Goal: Task Accomplishment & Management: Use online tool/utility

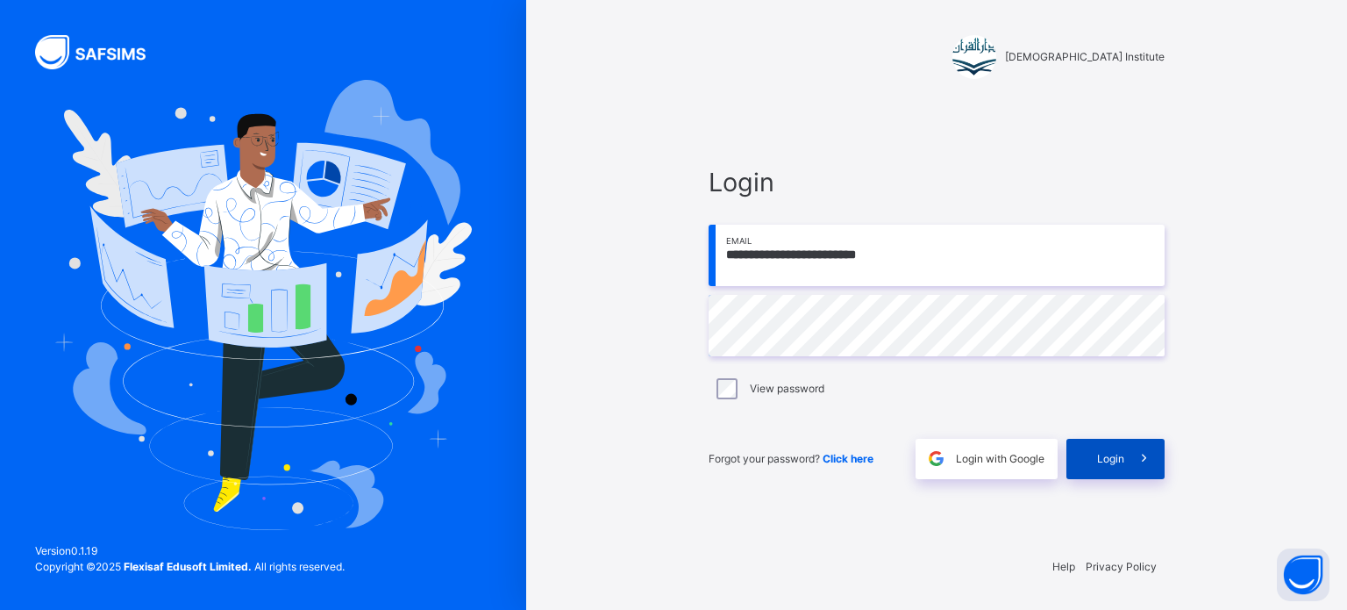
click at [1126, 454] on span at bounding box center [1144, 458] width 40 height 40
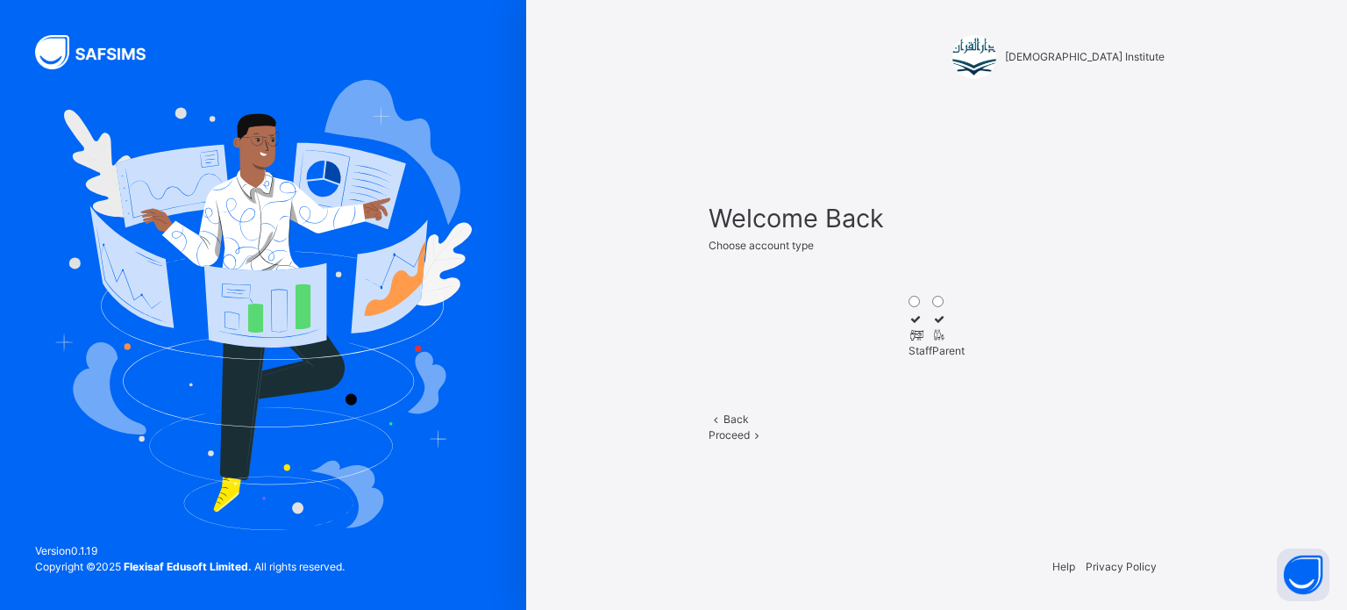
click at [750, 441] on span "Proceed" at bounding box center [729, 434] width 41 height 13
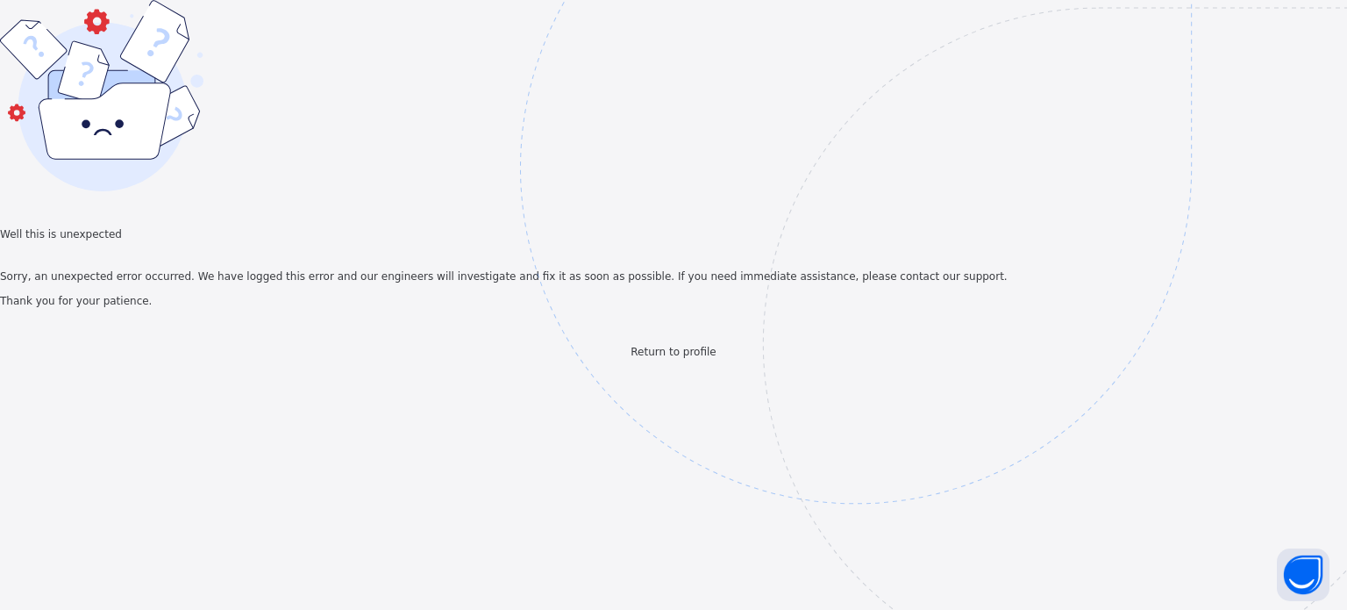
click at [645, 358] on span "Return to profile" at bounding box center [673, 352] width 85 height 12
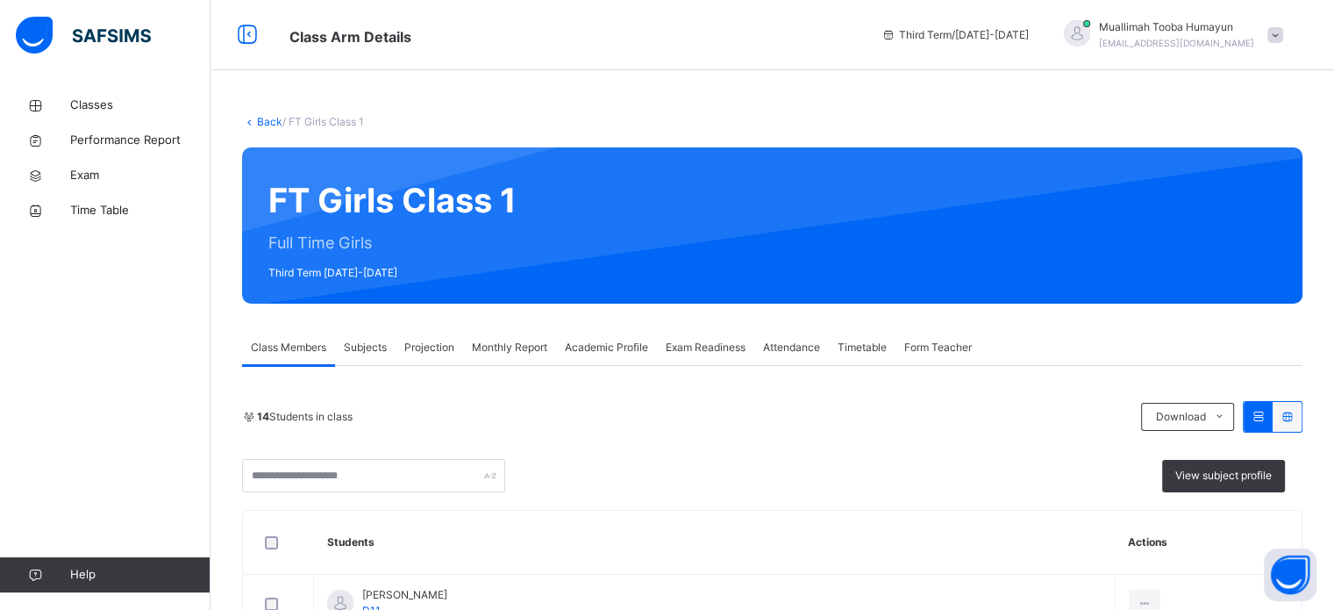
click at [442, 339] on span "Projection" at bounding box center [429, 347] width 50 height 16
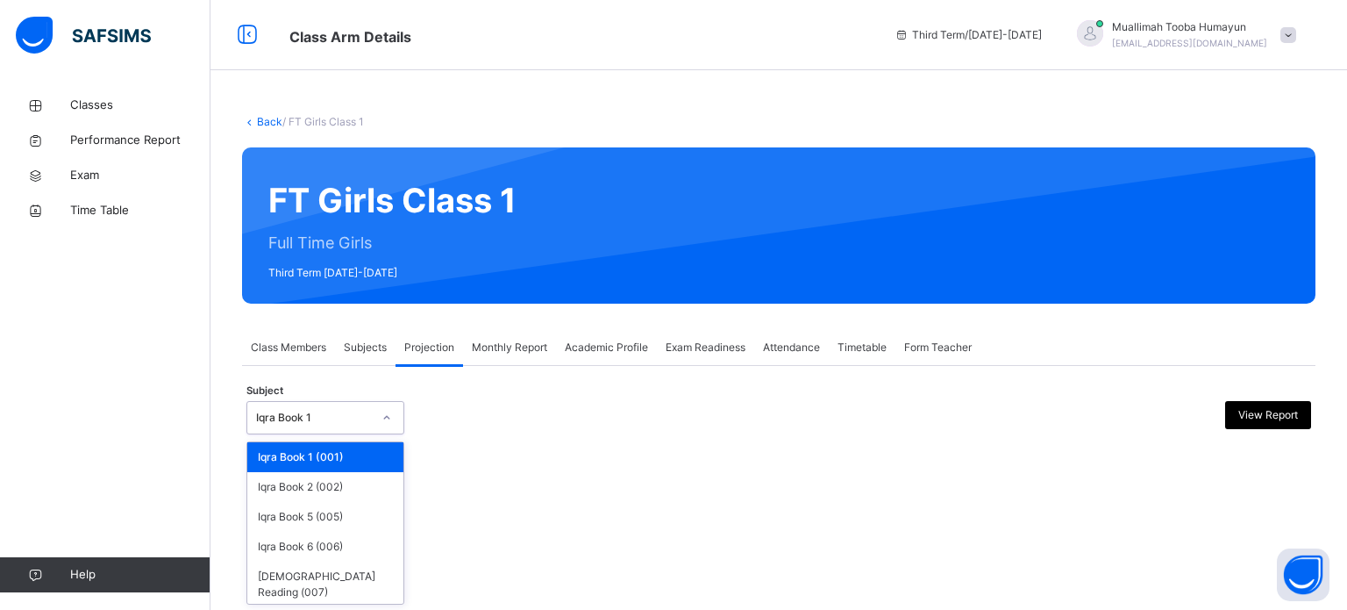
click at [318, 418] on div "Iqra Book 1" at bounding box center [314, 418] width 116 height 16
type input "*"
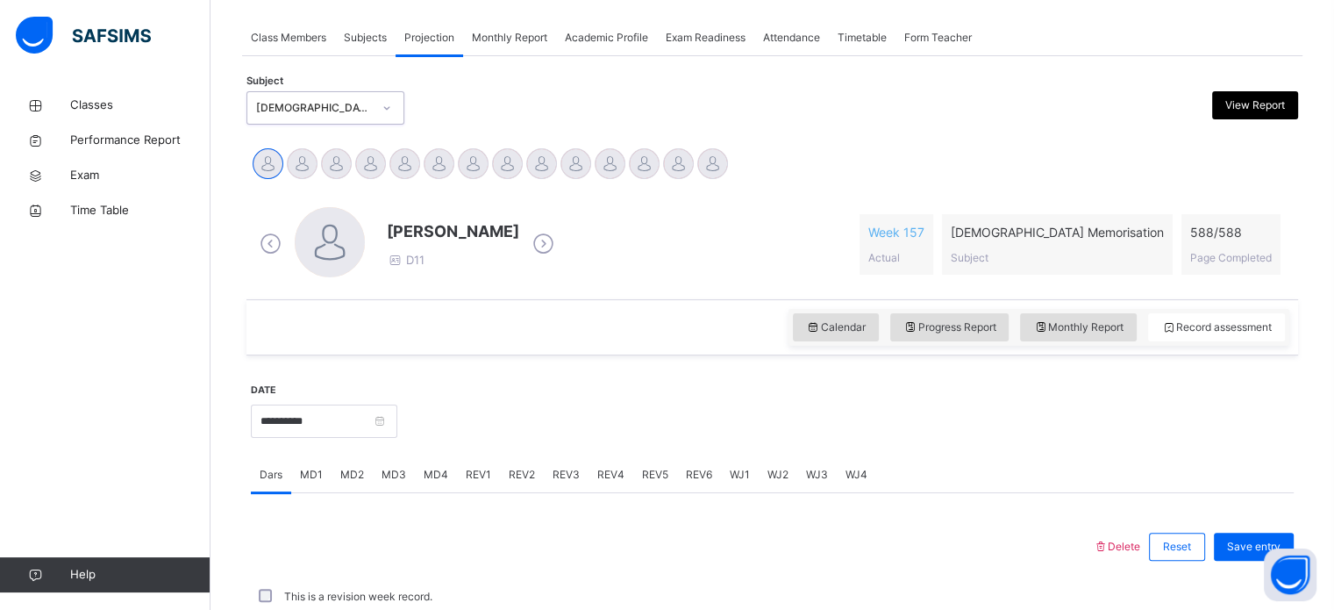
scroll to position [707, 0]
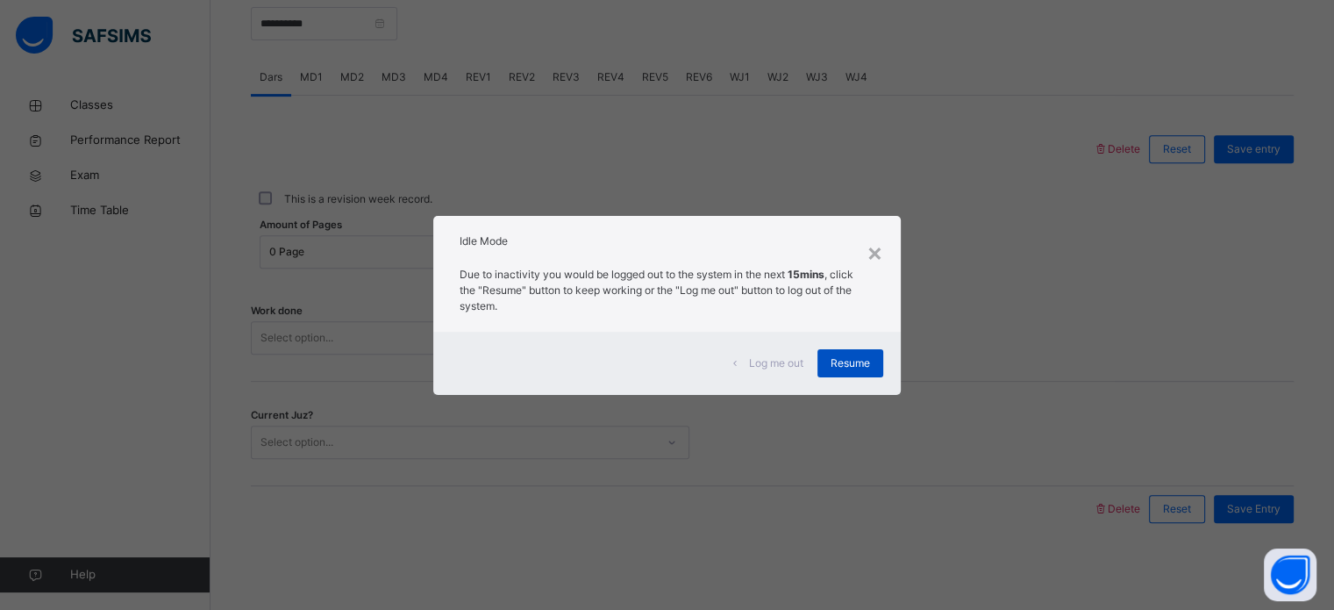
click at [832, 360] on span "Resume" at bounding box center [850, 363] width 39 height 16
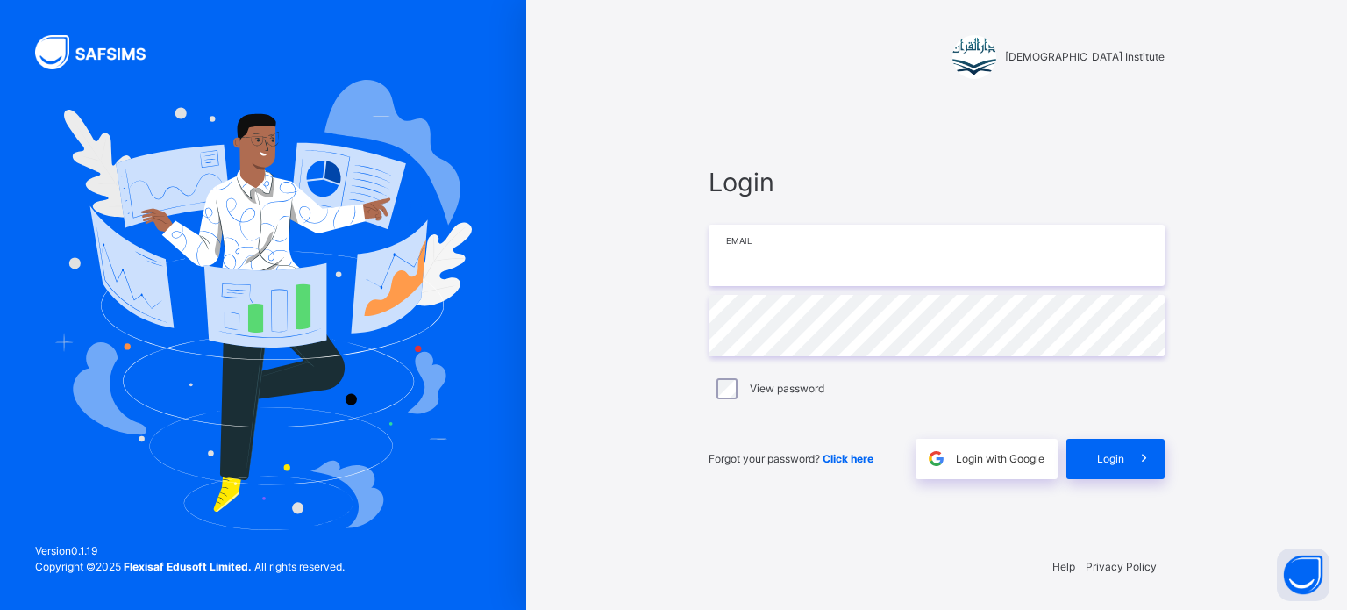
type input "**********"
click at [1090, 468] on div "Login" at bounding box center [1115, 458] width 98 height 40
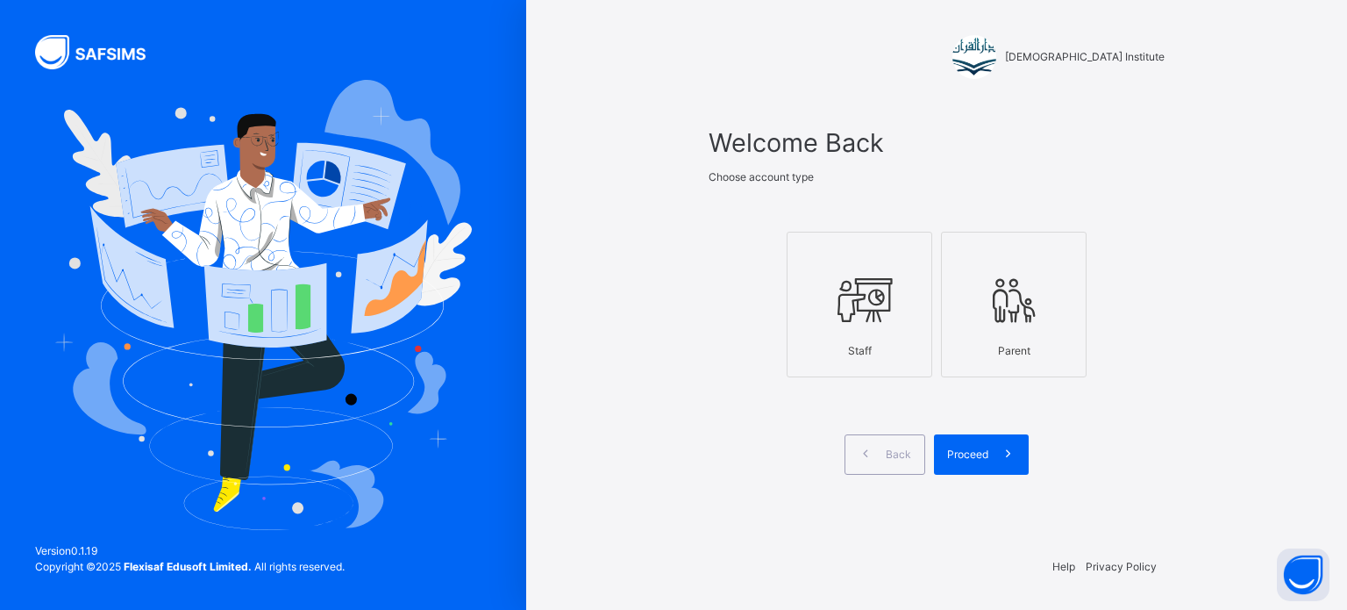
drag, startPoint x: 894, startPoint y: 313, endPoint x: 857, endPoint y: 263, distance: 62.1
click at [857, 263] on label "Staff" at bounding box center [860, 305] width 146 height 146
click at [857, 263] on div at bounding box center [859, 254] width 126 height 26
click at [1008, 447] on icon at bounding box center [1008, 454] width 18 height 20
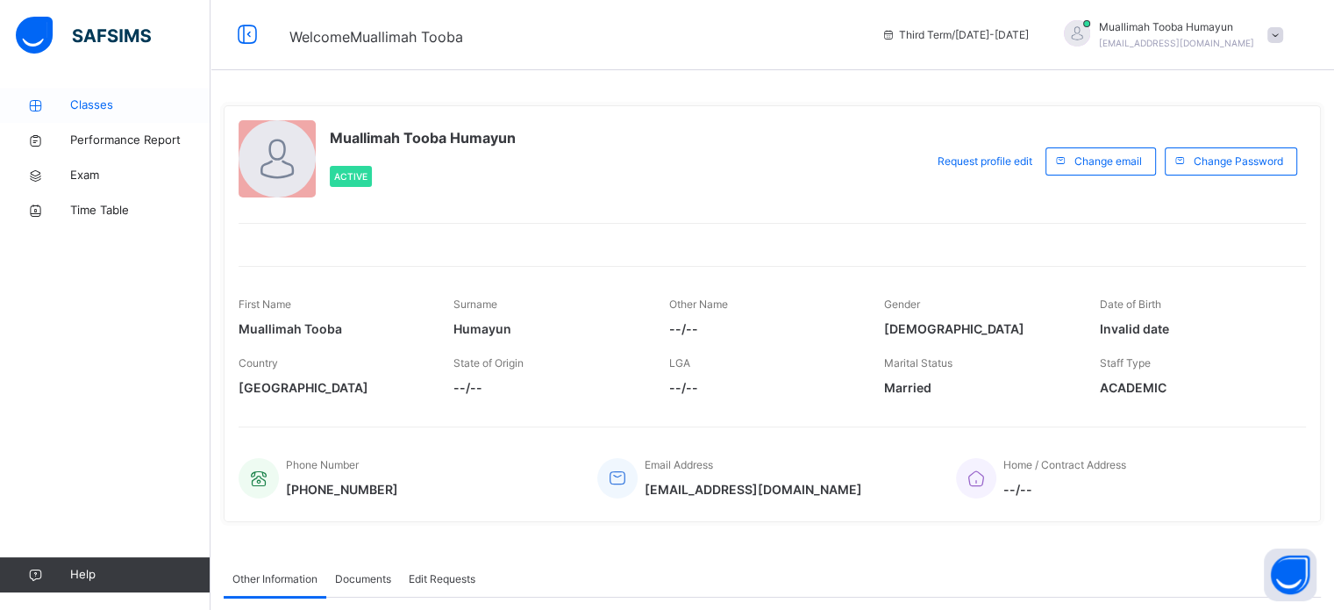
click at [132, 110] on span "Classes" at bounding box center [140, 105] width 140 height 18
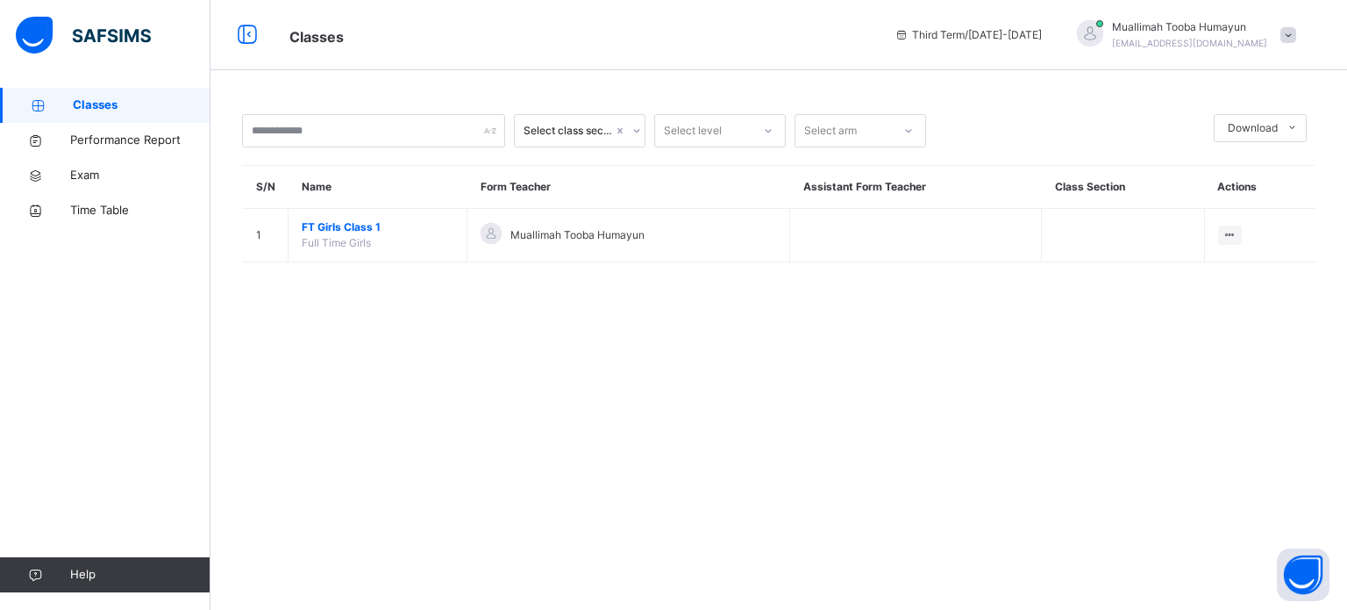
click at [338, 231] on span "FT Girls Class 1" at bounding box center [378, 227] width 152 height 16
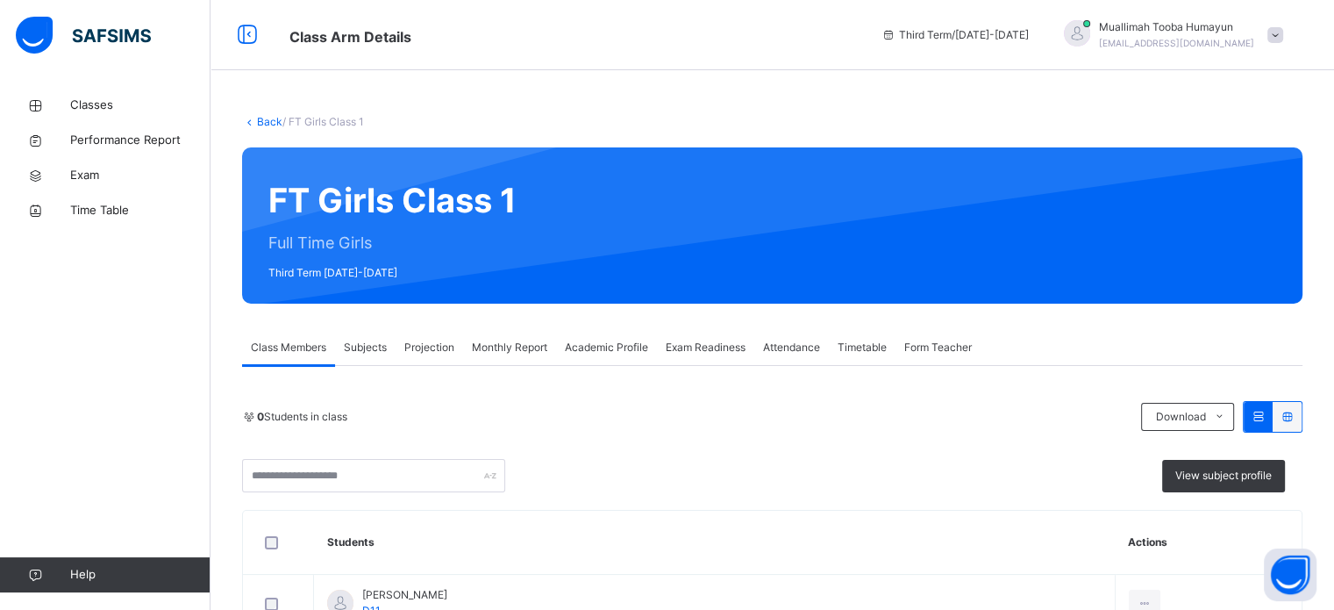
click at [418, 347] on span "Projection" at bounding box center [429, 347] width 50 height 16
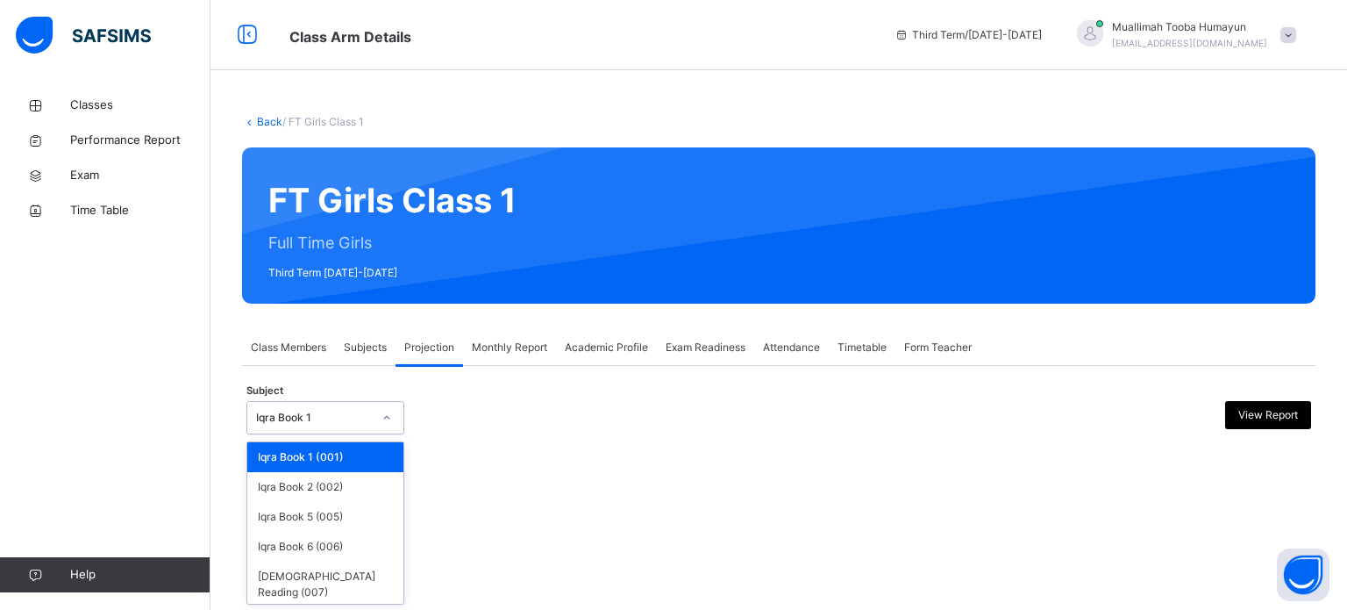
click at [319, 410] on div "Iqra Book 1" at bounding box center [314, 418] width 116 height 16
type input "*"
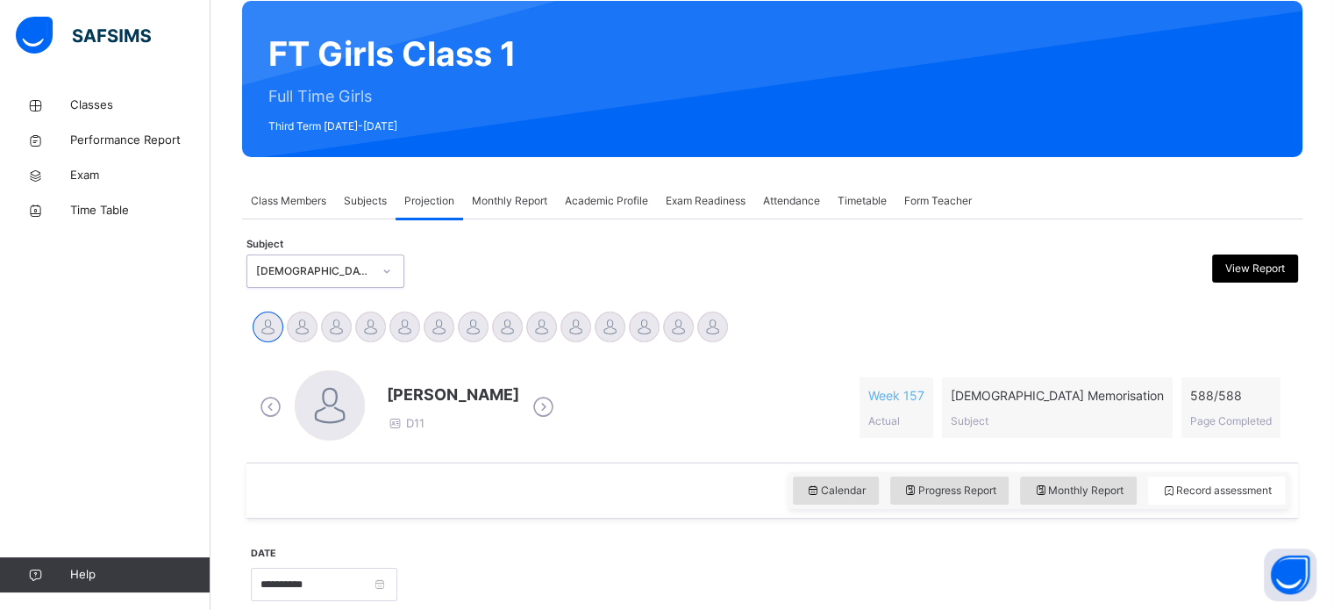
scroll to position [265, 0]
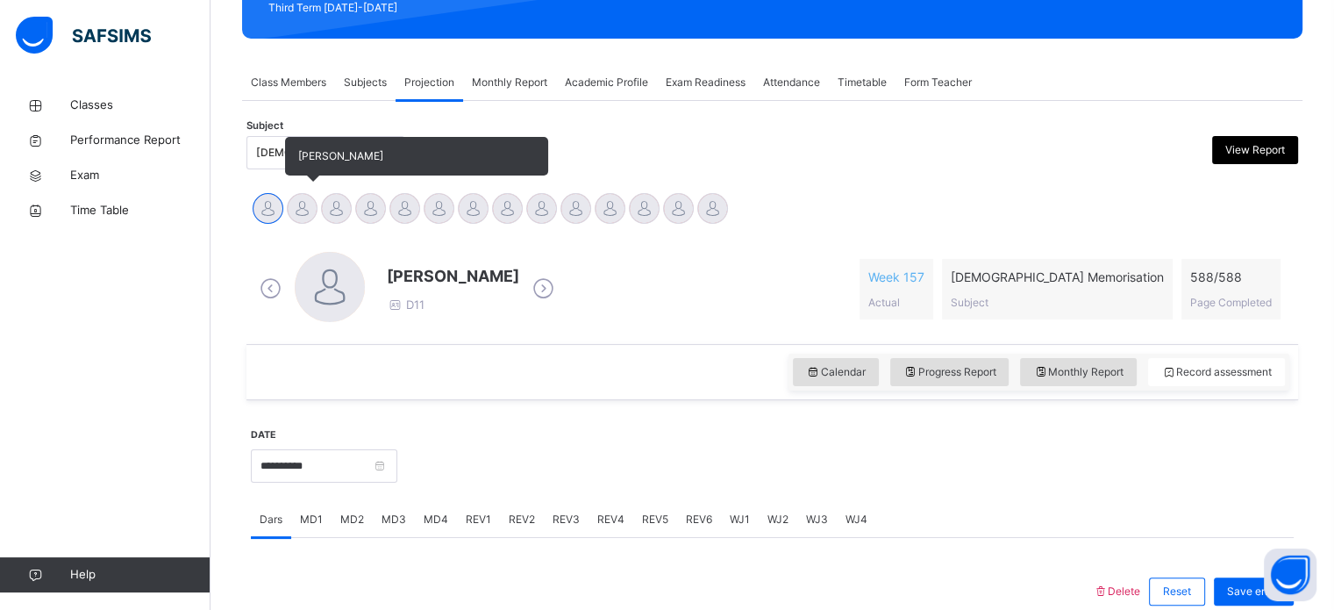
click at [302, 210] on div at bounding box center [302, 208] width 31 height 31
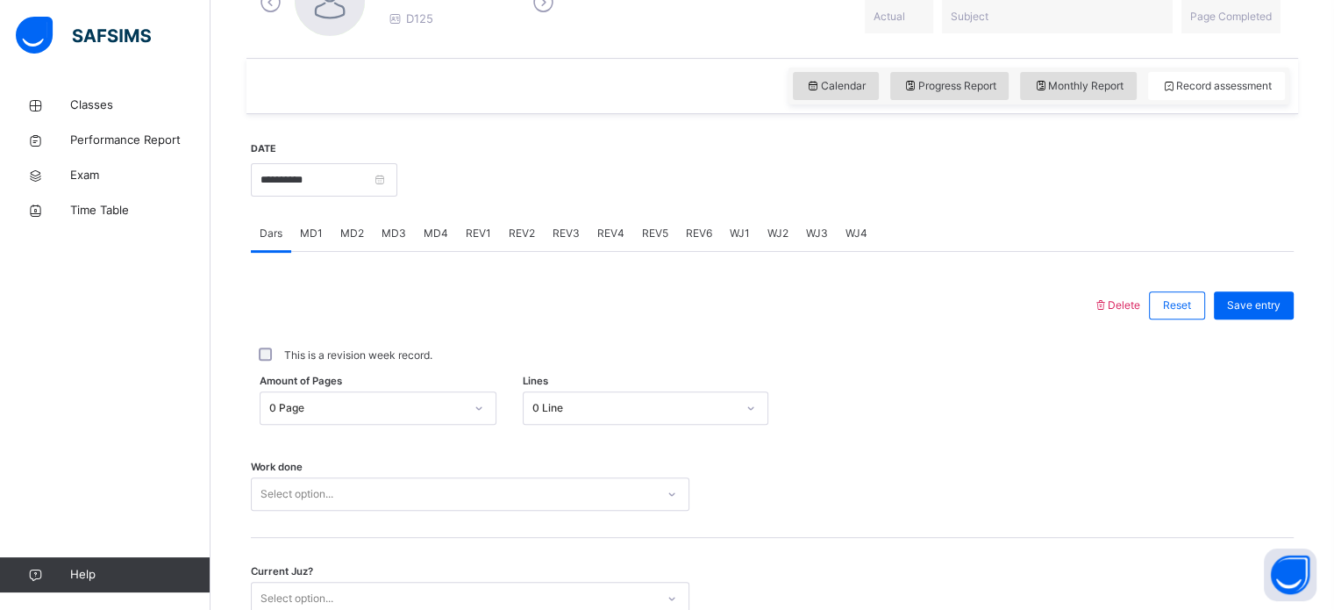
scroll to position [553, 0]
click at [477, 224] on span "REV1" at bounding box center [478, 232] width 25 height 16
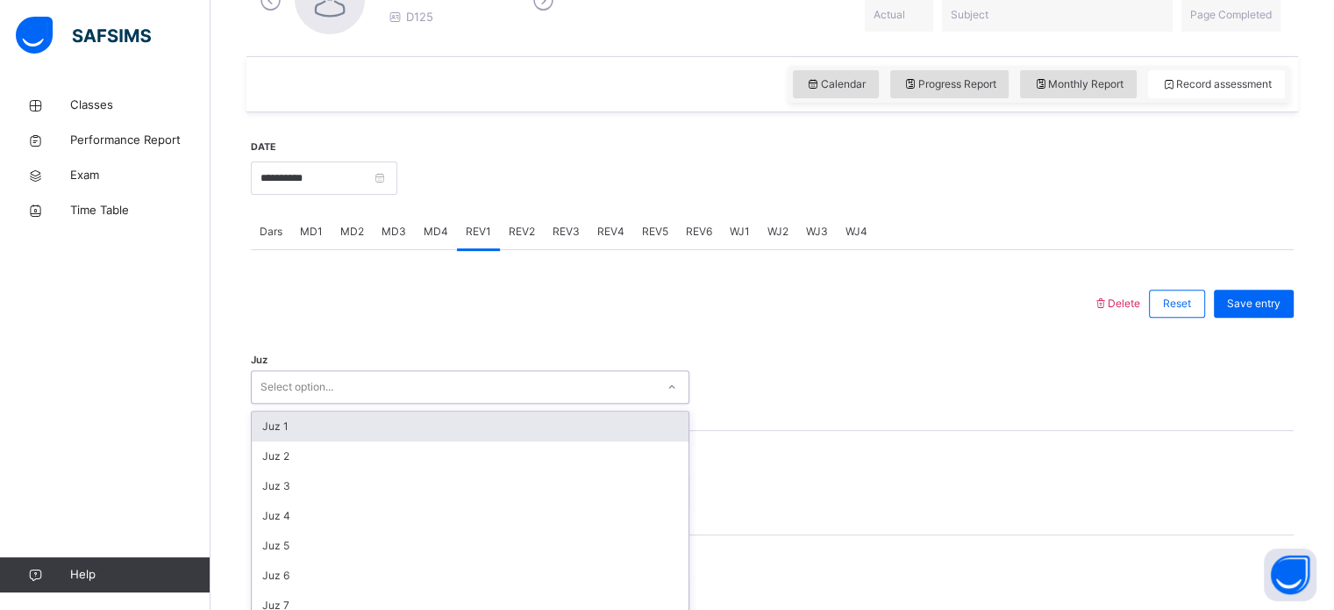
scroll to position [624, 0]
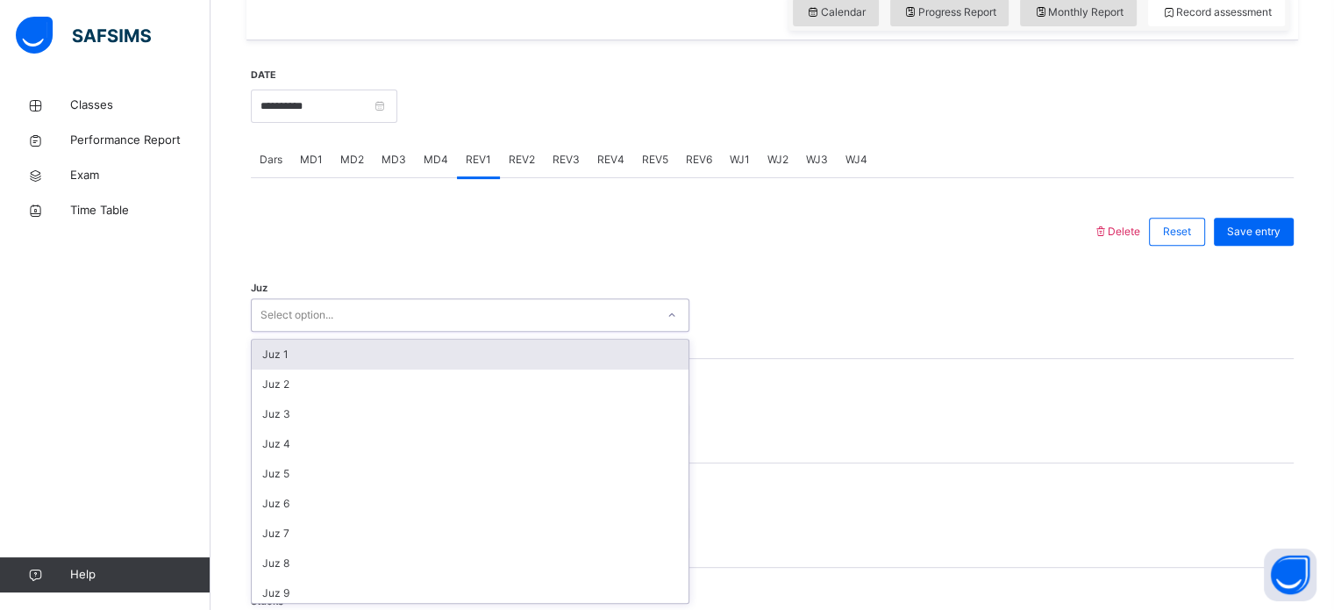
click at [337, 332] on div "option Juz 1 focused, 1 of 30. 30 results available. Use Up and Down to choose …" at bounding box center [470, 314] width 438 height 33
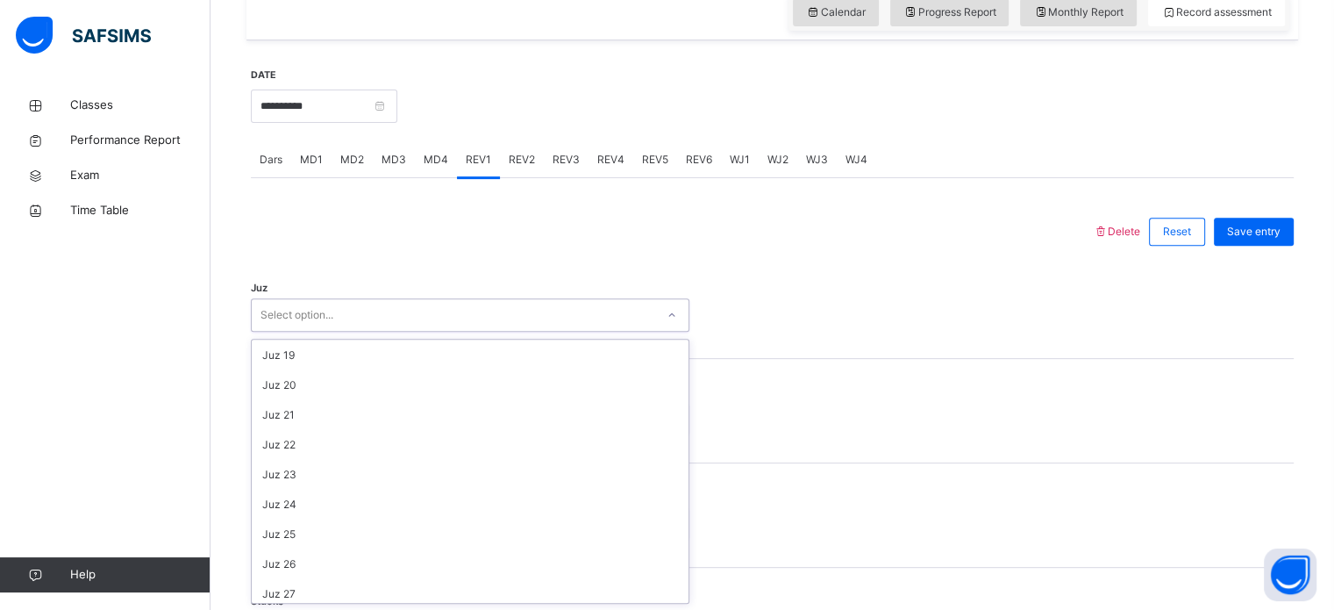
scroll to position [603, 0]
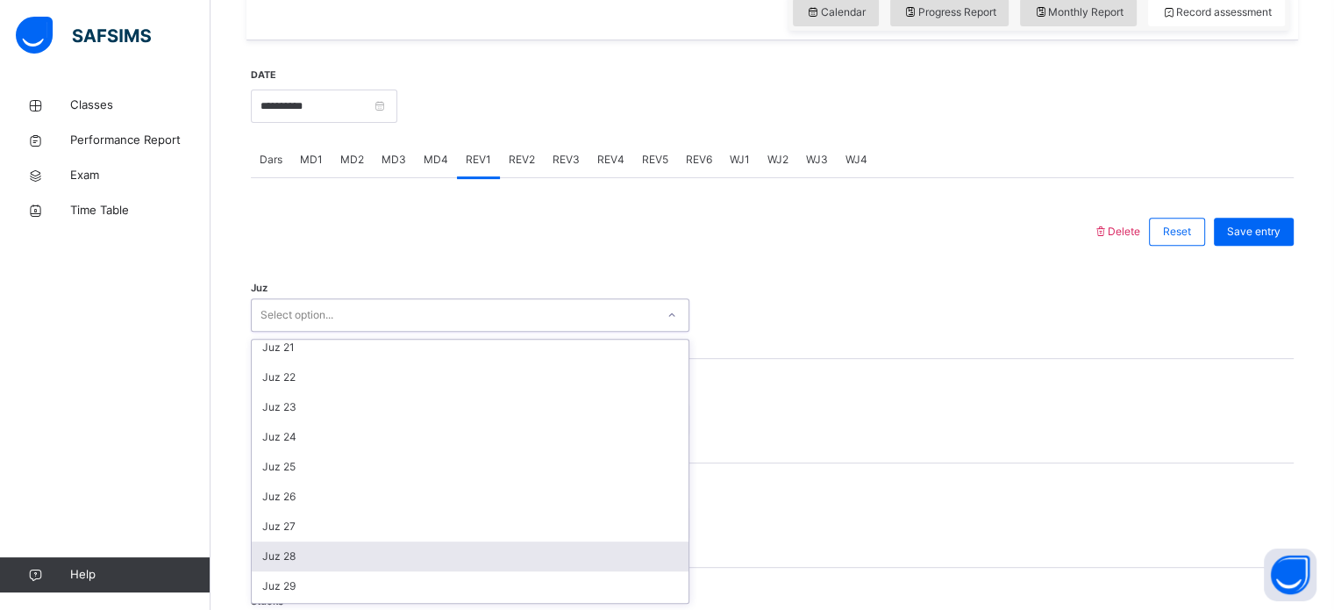
click at [350, 553] on div "Juz 28" at bounding box center [470, 556] width 437 height 30
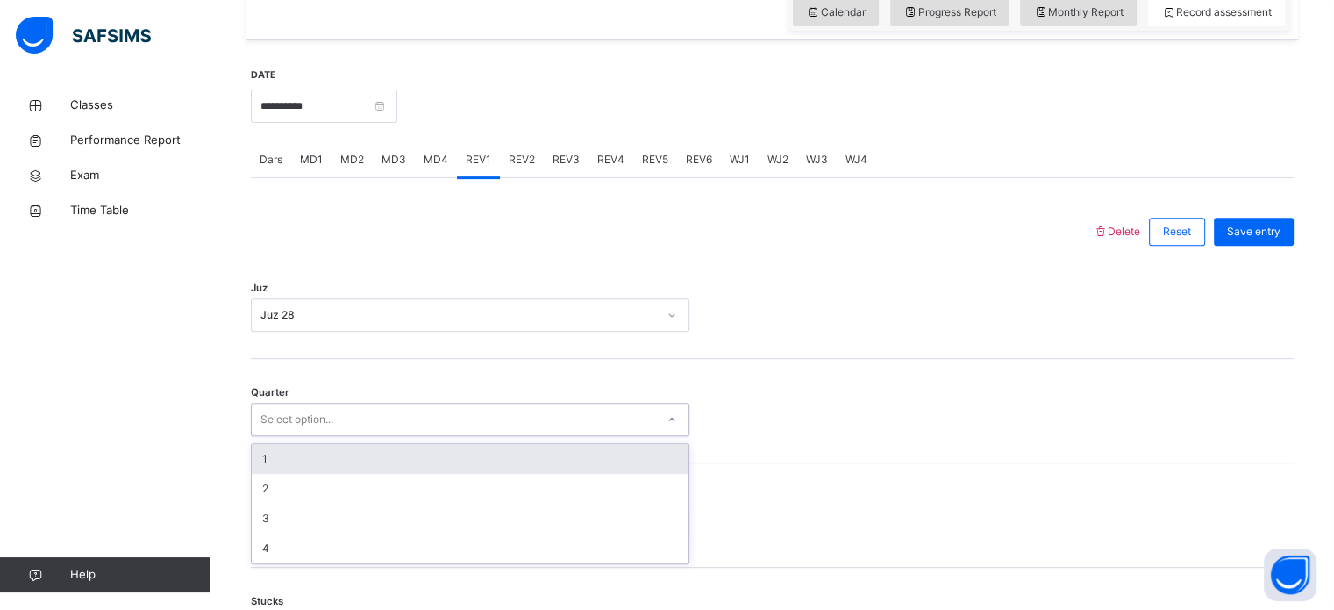
click at [314, 423] on div "Select option..." at bounding box center [296, 419] width 73 height 33
click at [339, 468] on div "1" at bounding box center [470, 459] width 437 height 30
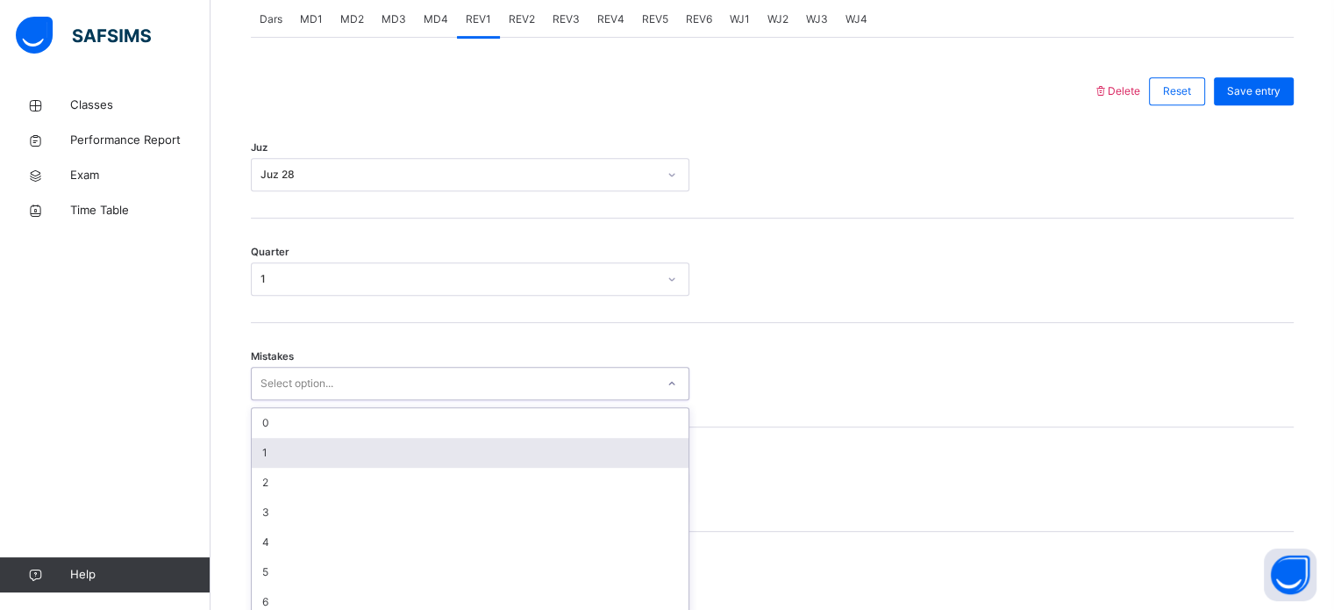
click at [278, 400] on div "option 1 focused, 2 of 7. 7 results available. Use Up and Down to choose option…" at bounding box center [470, 383] width 438 height 33
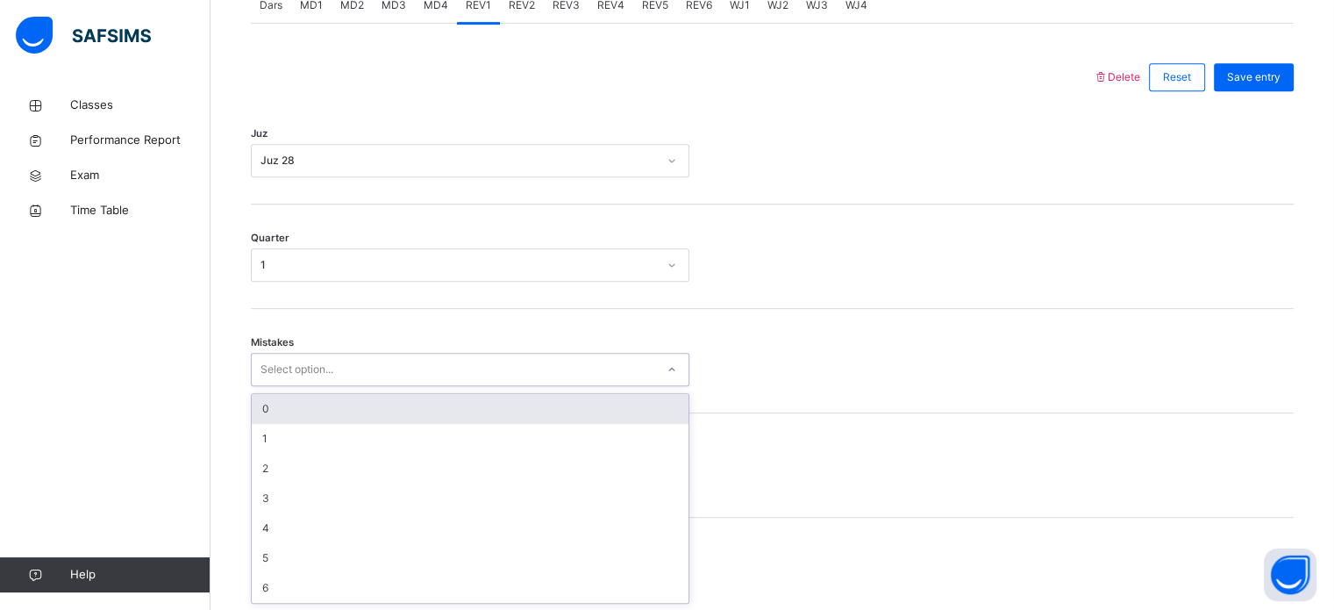
click at [298, 406] on div "0" at bounding box center [470, 409] width 437 height 30
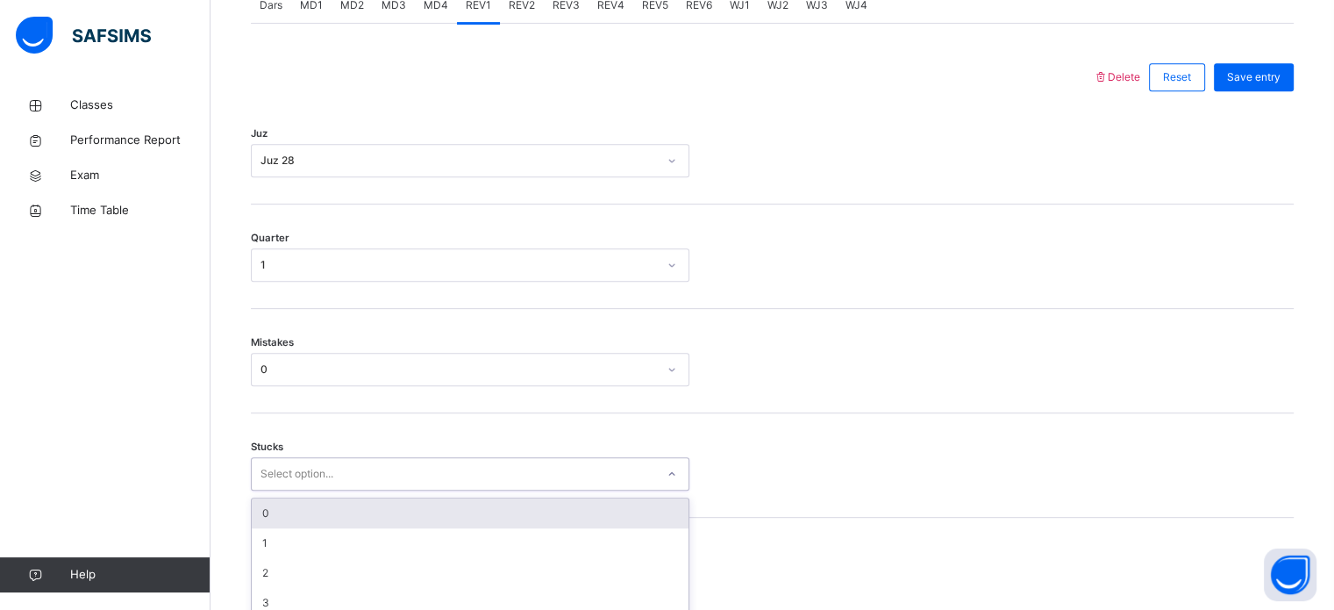
scroll to position [852, 0]
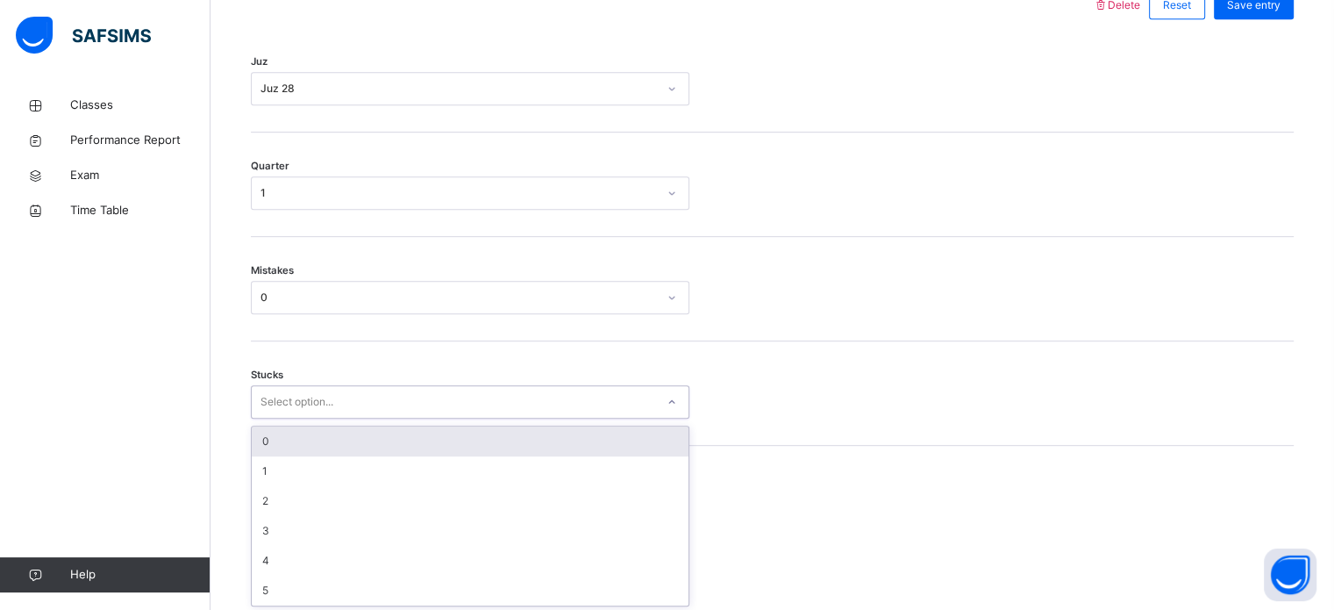
click at [349, 418] on div "option 0 focused, 1 of 6. 6 results available. Use Up and Down to choose option…" at bounding box center [470, 401] width 438 height 33
click at [349, 433] on div "0" at bounding box center [470, 439] width 437 height 30
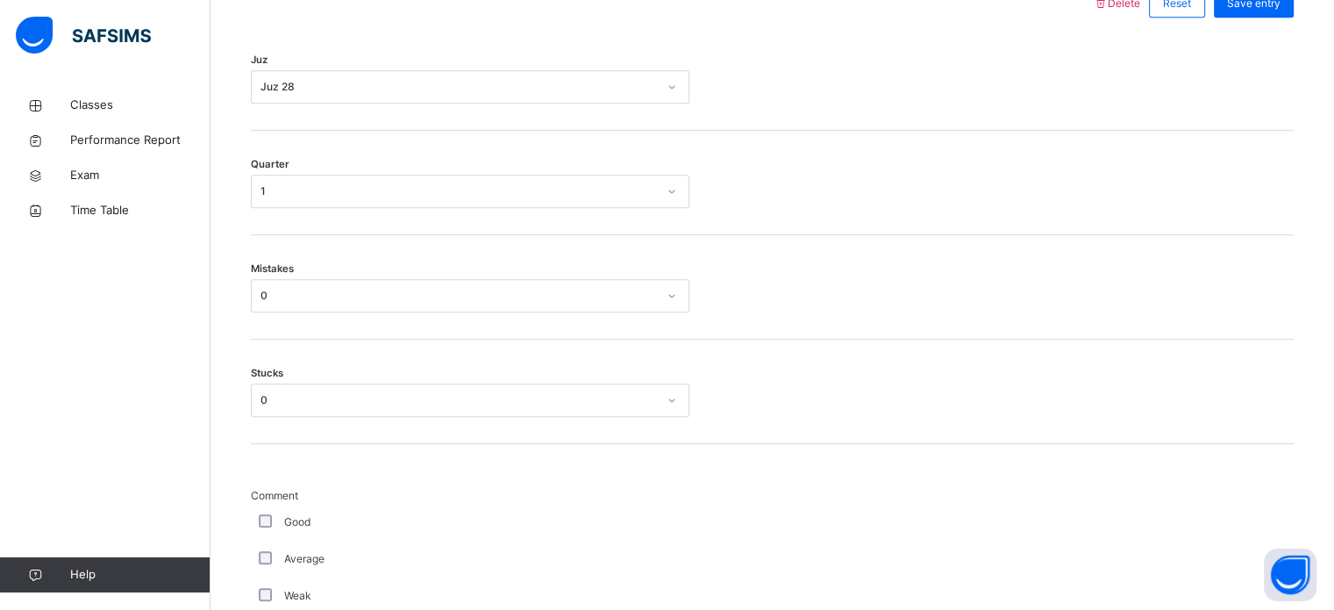
scroll to position [1479, 0]
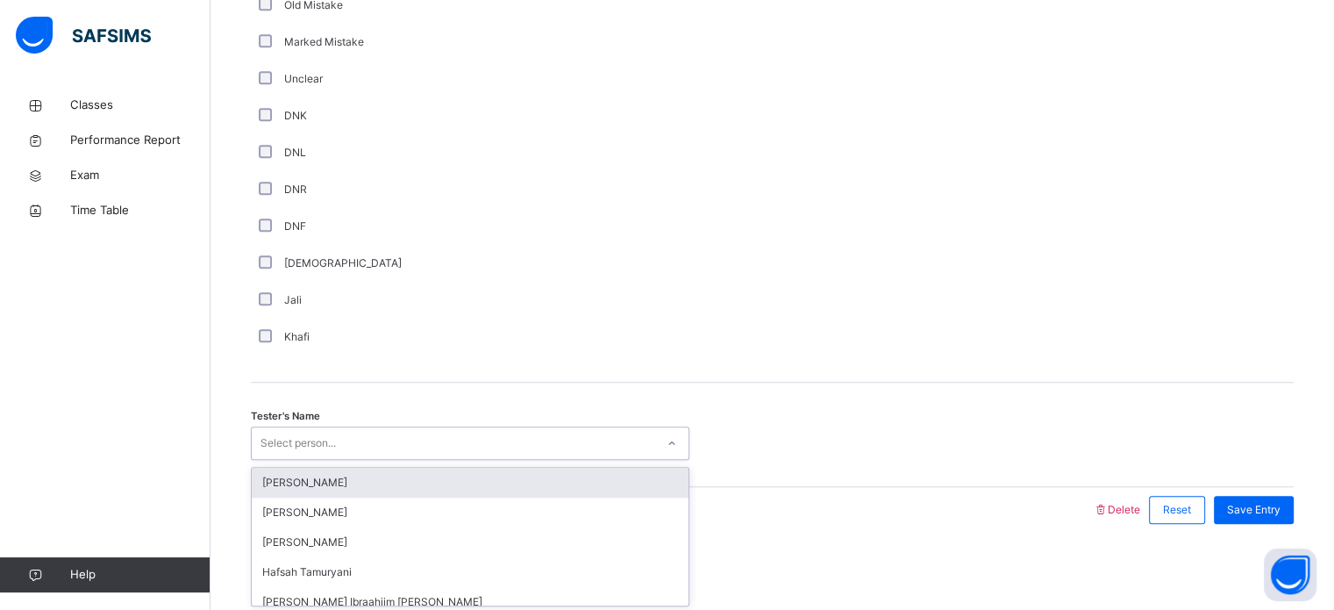
click at [340, 431] on div "Select person..." at bounding box center [453, 443] width 403 height 27
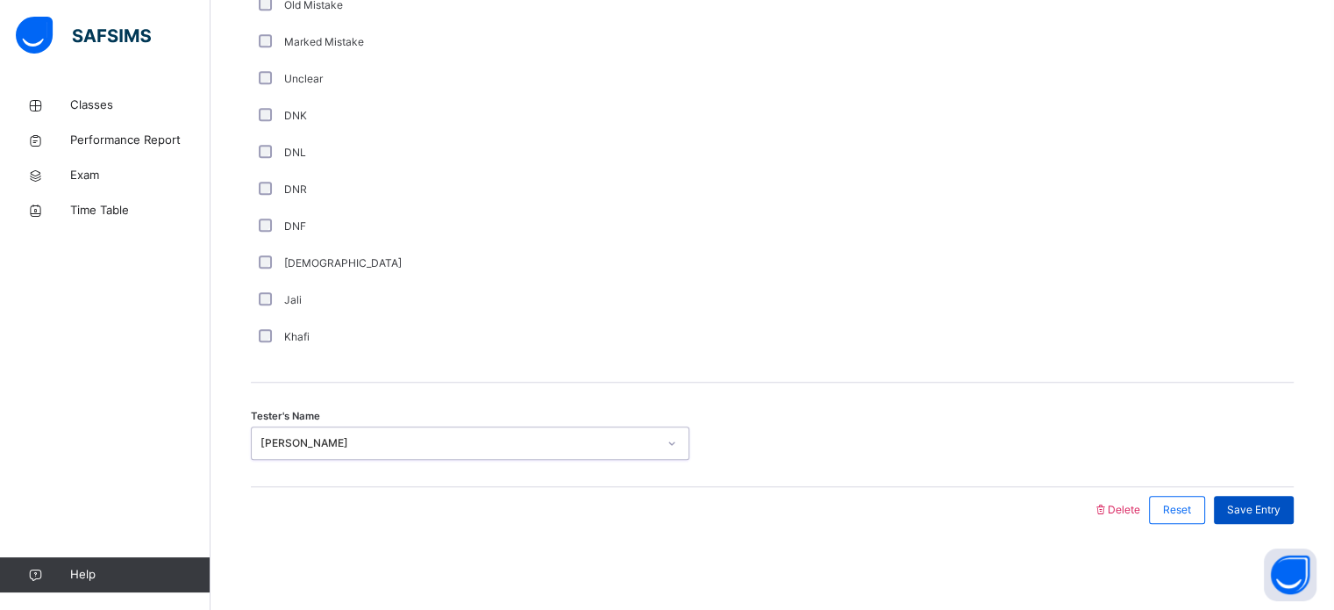
click at [1263, 504] on span "Save Entry" at bounding box center [1253, 510] width 53 height 16
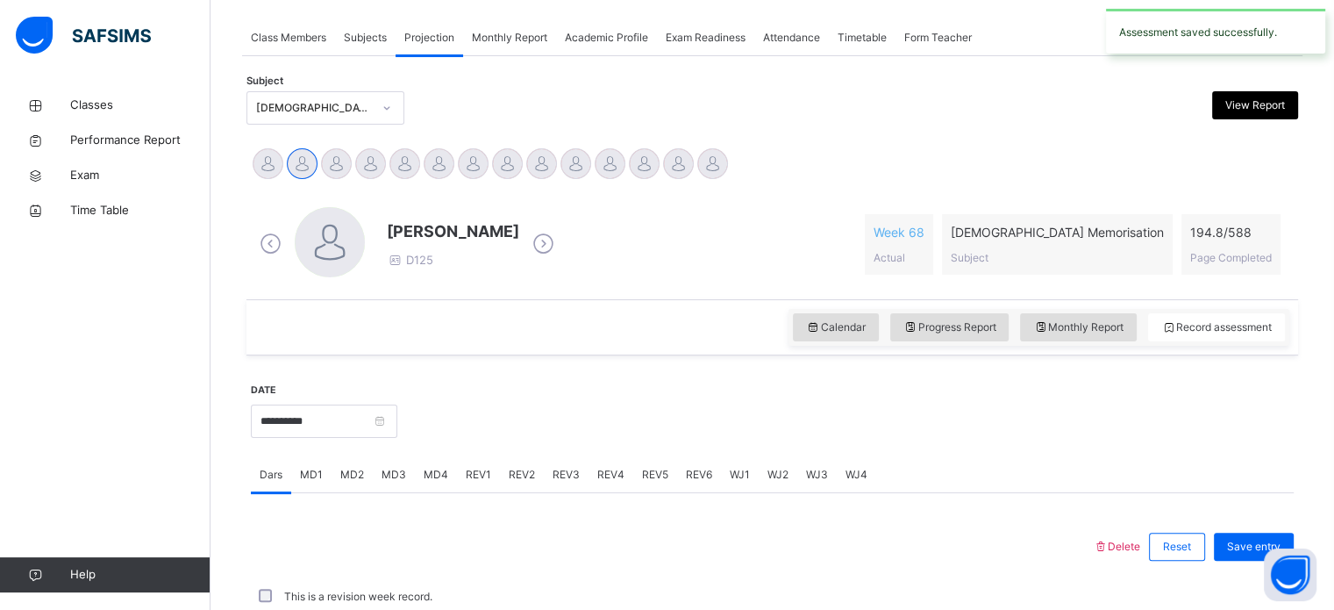
scroll to position [707, 0]
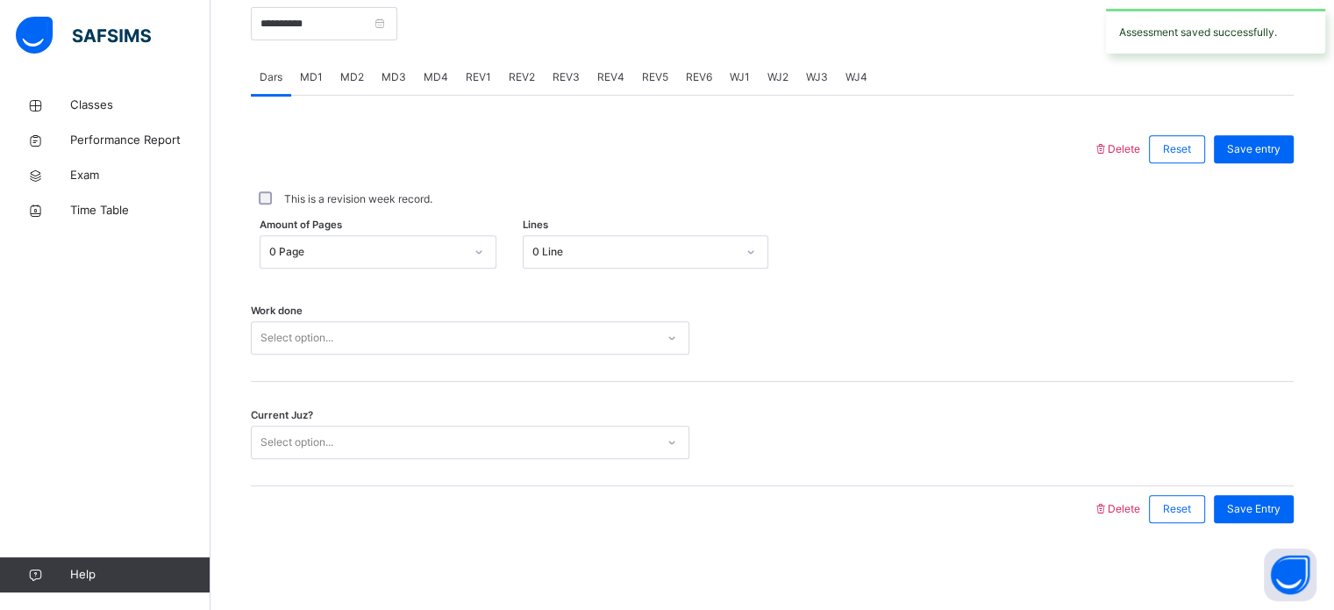
click at [531, 80] on div "REV2" at bounding box center [522, 77] width 44 height 35
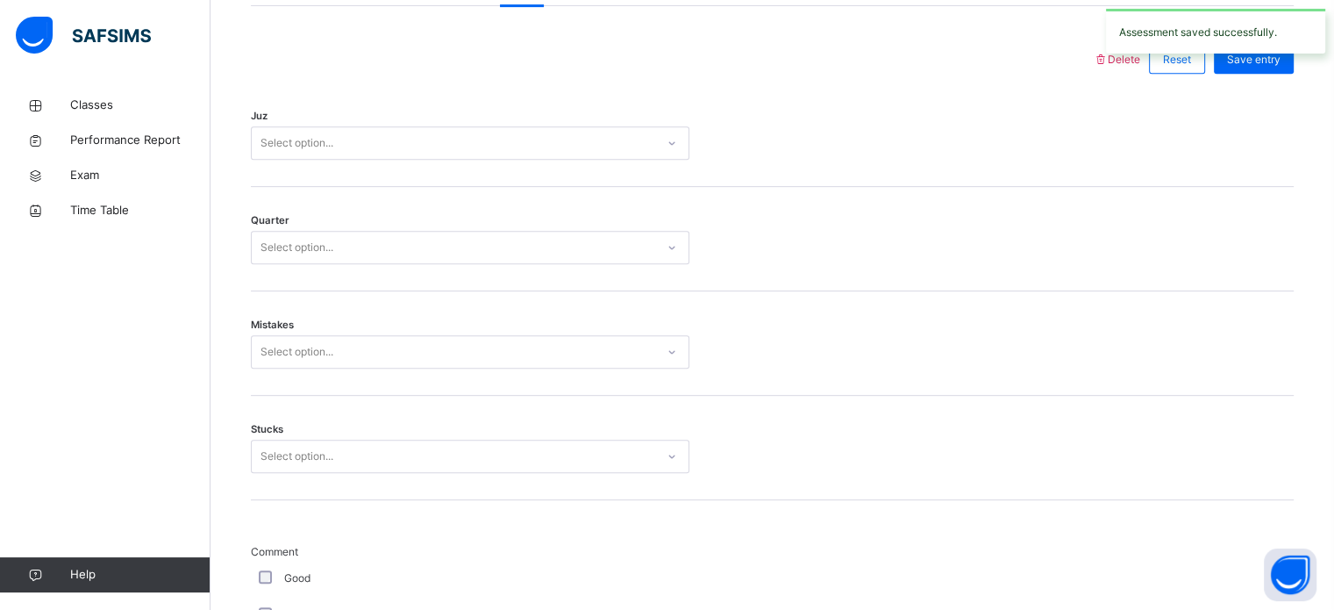
scroll to position [795, 0]
click at [442, 160] on div "Select option..." at bounding box center [470, 143] width 438 height 33
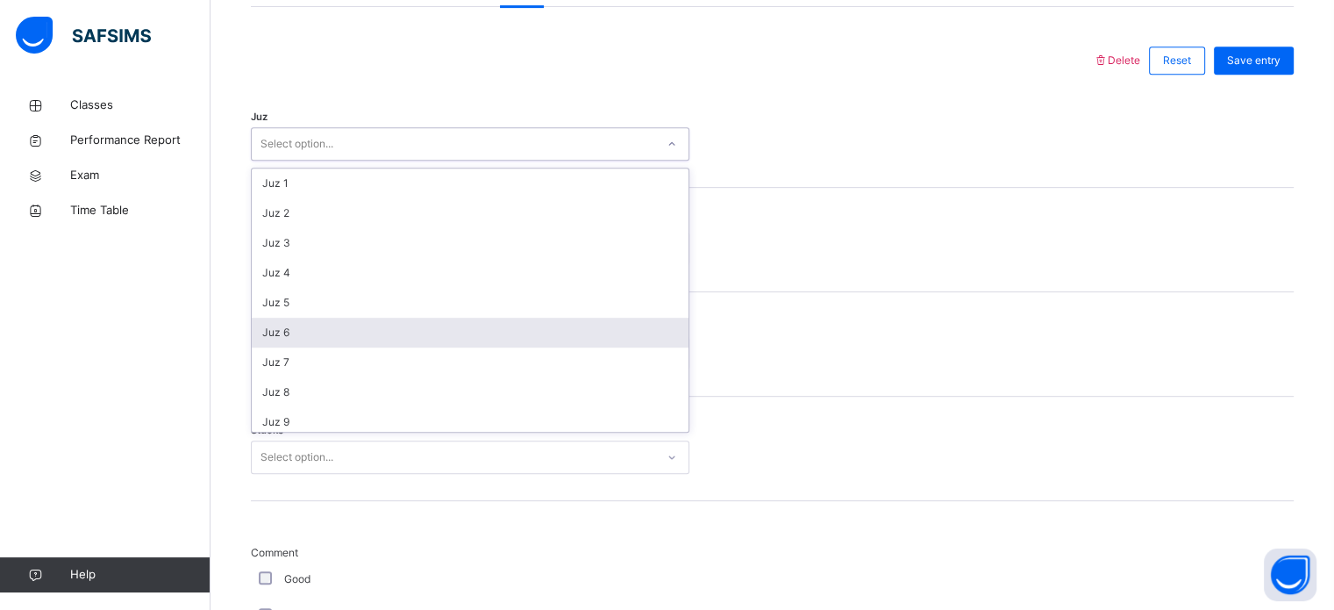
scroll to position [631, 0]
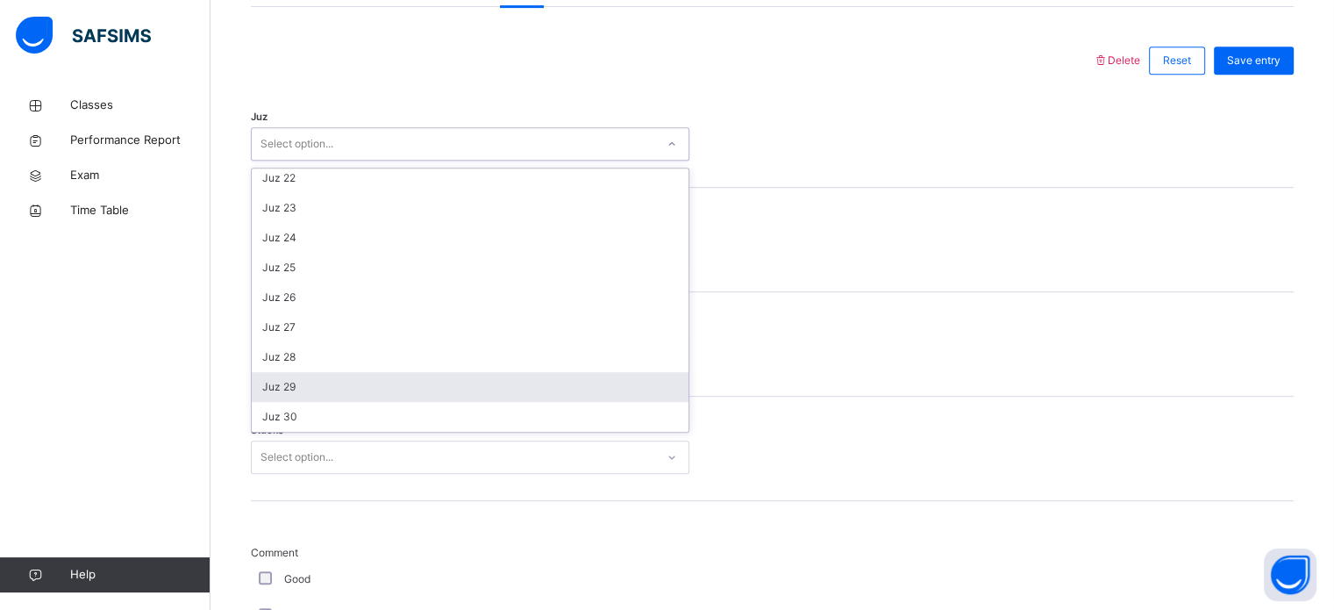
click at [408, 380] on div "Juz 29" at bounding box center [470, 387] width 437 height 30
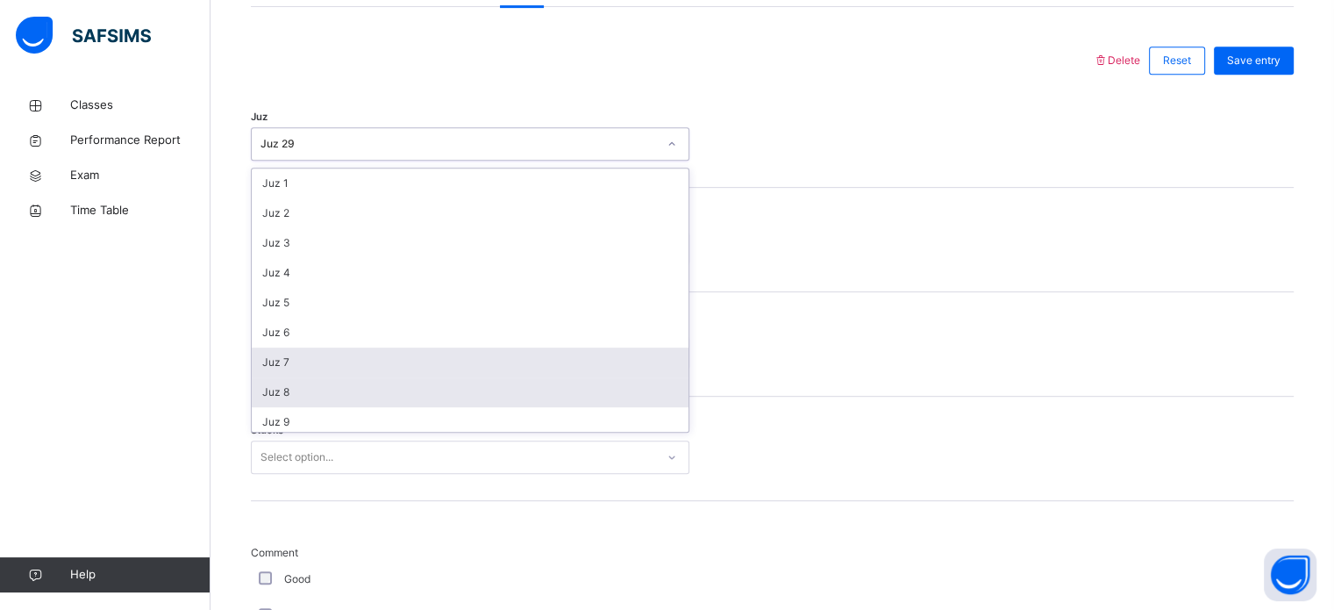
drag, startPoint x: 376, startPoint y: 146, endPoint x: 369, endPoint y: 394, distance: 247.4
click at [369, 160] on div "option Juz 29, selected. option Juz 7 focused, 7 of 30. 30 results available. U…" at bounding box center [470, 143] width 438 height 33
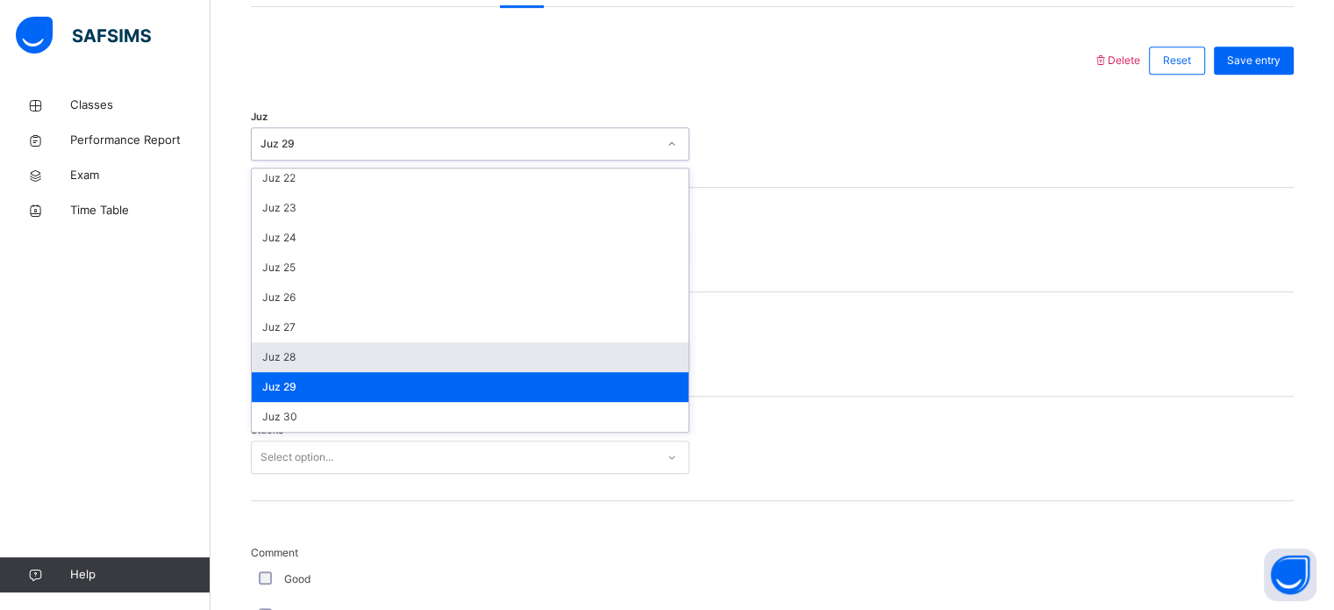
click at [365, 353] on div "Juz 28" at bounding box center [470, 357] width 437 height 30
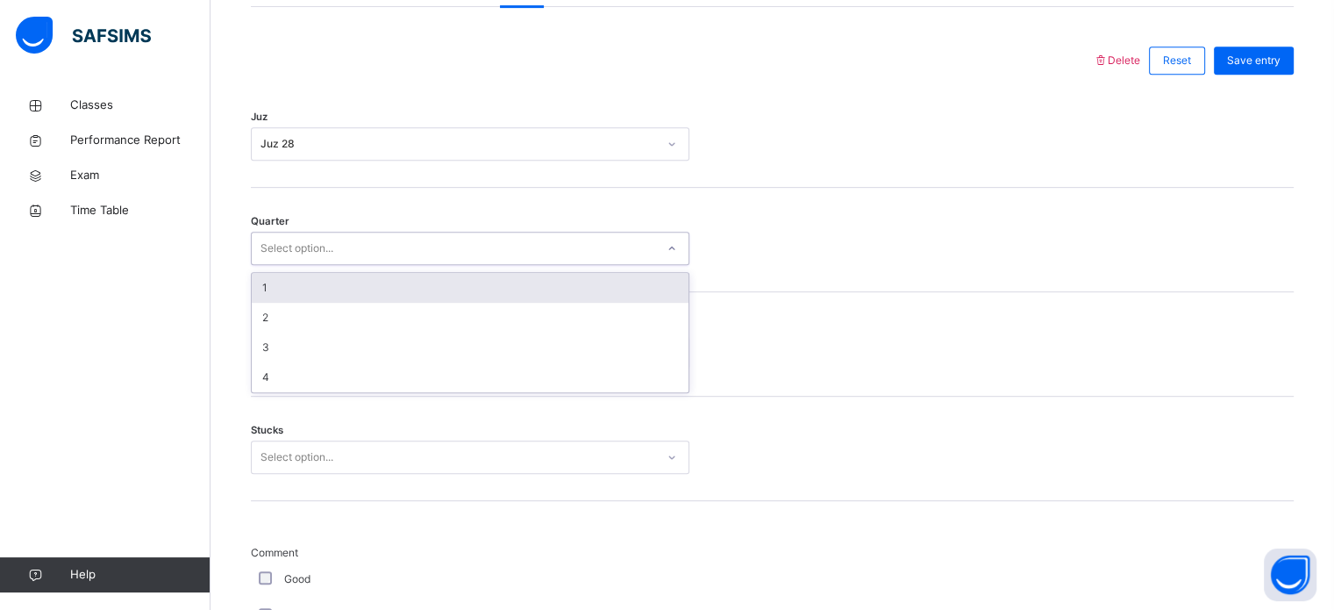
click at [340, 240] on div "Select option..." at bounding box center [453, 248] width 403 height 27
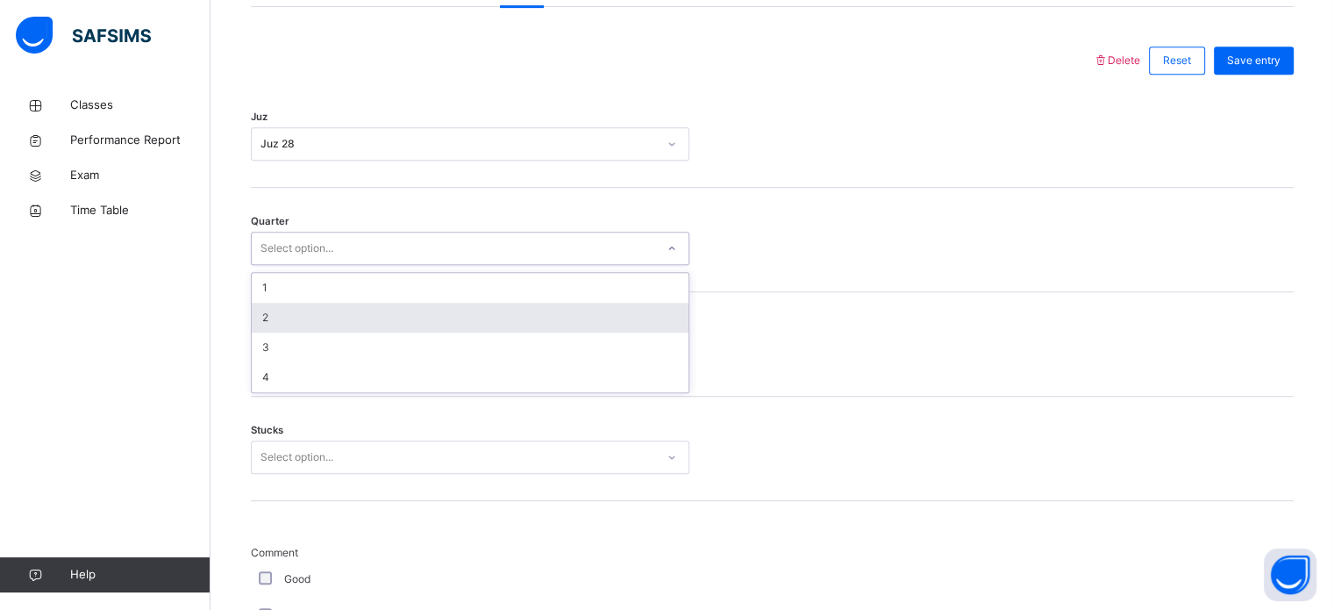
click at [342, 322] on div "2" at bounding box center [470, 318] width 437 height 30
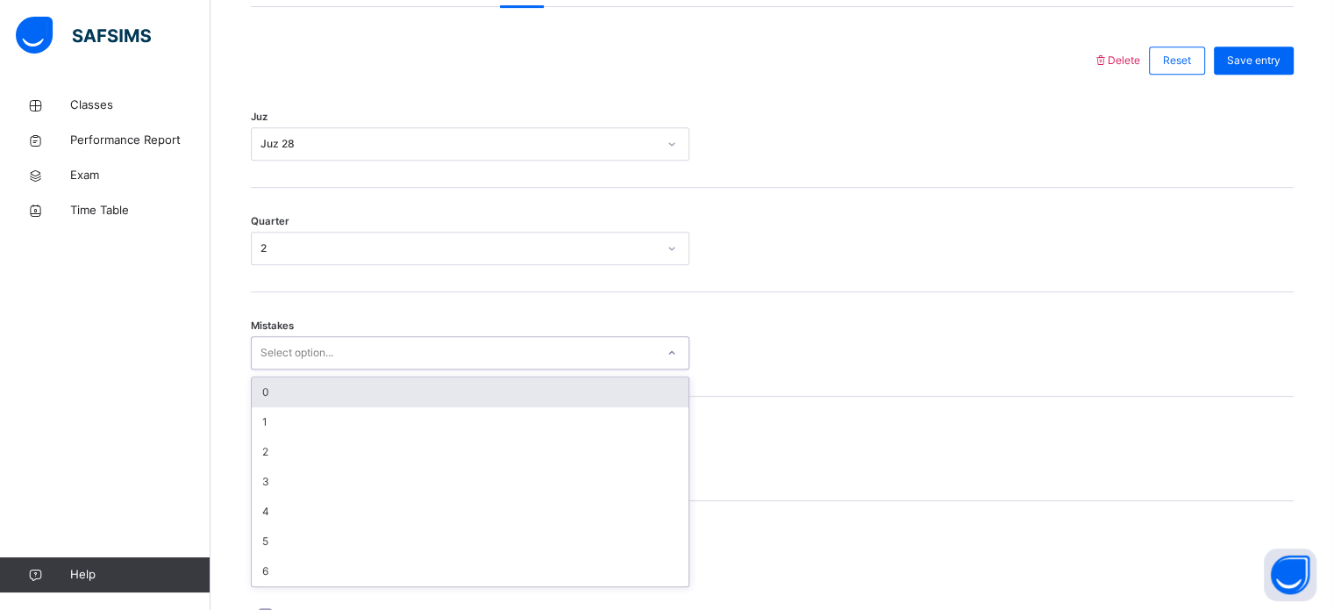
click at [294, 352] on div "Select option..." at bounding box center [296, 352] width 73 height 33
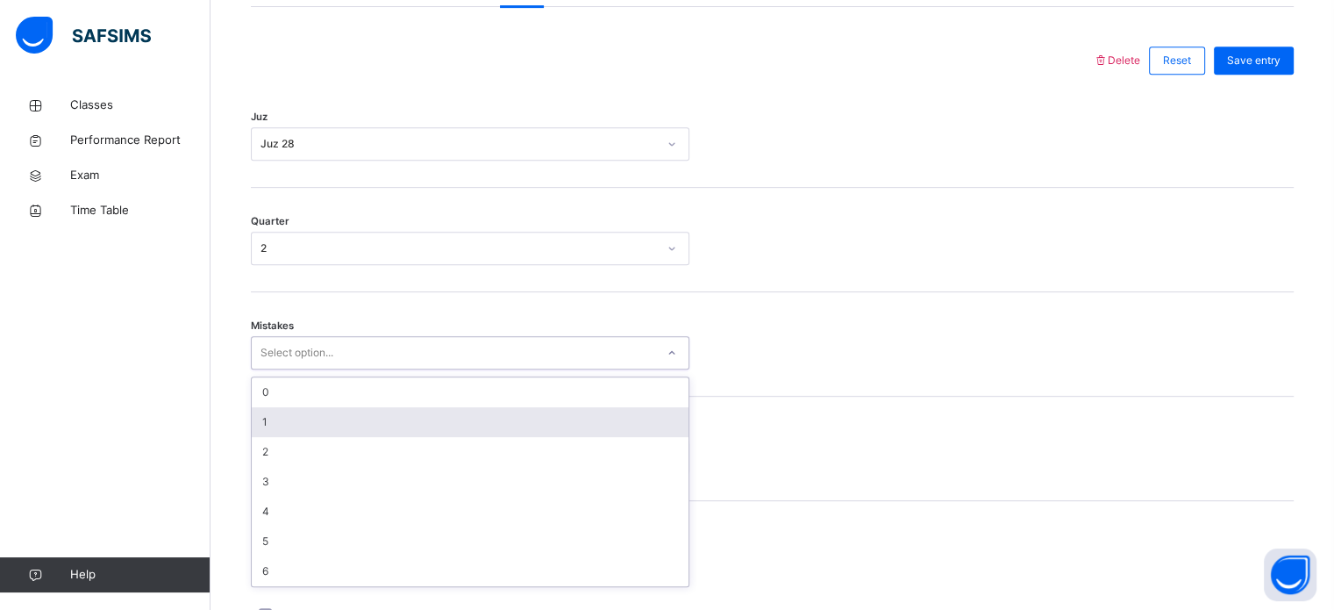
click at [296, 434] on div "1" at bounding box center [470, 422] width 437 height 30
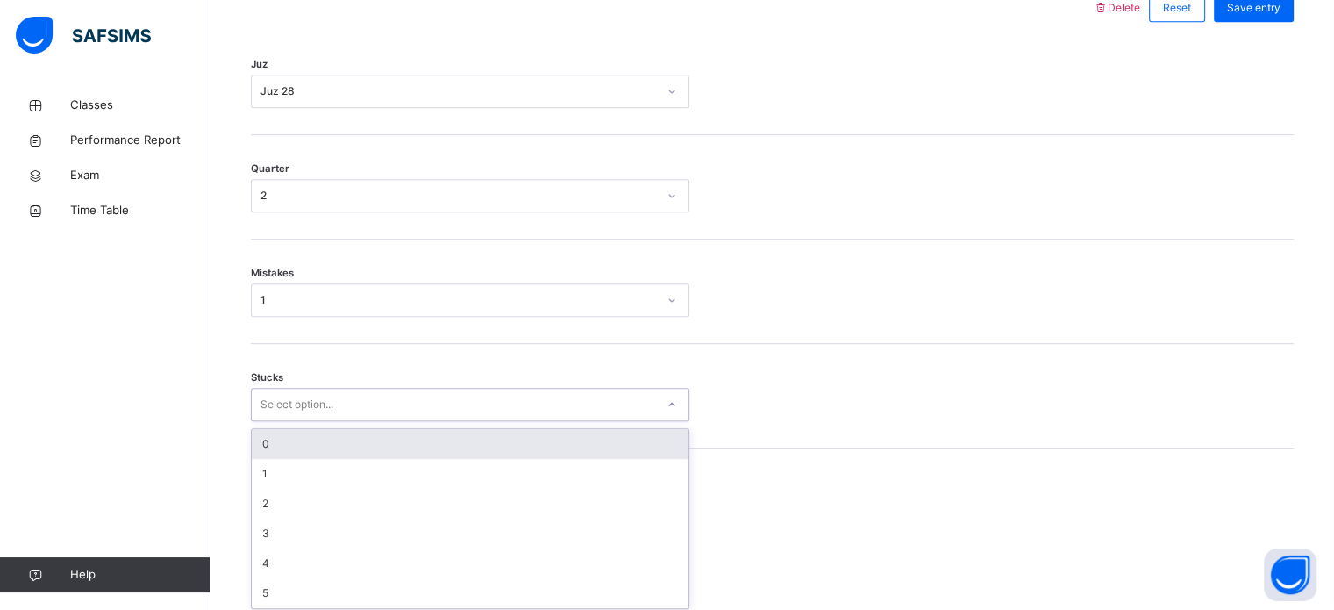
scroll to position [852, 0]
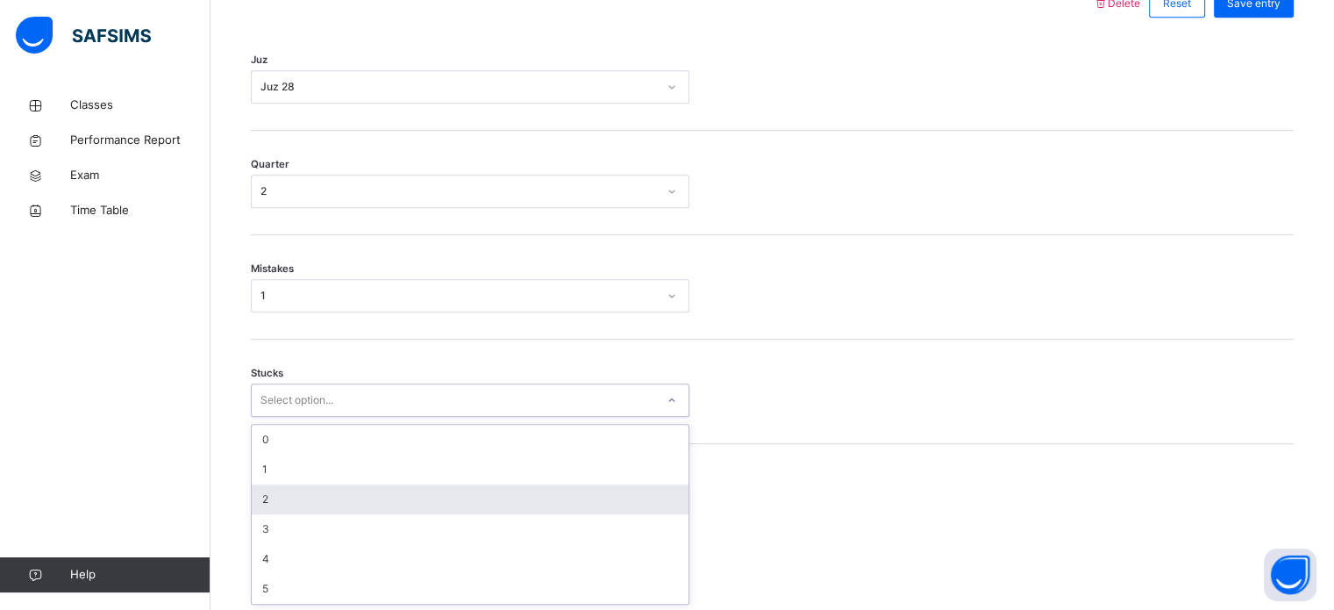
drag, startPoint x: 273, startPoint y: 453, endPoint x: 283, endPoint y: 491, distance: 39.2
click at [283, 417] on div "option 2 focused, 3 of 6. 6 results available. Use Up and Down to choose option…" at bounding box center [470, 399] width 438 height 33
click at [283, 491] on div "2" at bounding box center [470, 499] width 437 height 30
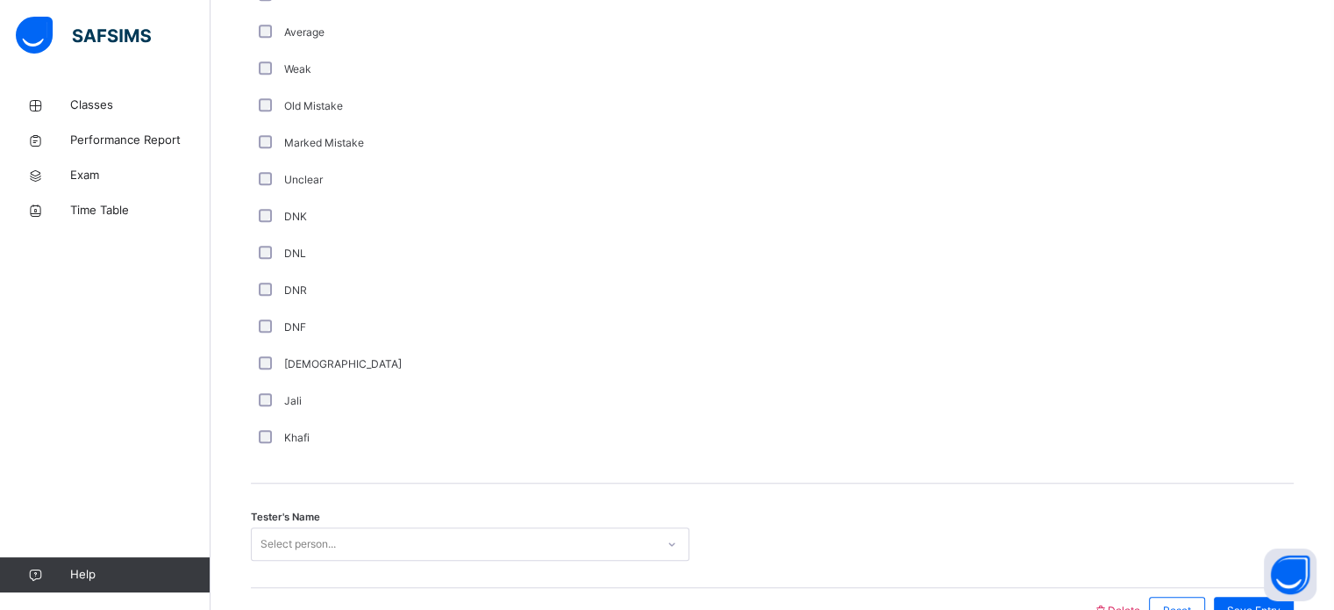
scroll to position [1479, 0]
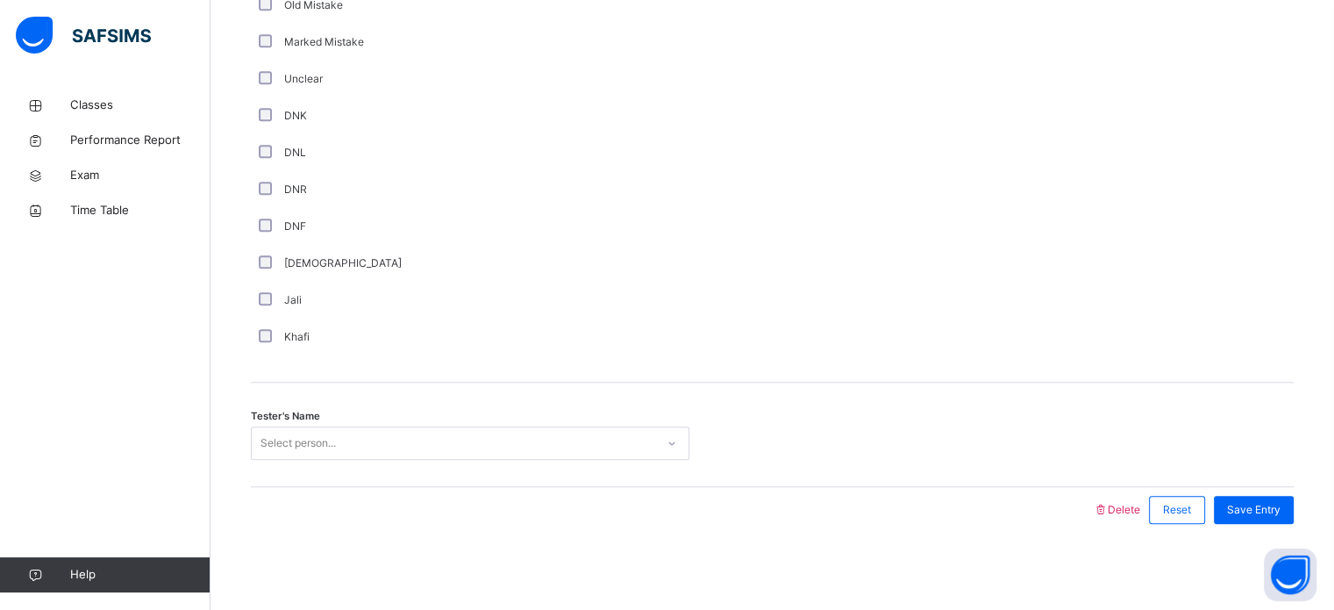
click at [349, 460] on div "Select person..." at bounding box center [470, 442] width 438 height 33
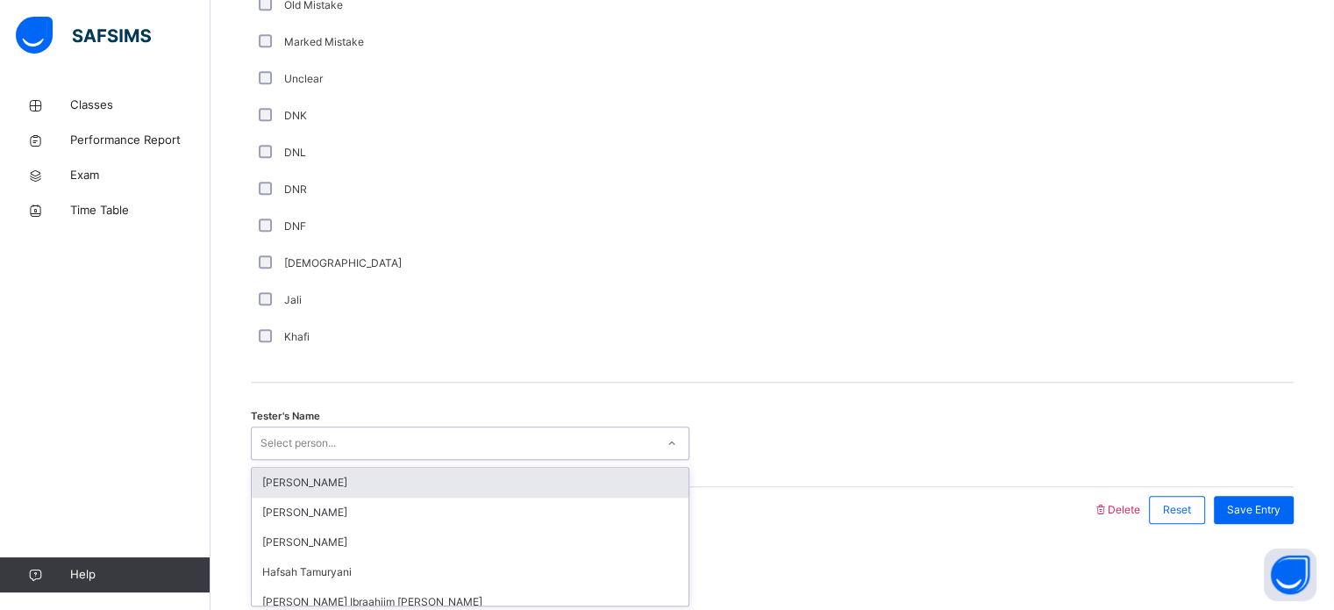
click at [408, 482] on div "[PERSON_NAME]" at bounding box center [470, 482] width 437 height 30
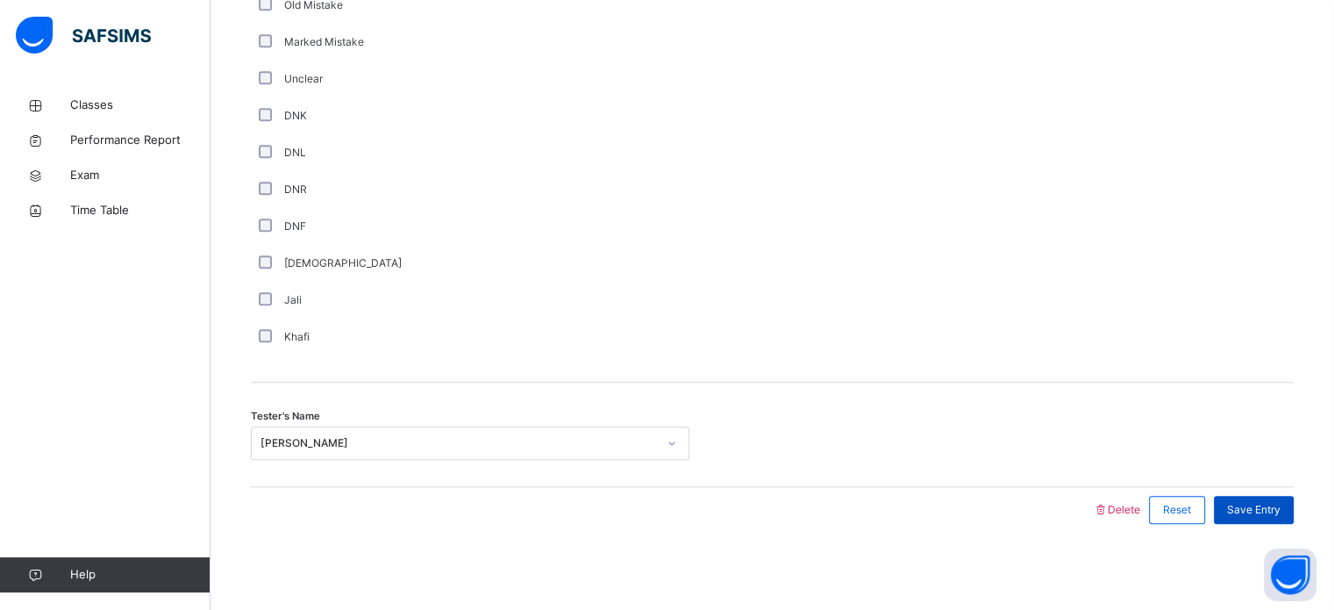
click at [1266, 496] on div "Save Entry" at bounding box center [1254, 510] width 80 height 28
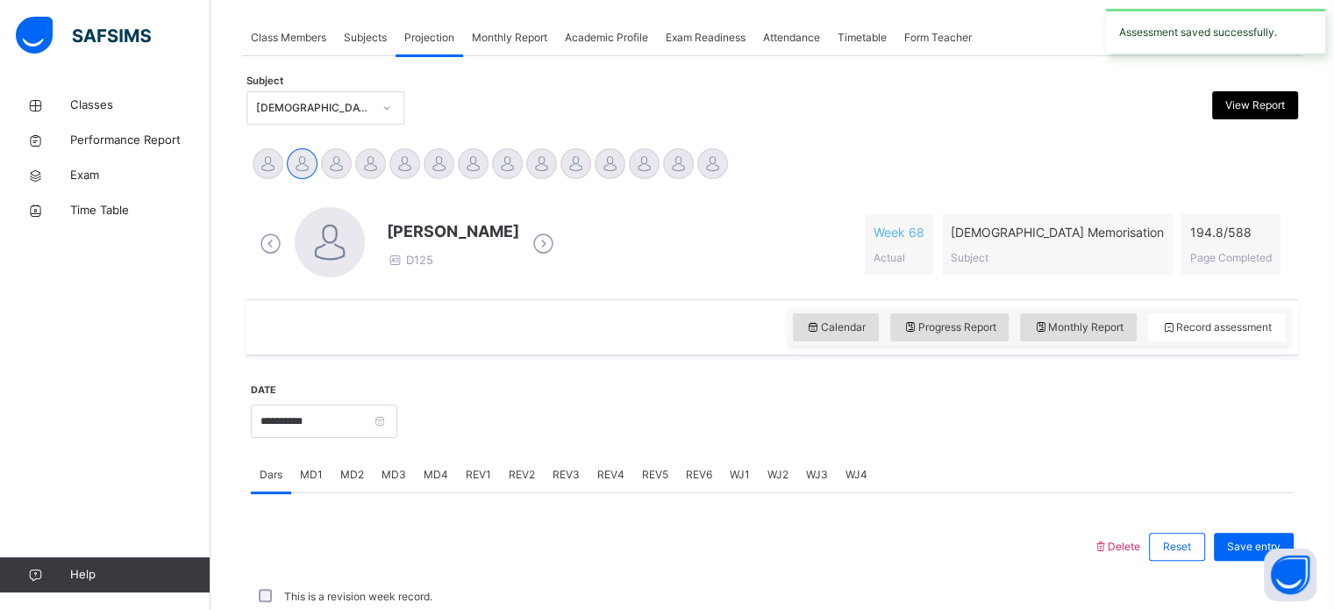
scroll to position [707, 0]
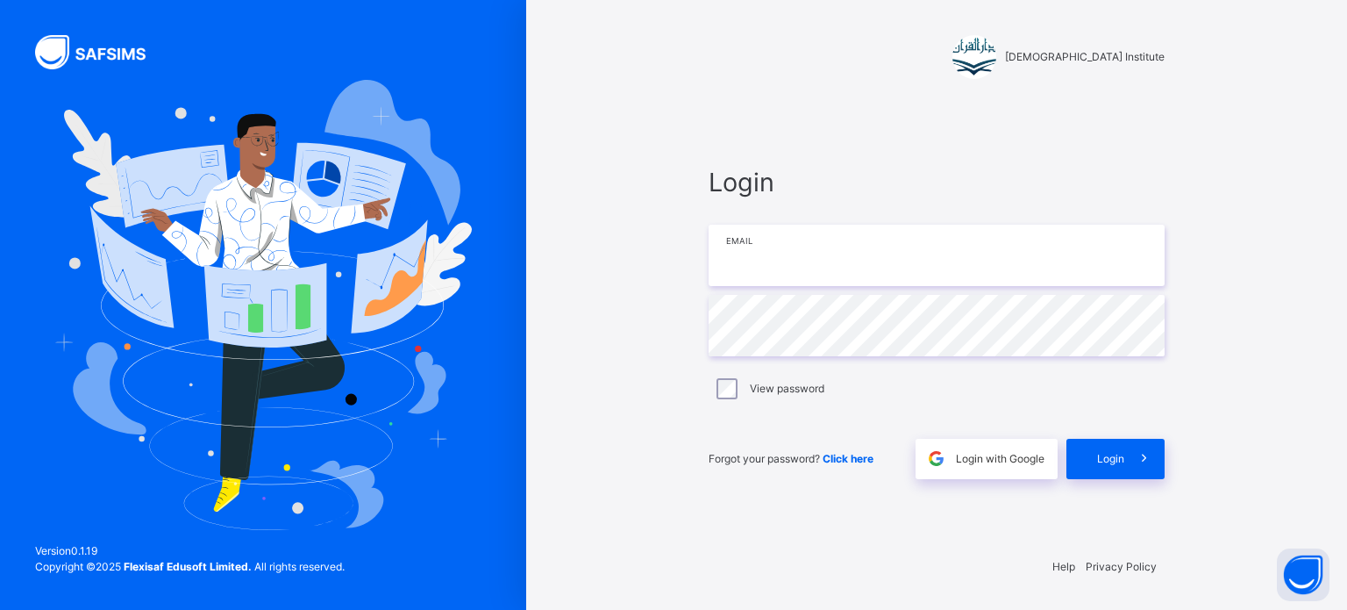
type input "**********"
click at [1143, 473] on span at bounding box center [1144, 458] width 40 height 40
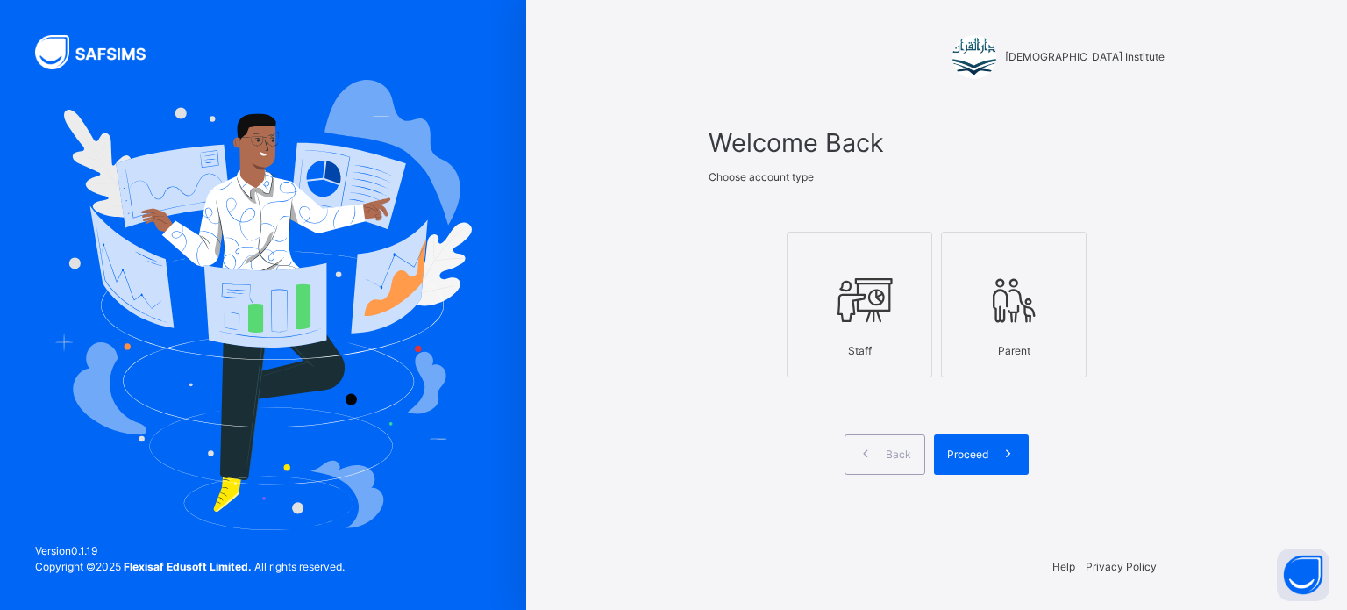
click at [825, 315] on div at bounding box center [859, 300] width 126 height 67
click at [1017, 456] on span at bounding box center [1008, 454] width 40 height 40
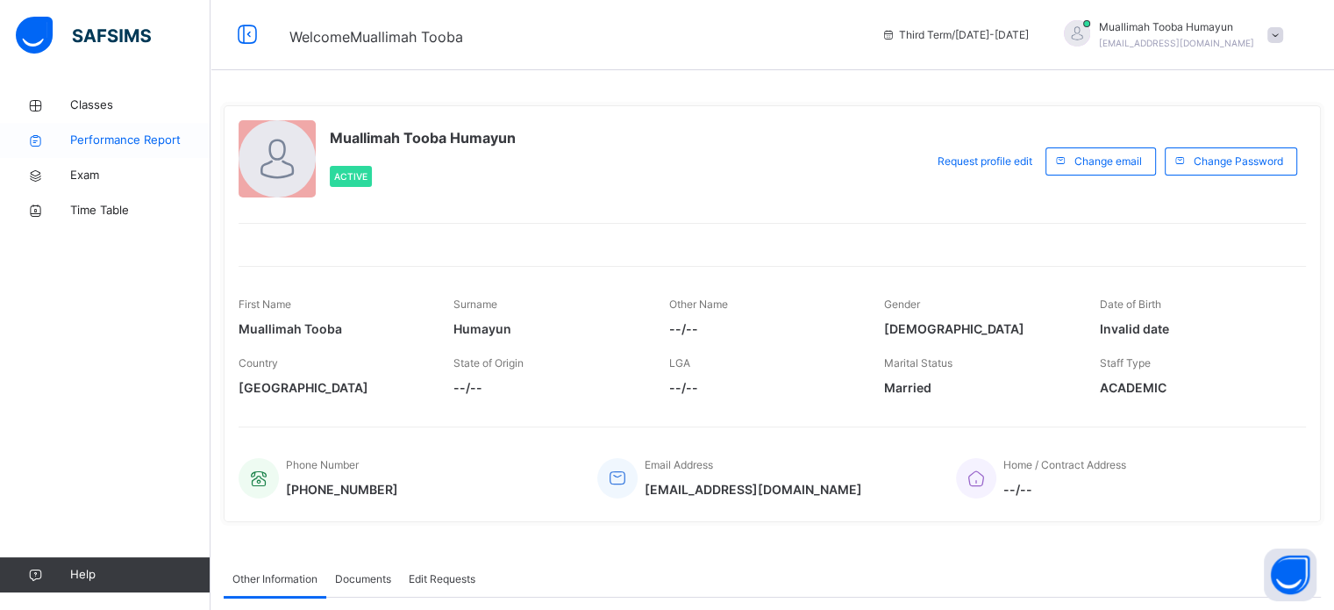
click at [103, 127] on link "Performance Report" at bounding box center [105, 140] width 210 height 35
select select "****"
select select "*"
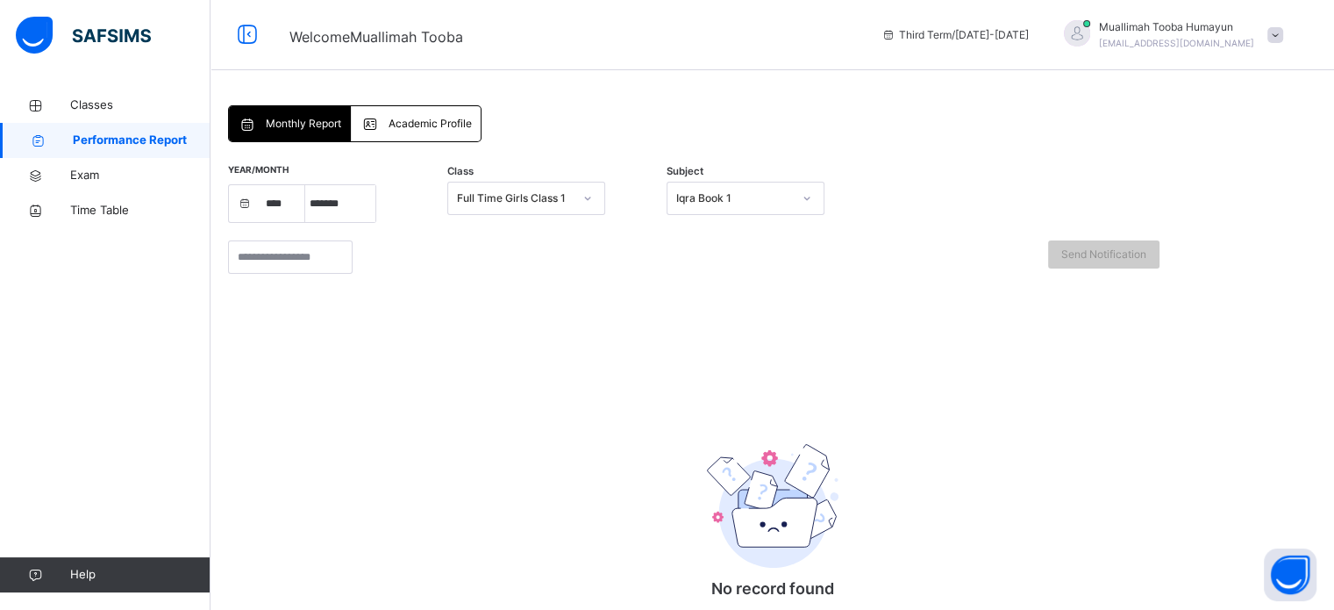
click at [82, 87] on div "Classes Performance Report Exam Time Table Help" at bounding box center [105, 339] width 210 height 539
click at [108, 126] on link "Performance Report" at bounding box center [105, 140] width 210 height 35
click at [102, 111] on span "Classes" at bounding box center [140, 105] width 140 height 18
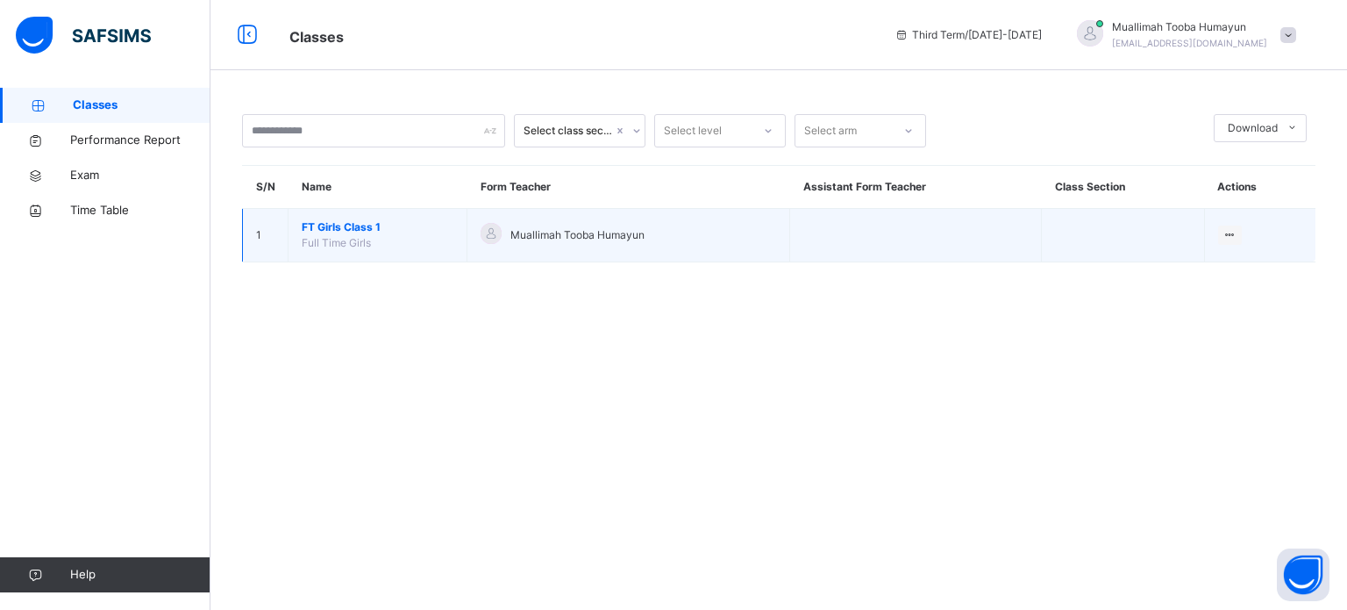
click at [338, 226] on span "FT Girls Class 1" at bounding box center [378, 227] width 152 height 16
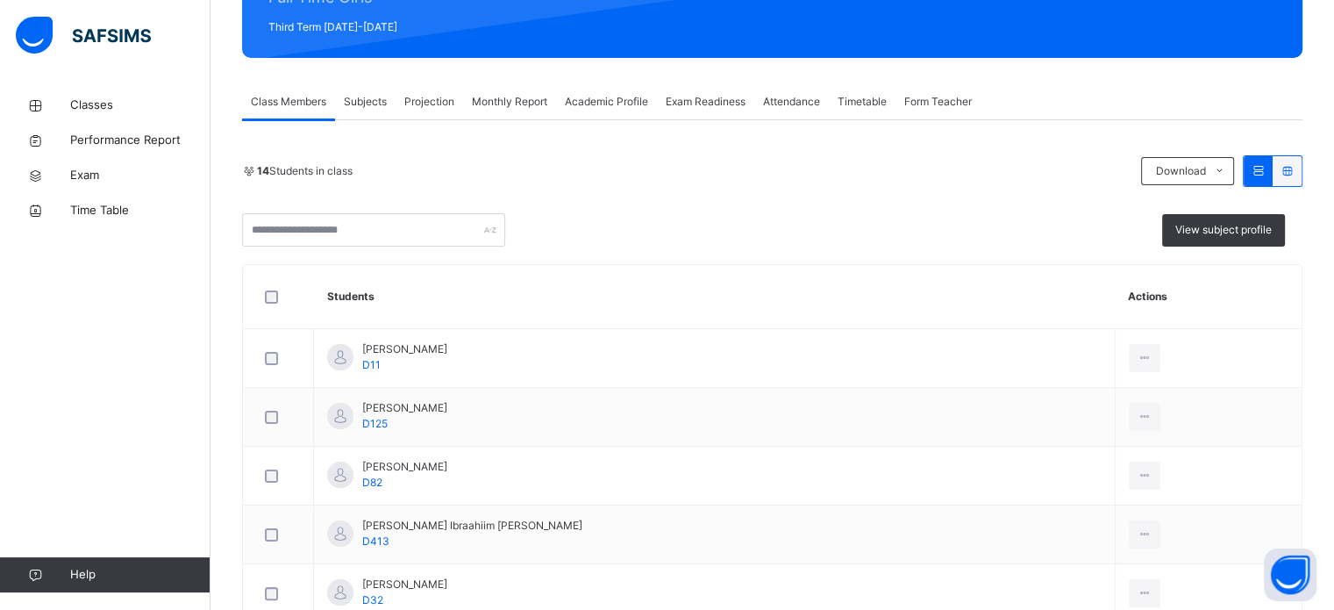
scroll to position [287, 0]
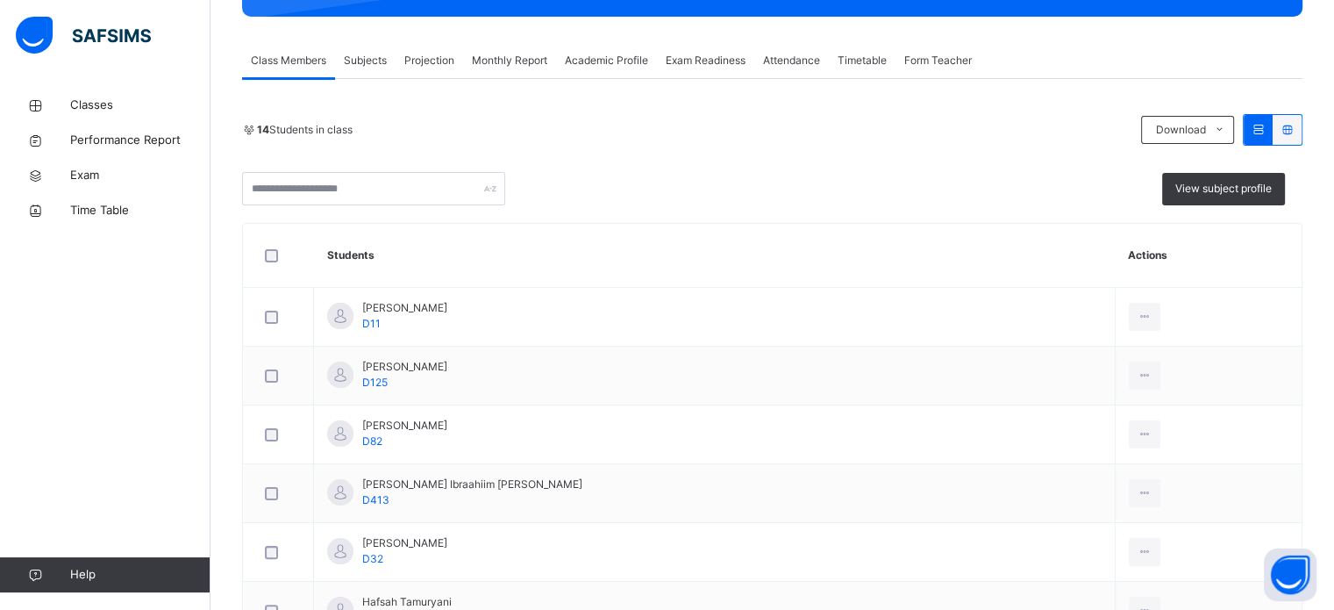
click at [449, 55] on span "Projection" at bounding box center [429, 61] width 50 height 16
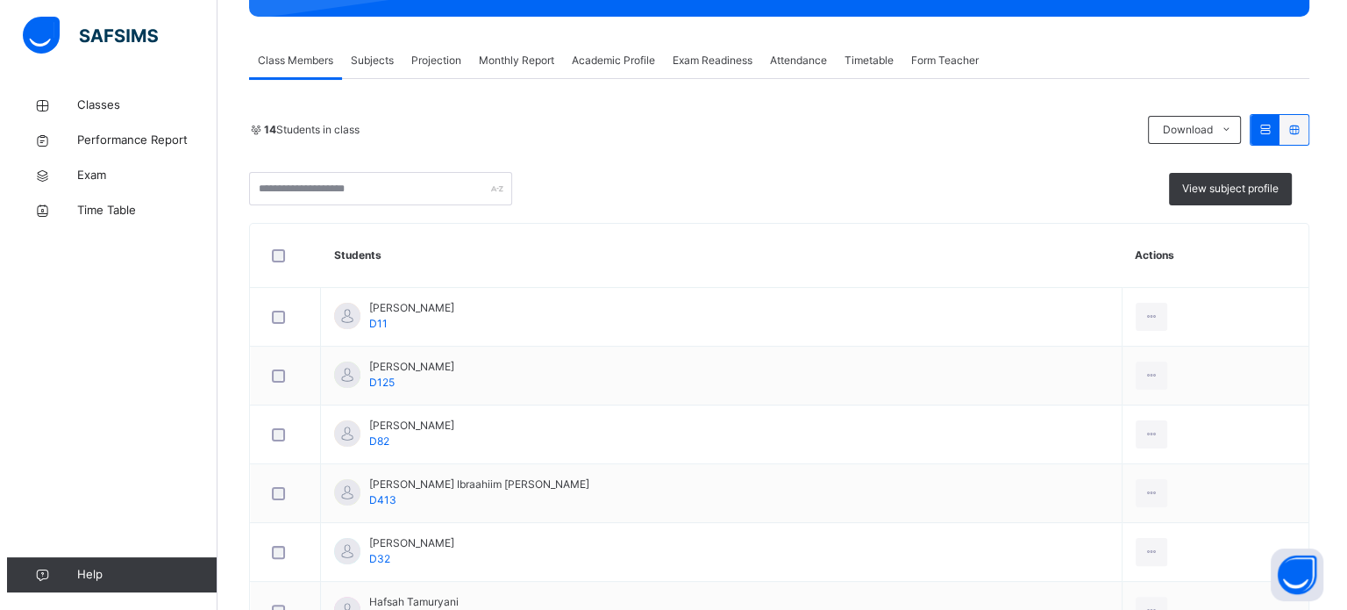
scroll to position [0, 0]
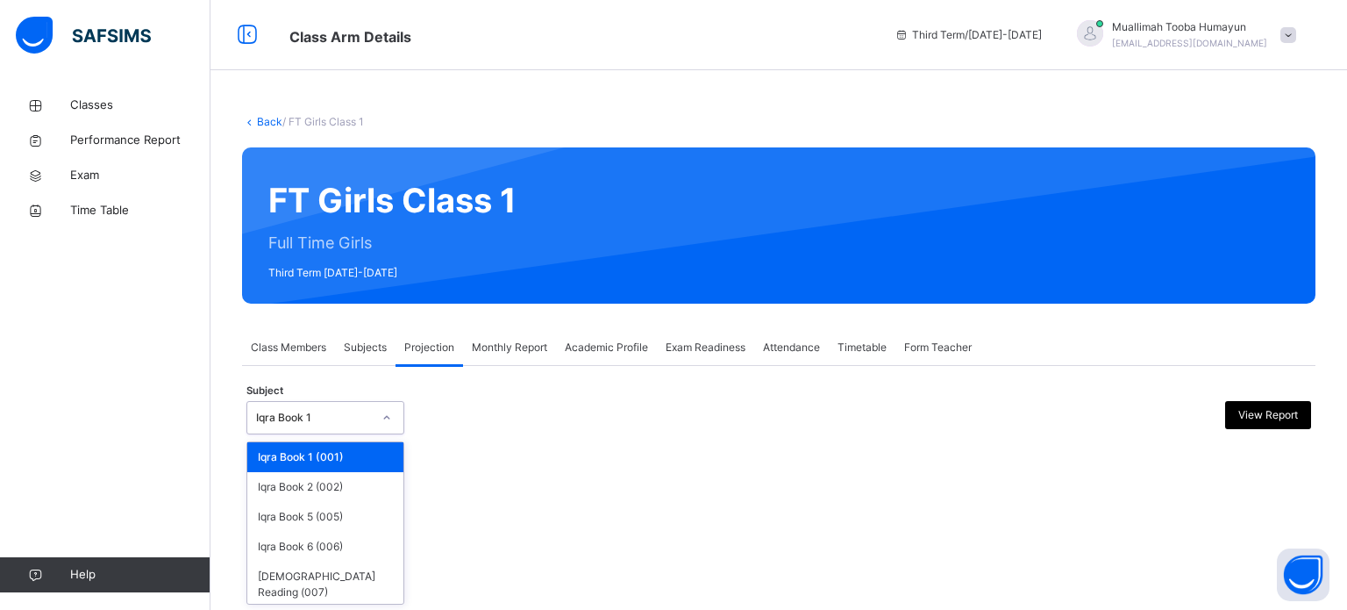
click at [303, 423] on div "Iqra Book 1" at bounding box center [314, 418] width 116 height 16
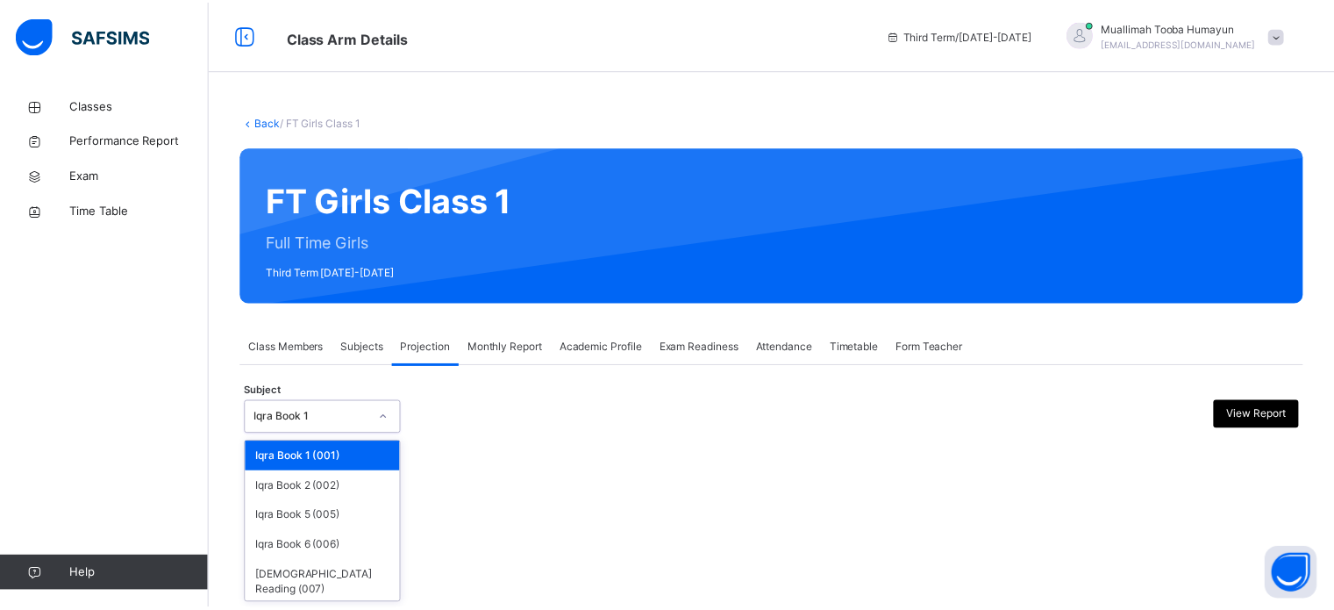
scroll to position [32, 0]
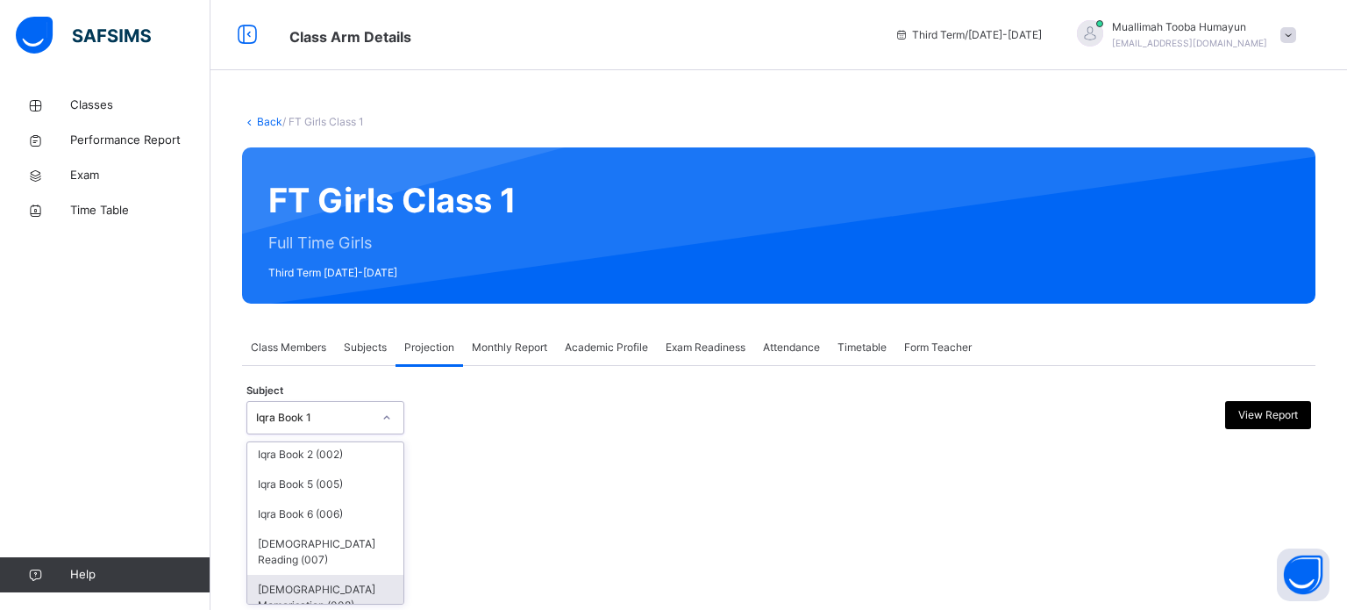
click at [344, 580] on div "[DEMOGRAPHIC_DATA] Memorisation (008)" at bounding box center [325, 597] width 156 height 46
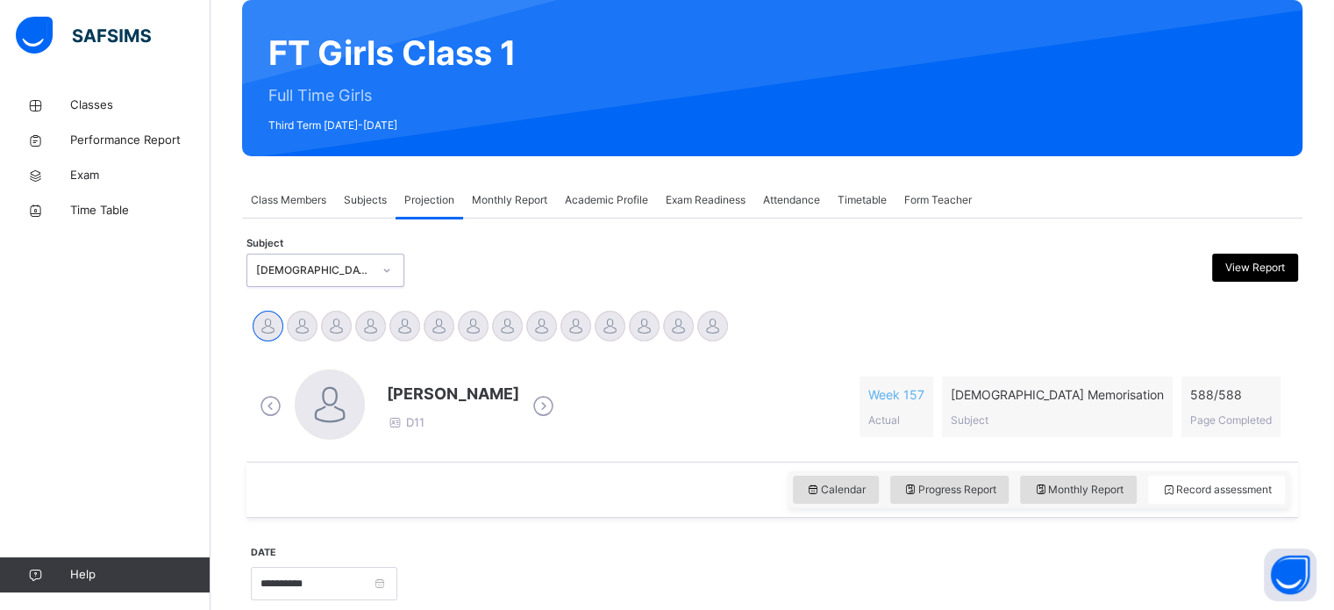
scroll to position [157, 0]
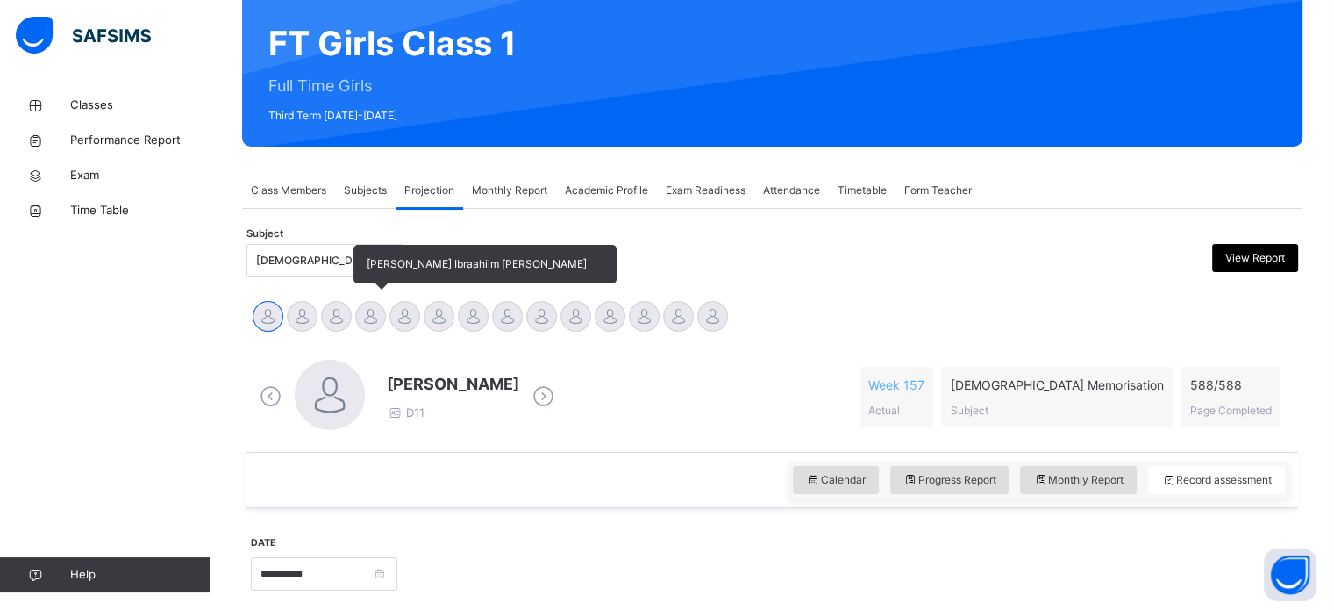
click at [358, 324] on div at bounding box center [370, 316] width 31 height 31
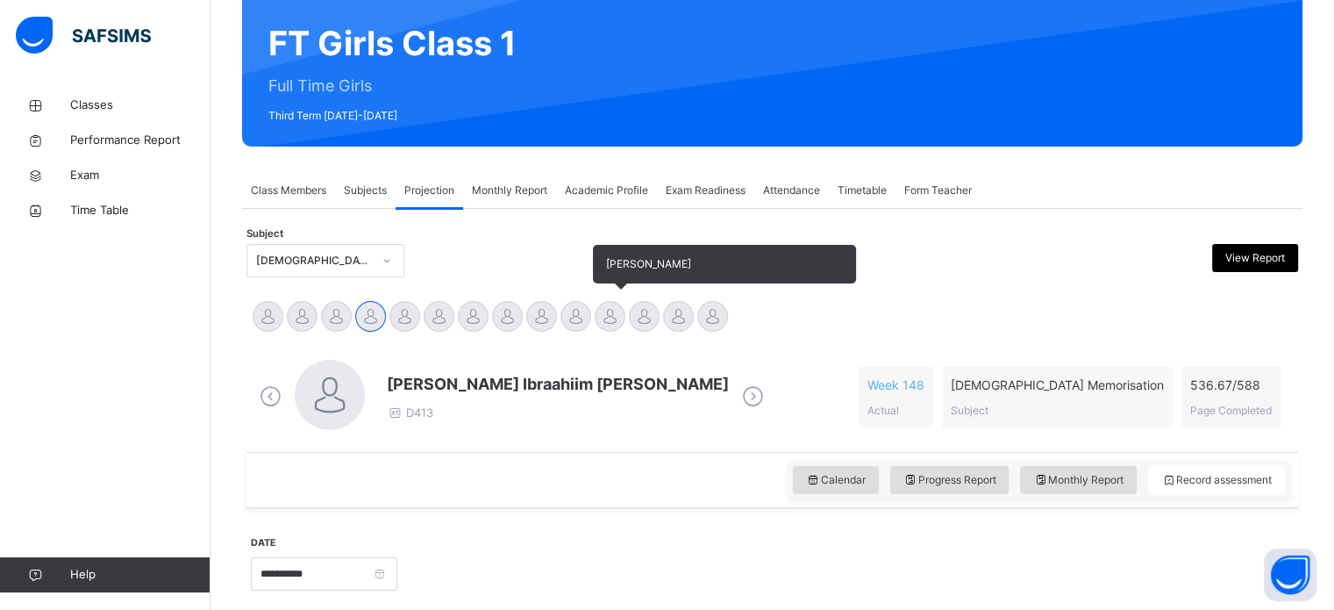
click at [607, 306] on div at bounding box center [610, 316] width 31 height 31
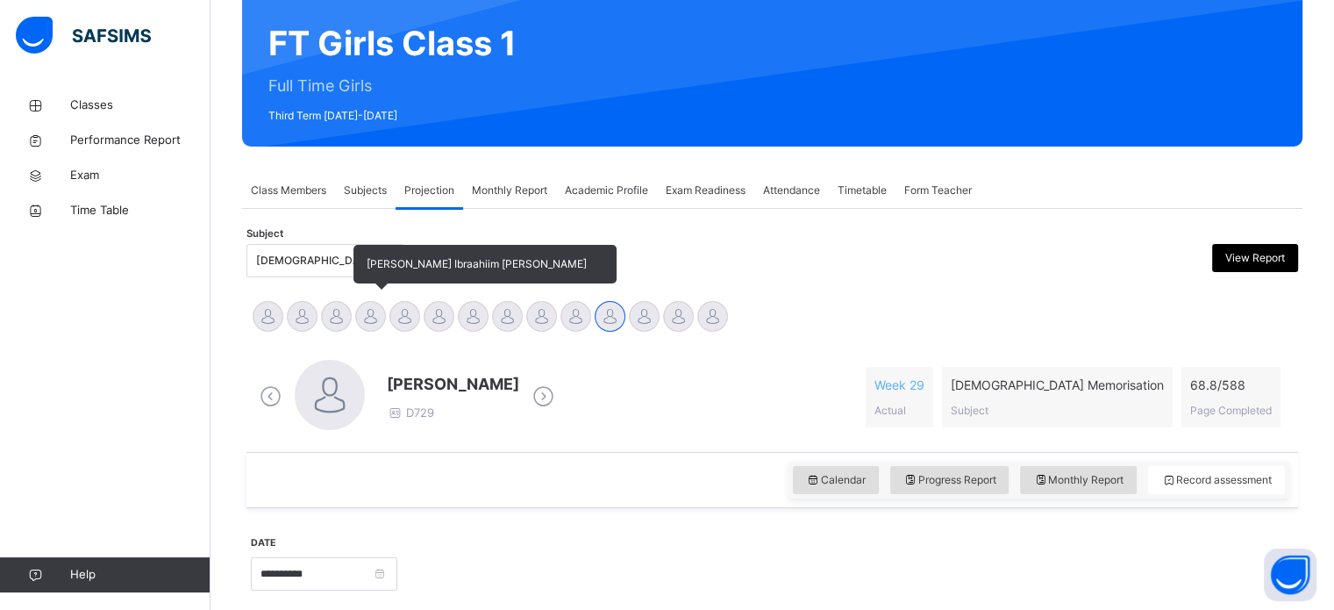
click at [374, 307] on div at bounding box center [370, 316] width 31 height 31
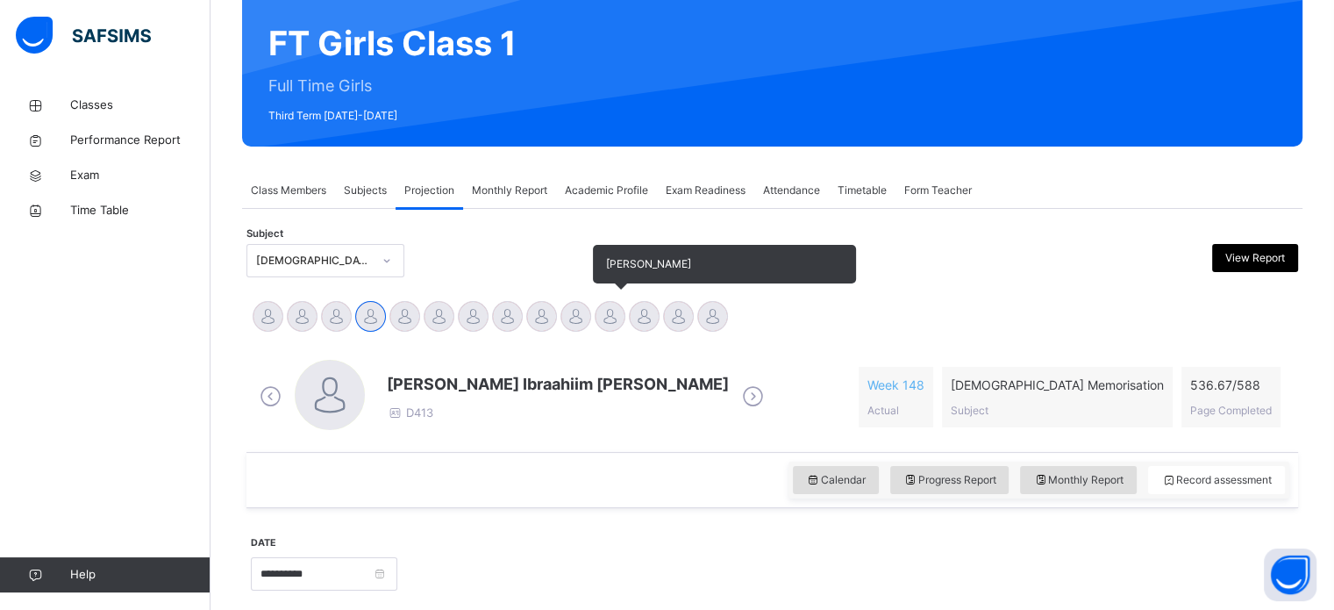
click at [601, 309] on div at bounding box center [610, 316] width 31 height 31
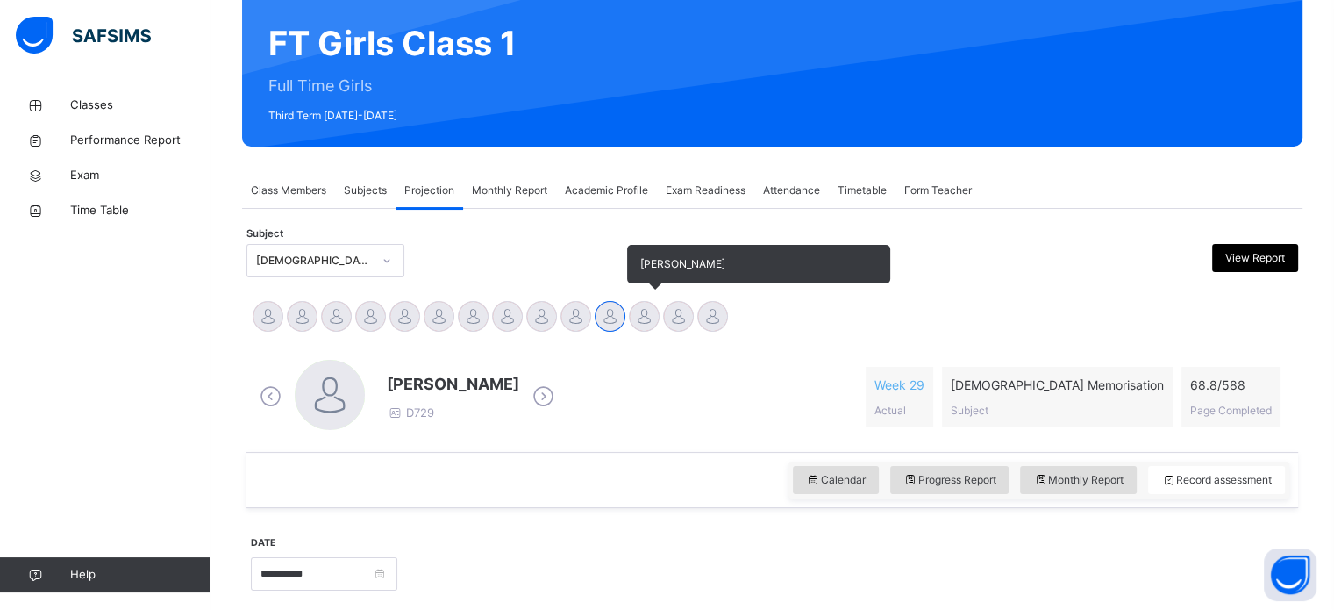
click at [638, 315] on div at bounding box center [644, 316] width 31 height 31
click at [691, 315] on div at bounding box center [678, 316] width 31 height 31
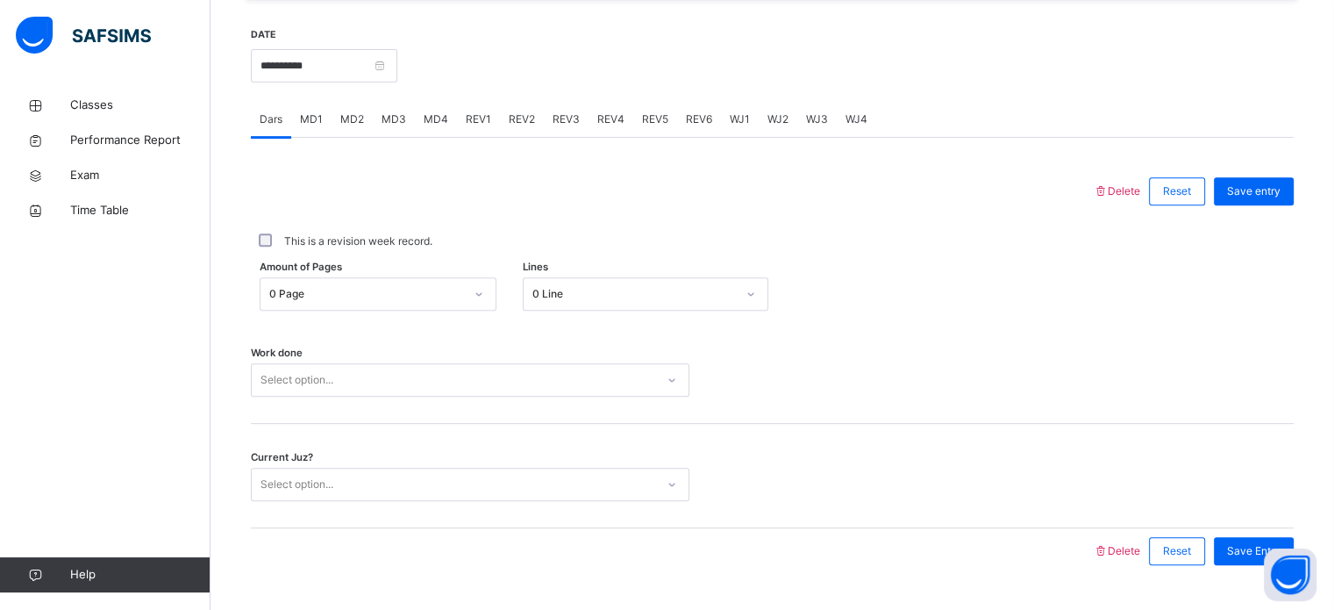
scroll to position [667, 0]
click at [424, 121] on span "MD4" at bounding box center [436, 118] width 25 height 16
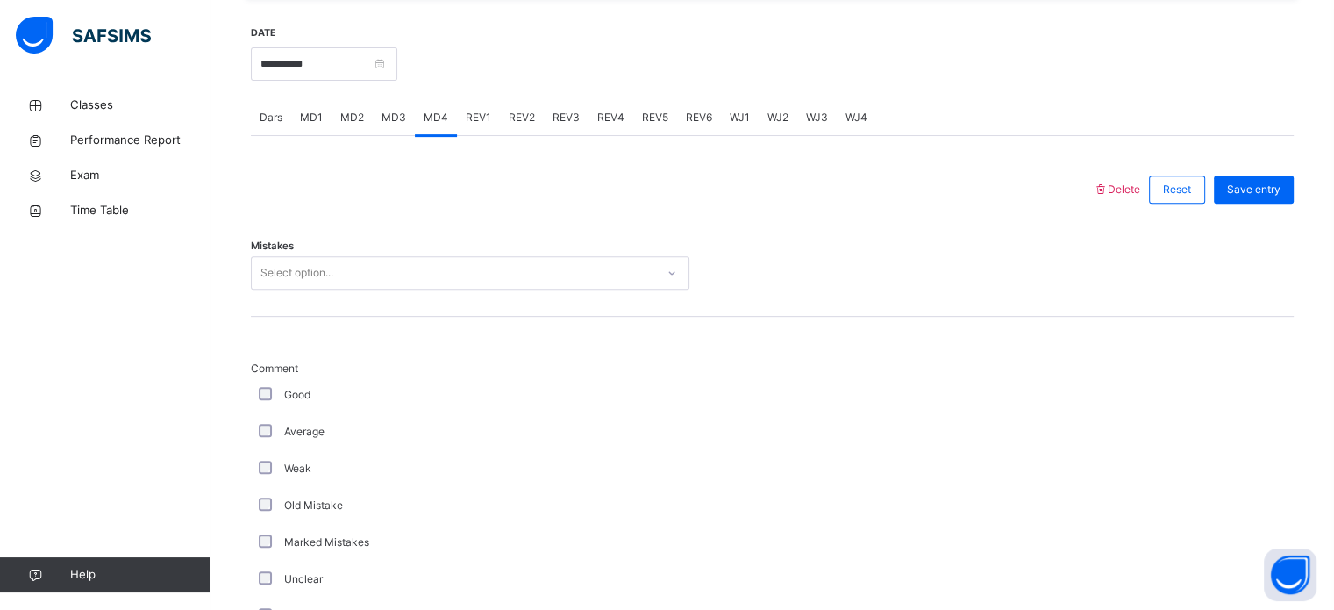
click at [657, 118] on span "REV5" at bounding box center [655, 118] width 26 height 16
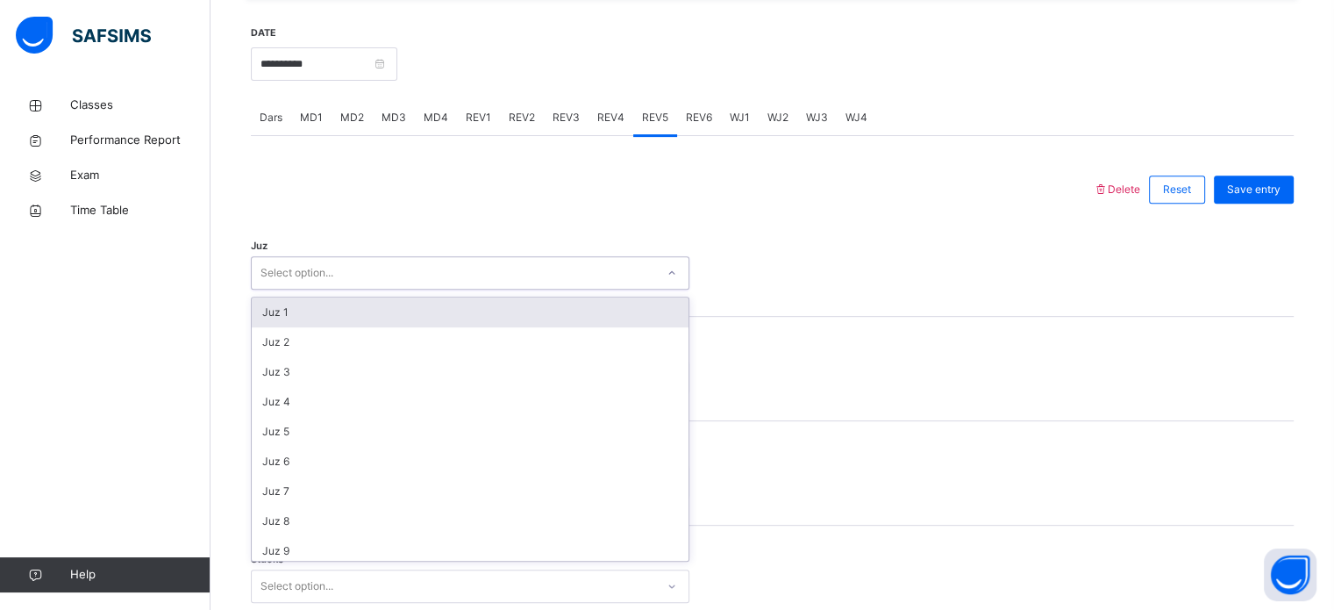
click at [612, 273] on div "Select option..." at bounding box center [453, 273] width 403 height 27
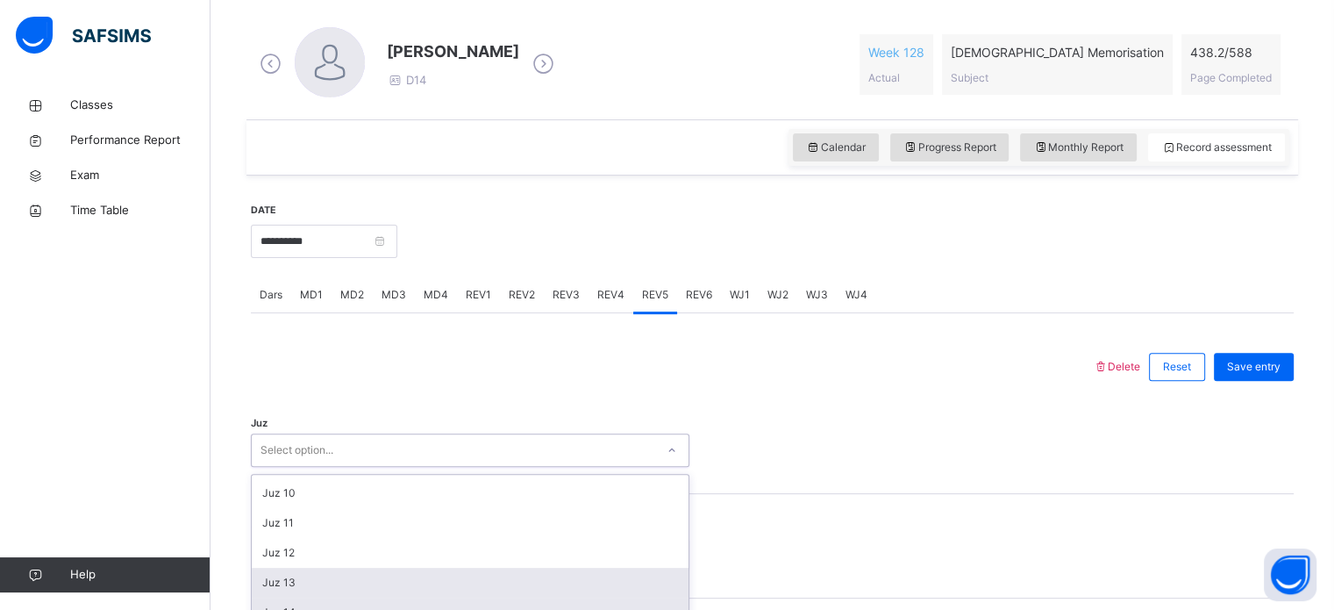
scroll to position [263, 0]
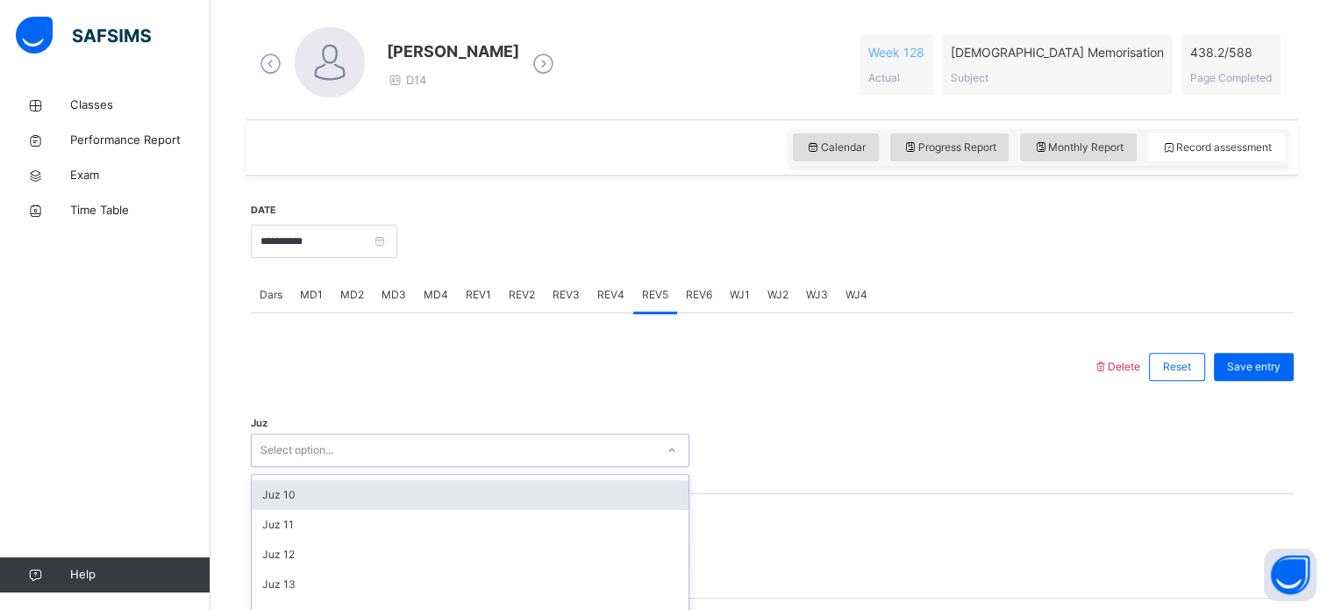
click at [323, 487] on div "Juz 10" at bounding box center [470, 495] width 437 height 30
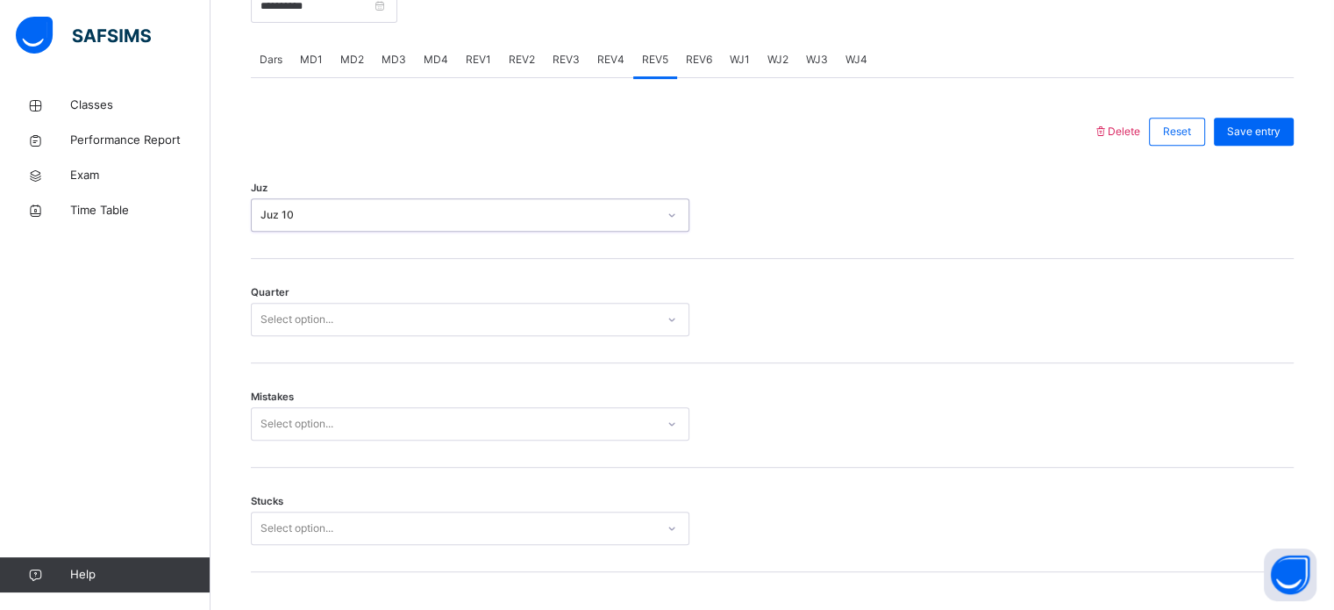
scroll to position [809, 0]
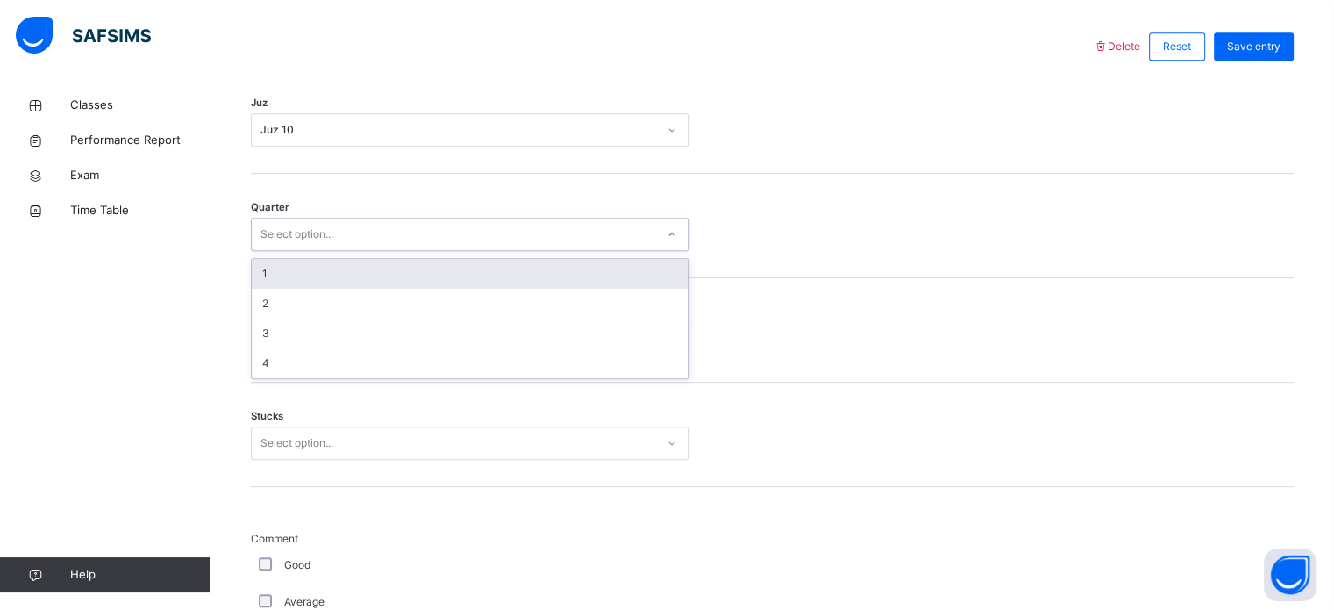
click at [358, 223] on div "Select option..." at bounding box center [453, 234] width 403 height 27
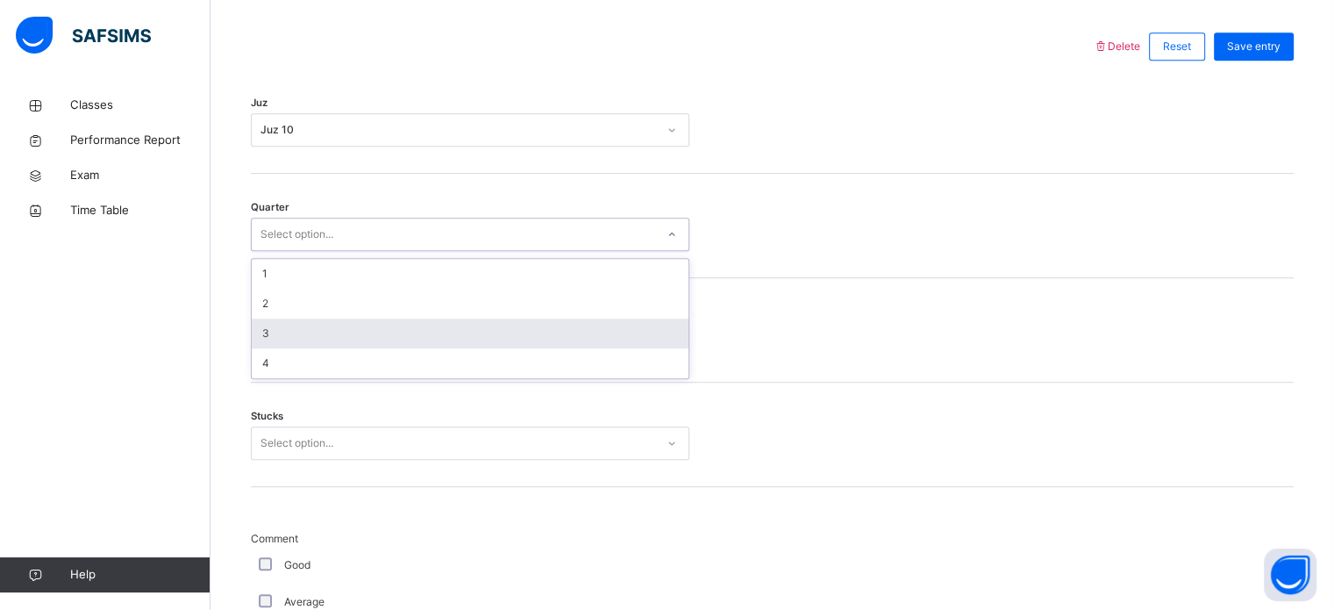
drag, startPoint x: 326, startPoint y: 347, endPoint x: 340, endPoint y: 343, distance: 14.7
click at [340, 343] on div "1 2 3 4" at bounding box center [470, 318] width 437 height 119
click at [340, 343] on div "3" at bounding box center [470, 333] width 437 height 30
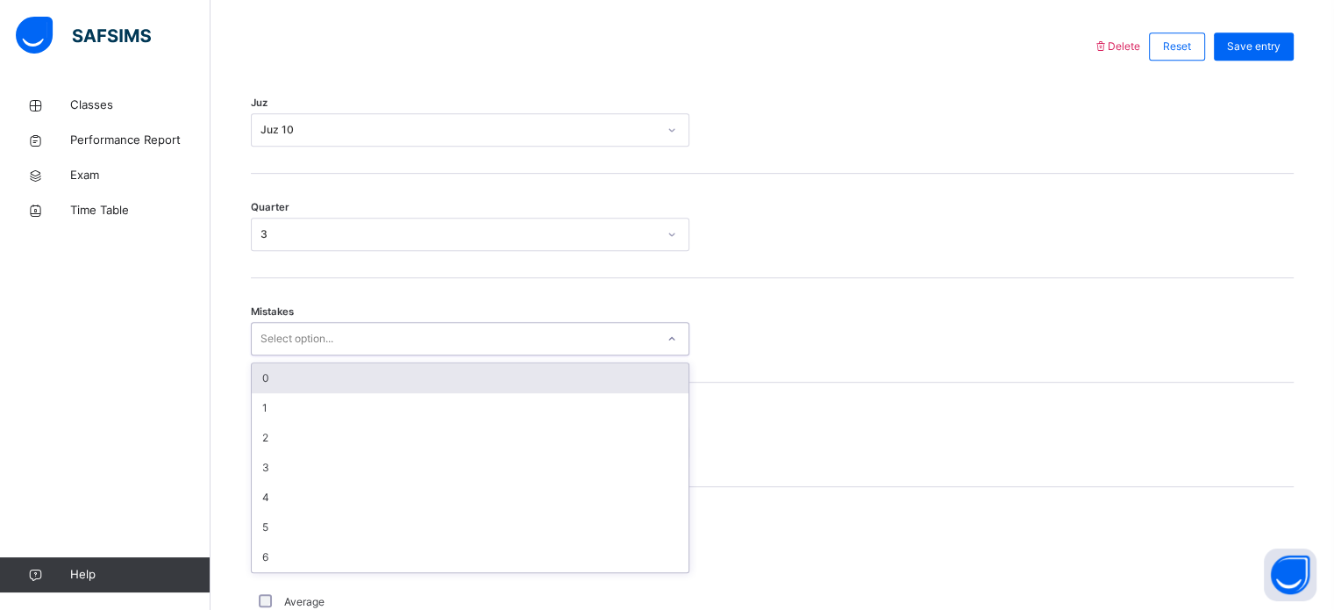
click at [371, 339] on div "Select option..." at bounding box center [453, 338] width 403 height 27
click at [407, 389] on div "0" at bounding box center [470, 378] width 437 height 30
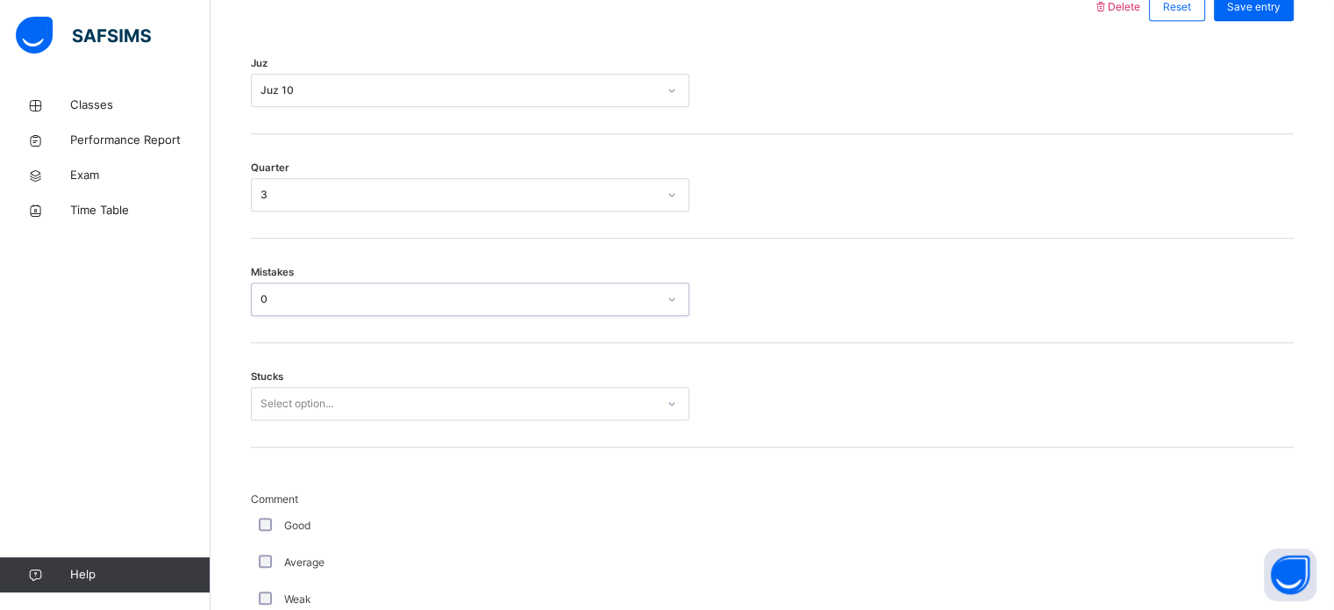
click at [400, 420] on div "Select option..." at bounding box center [470, 403] width 438 height 33
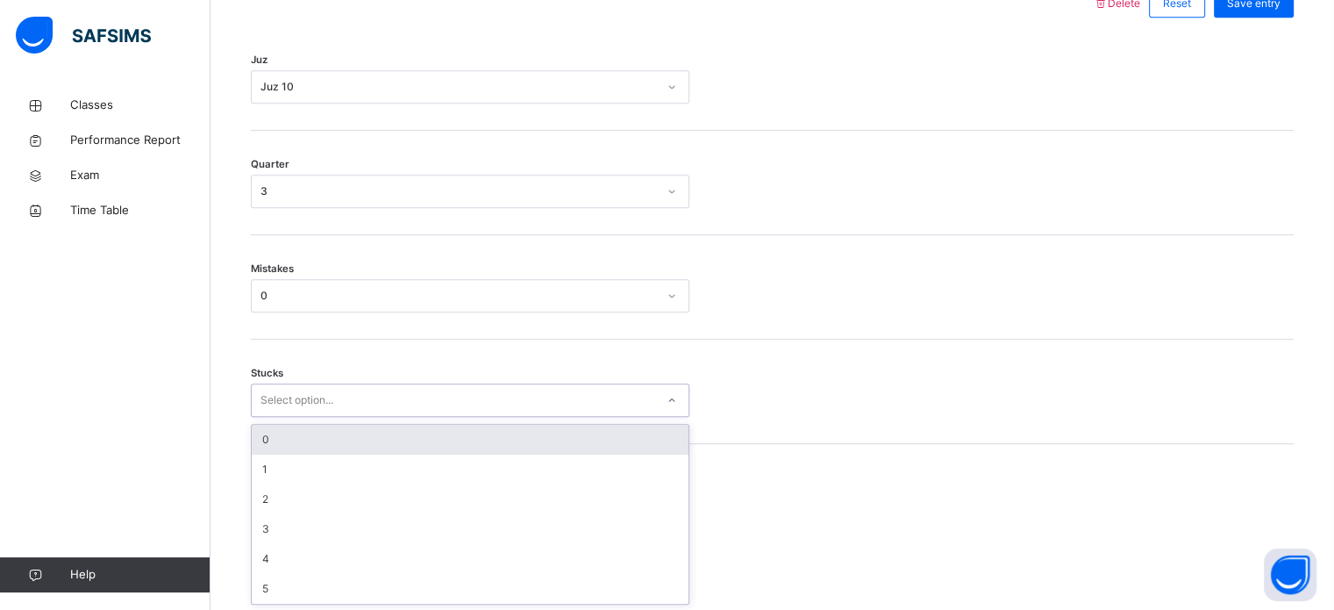
click at [428, 449] on div "0" at bounding box center [470, 439] width 437 height 30
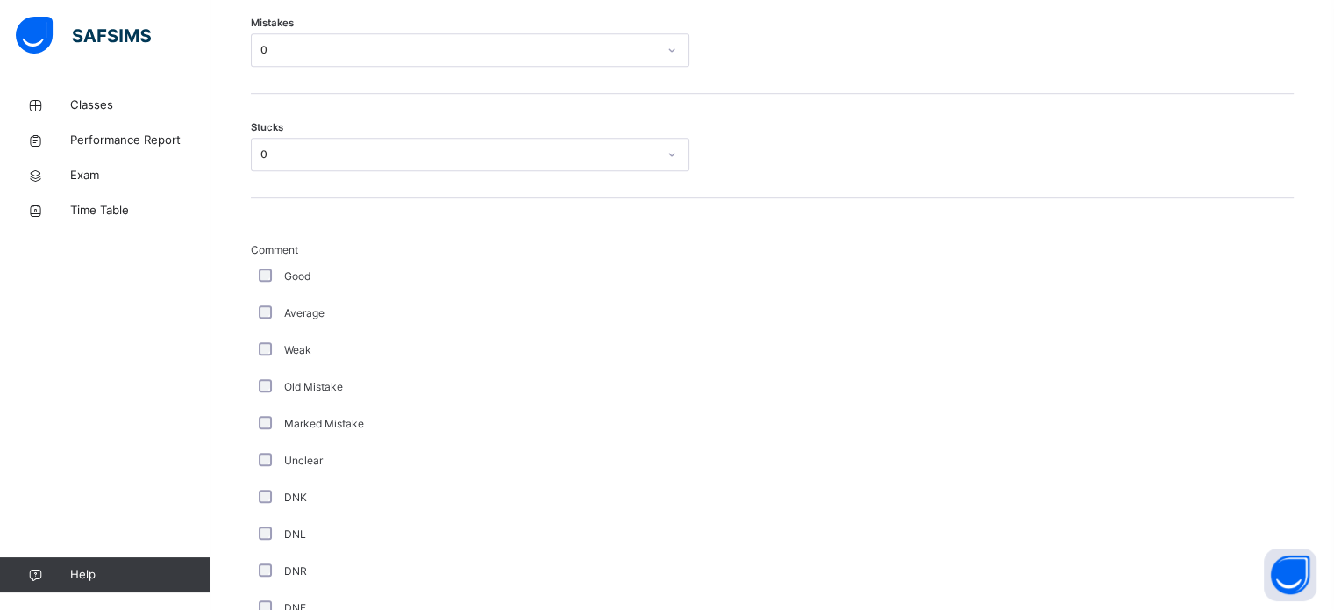
scroll to position [1479, 0]
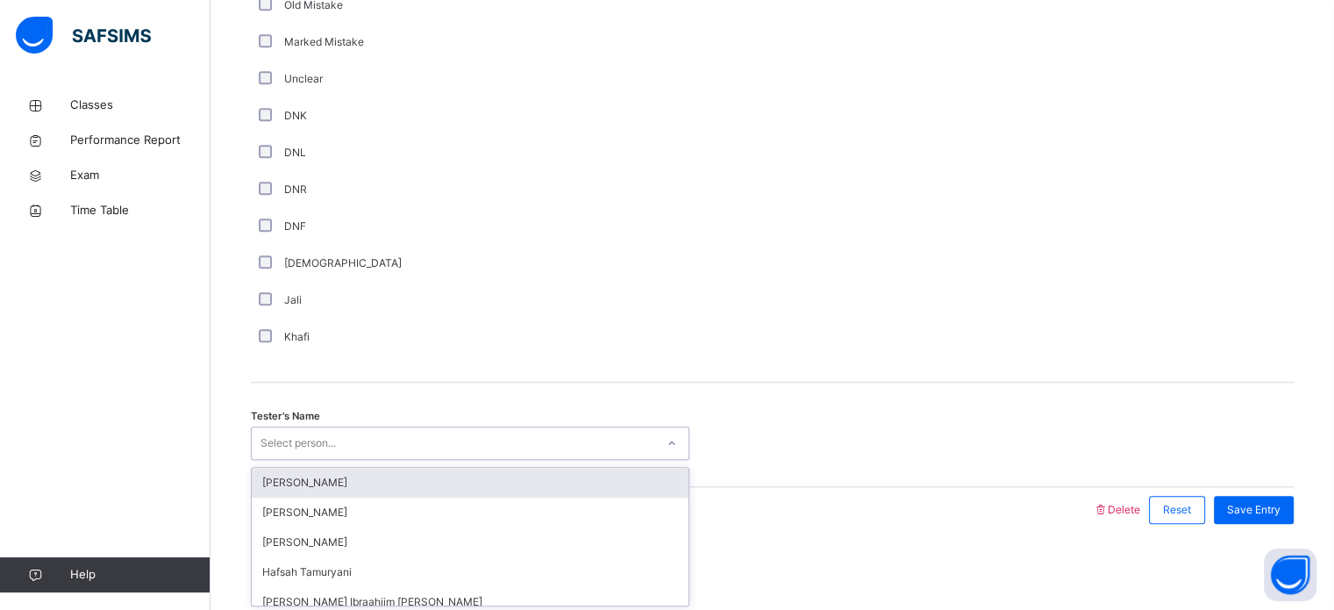
click at [278, 450] on div "Select person..." at bounding box center [297, 442] width 75 height 33
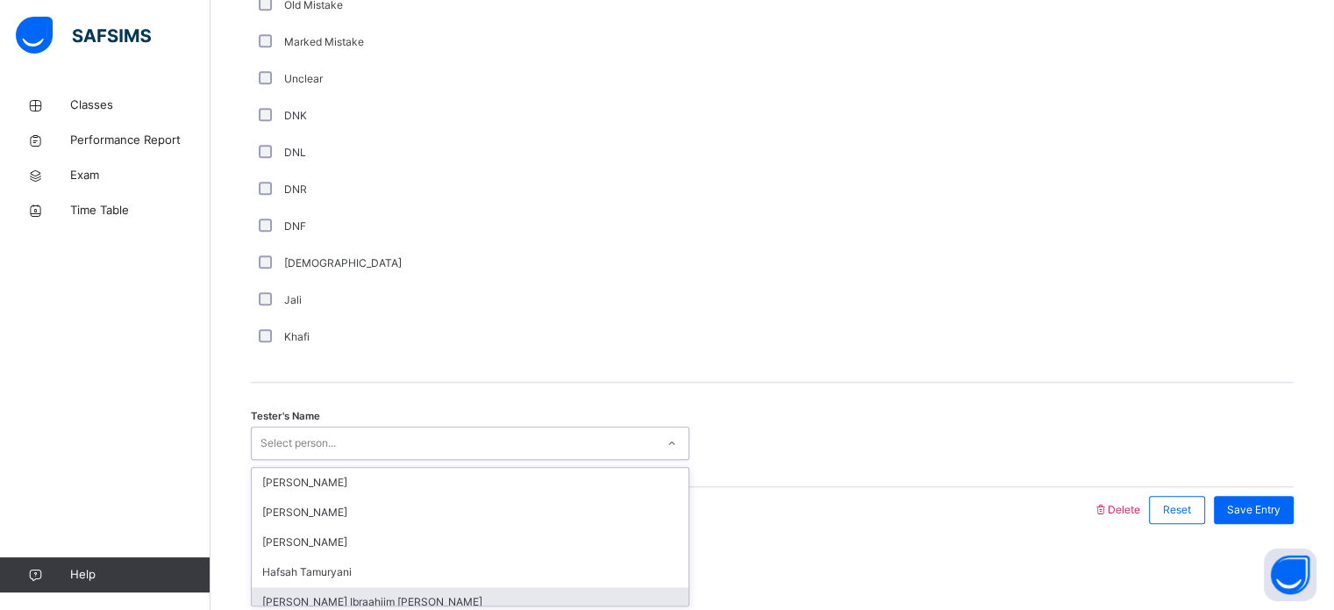
click at [296, 595] on div "[PERSON_NAME] Ibraahiim [PERSON_NAME]" at bounding box center [470, 602] width 437 height 30
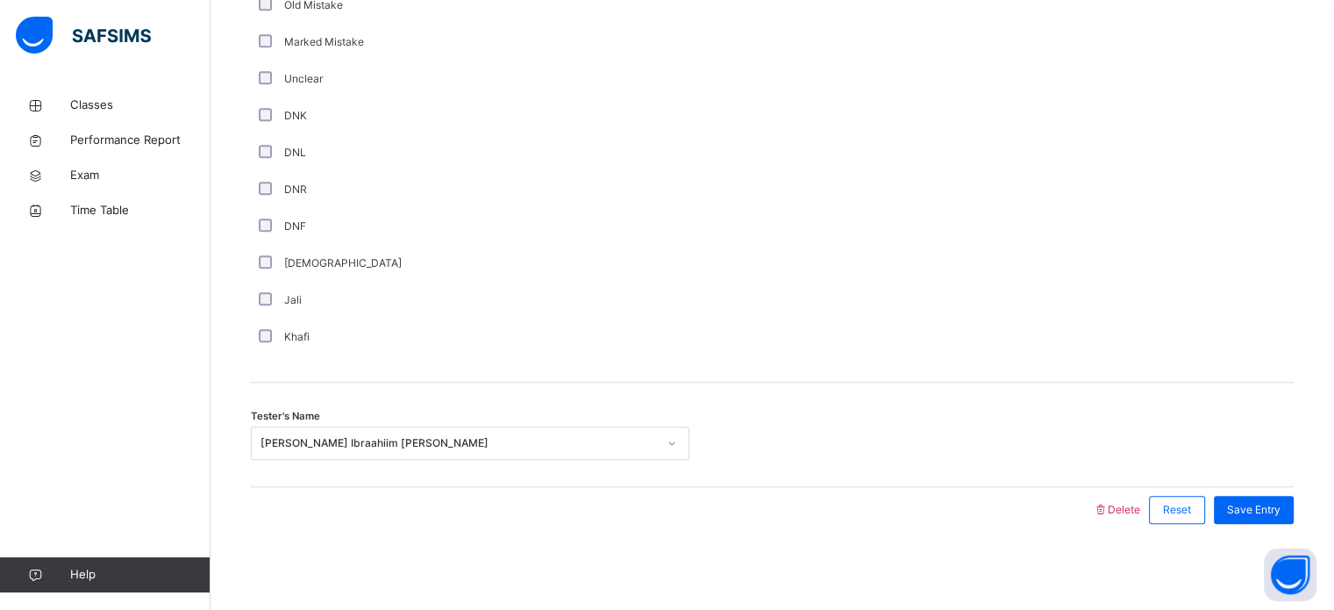
click at [1276, 492] on div "Save Entry" at bounding box center [1249, 510] width 89 height 46
click at [1265, 497] on div "Save Entry" at bounding box center [1254, 510] width 80 height 28
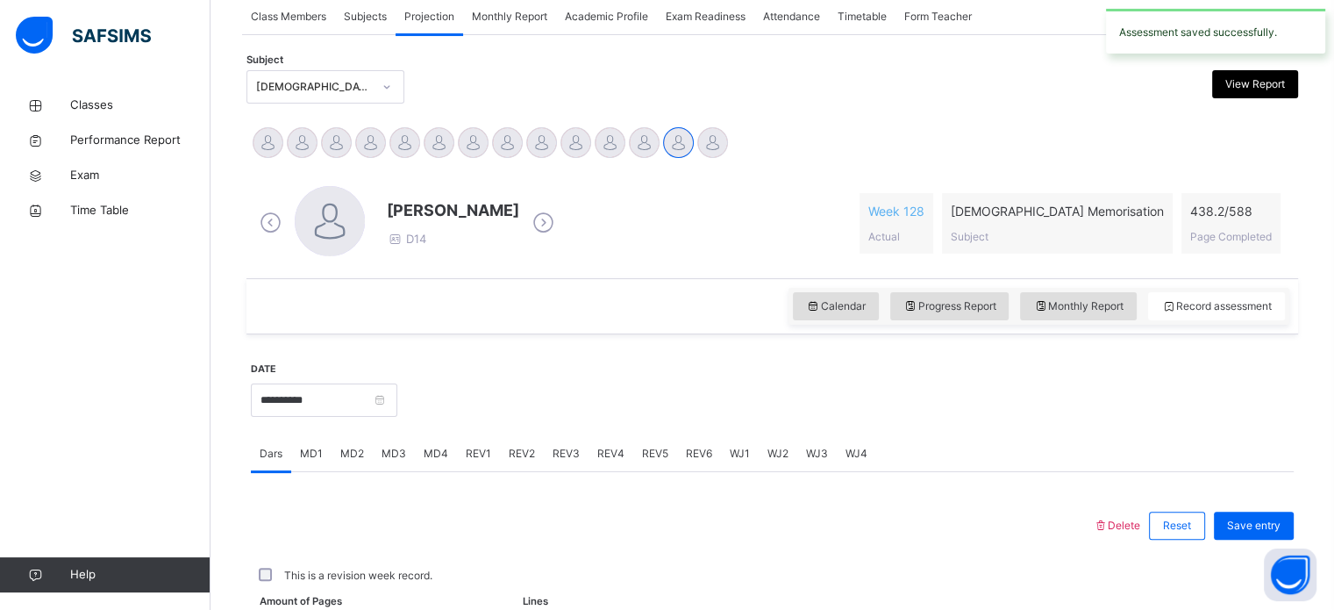
scroll to position [329, 0]
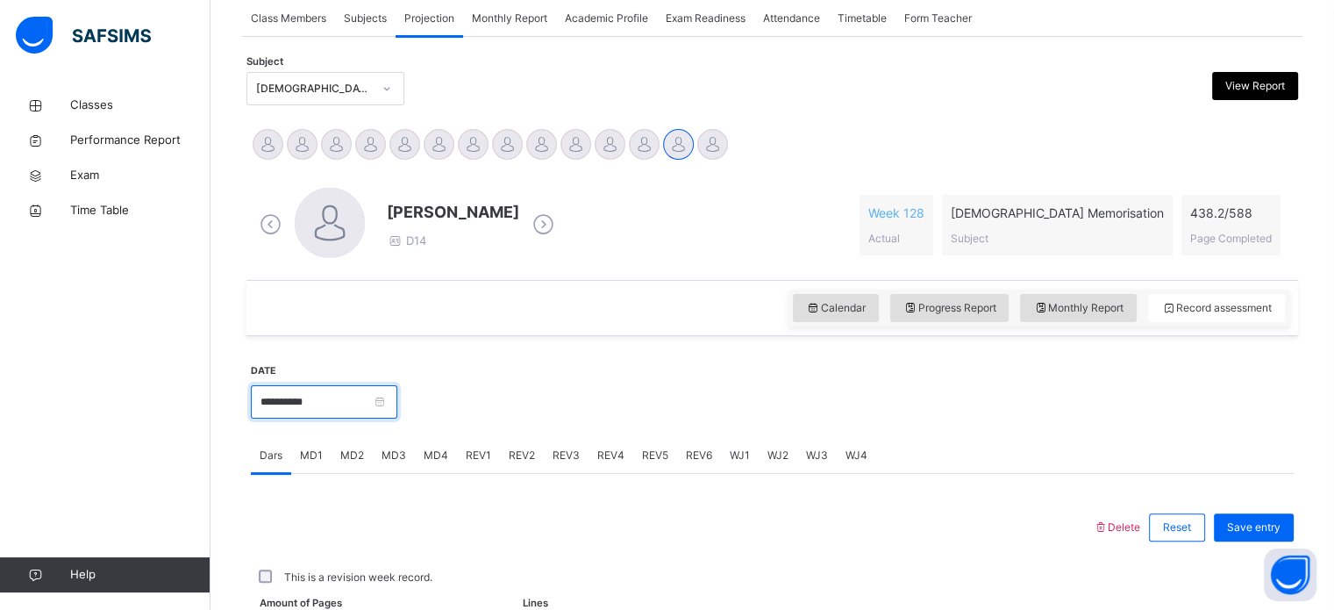
click at [328, 398] on input "**********" at bounding box center [324, 401] width 146 height 33
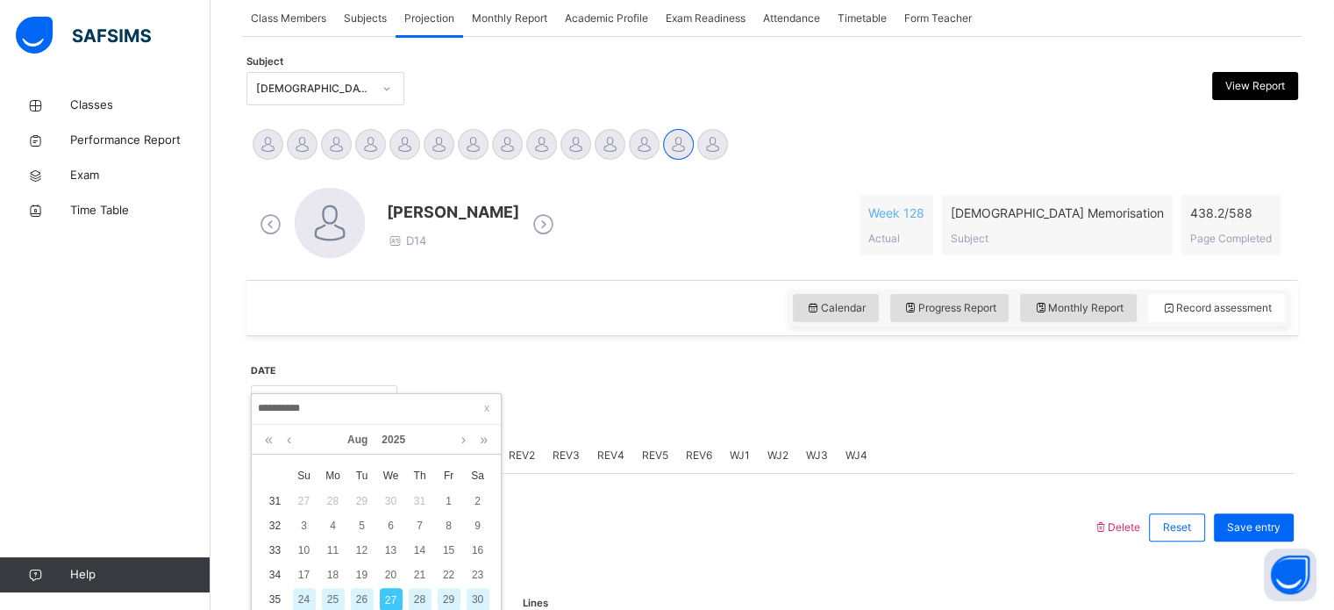
click at [360, 594] on div "26" at bounding box center [362, 599] width 23 height 23
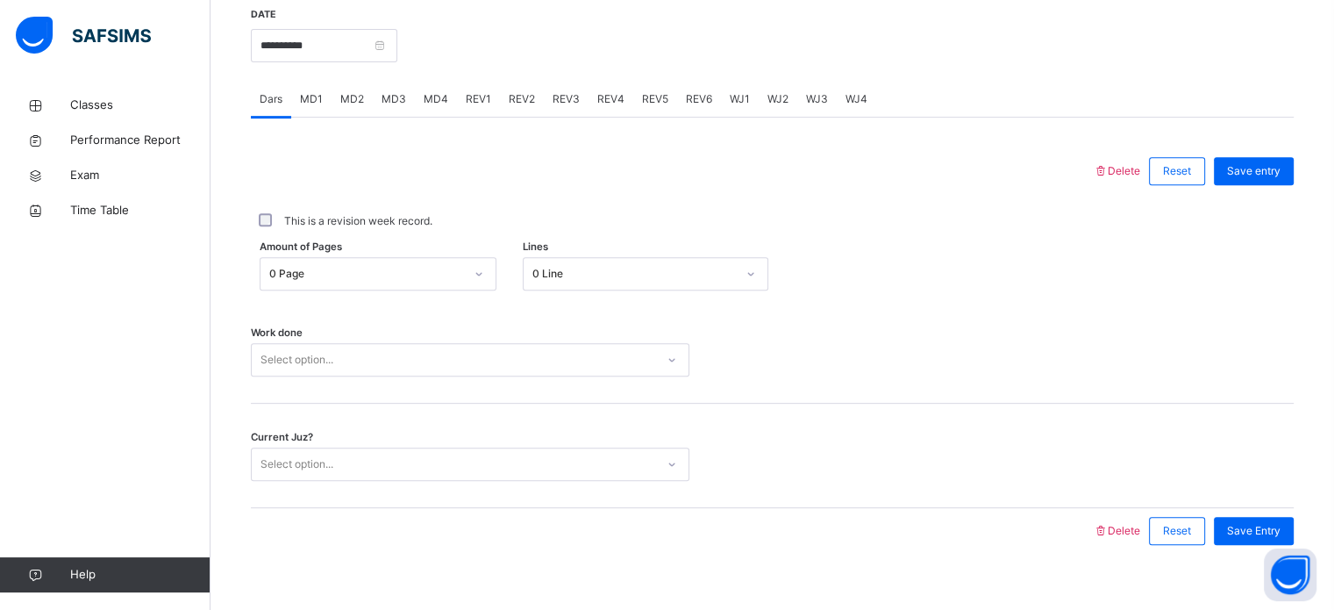
scroll to position [686, 0]
click at [433, 108] on div "MD4" at bounding box center [436, 98] width 42 height 35
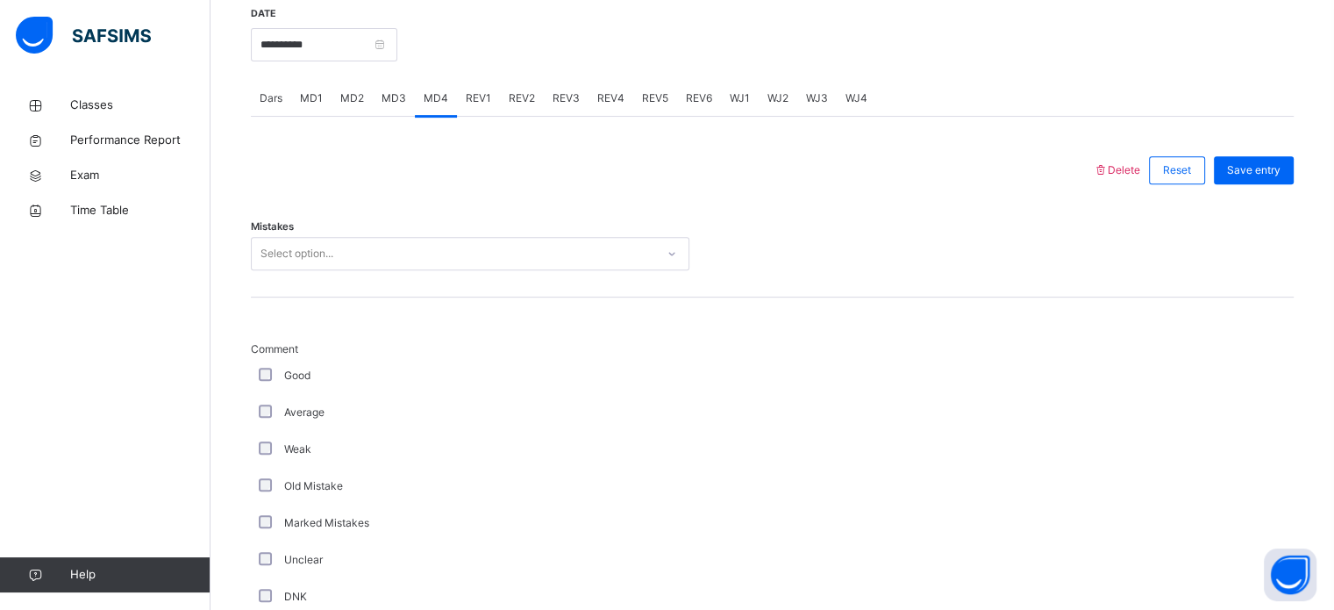
click at [396, 104] on span "MD3" at bounding box center [393, 98] width 25 height 16
click at [363, 97] on div "MD2" at bounding box center [352, 98] width 41 height 35
click at [322, 97] on div "MD1" at bounding box center [311, 98] width 40 height 35
click at [423, 109] on div "MD4" at bounding box center [436, 98] width 42 height 35
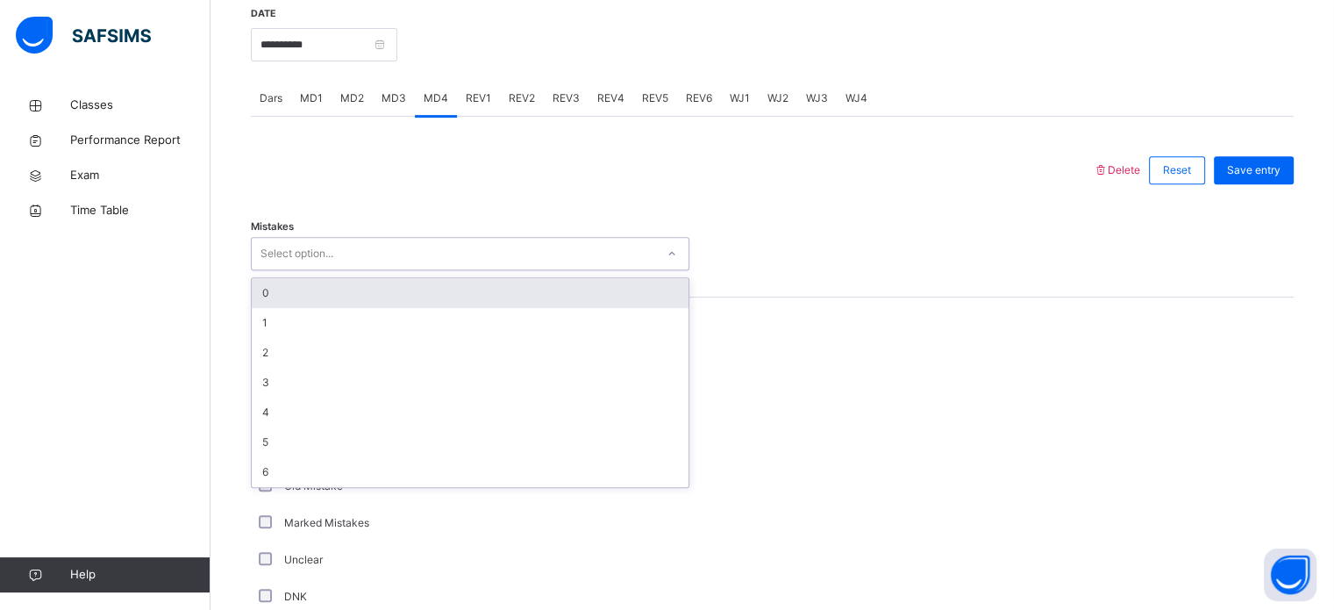
click at [397, 245] on div "Select option..." at bounding box center [453, 253] width 403 height 27
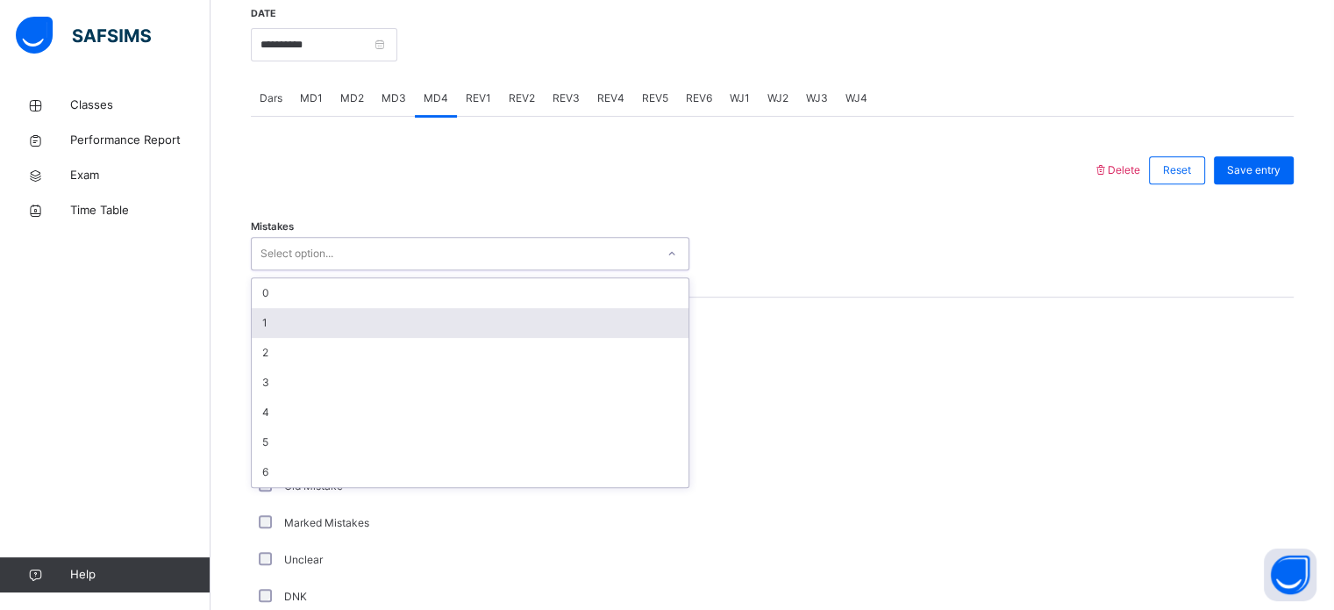
click at [384, 331] on div "1" at bounding box center [470, 323] width 437 height 30
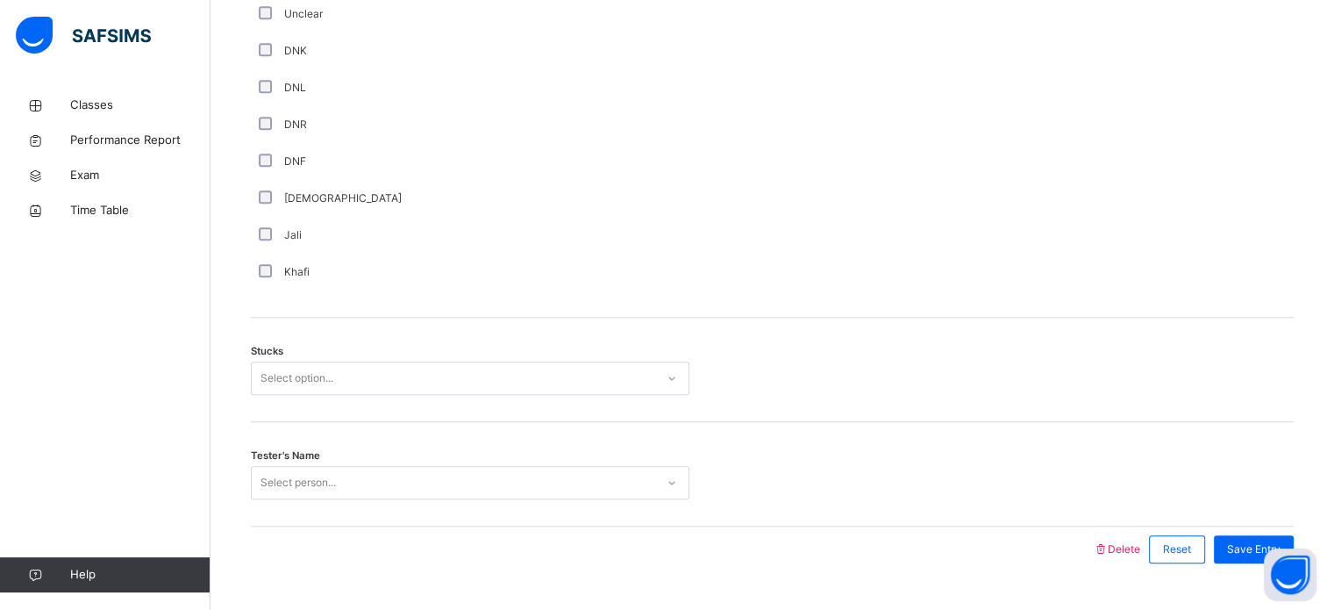
scroll to position [1271, 0]
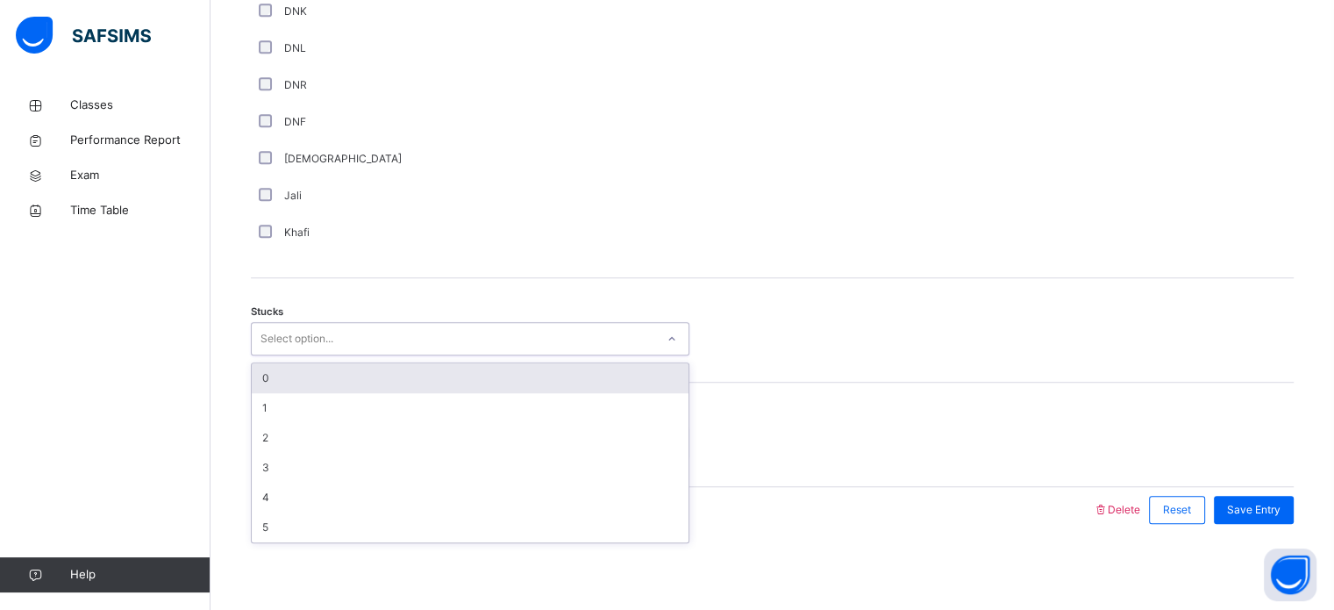
click at [295, 328] on div "Select option..." at bounding box center [296, 338] width 73 height 33
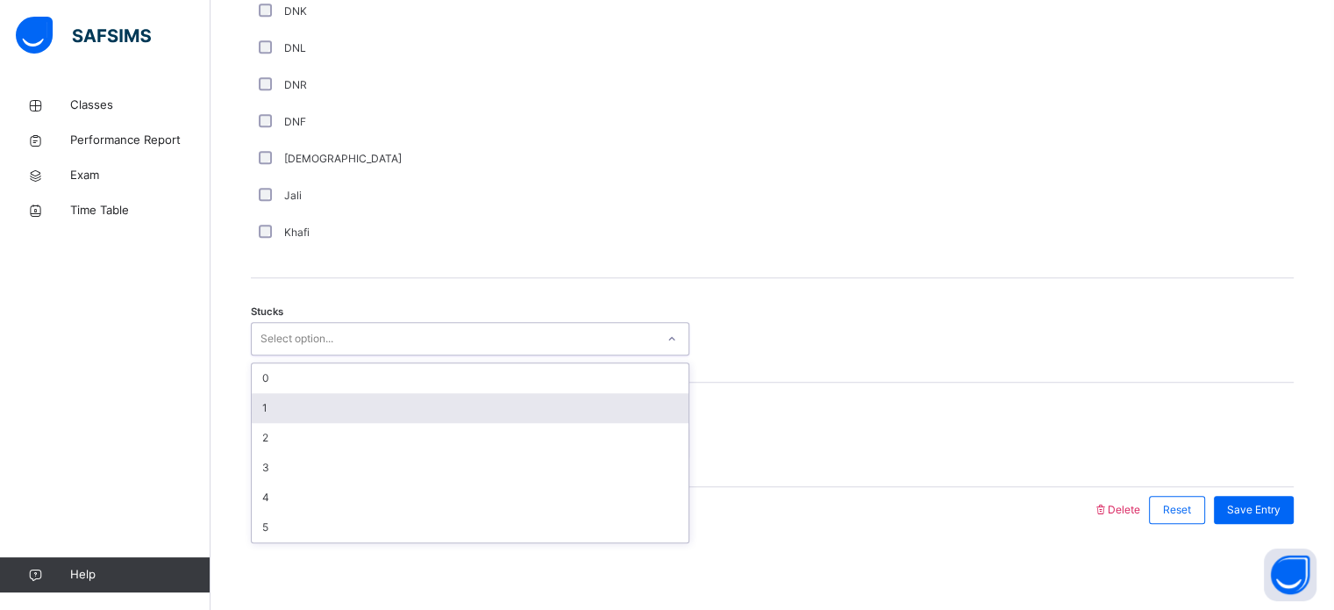
click at [361, 417] on div "1" at bounding box center [470, 408] width 437 height 30
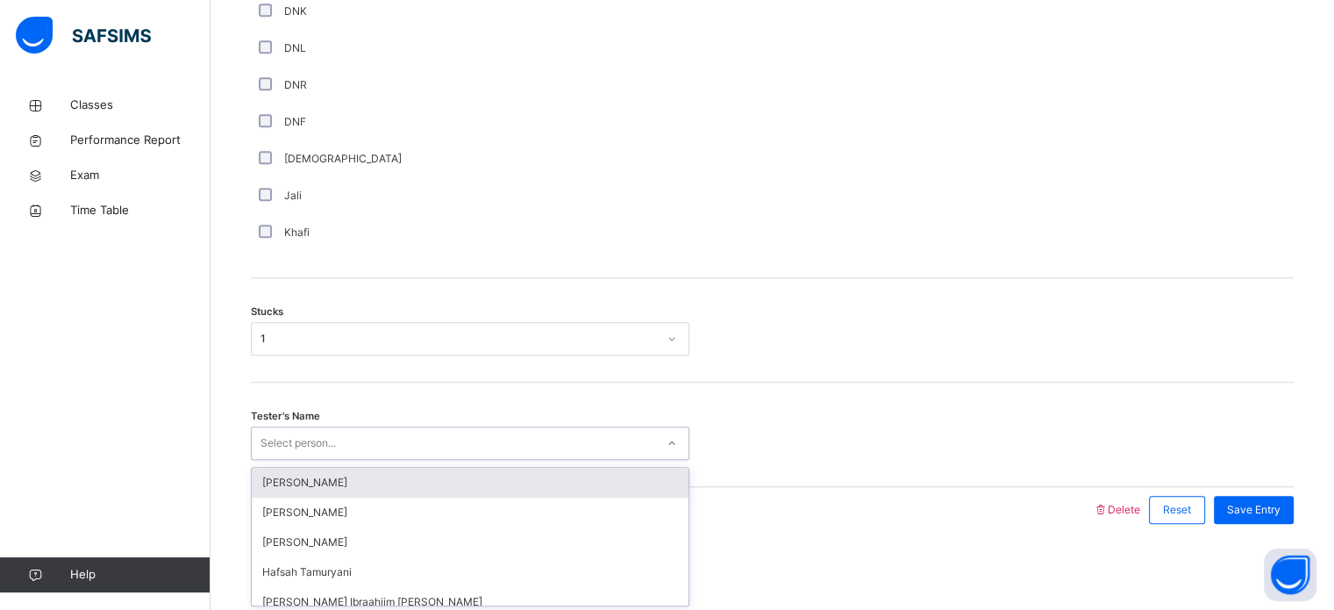
click at [387, 445] on div "Select person..." at bounding box center [453, 443] width 403 height 27
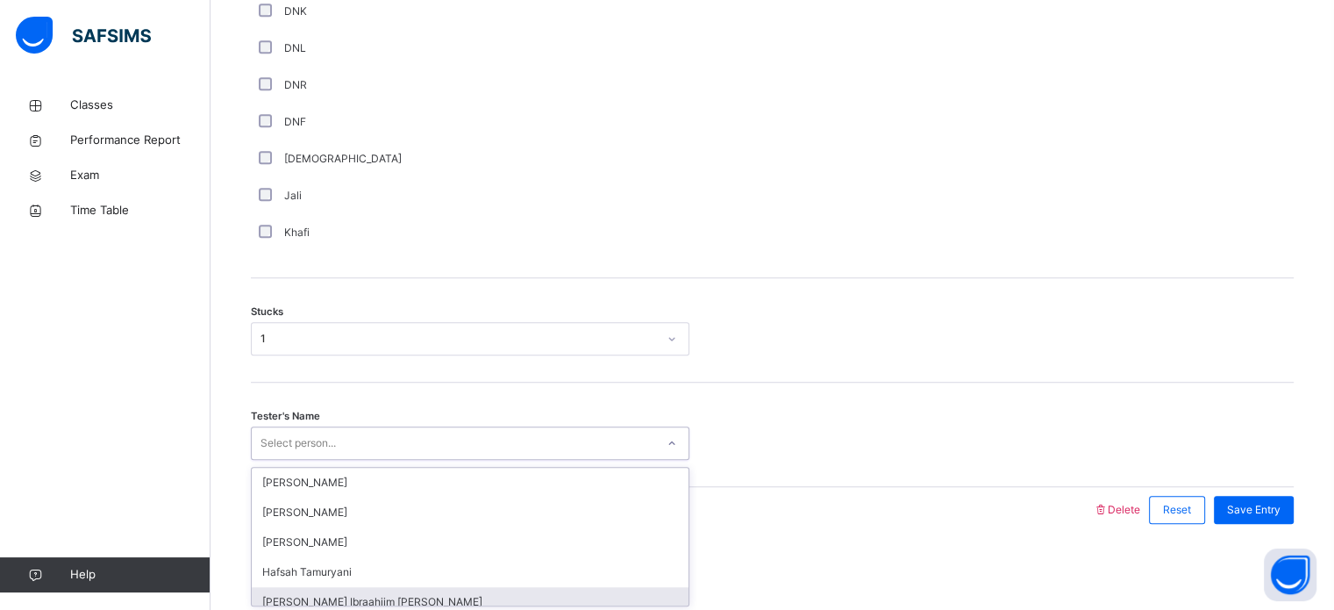
click at [330, 600] on div "[PERSON_NAME] Ibraahiim [PERSON_NAME]" at bounding box center [470, 602] width 437 height 30
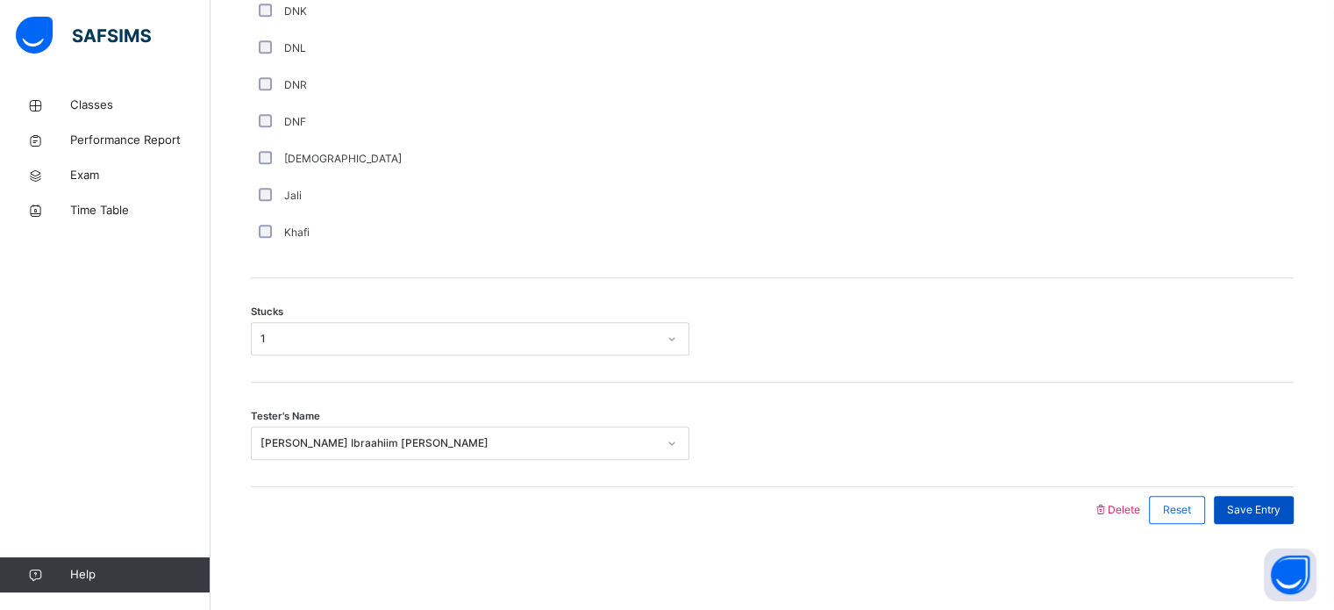
click at [1242, 510] on span "Save Entry" at bounding box center [1253, 510] width 53 height 16
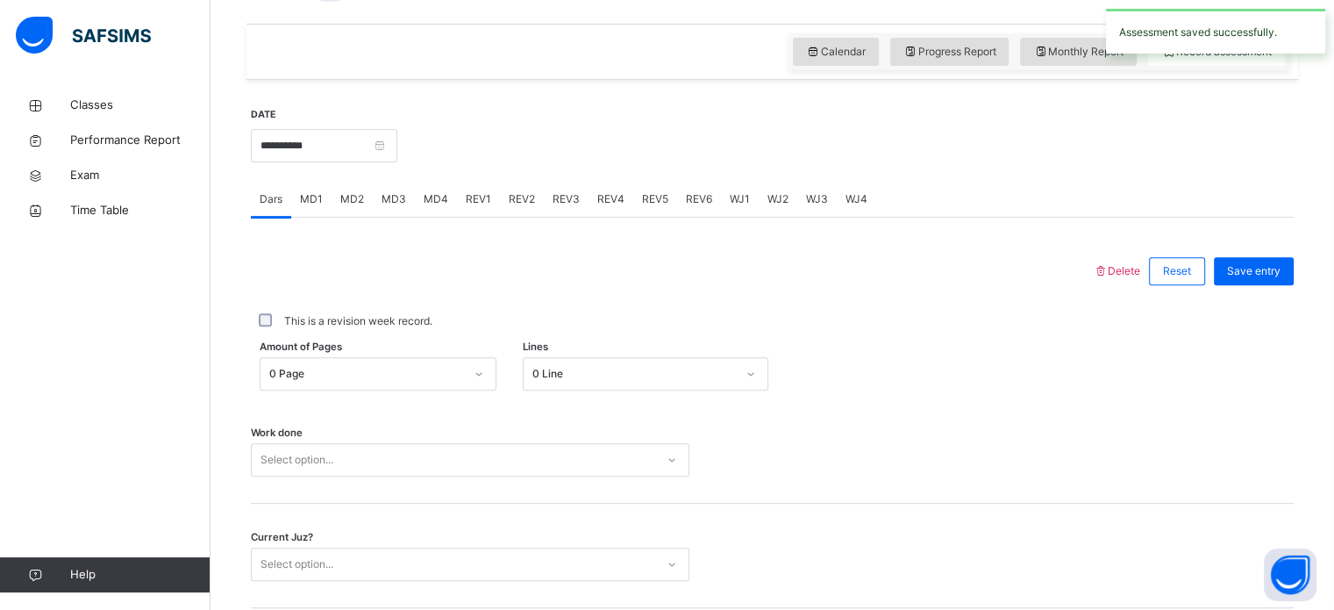
scroll to position [531, 0]
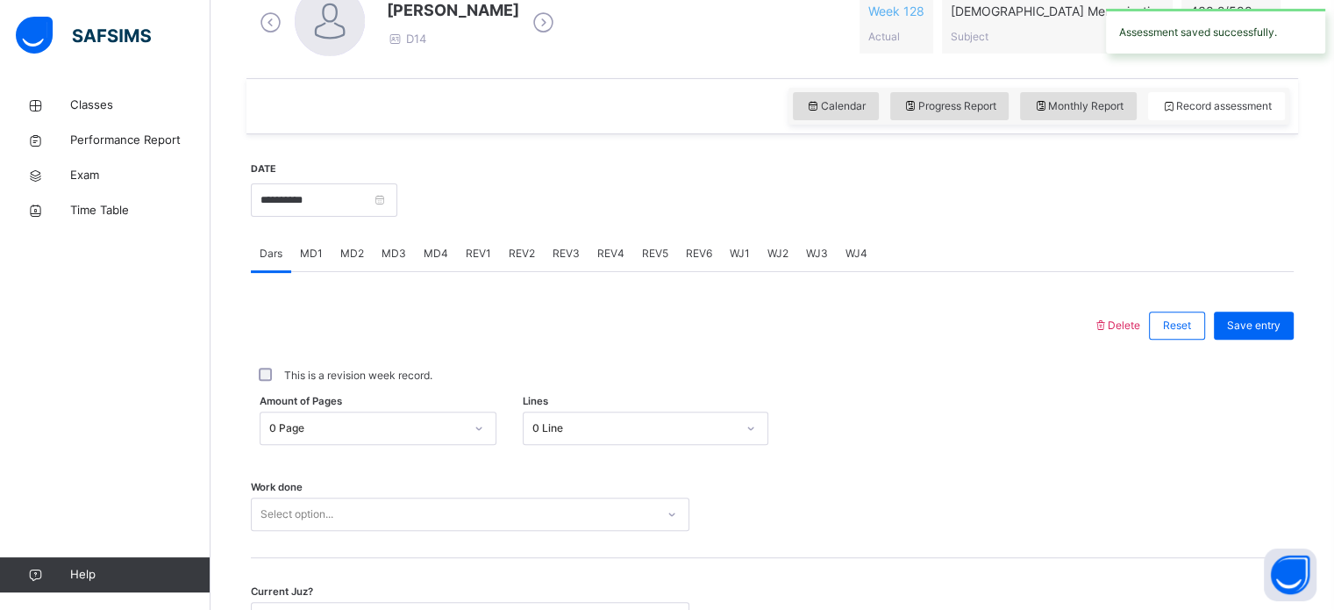
click at [510, 255] on span "REV2" at bounding box center [522, 254] width 26 height 16
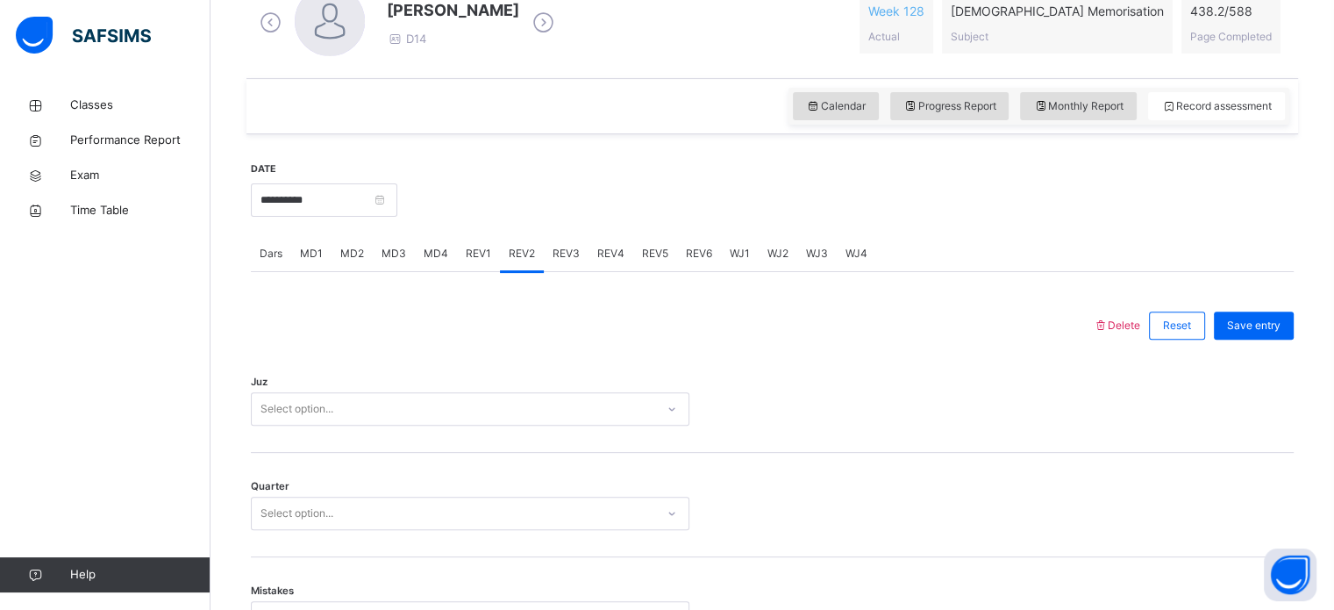
click at [572, 250] on span "REV3" at bounding box center [566, 254] width 27 height 16
click at [563, 389] on div "Juz Select option..." at bounding box center [772, 400] width 1043 height 104
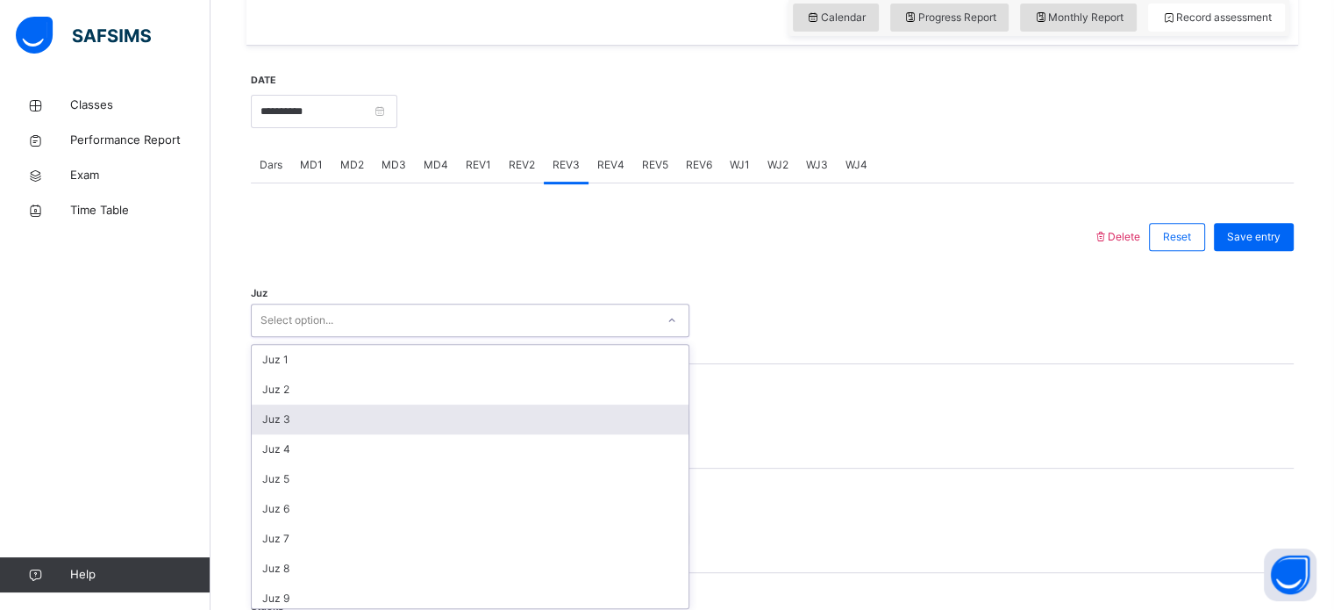
scroll to position [624, 0]
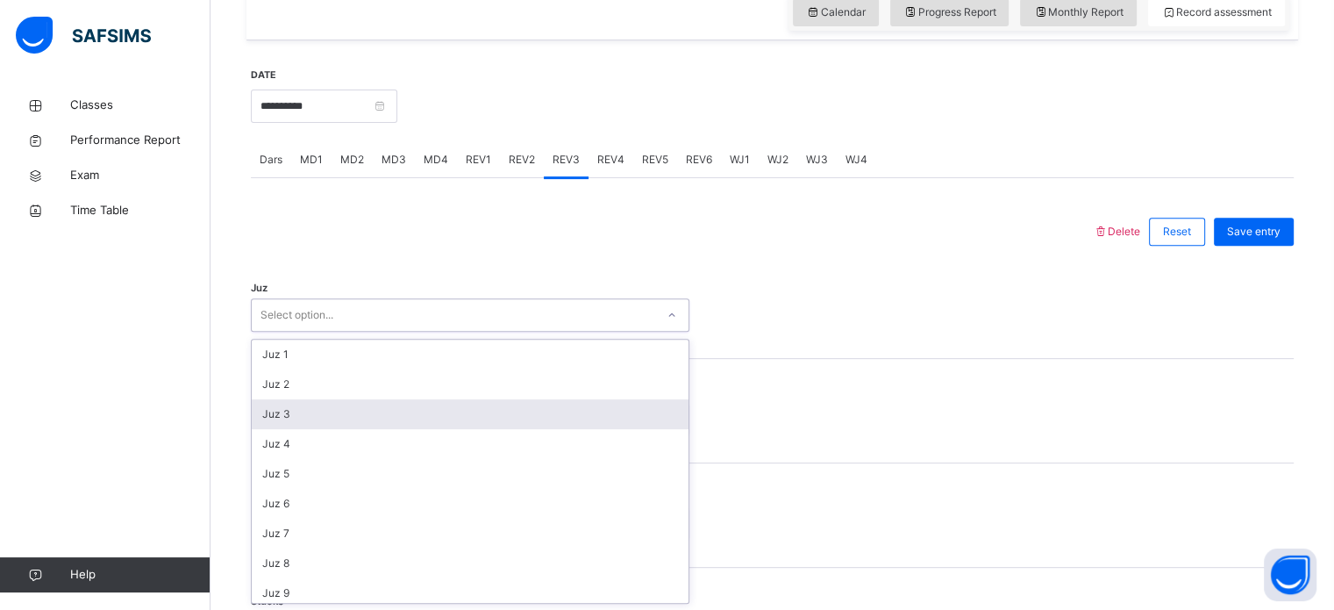
click at [543, 332] on div "option Juz 3 focused, 3 of 30. 30 results available. Use Up and Down to choose …" at bounding box center [470, 314] width 438 height 33
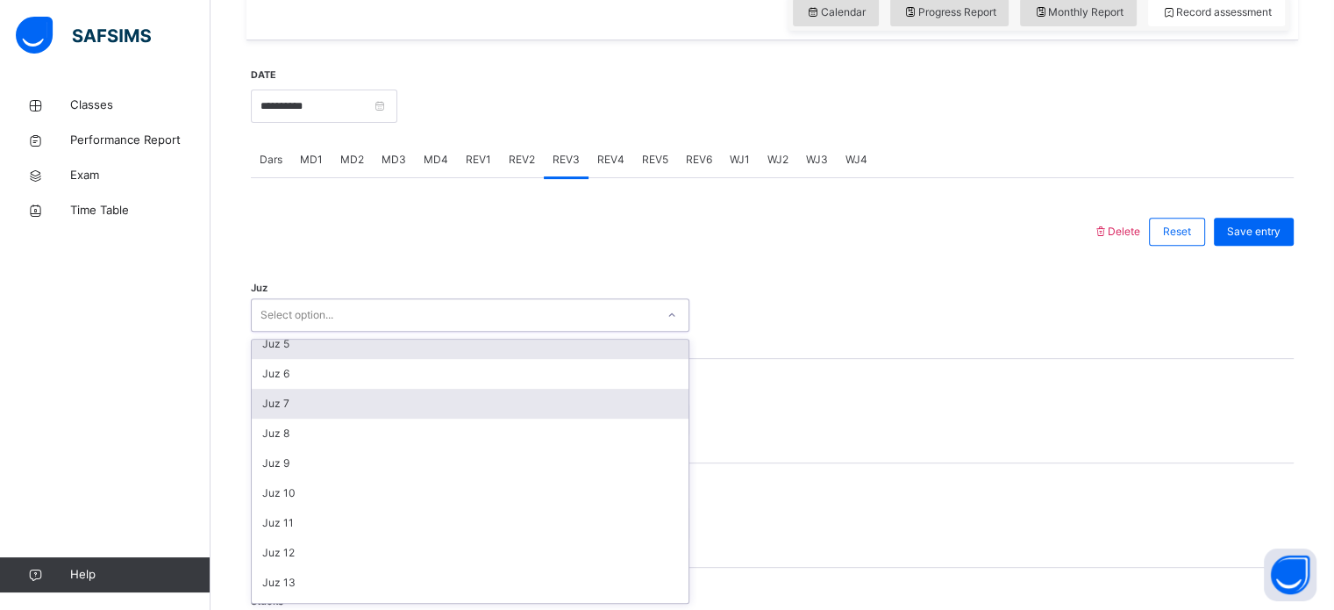
scroll to position [133, 0]
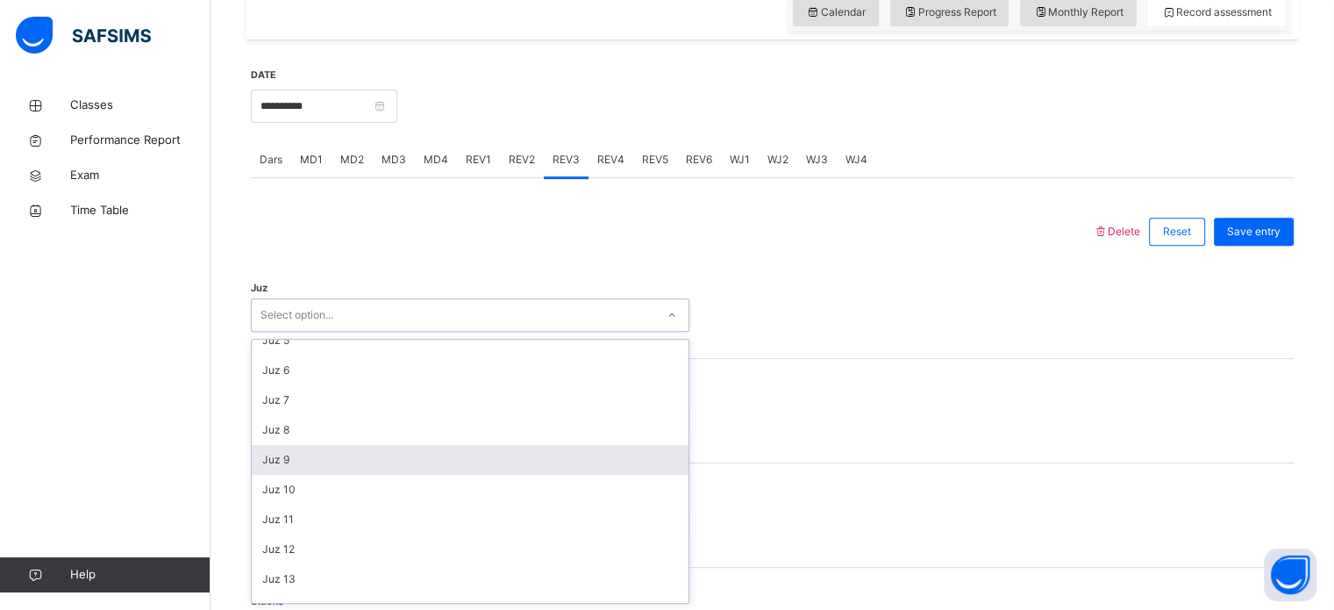
click at [505, 455] on div "Juz 9" at bounding box center [470, 460] width 437 height 30
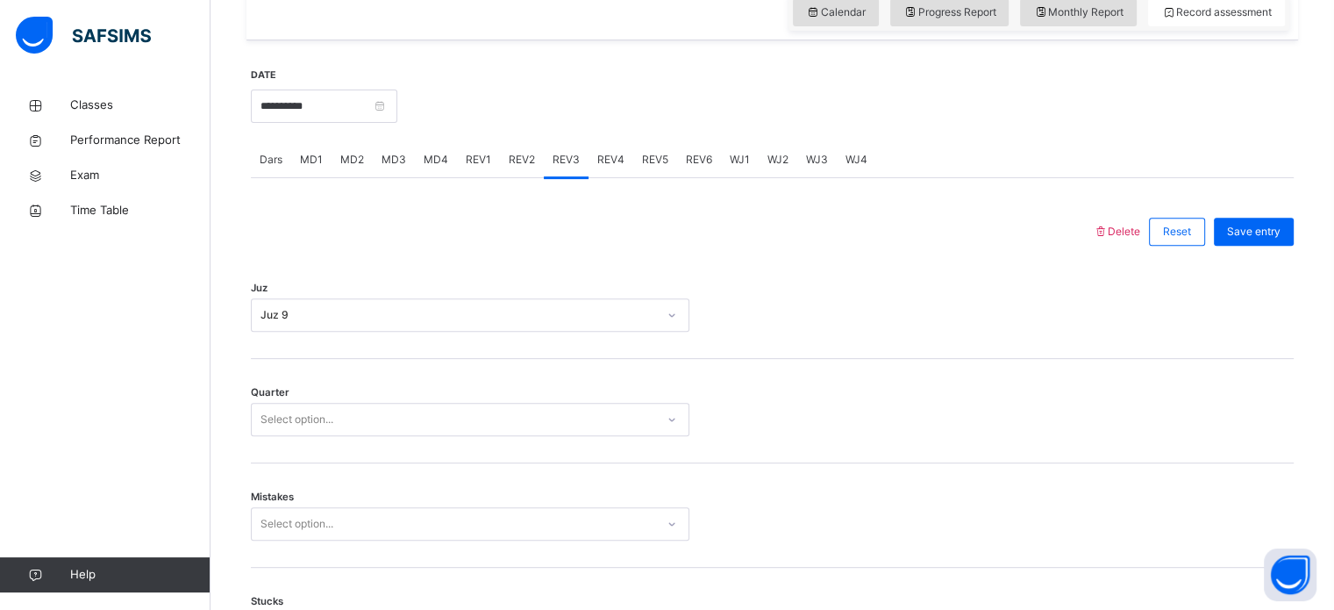
click at [481, 439] on div "Quarter Select option..." at bounding box center [772, 411] width 1043 height 104
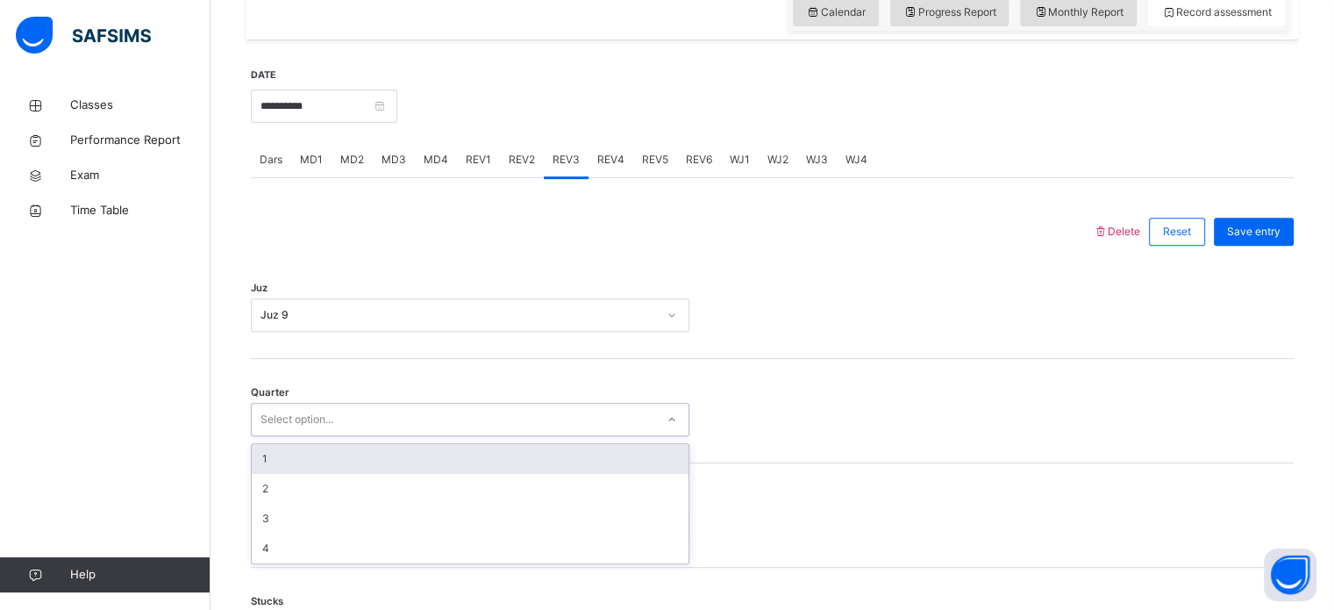
click at [467, 431] on div "Select option..." at bounding box center [453, 419] width 403 height 27
click at [554, 462] on div "1" at bounding box center [470, 459] width 437 height 30
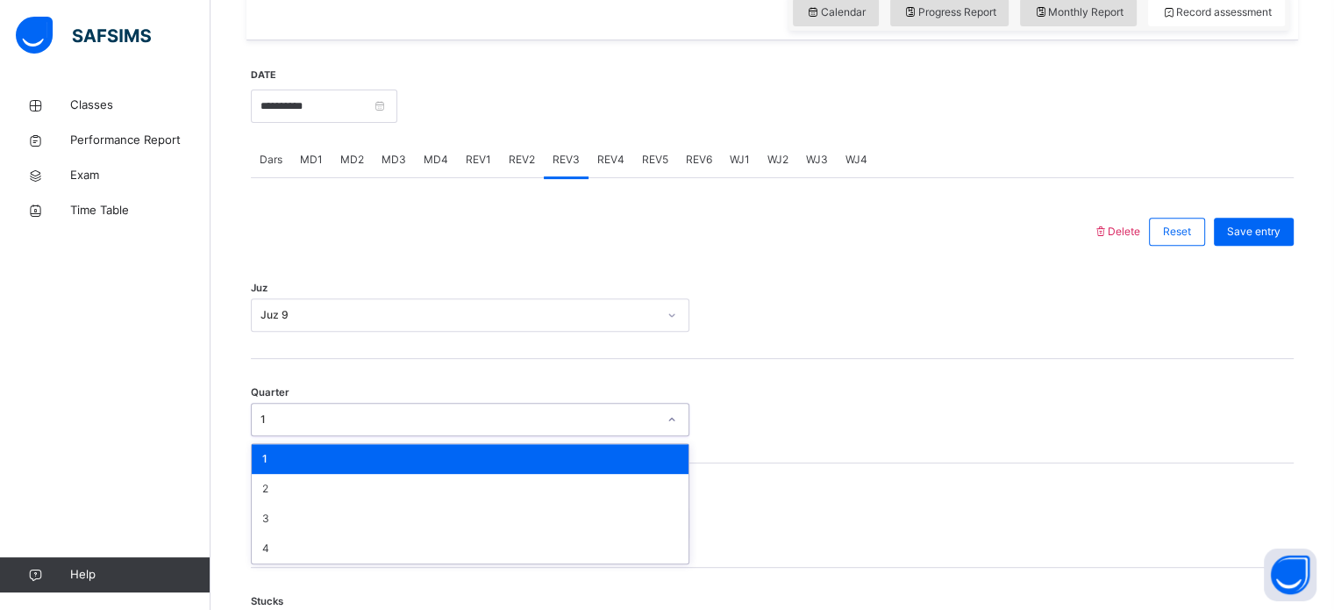
click at [526, 417] on div "1" at bounding box center [458, 419] width 396 height 16
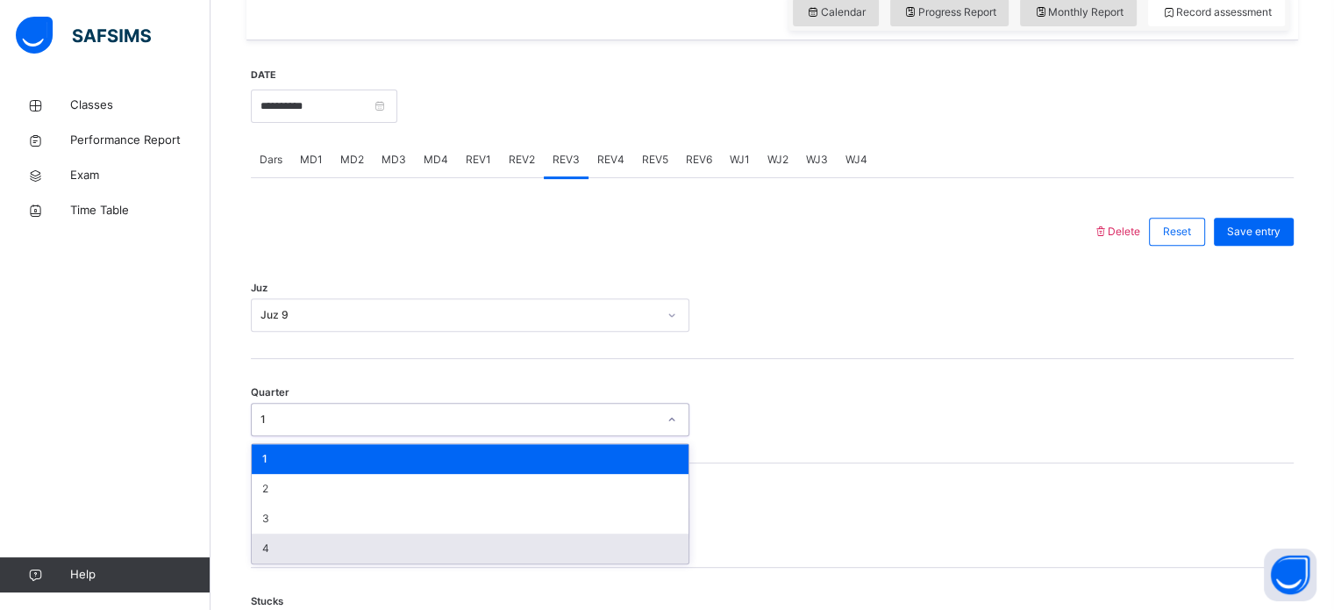
click at [379, 545] on div "4" at bounding box center [470, 548] width 437 height 30
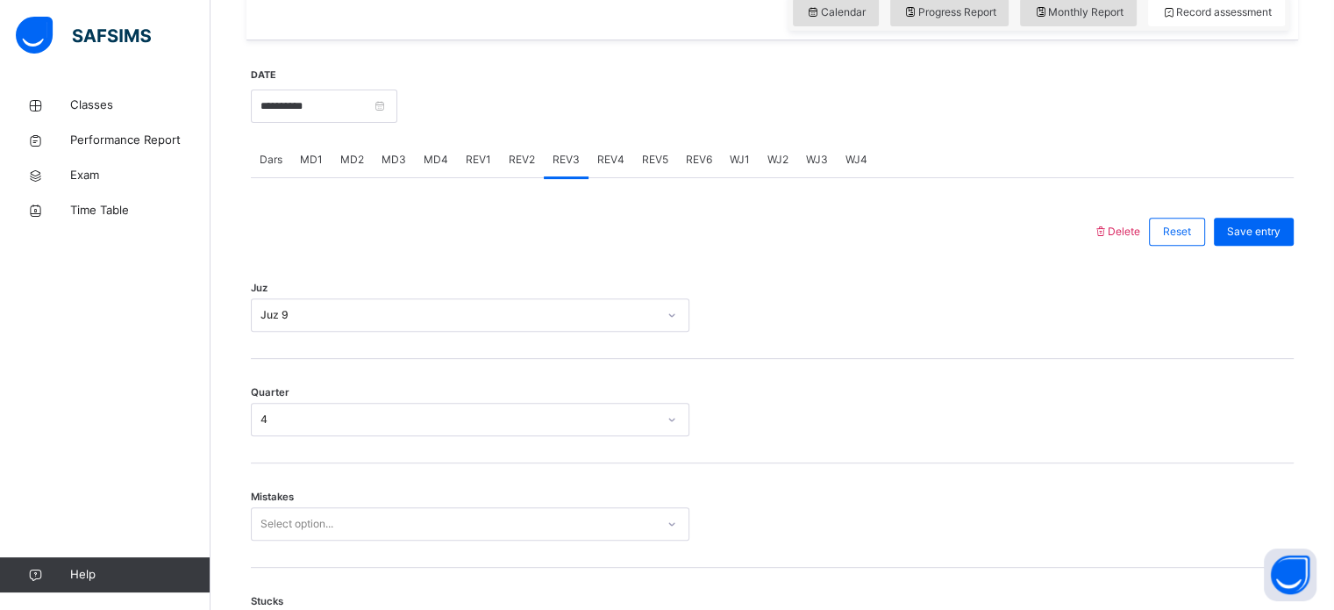
drag, startPoint x: 379, startPoint y: 545, endPoint x: 438, endPoint y: 517, distance: 64.7
click at [438, 517] on div "Mistakes Select option..." at bounding box center [772, 515] width 1043 height 104
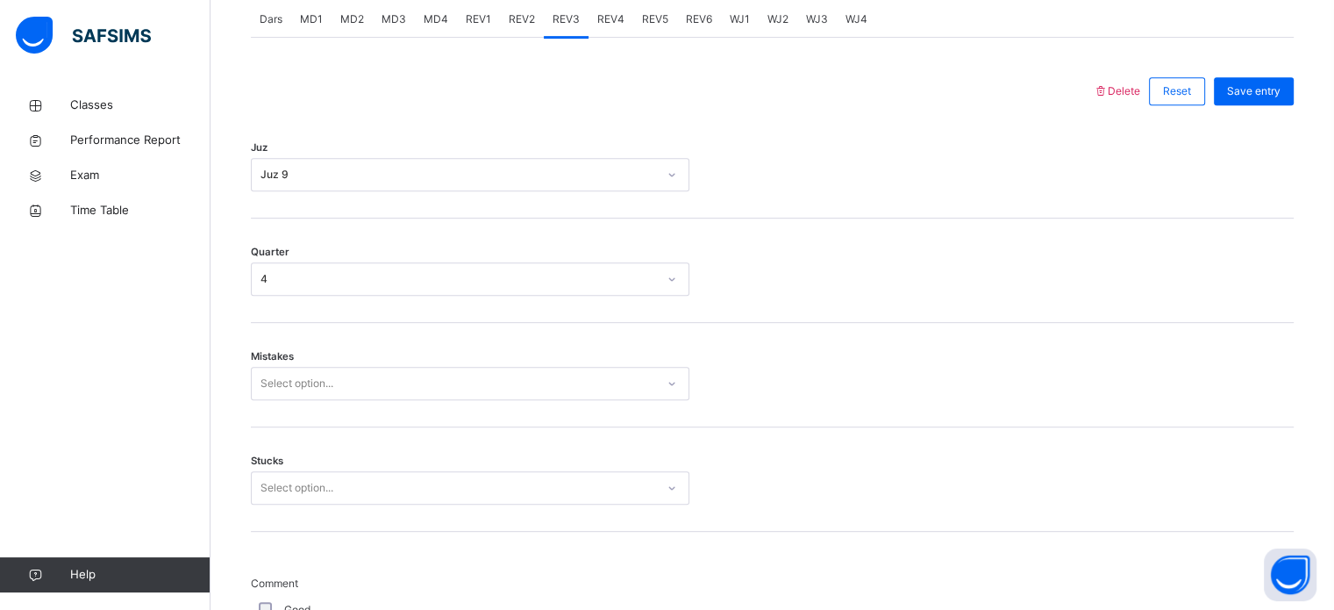
click at [438, 400] on div "Select option..." at bounding box center [470, 383] width 438 height 33
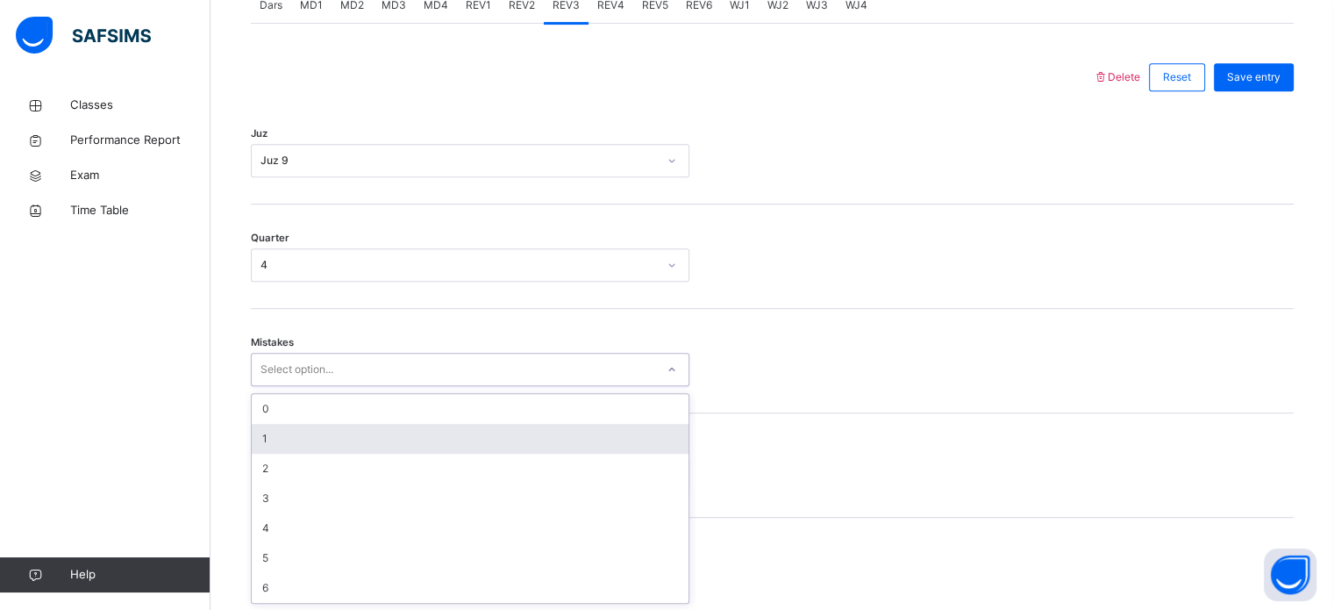
click at [399, 438] on div "1" at bounding box center [470, 439] width 437 height 30
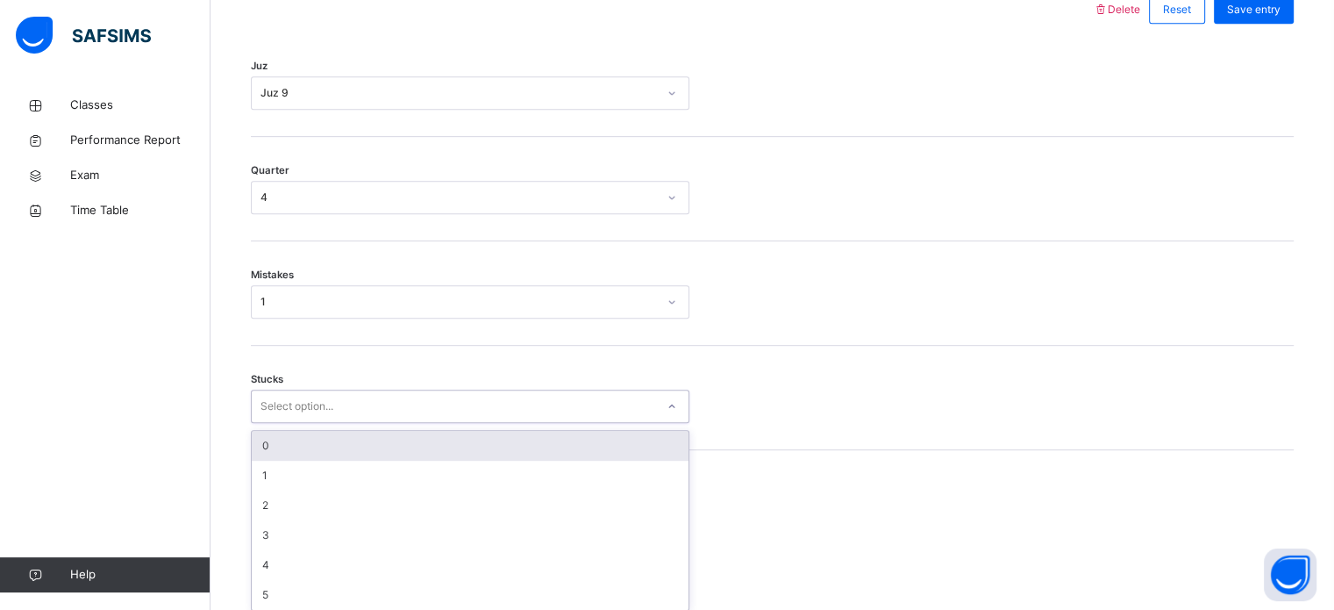
click at [361, 423] on div "option 0 focused, 1 of 6. 6 results available. Use Up and Down to choose option…" at bounding box center [470, 405] width 438 height 33
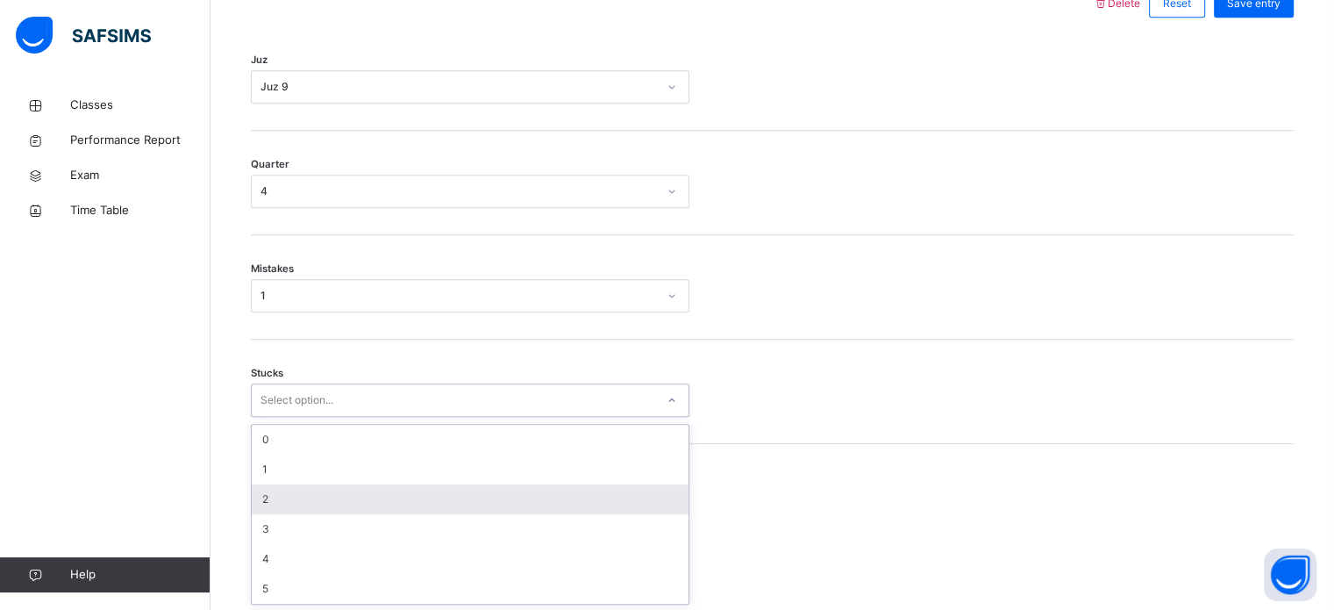
click at [375, 504] on div "2" at bounding box center [470, 499] width 437 height 30
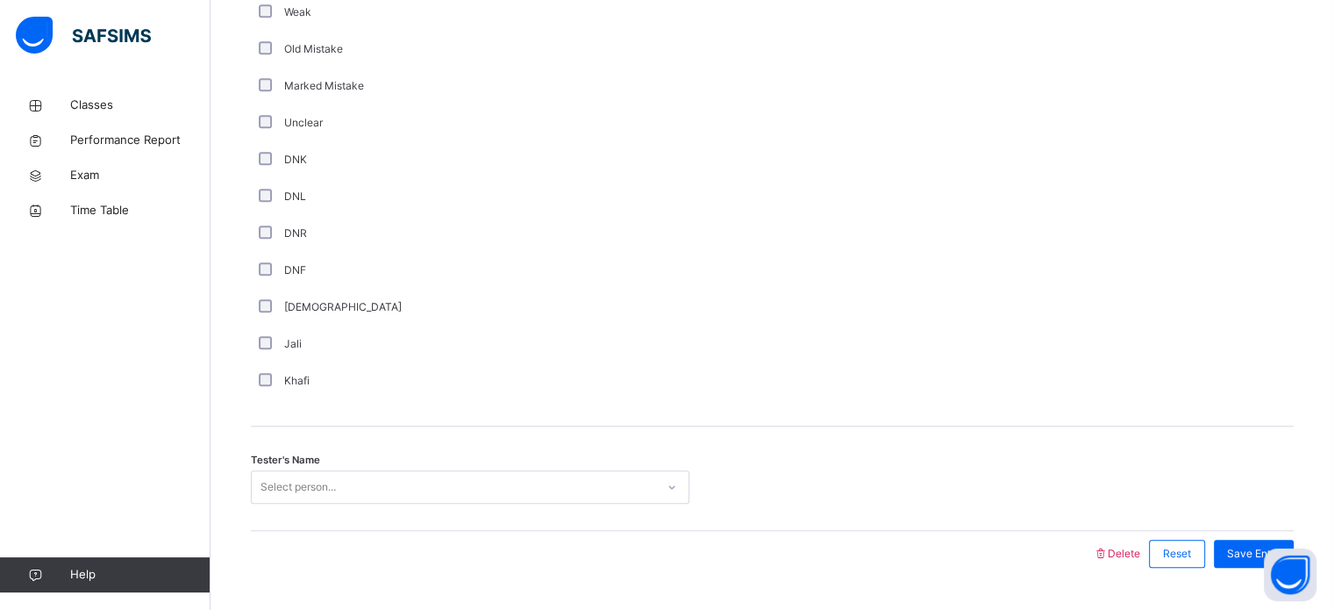
scroll to position [1479, 0]
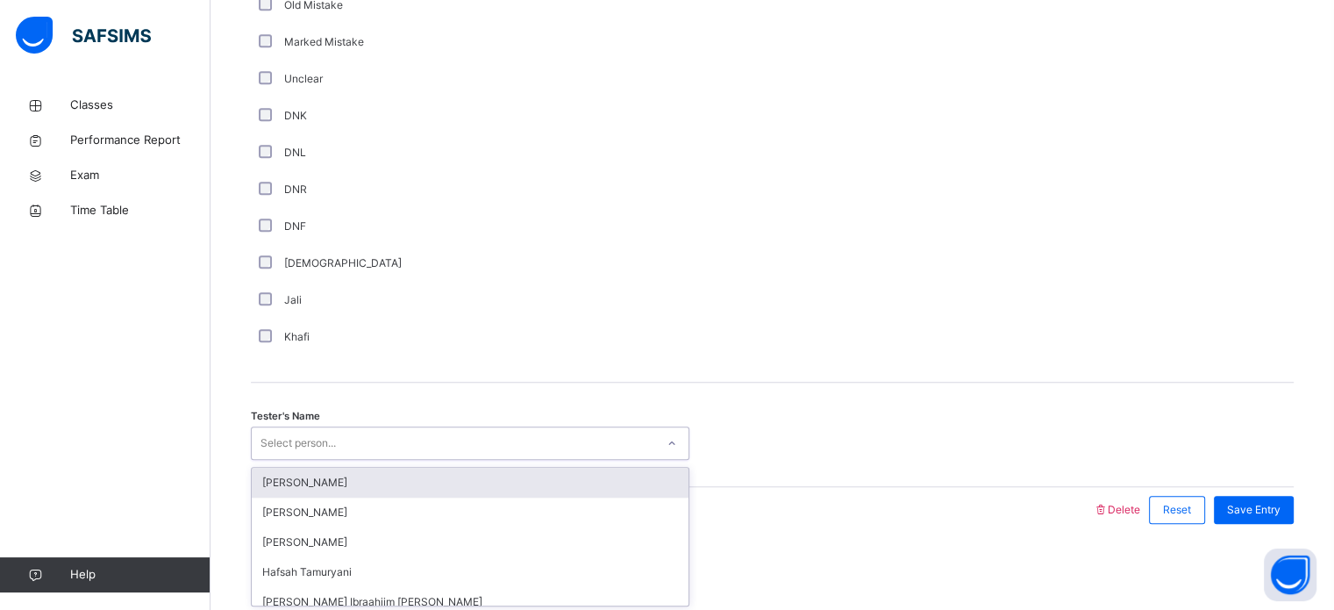
click at [348, 460] on div "option [PERSON_NAME] focused, 1 of 45. 45 results available. Use Up and Down to…" at bounding box center [470, 442] width 438 height 33
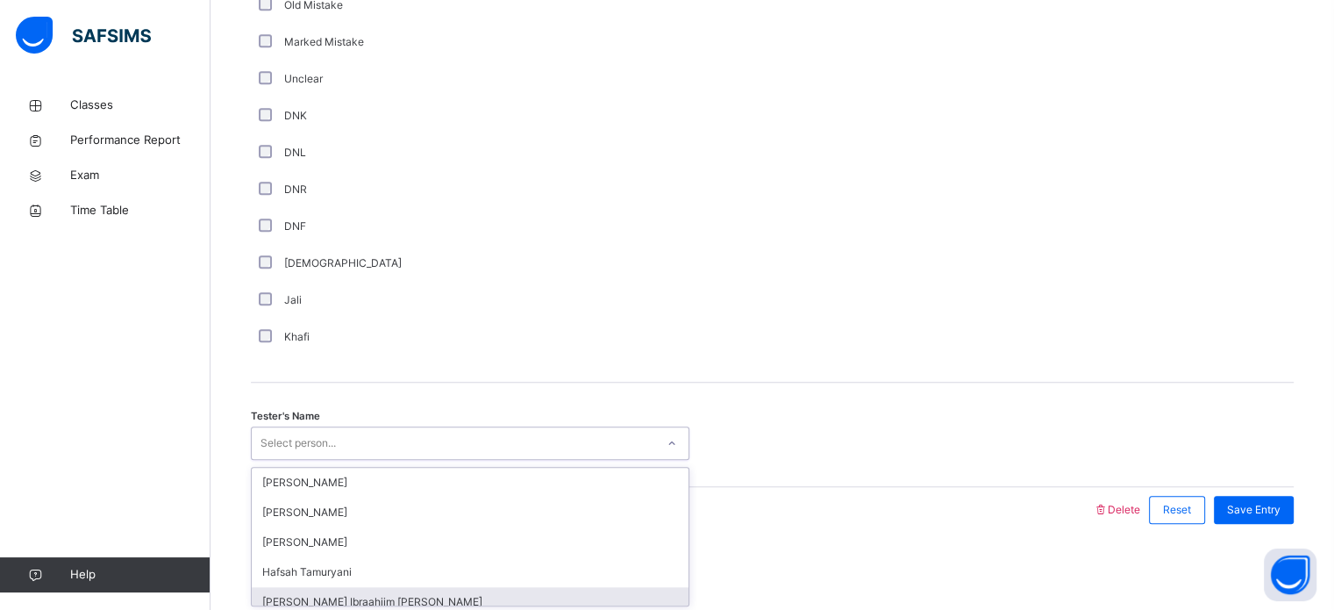
click at [288, 593] on div "[PERSON_NAME] Ibraahiim [PERSON_NAME]" at bounding box center [470, 602] width 437 height 30
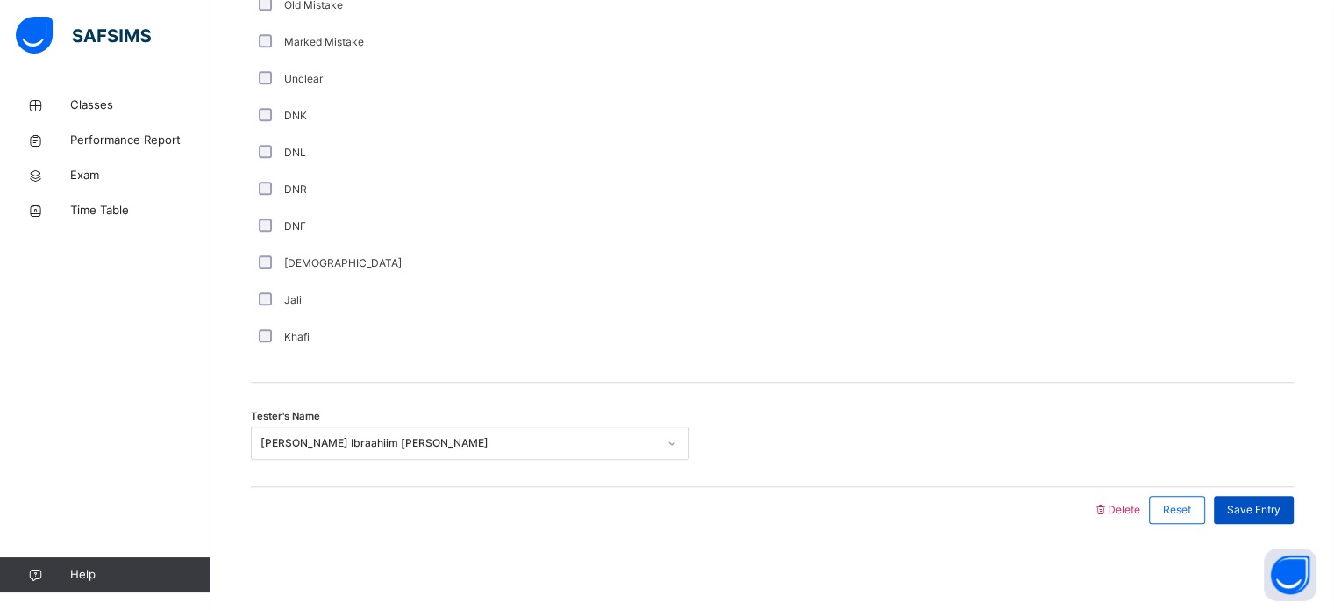
click at [1276, 502] on span "Save Entry" at bounding box center [1253, 510] width 53 height 16
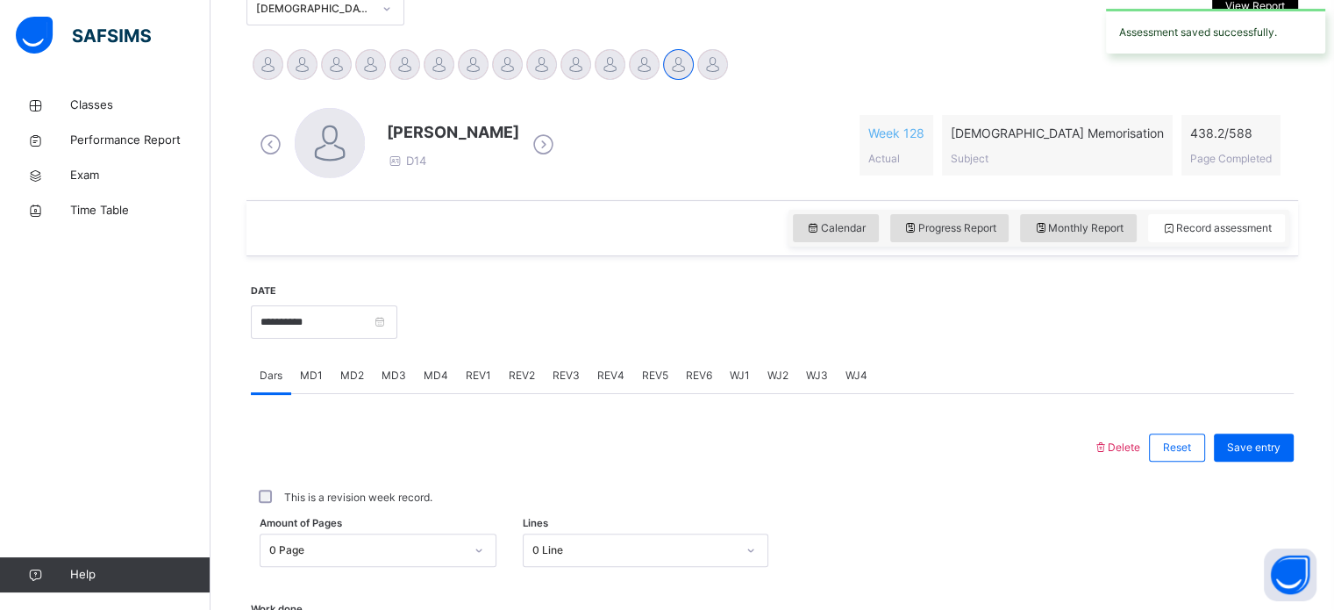
scroll to position [381, 0]
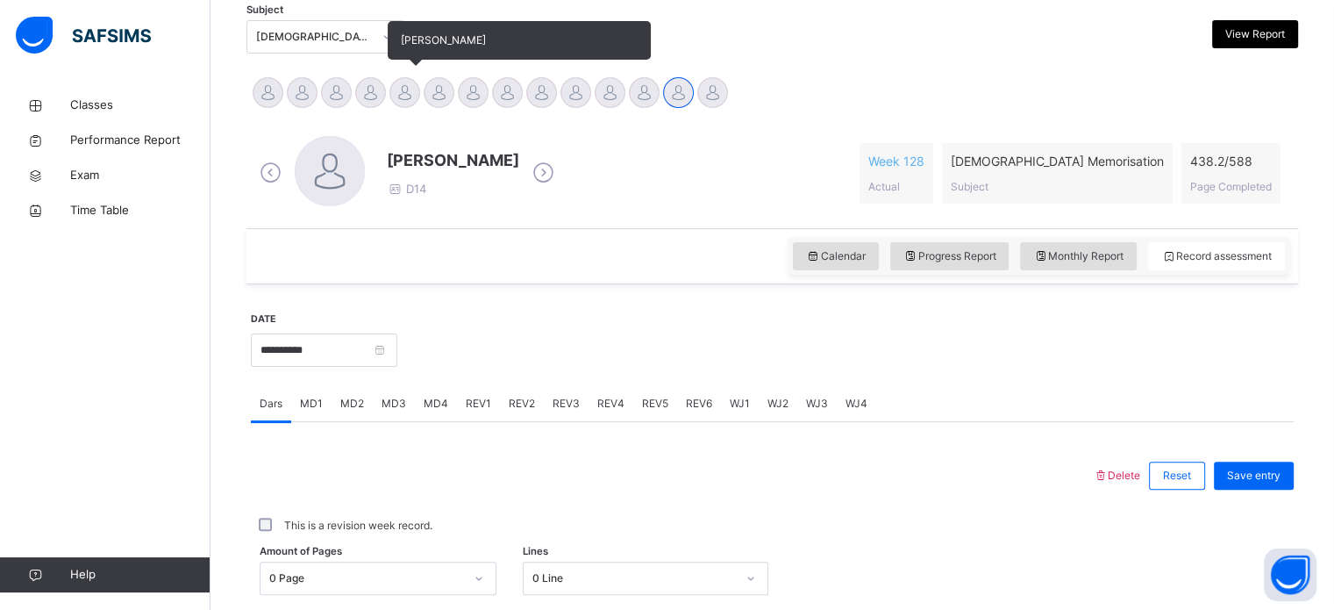
click at [416, 95] on div at bounding box center [404, 92] width 31 height 31
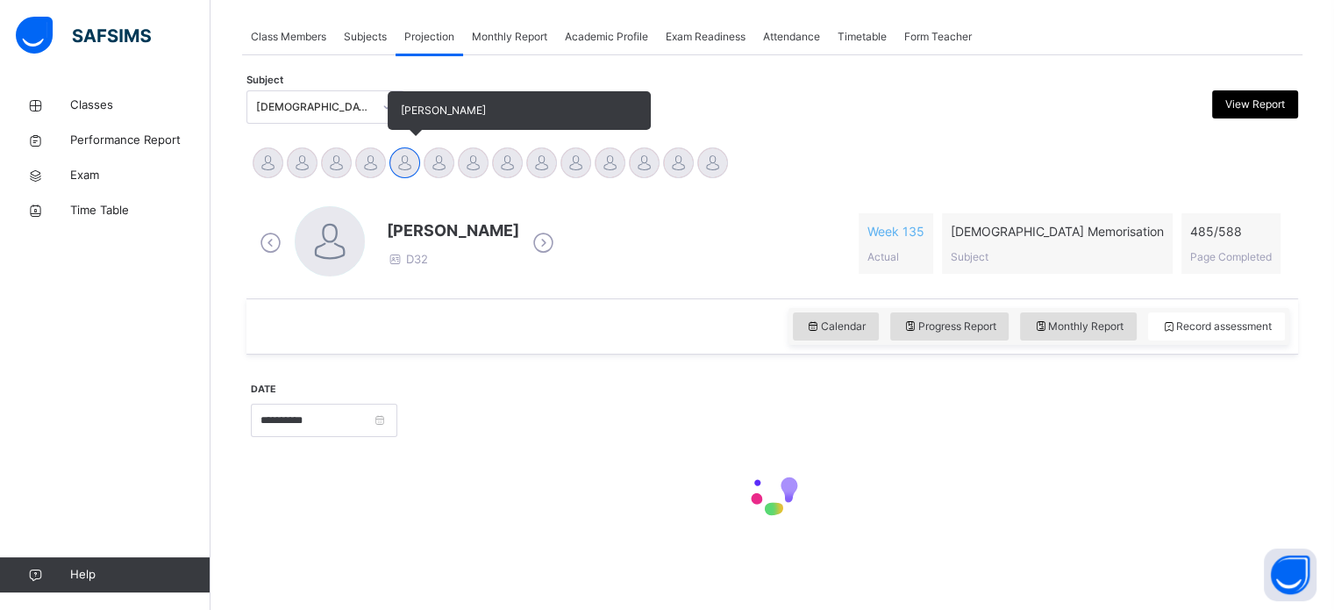
scroll to position [310, 0]
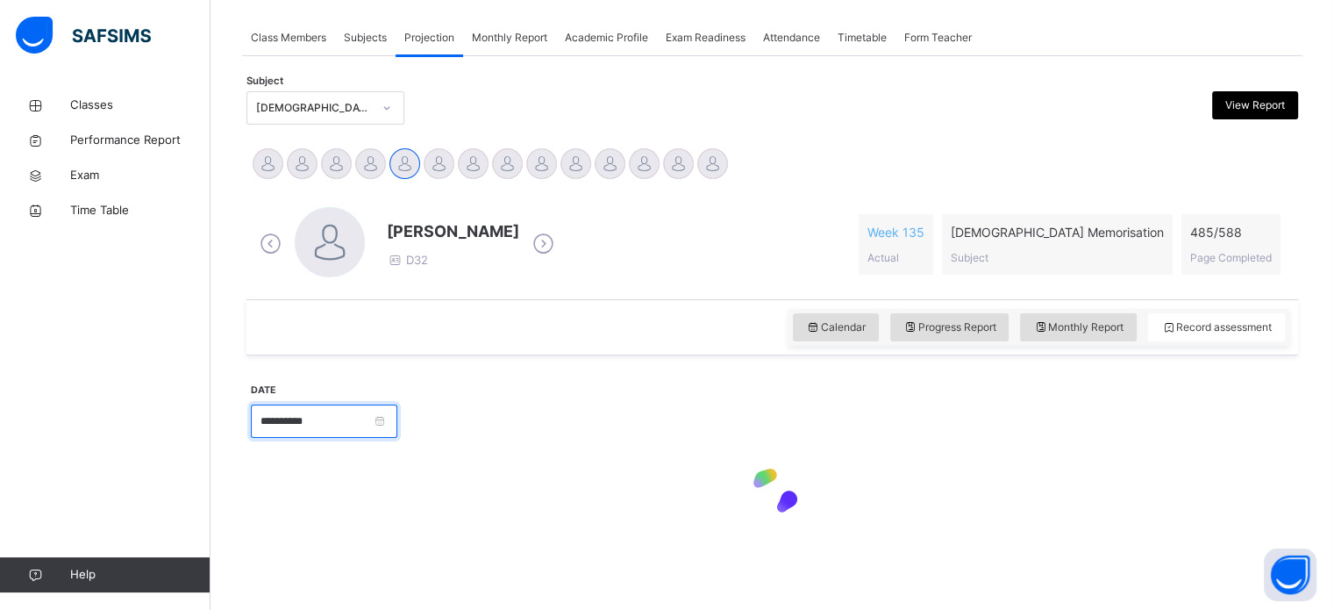
click at [316, 423] on input "**********" at bounding box center [324, 420] width 146 height 33
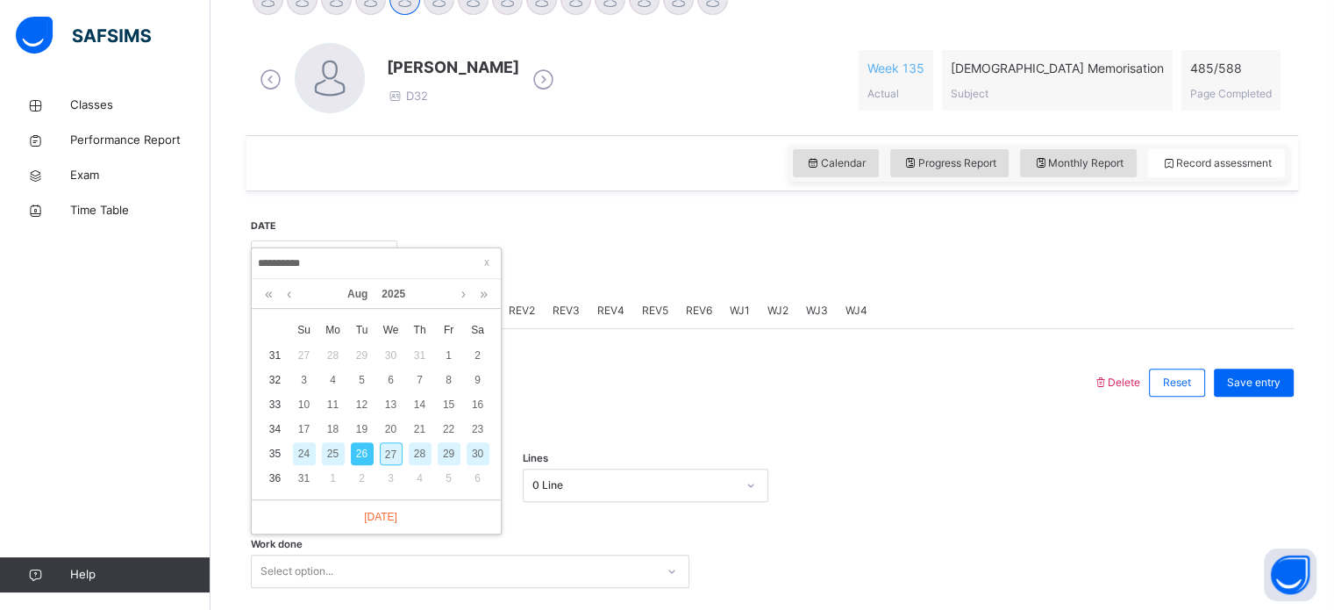
scroll to position [499, 0]
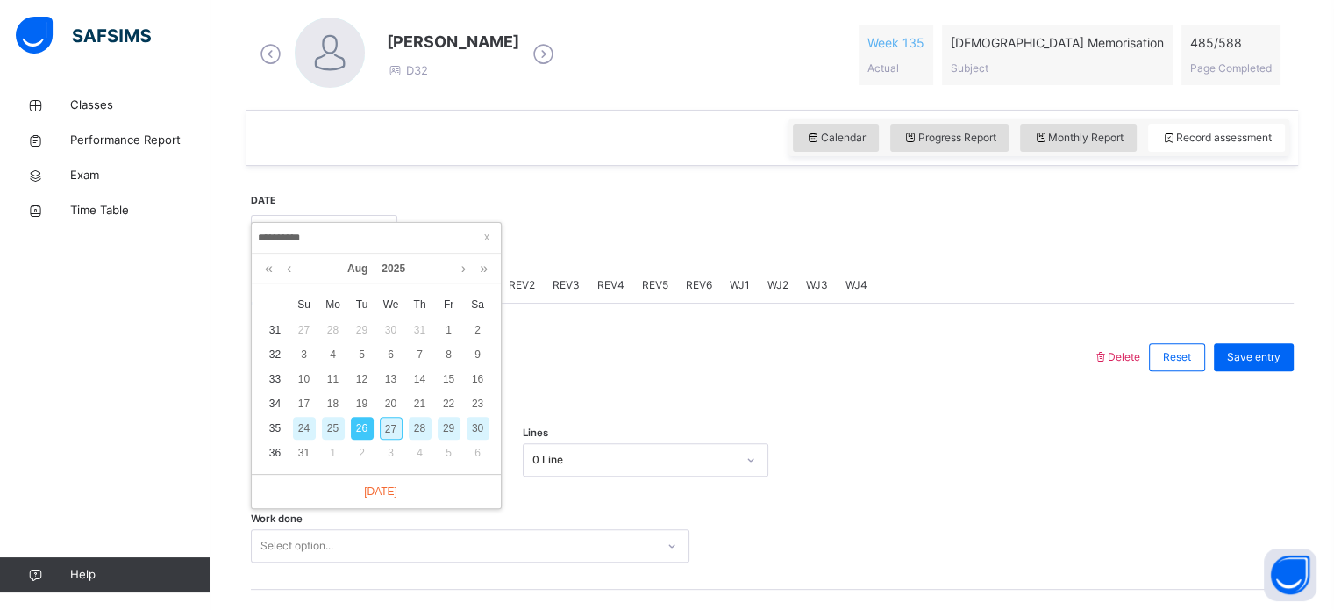
click at [398, 424] on div "27" at bounding box center [391, 428] width 23 height 23
type input "**********"
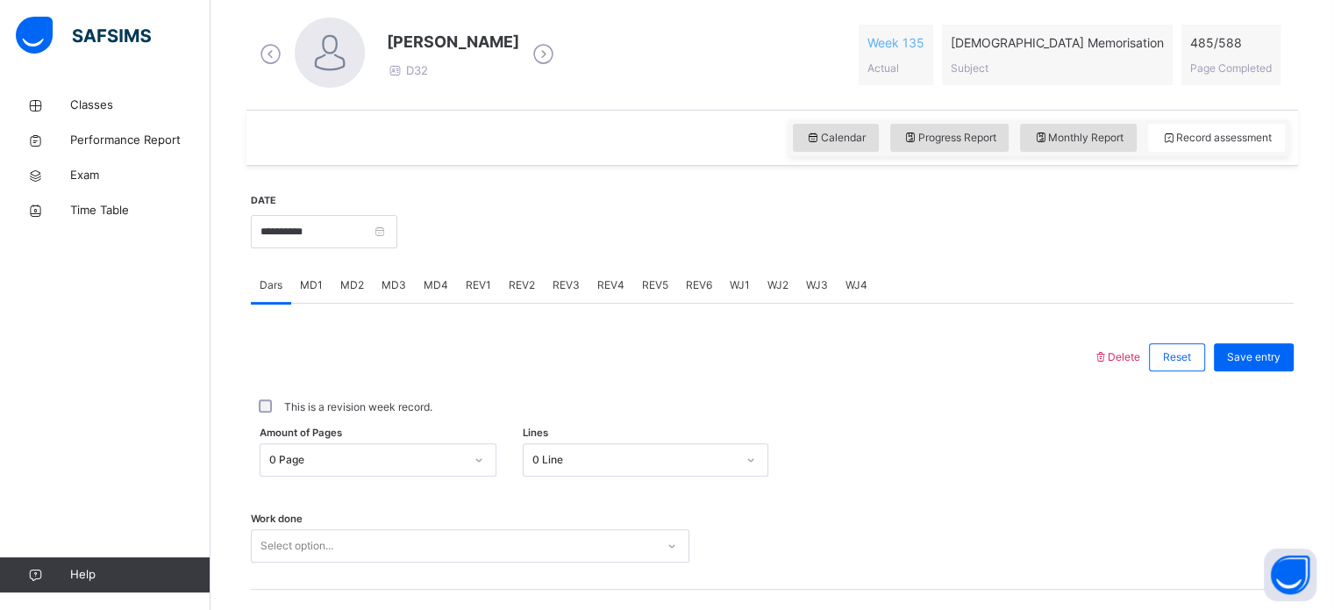
click at [484, 273] on div "REV1" at bounding box center [478, 284] width 43 height 35
click at [419, 407] on div "Juz Select option..." at bounding box center [772, 432] width 1043 height 104
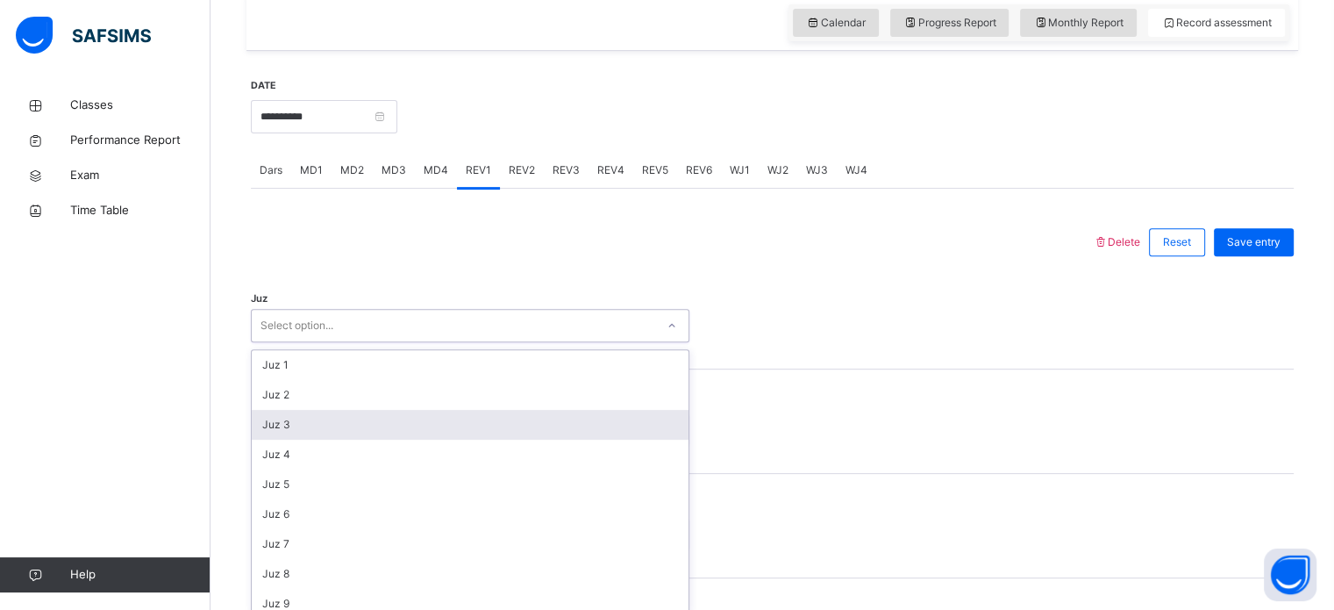
click at [393, 342] on div "option Juz 3 focused, 3 of 30. 30 results available. Use Up and Down to choose …" at bounding box center [470, 325] width 438 height 33
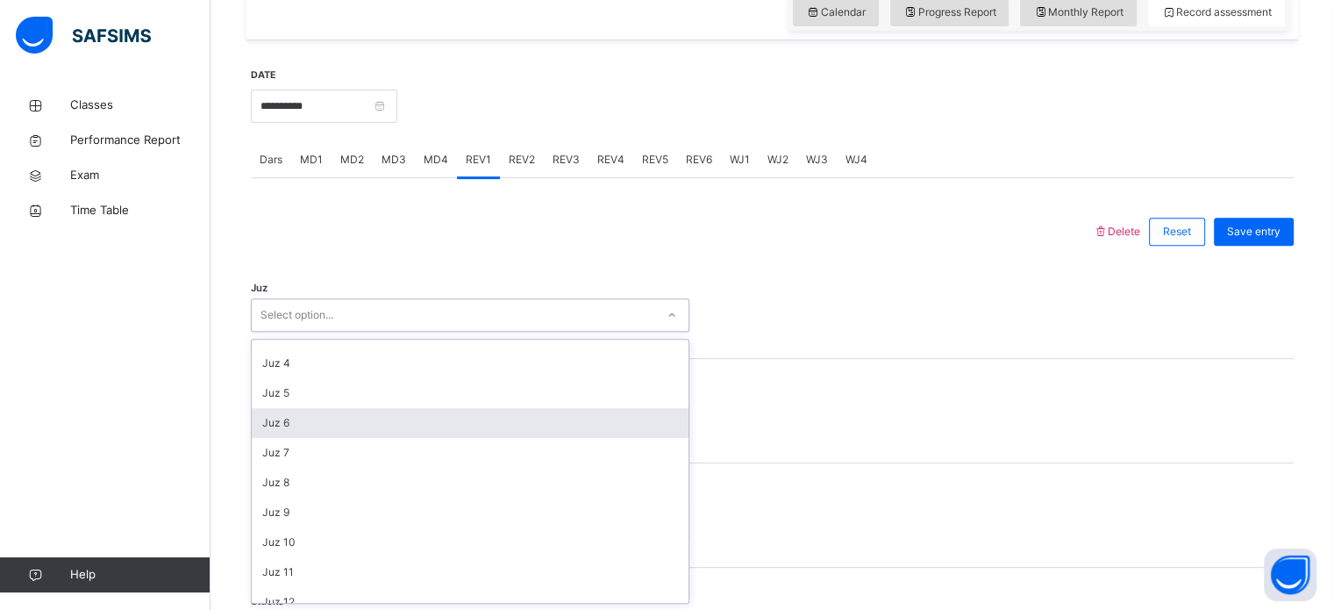
scroll to position [0, 0]
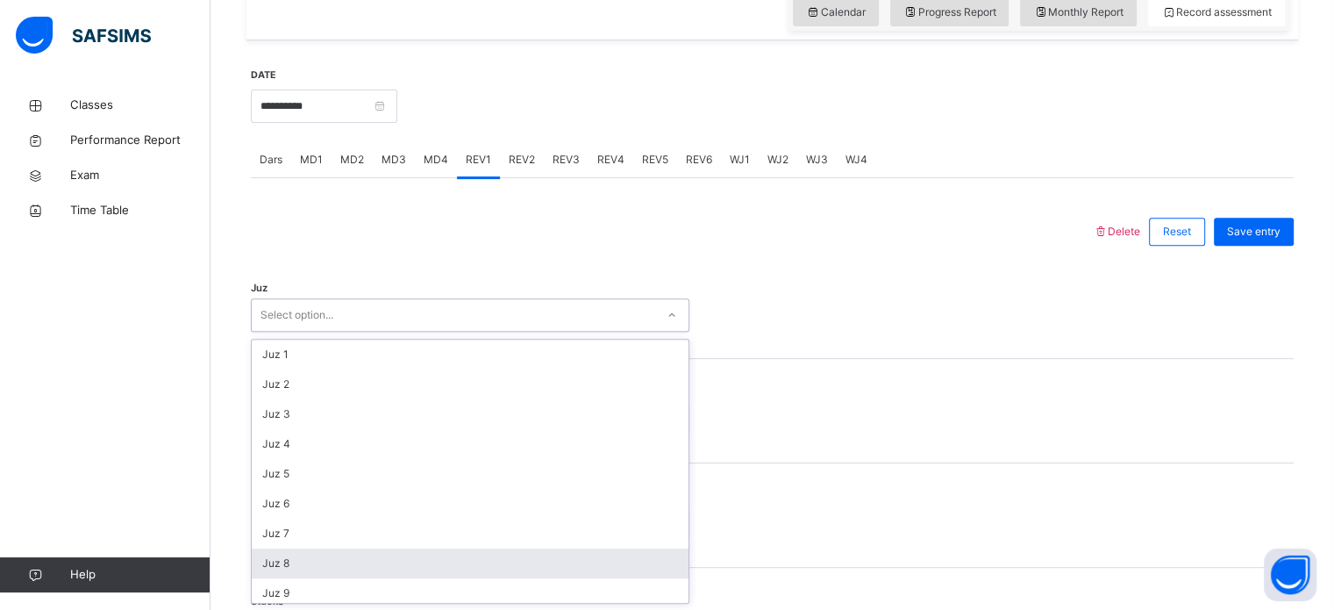
click at [347, 574] on div "Juz 8" at bounding box center [470, 563] width 437 height 30
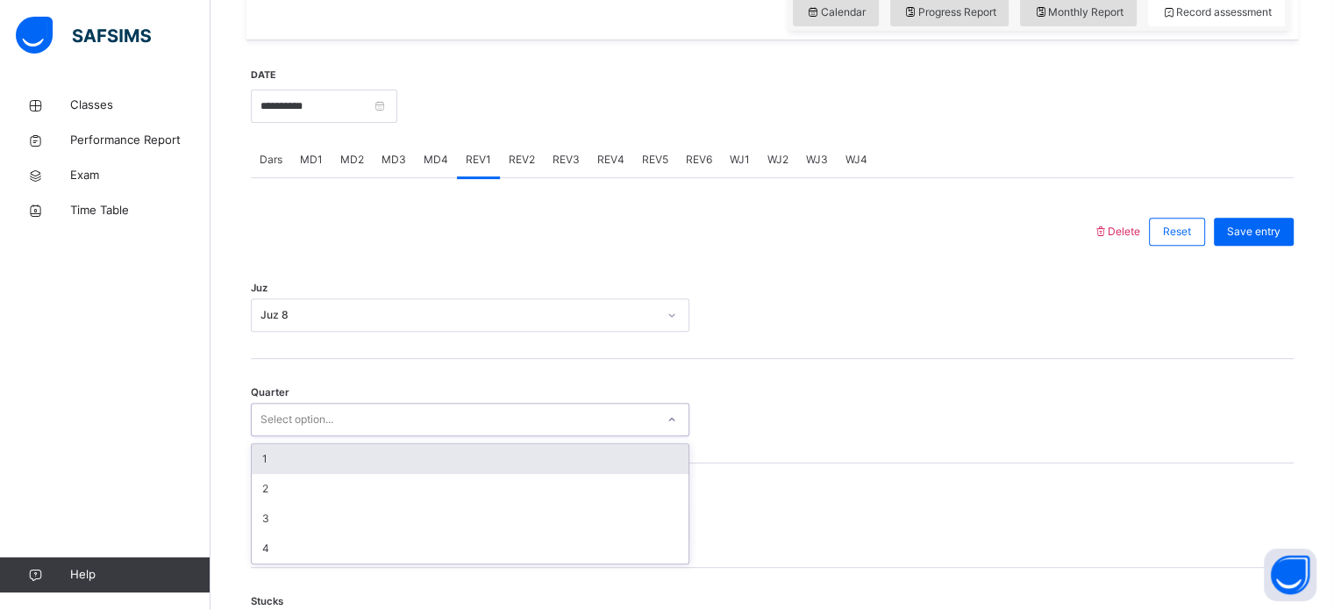
click at [477, 417] on div "Select option..." at bounding box center [453, 419] width 403 height 27
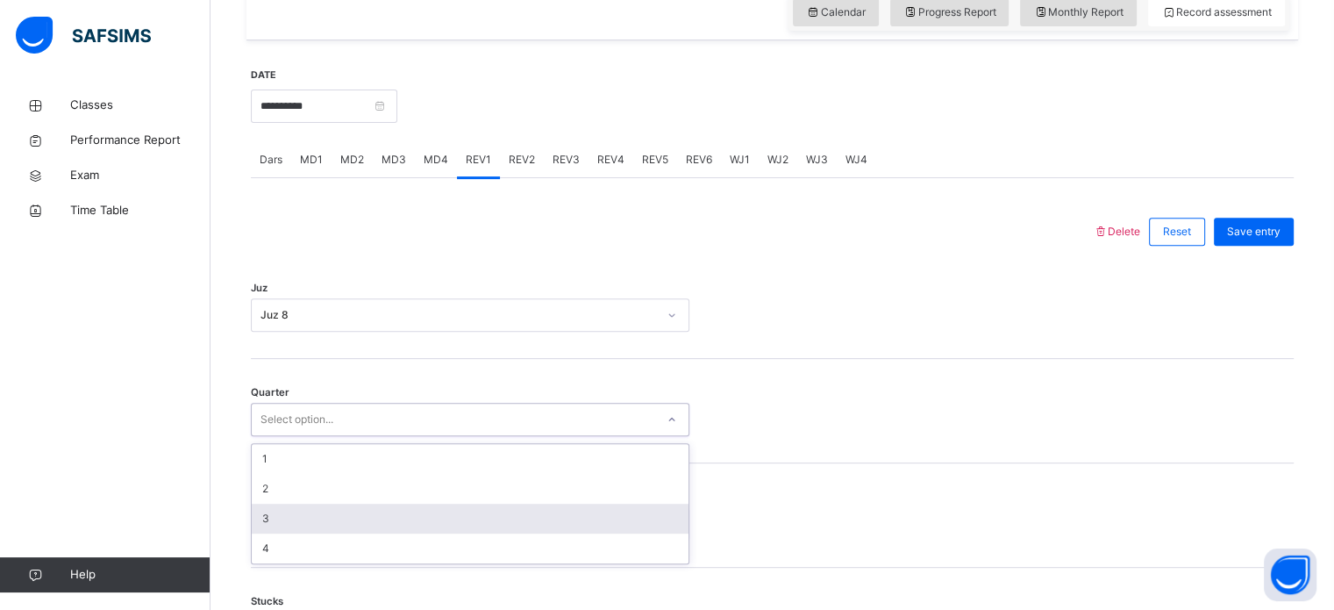
click at [410, 521] on div "3" at bounding box center [470, 518] width 437 height 30
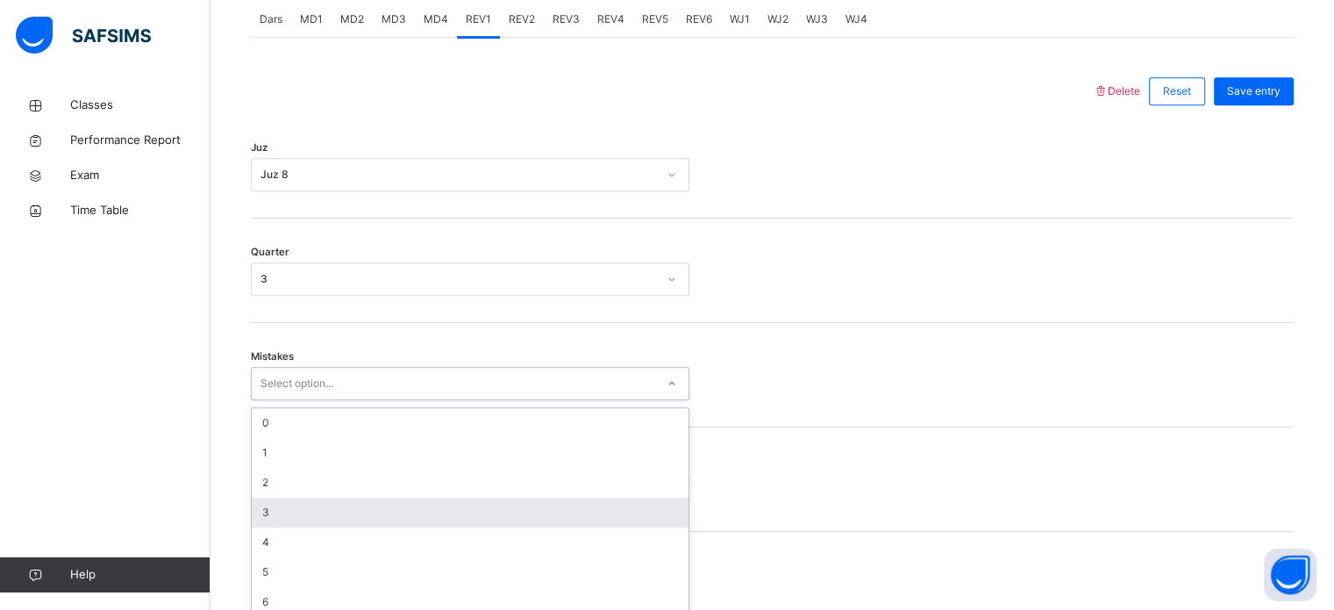
scroll to position [779, 0]
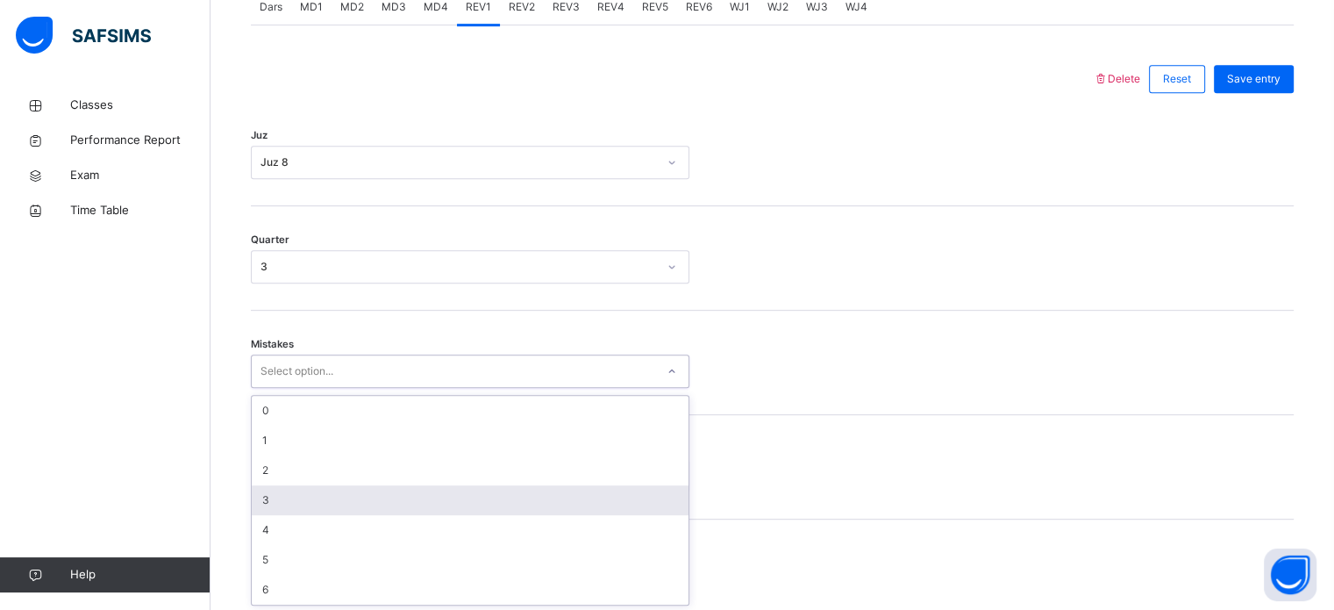
click at [410, 388] on div "option 3 focused, 4 of 7. 7 results available. Use Up and Down to choose option…" at bounding box center [470, 370] width 438 height 33
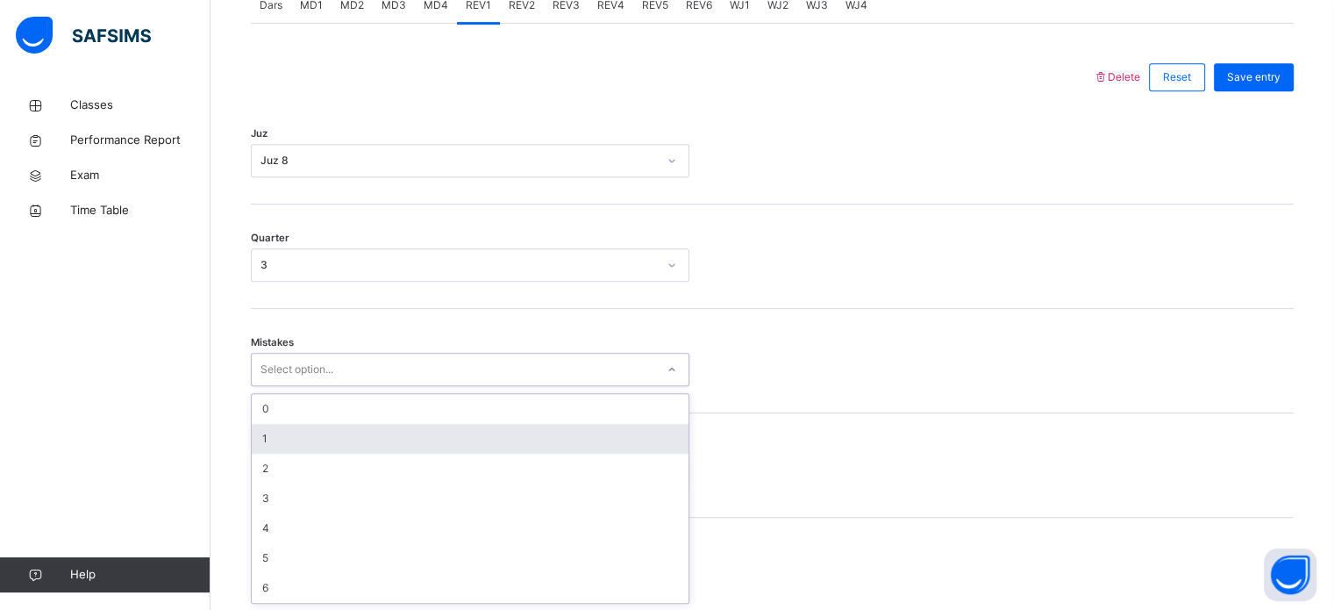
click at [496, 429] on div "1" at bounding box center [470, 439] width 437 height 30
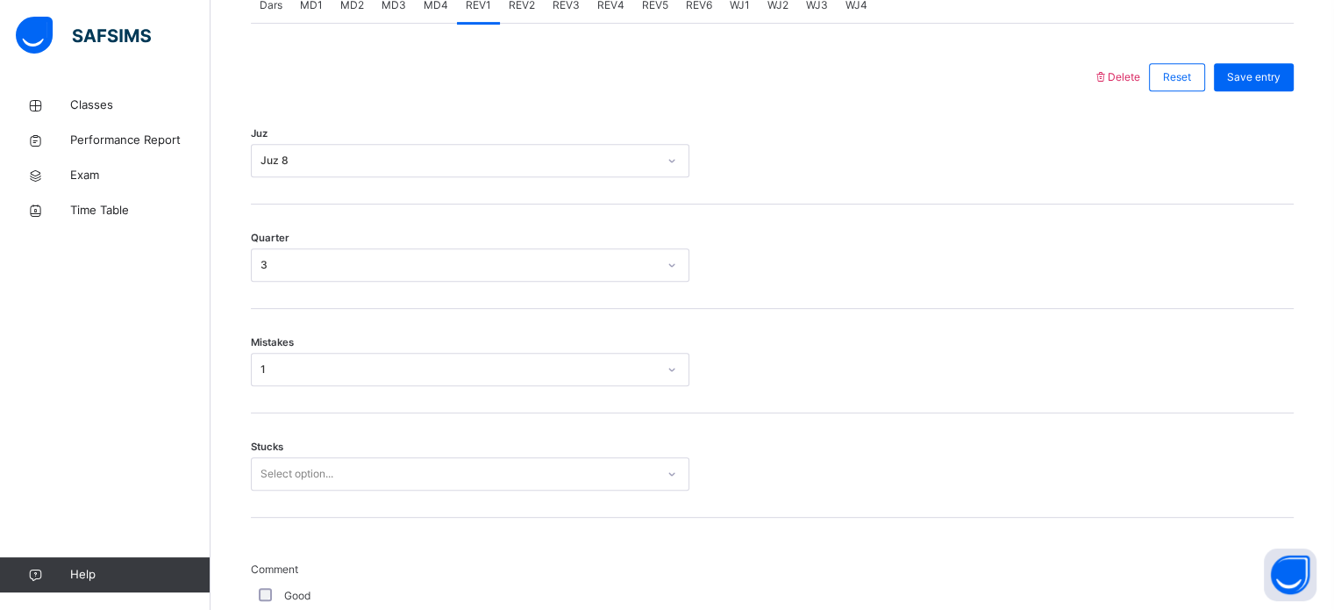
click at [442, 492] on div "Stucks Select option..." at bounding box center [772, 465] width 1043 height 104
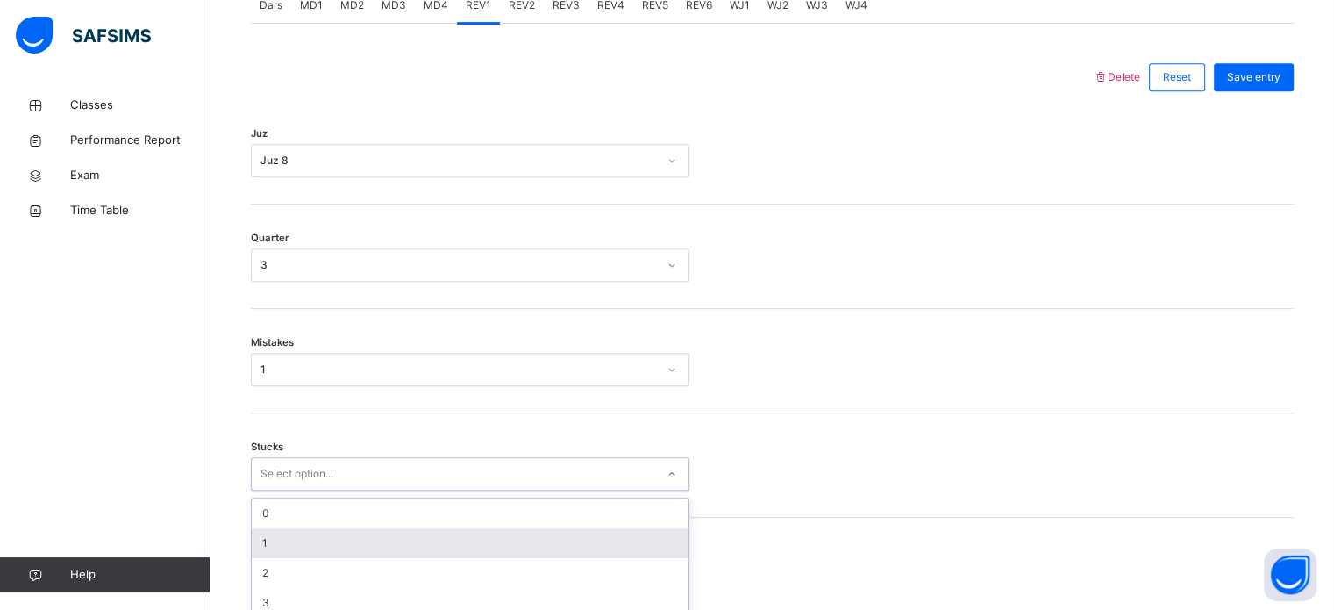
scroll to position [852, 0]
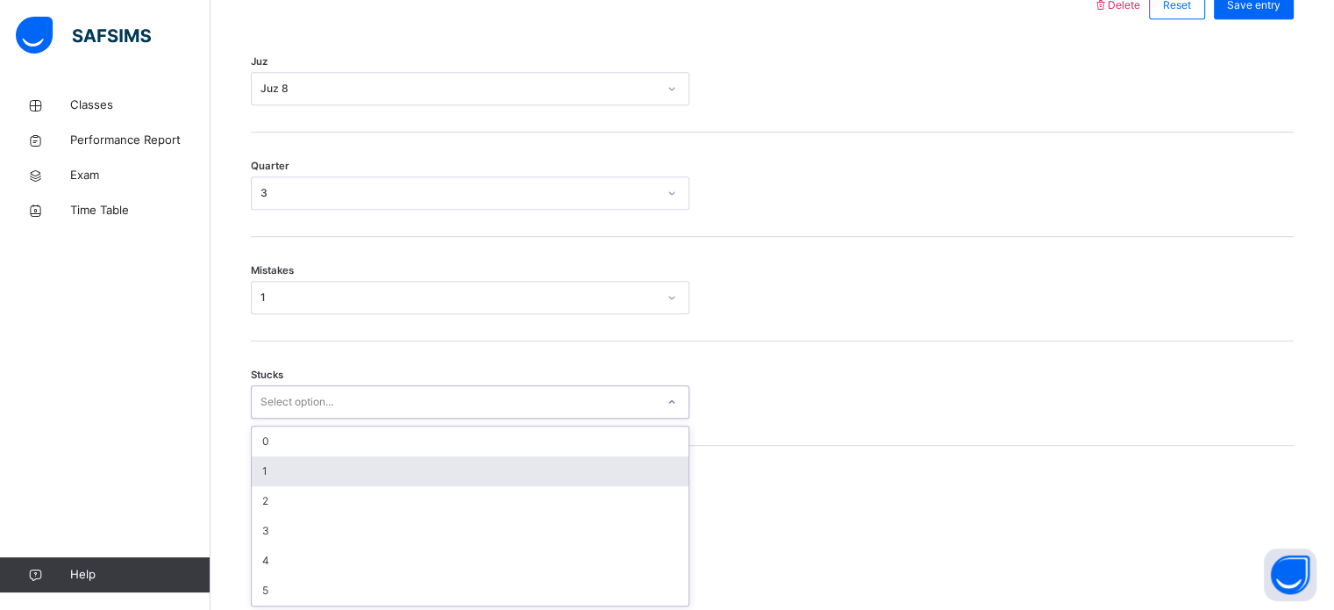
click at [427, 418] on div "option 1 focused, 2 of 6. 6 results available. Use Up and Down to choose option…" at bounding box center [470, 401] width 438 height 33
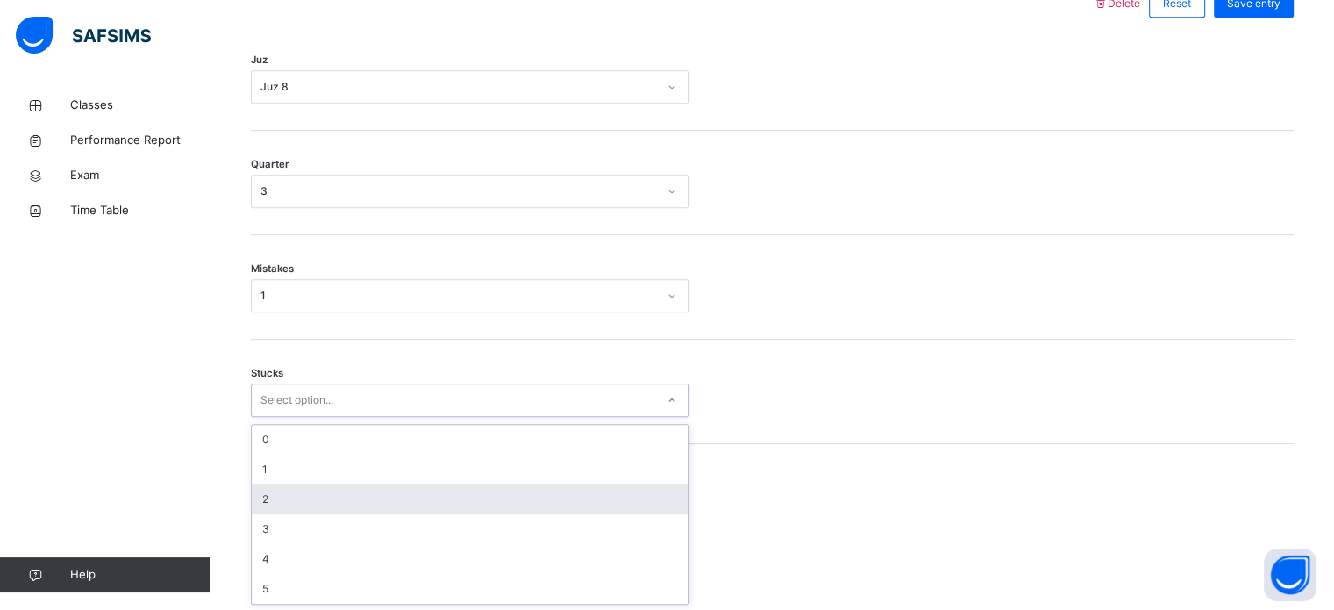
click at [434, 508] on div "2" at bounding box center [470, 499] width 437 height 30
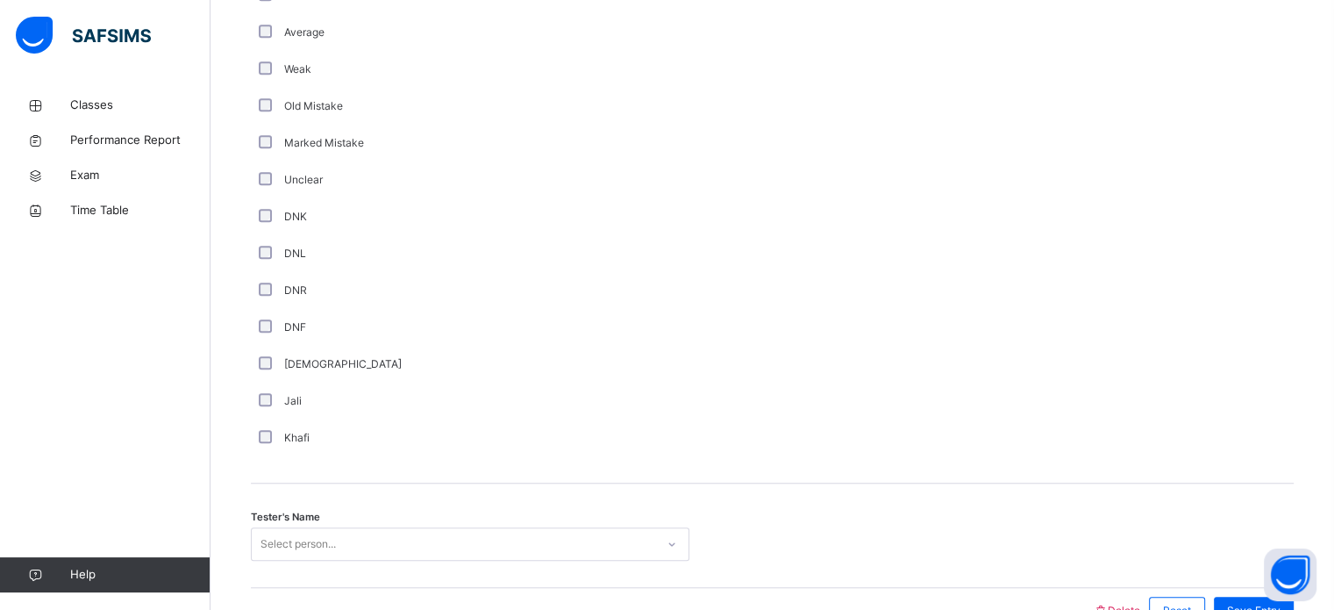
scroll to position [1479, 0]
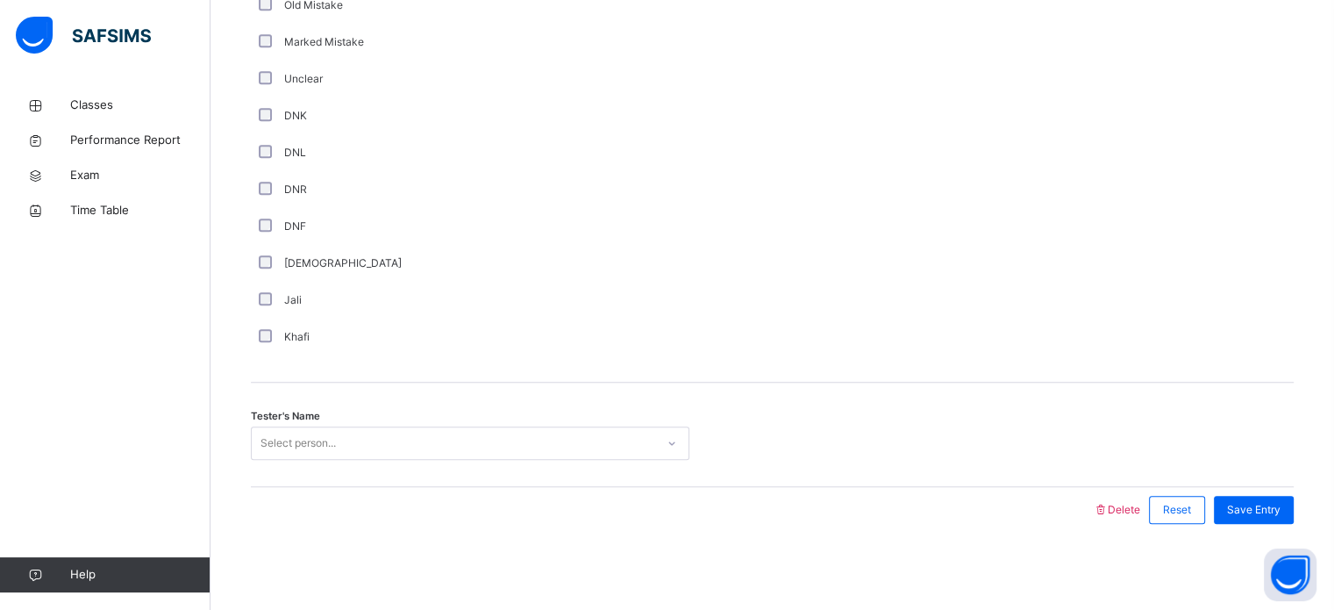
drag, startPoint x: 396, startPoint y: 420, endPoint x: 348, endPoint y: 458, distance: 60.5
click at [348, 458] on div "Tester's Name Select person..." at bounding box center [772, 434] width 1043 height 104
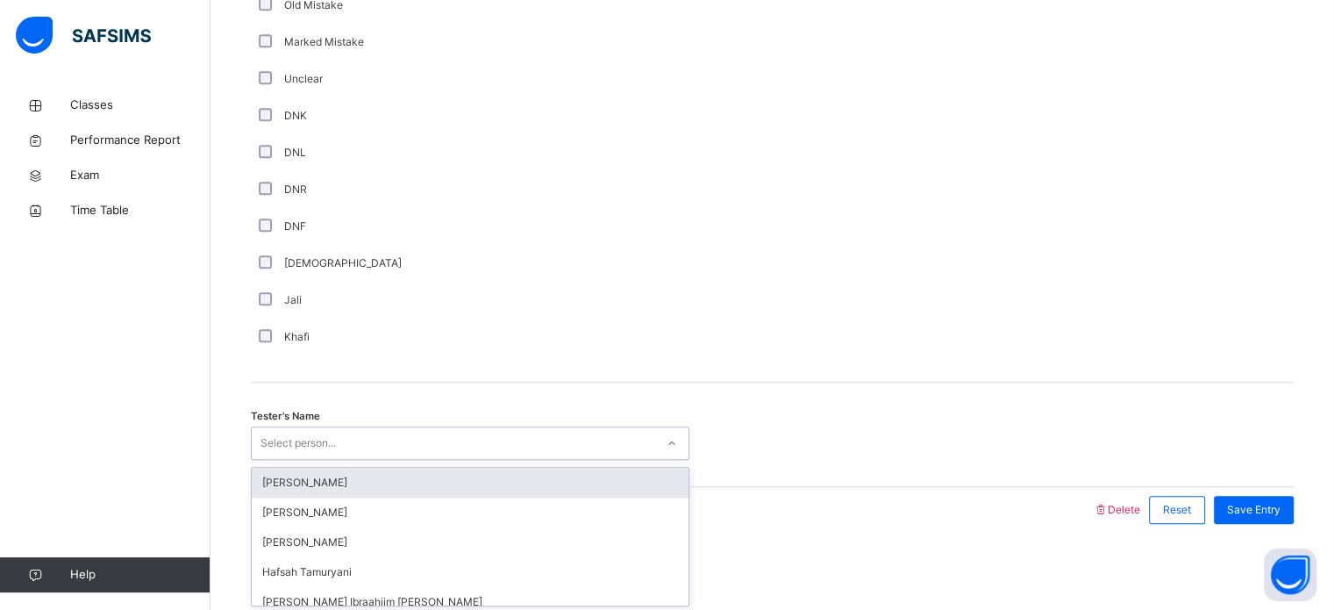
click at [348, 458] on div "Select person..." at bounding box center [470, 442] width 438 height 33
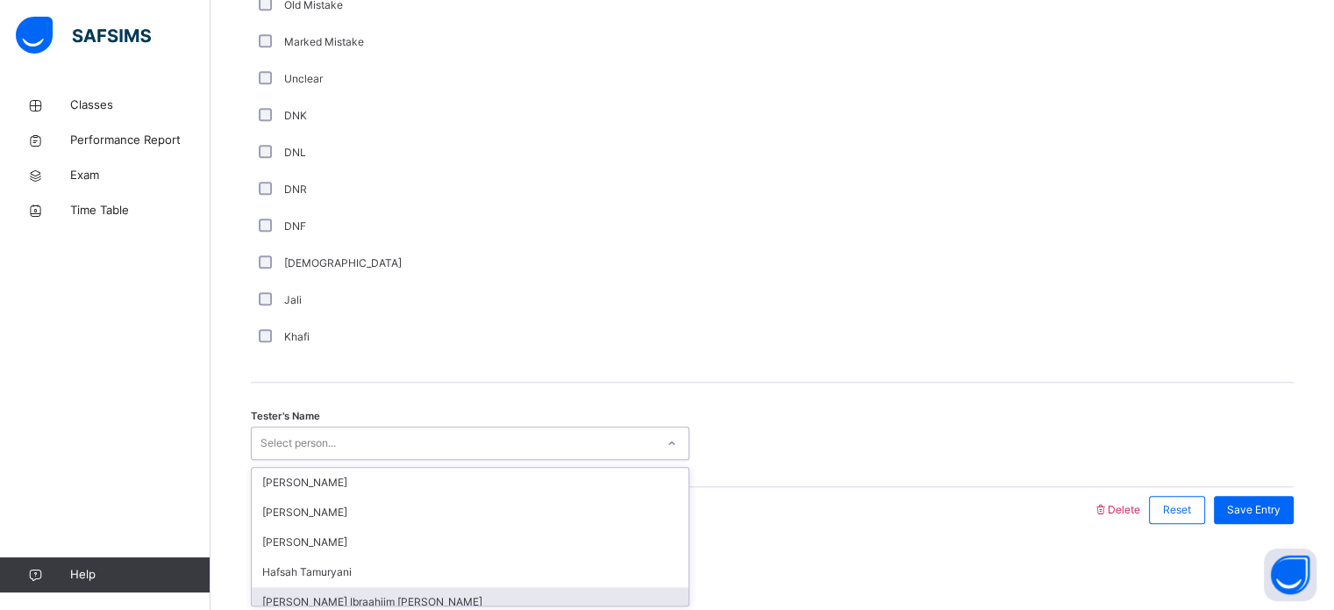
click at [326, 595] on div "[PERSON_NAME] Ibraahiim [PERSON_NAME]" at bounding box center [470, 602] width 437 height 30
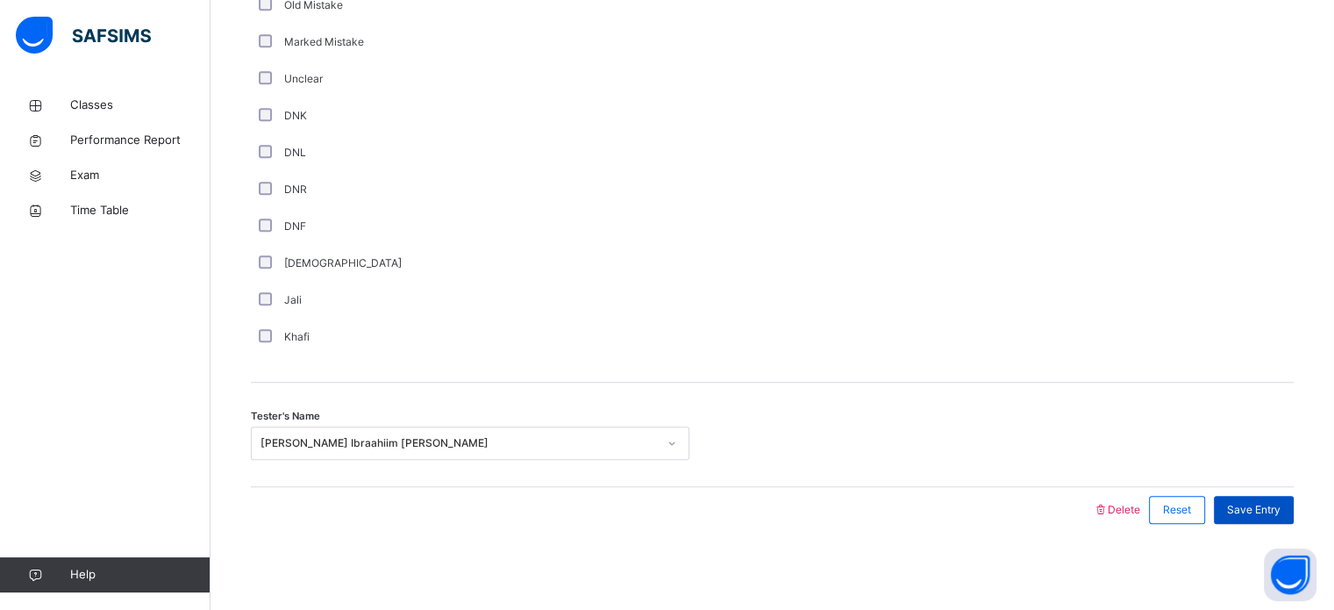
click at [1263, 497] on div "Save Entry" at bounding box center [1254, 510] width 80 height 28
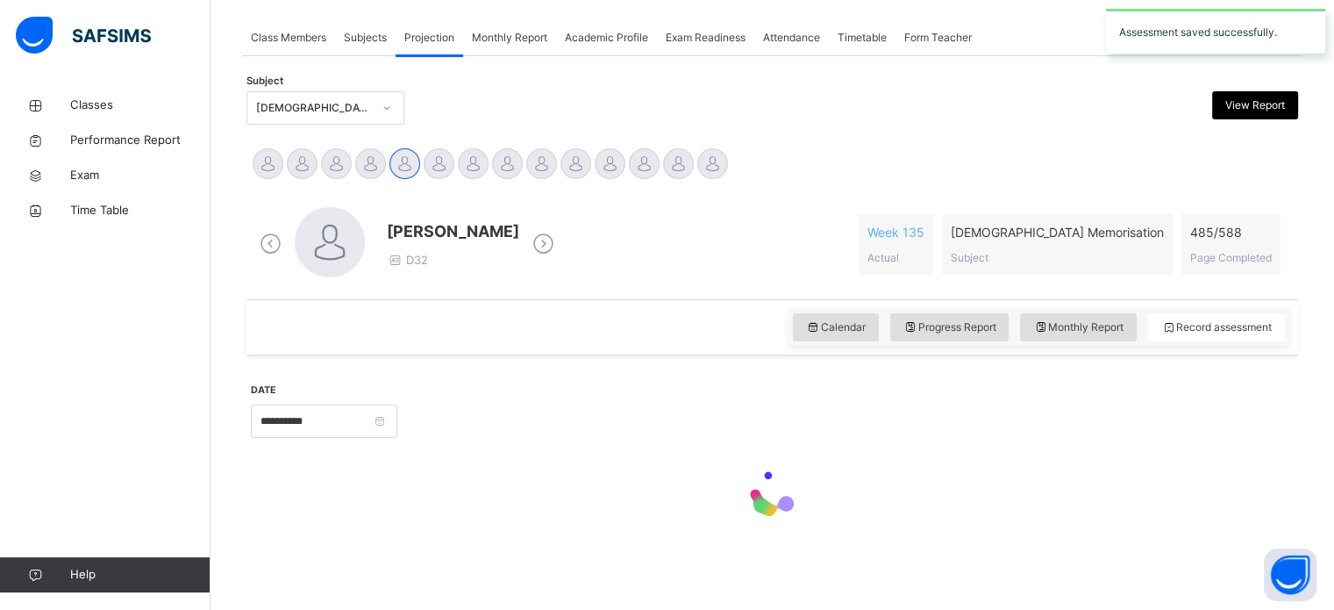
scroll to position [707, 0]
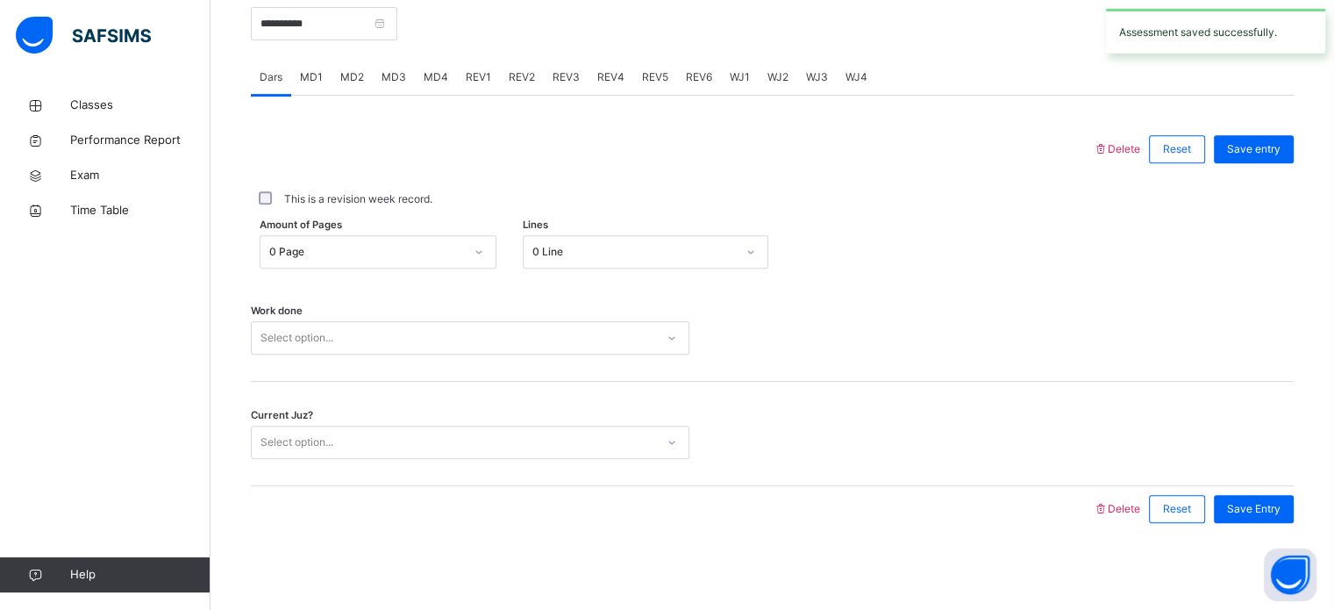
click at [528, 65] on div "REV2" at bounding box center [522, 77] width 44 height 35
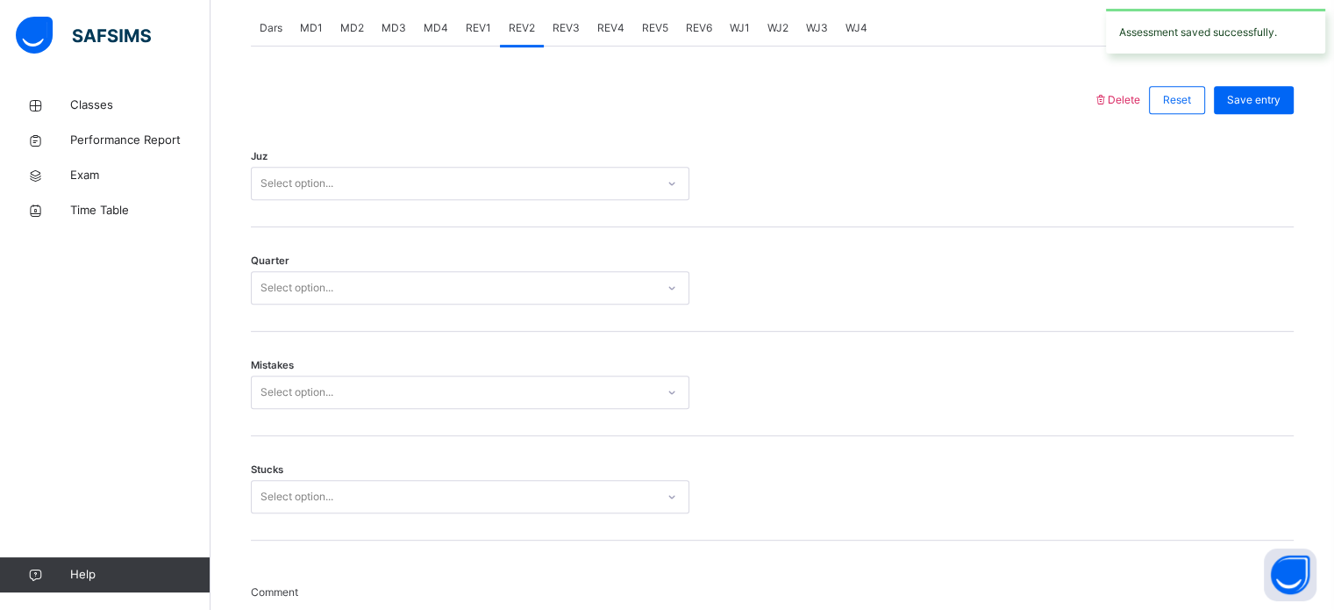
scroll to position [745, 0]
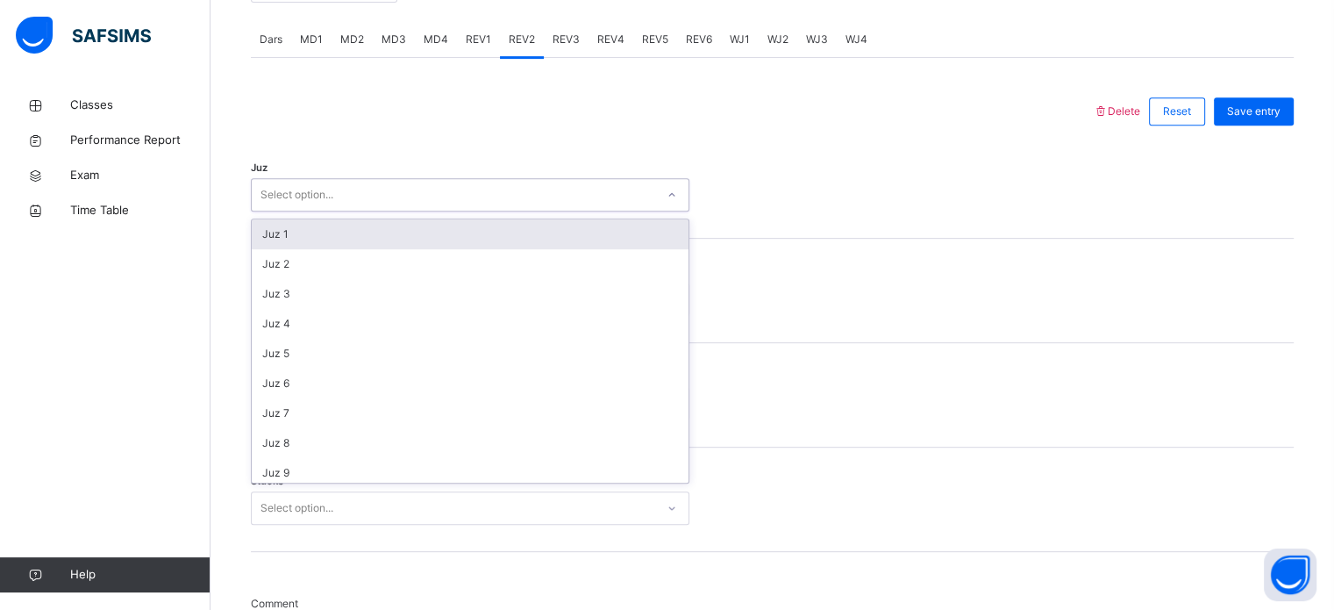
click at [407, 200] on div "Select option..." at bounding box center [453, 195] width 403 height 27
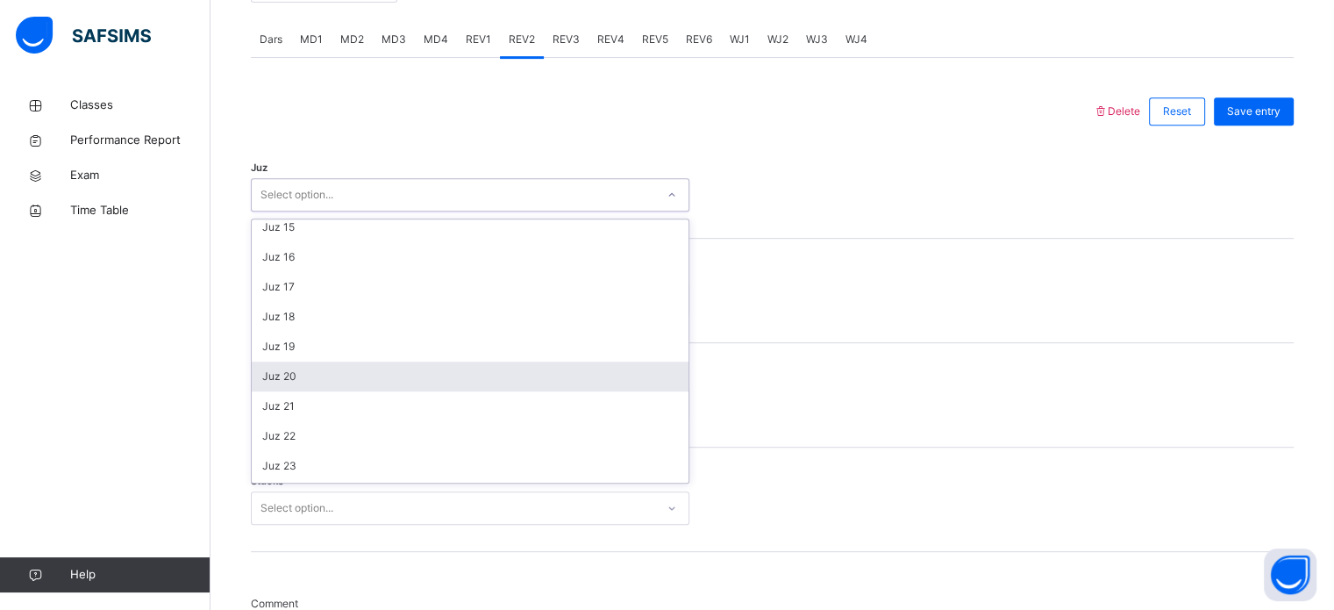
scroll to position [0, 0]
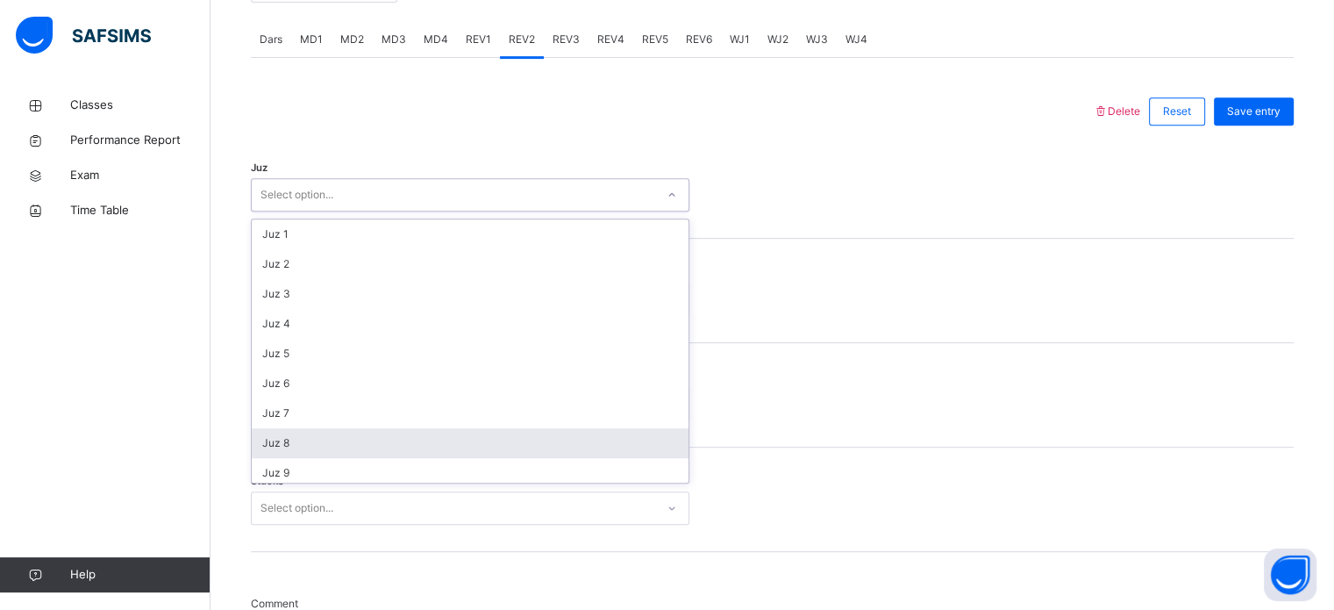
click at [291, 428] on div "Juz 8" at bounding box center [470, 443] width 437 height 30
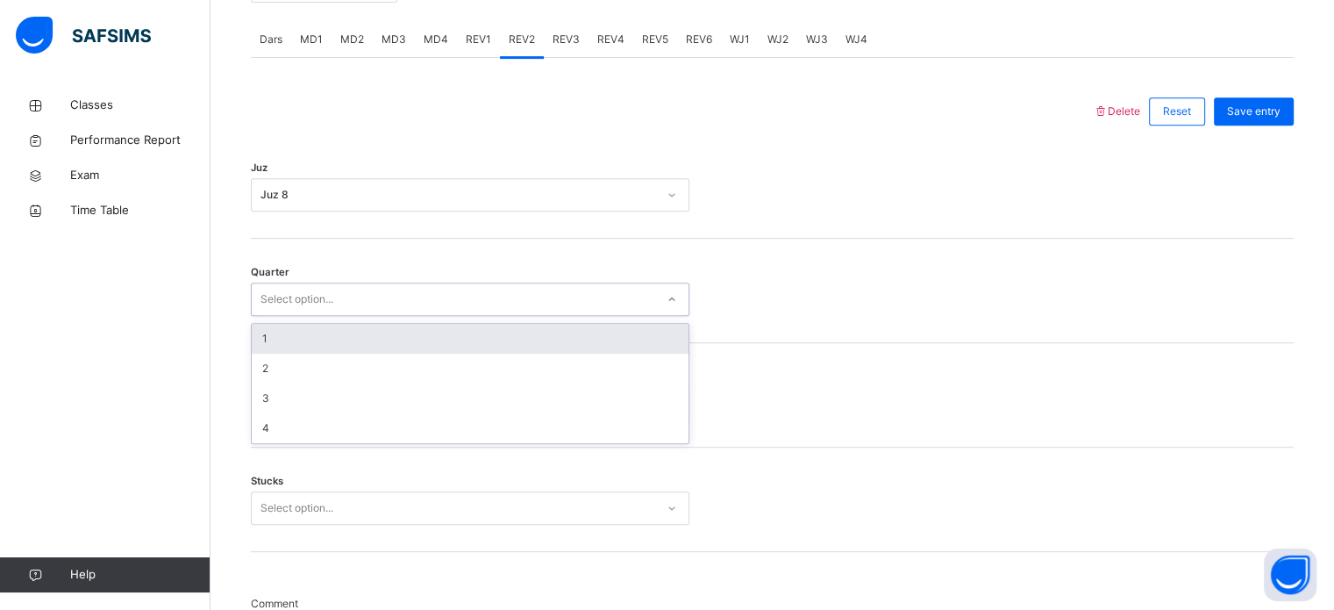
click at [367, 310] on div "Select option..." at bounding box center [453, 299] width 403 height 27
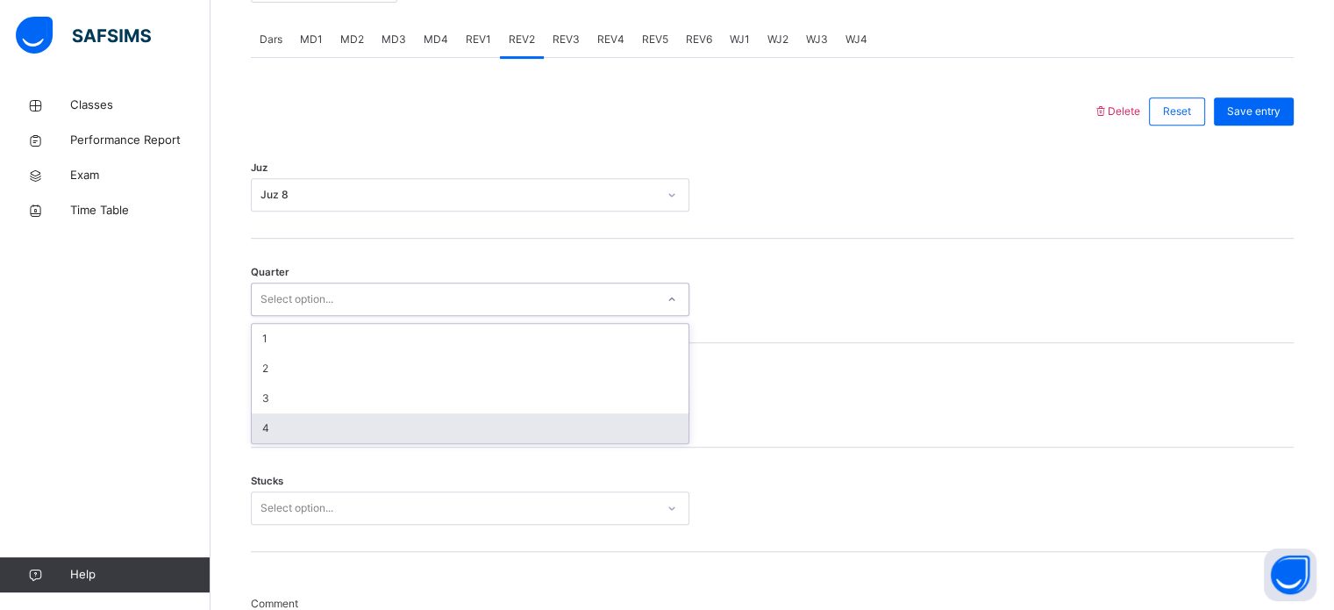
click at [319, 413] on div "4" at bounding box center [470, 428] width 437 height 30
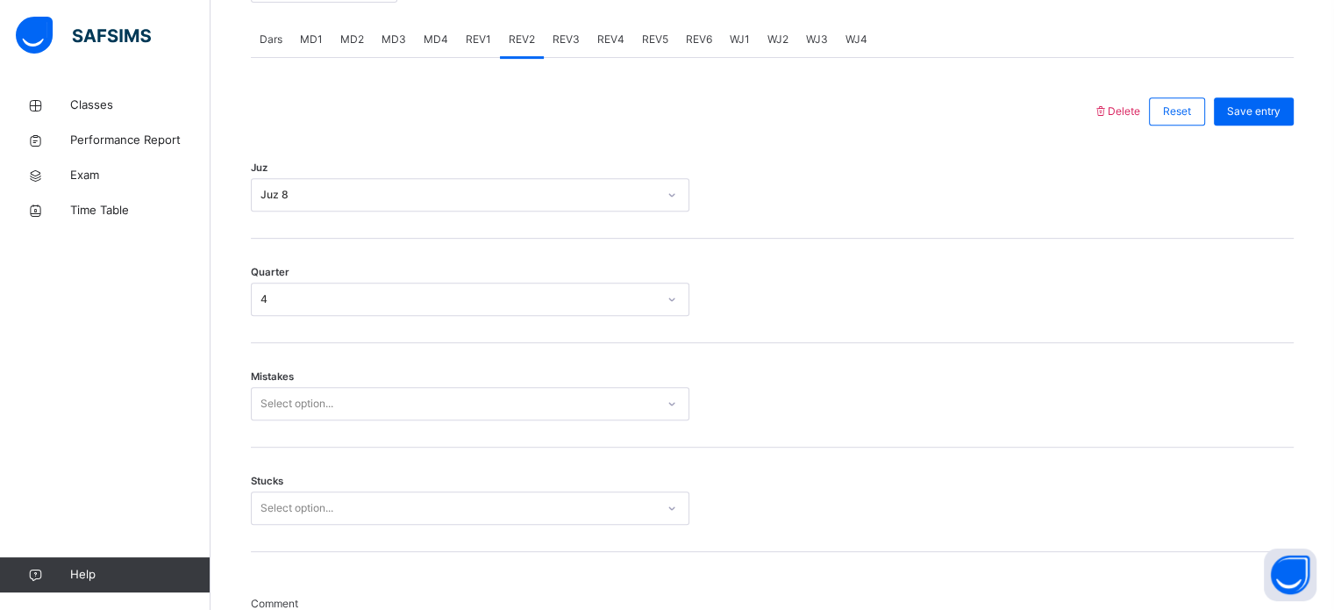
click at [410, 419] on div "Mistakes Select option..." at bounding box center [772, 395] width 1043 height 104
drag, startPoint x: 373, startPoint y: 445, endPoint x: 375, endPoint y: 382, distance: 62.3
click at [375, 382] on div "Mistakes Select option..." at bounding box center [772, 395] width 1043 height 104
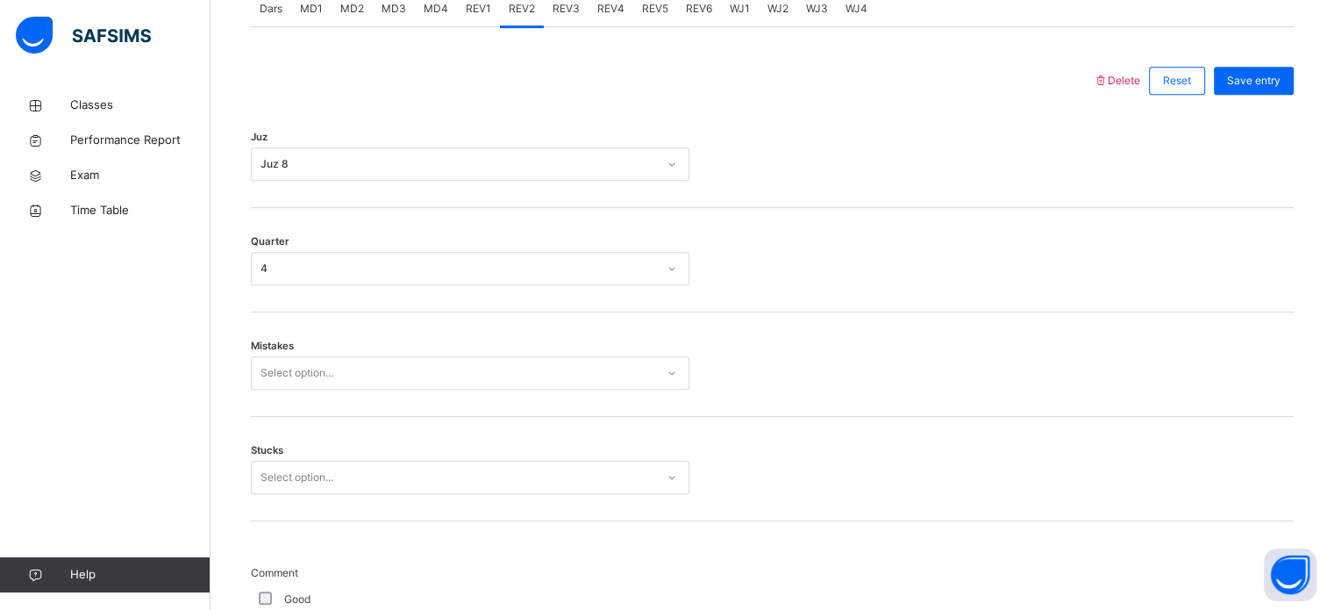
click at [352, 389] on div "Select option..." at bounding box center [470, 372] width 438 height 33
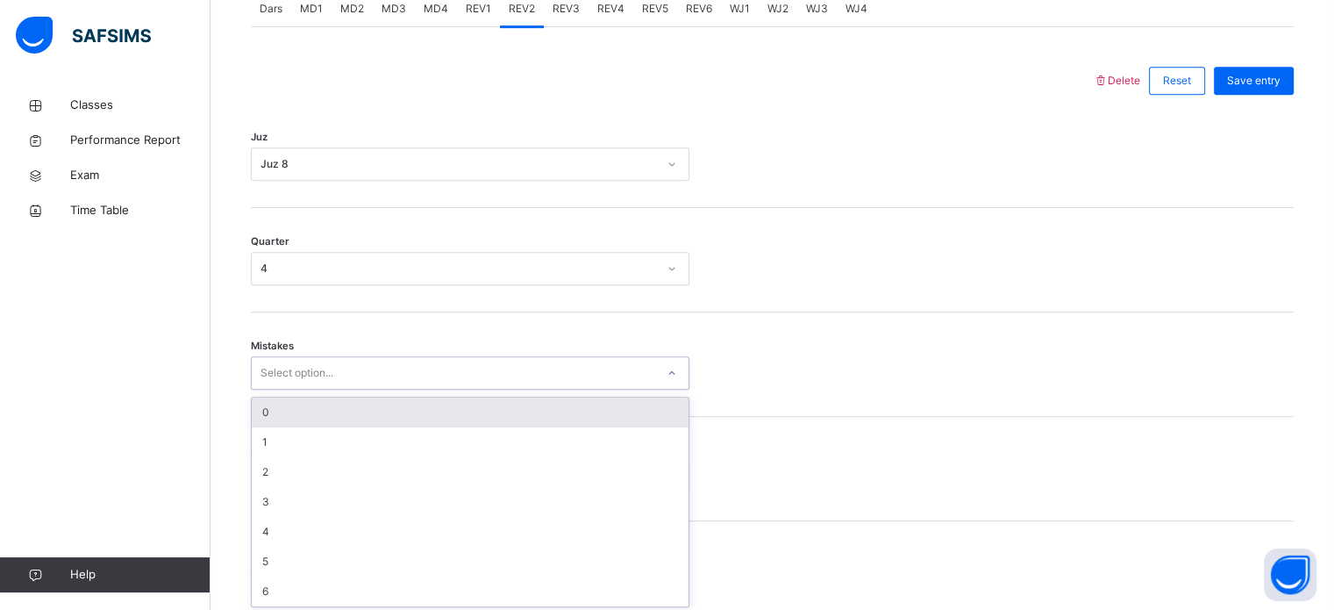
scroll to position [779, 0]
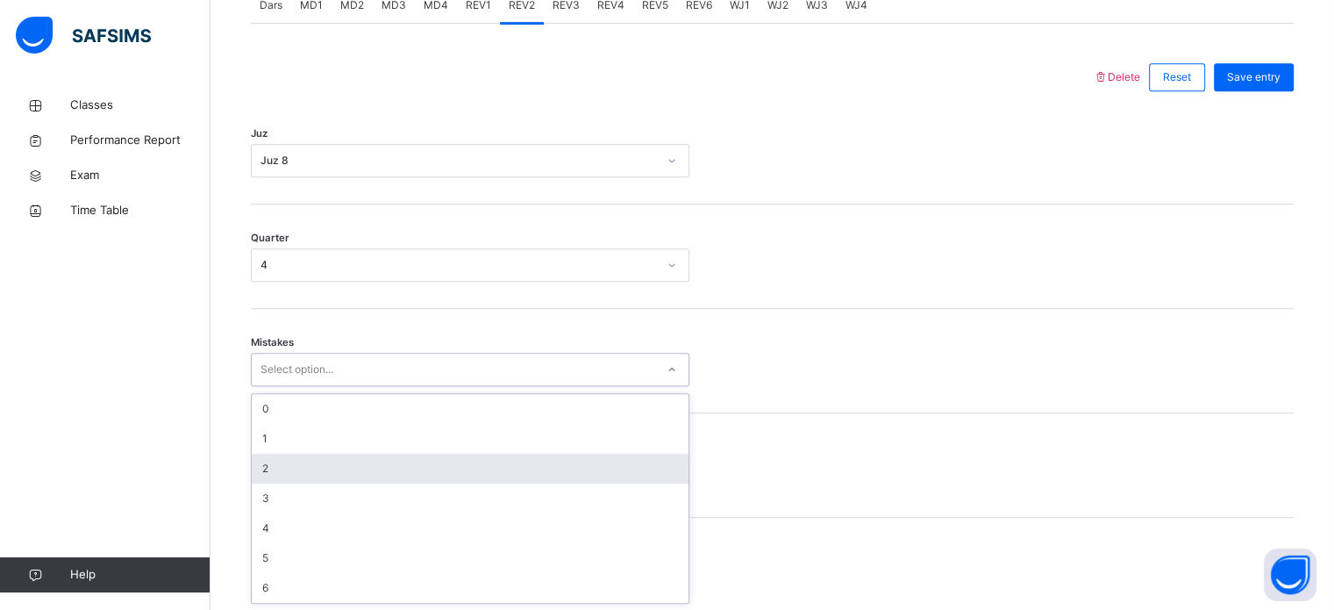
click at [348, 462] on div "2" at bounding box center [470, 468] width 437 height 30
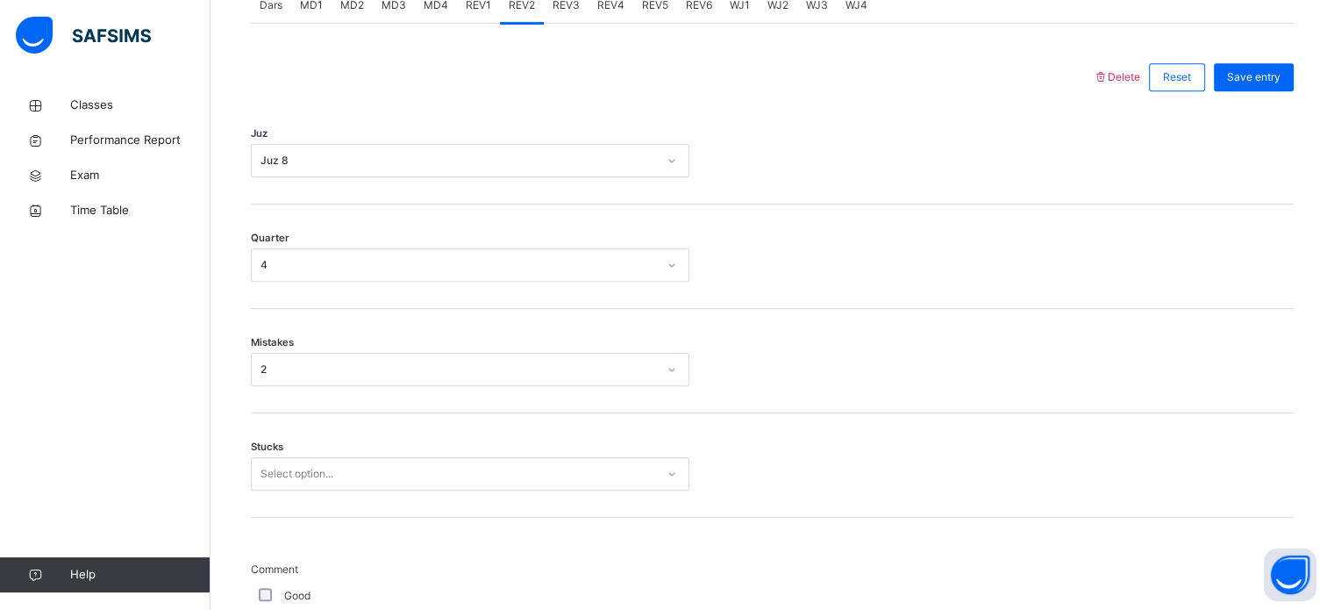
click at [344, 511] on div "Stucks Select option..." at bounding box center [772, 465] width 1043 height 104
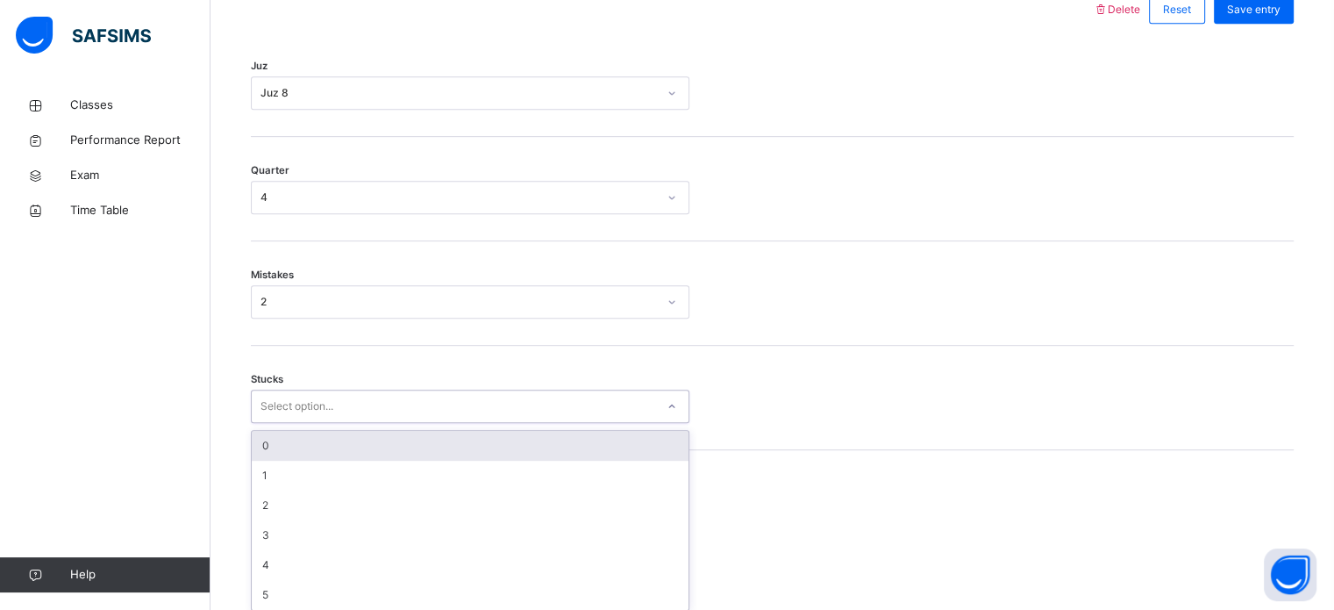
click at [424, 423] on div "option 0 focused, 1 of 6. 6 results available. Use Up and Down to choose option…" at bounding box center [470, 405] width 438 height 33
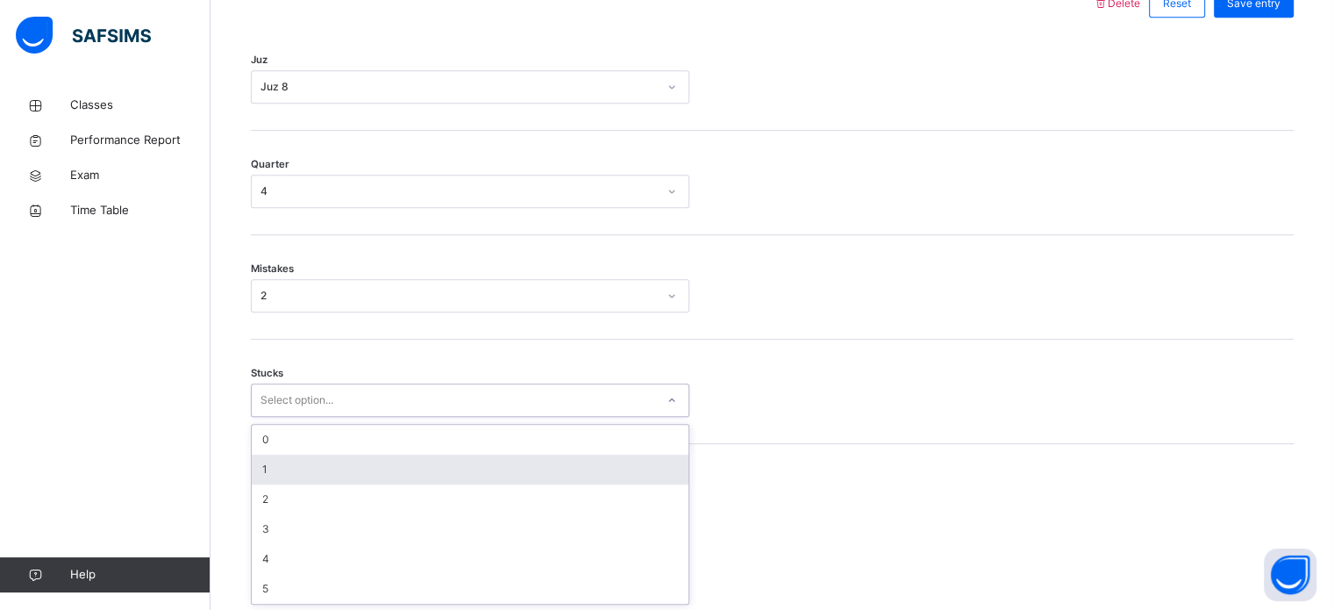
click at [442, 469] on div "1" at bounding box center [470, 469] width 437 height 30
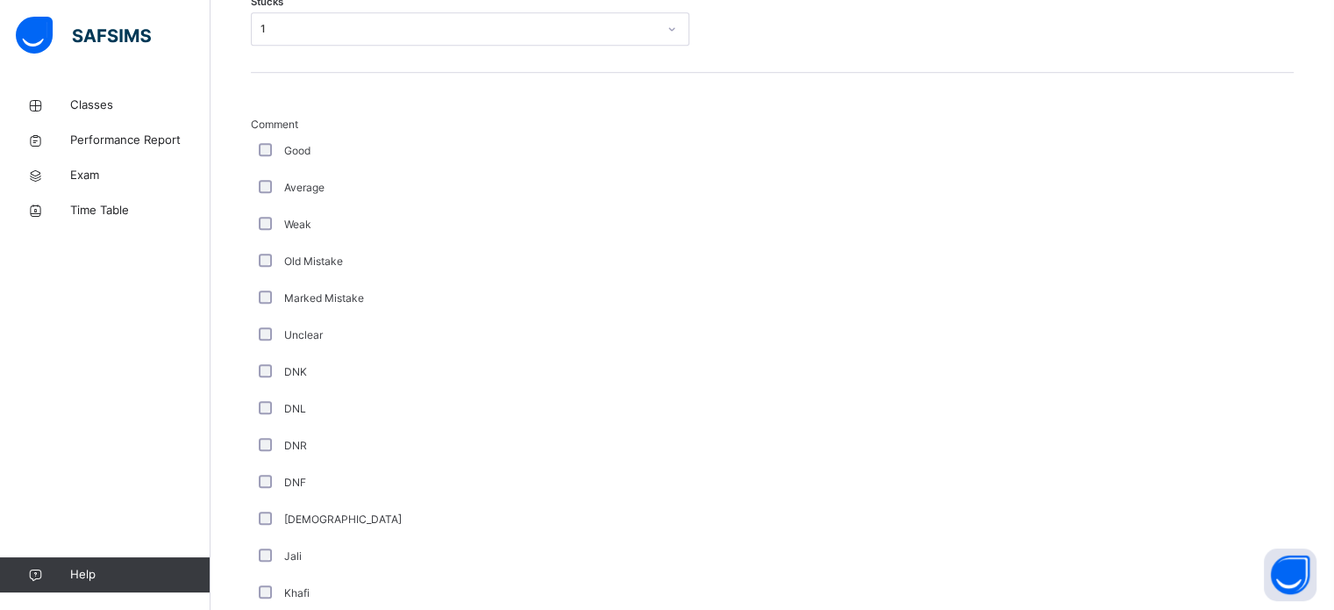
scroll to position [1479, 0]
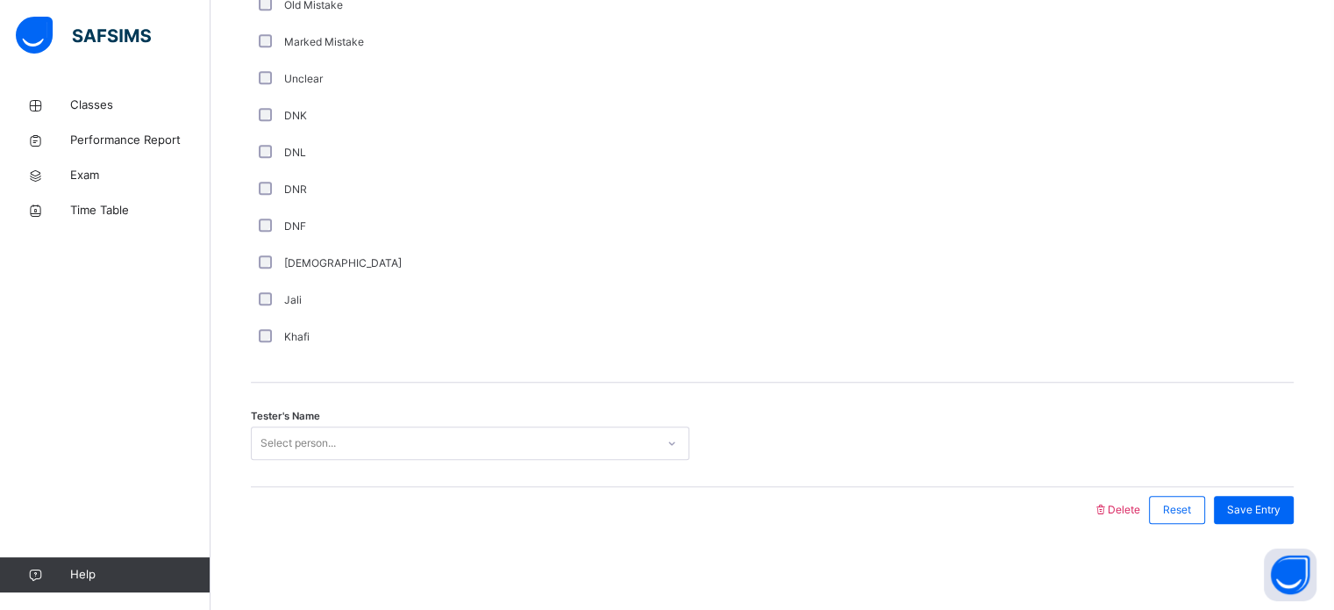
click at [360, 417] on div "Tester's Name Select person..." at bounding box center [772, 434] width 1043 height 104
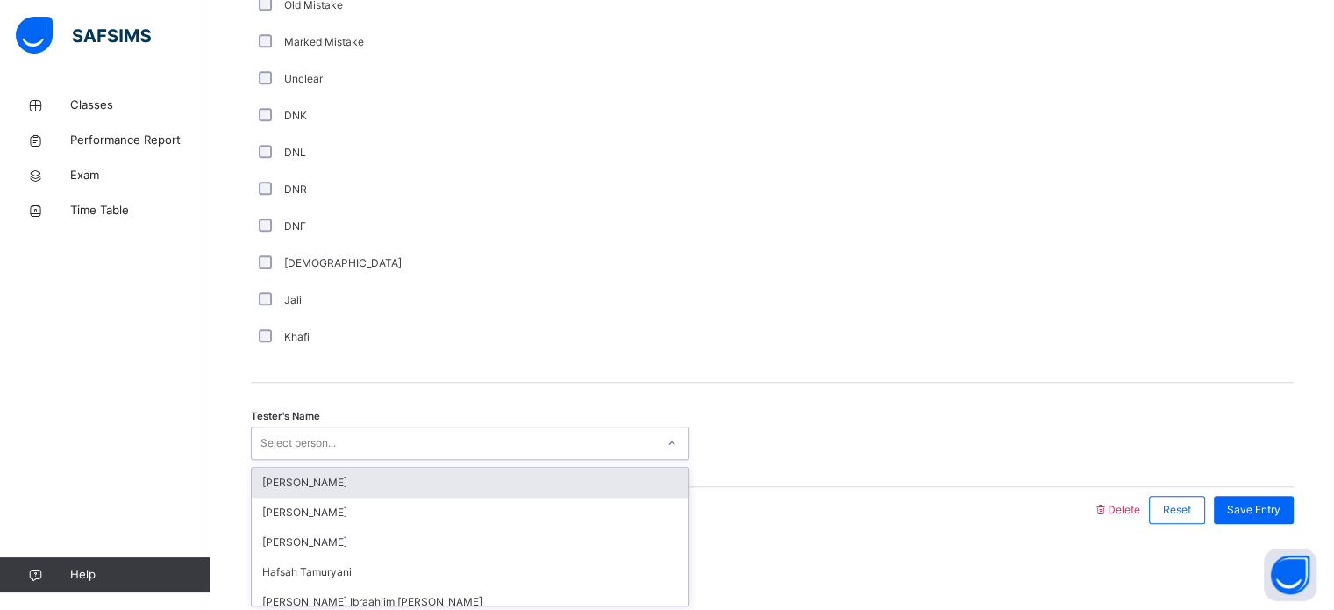
click at [358, 434] on div "Select person..." at bounding box center [453, 443] width 403 height 27
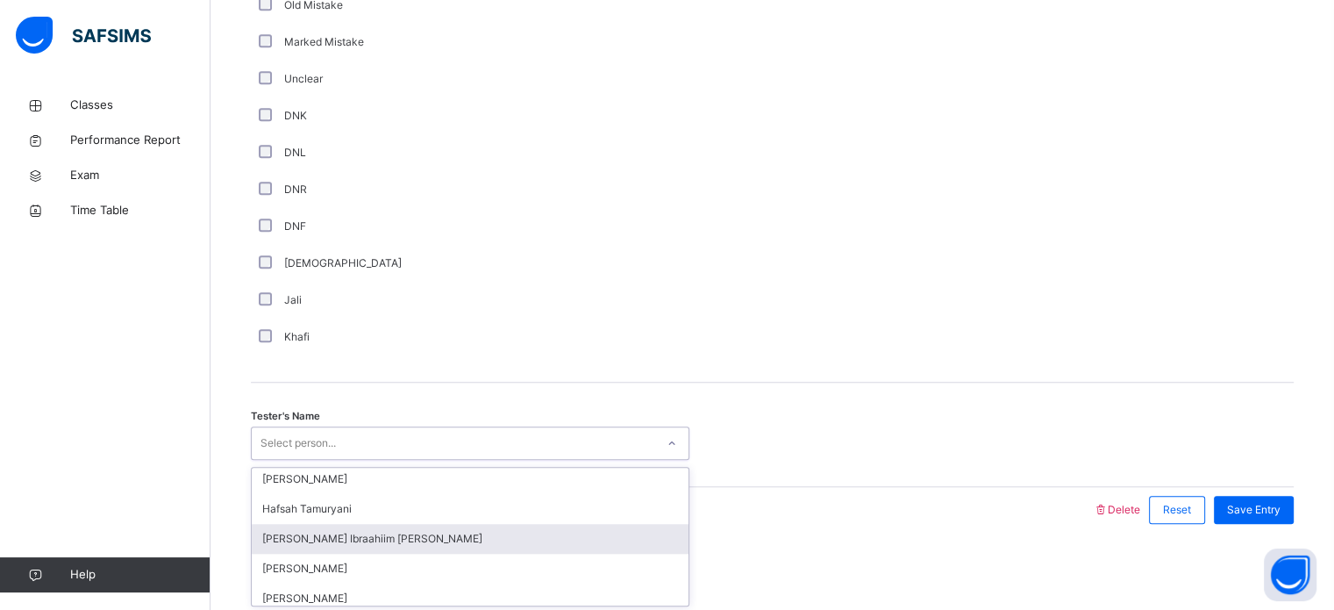
click at [339, 531] on div "[PERSON_NAME] Ibraahiim [PERSON_NAME]" at bounding box center [470, 539] width 437 height 30
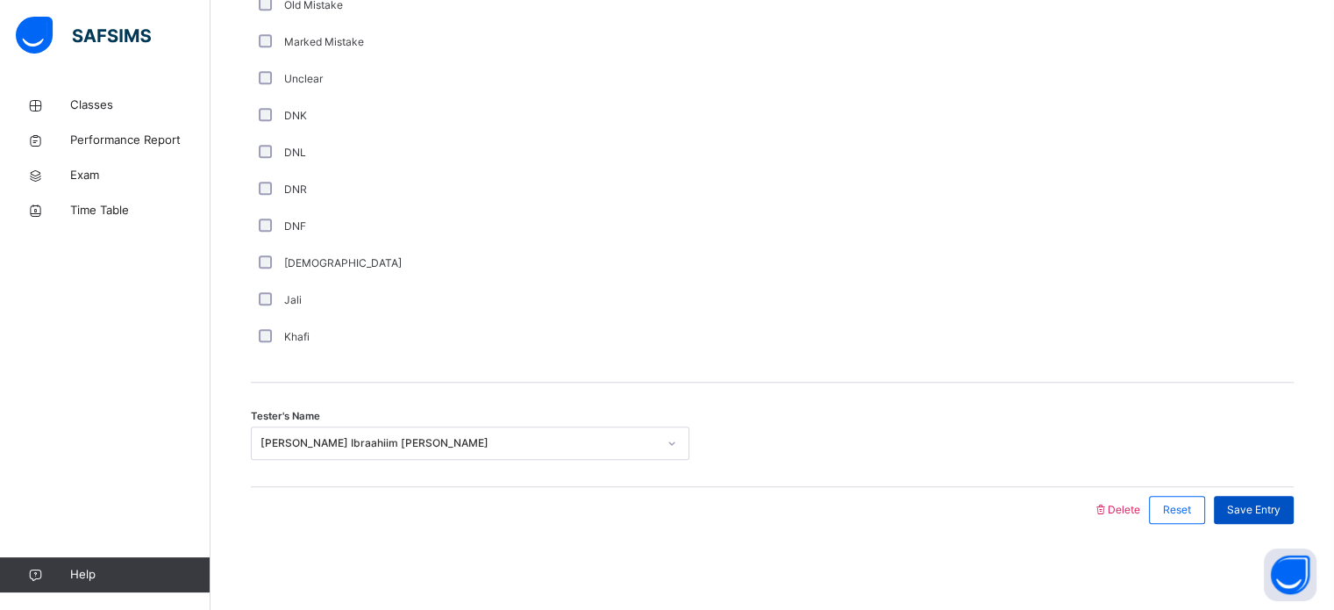
click at [1259, 518] on div "Save Entry" at bounding box center [1254, 510] width 80 height 28
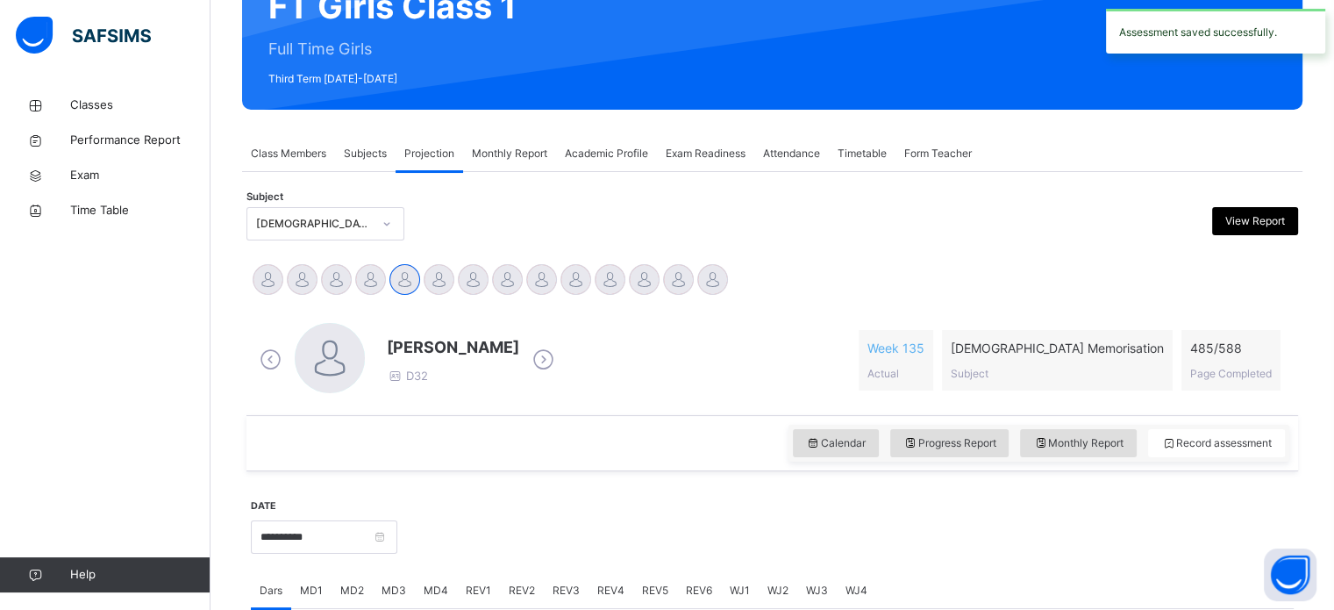
scroll to position [153, 0]
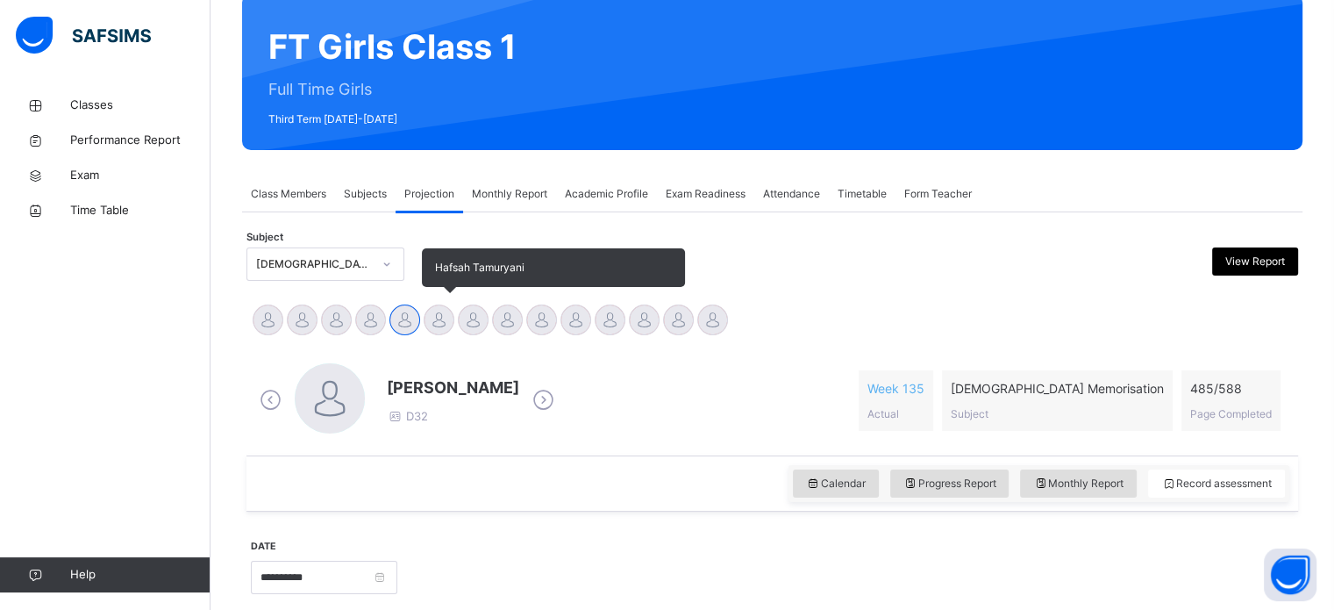
click at [435, 310] on div at bounding box center [439, 319] width 31 height 31
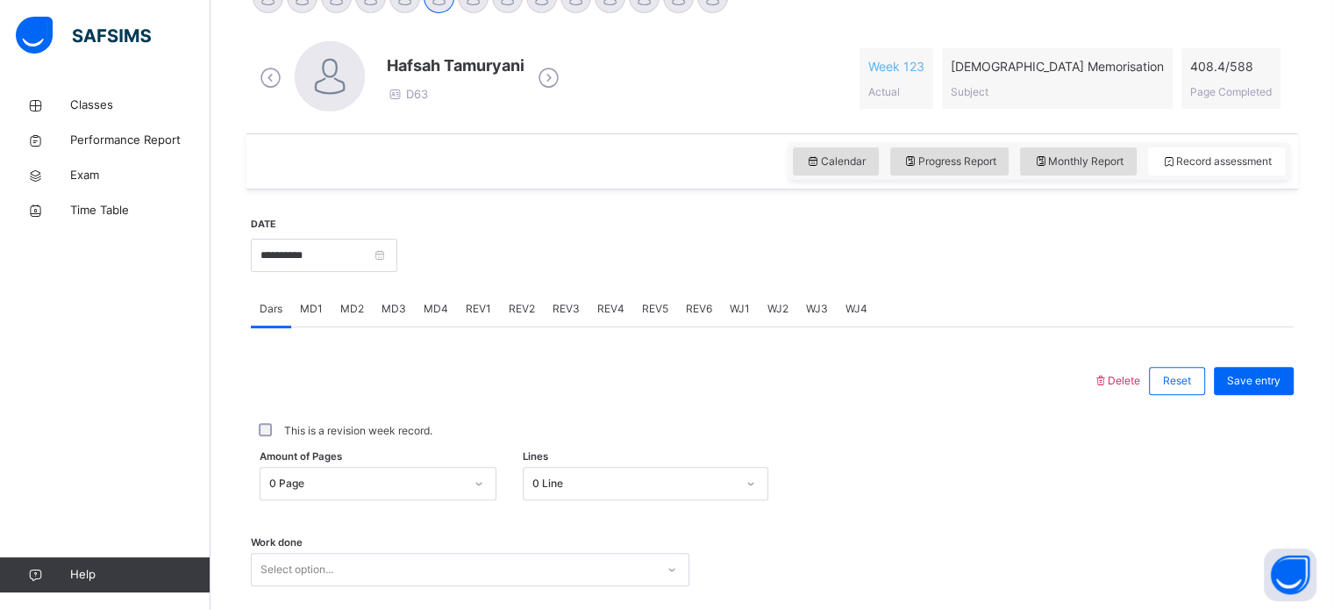
scroll to position [482, 0]
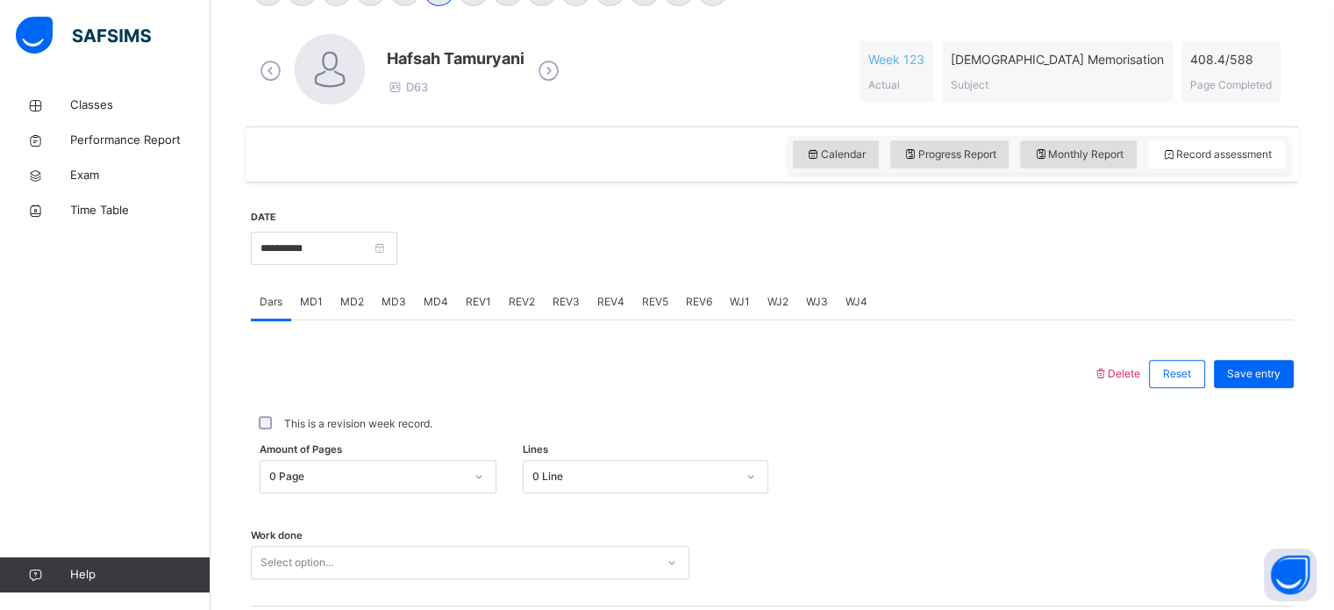
click at [446, 305] on div "MD4" at bounding box center [436, 301] width 42 height 35
click at [577, 301] on div "REV3" at bounding box center [566, 301] width 45 height 35
click at [613, 300] on span "REV4" at bounding box center [610, 302] width 27 height 16
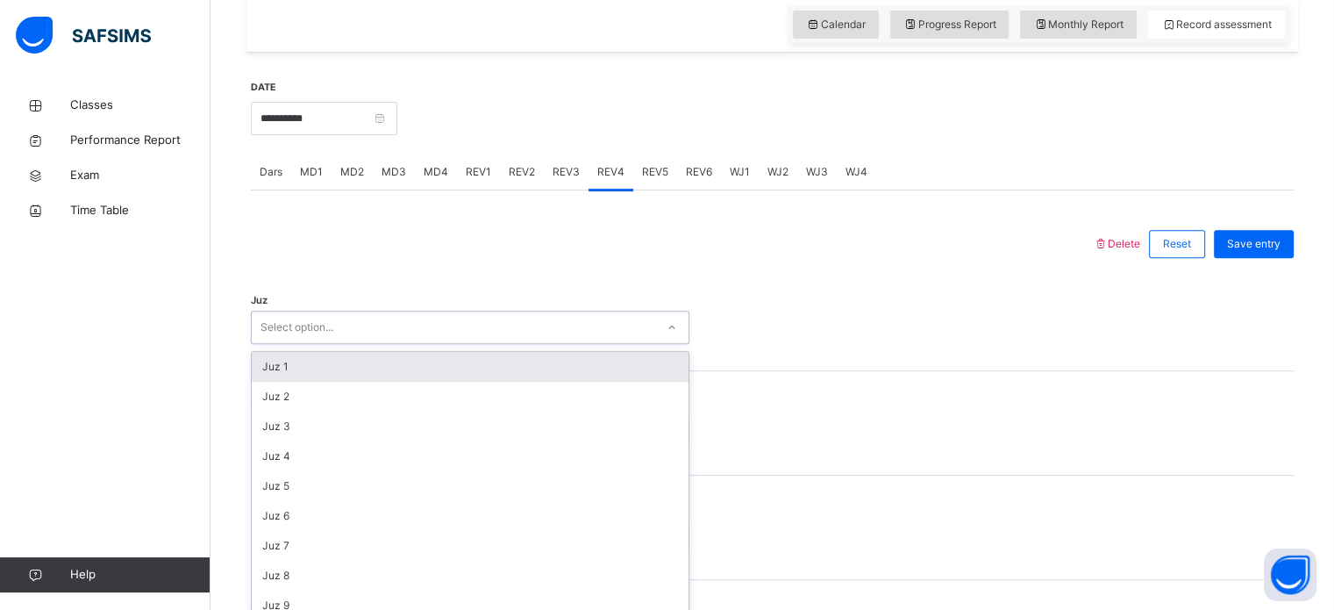
click at [332, 344] on div "option Juz 1 focused, 1 of 30. 30 results available. Use Up and Down to choose …" at bounding box center [470, 326] width 438 height 33
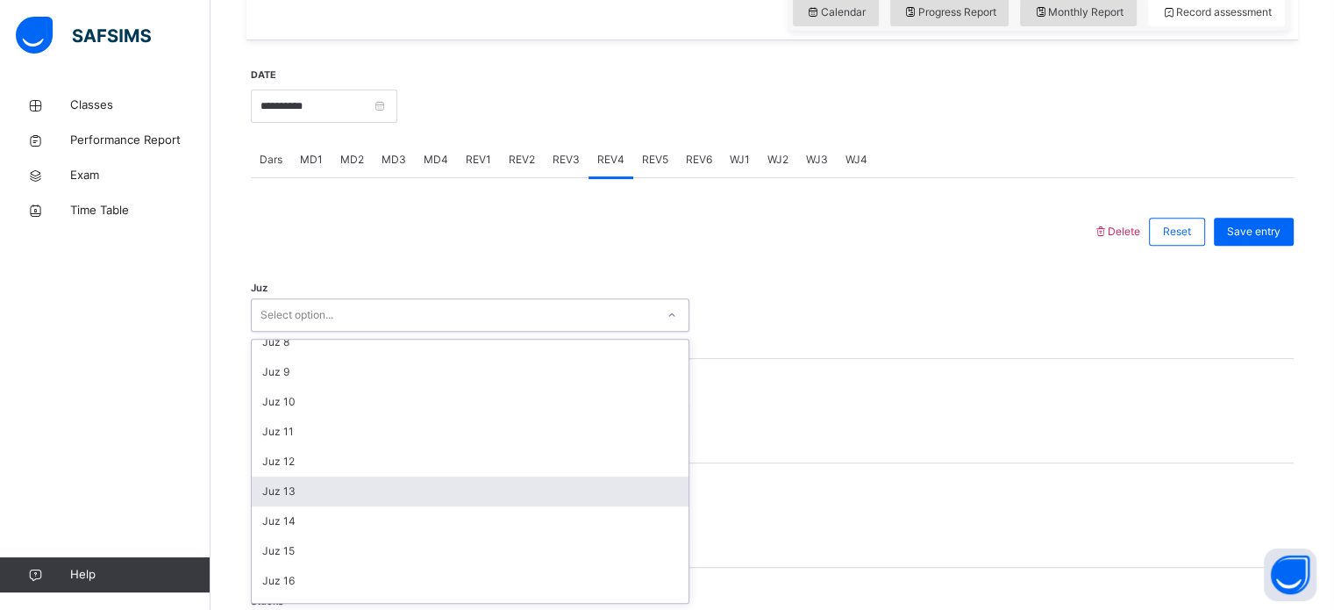
scroll to position [256, 0]
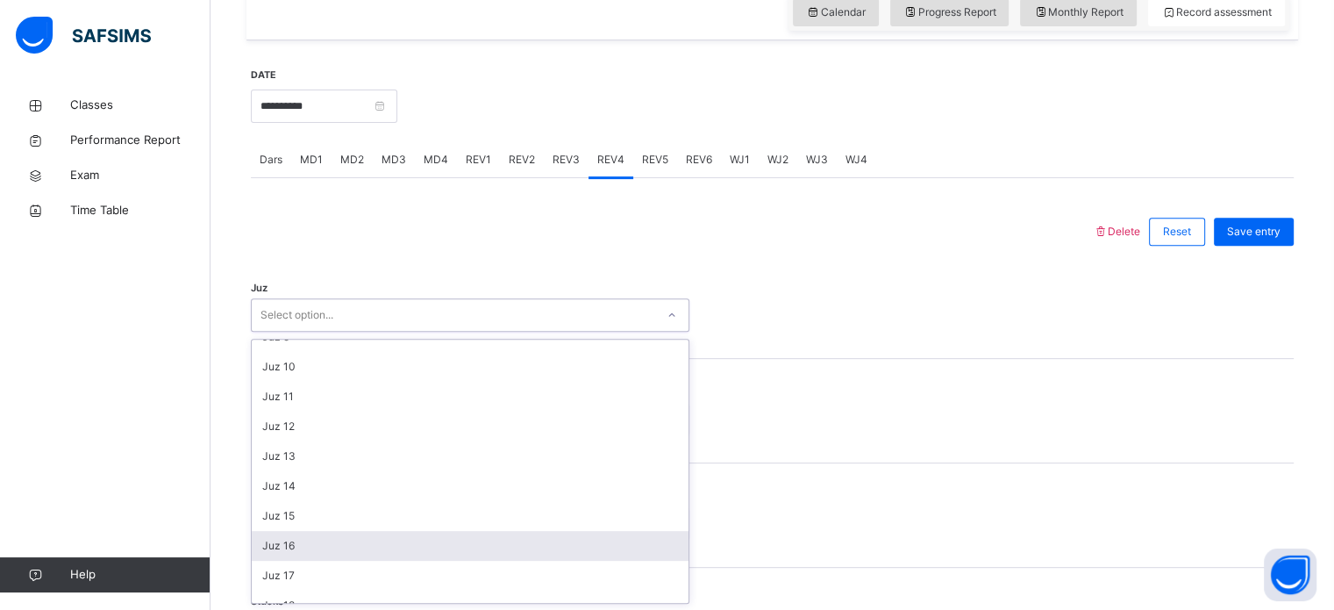
click at [317, 538] on div "Juz 16" at bounding box center [470, 546] width 437 height 30
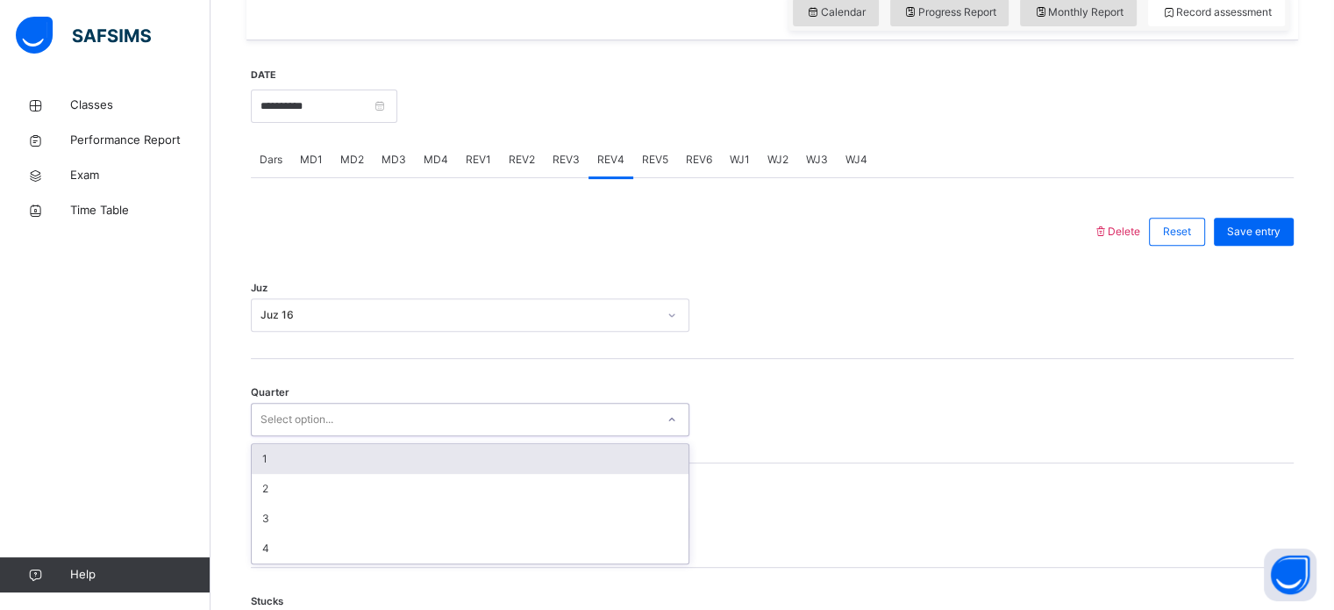
click at [365, 413] on div "Select option..." at bounding box center [453, 419] width 403 height 27
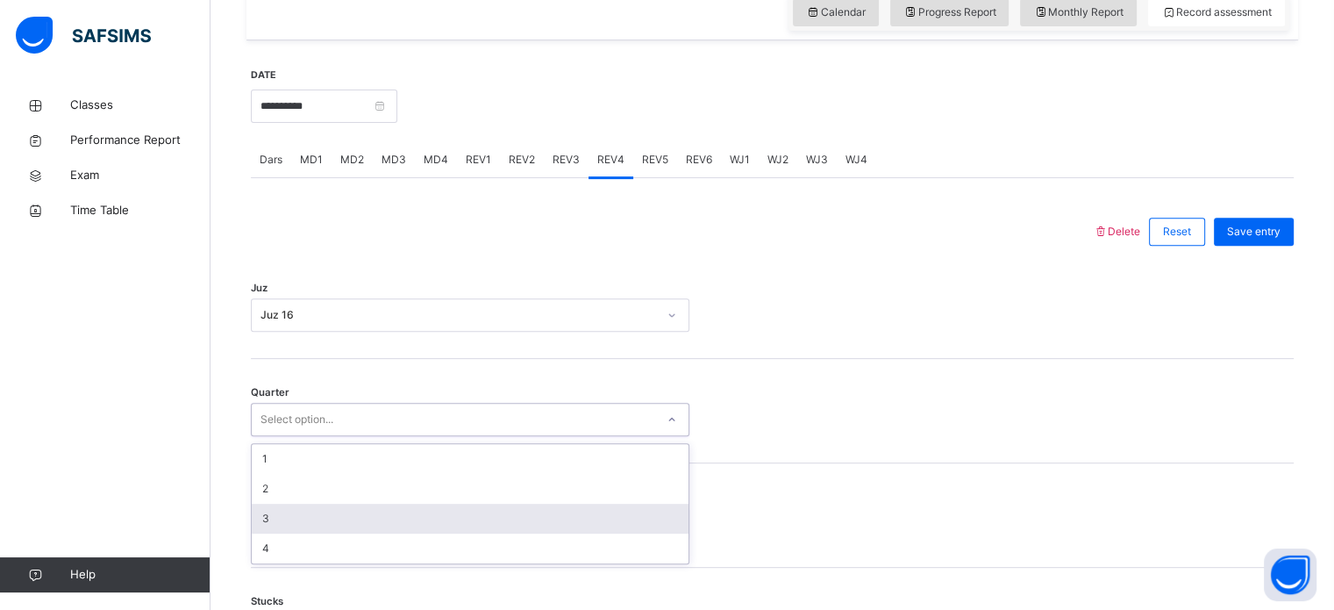
click at [288, 526] on div "3" at bounding box center [470, 518] width 437 height 30
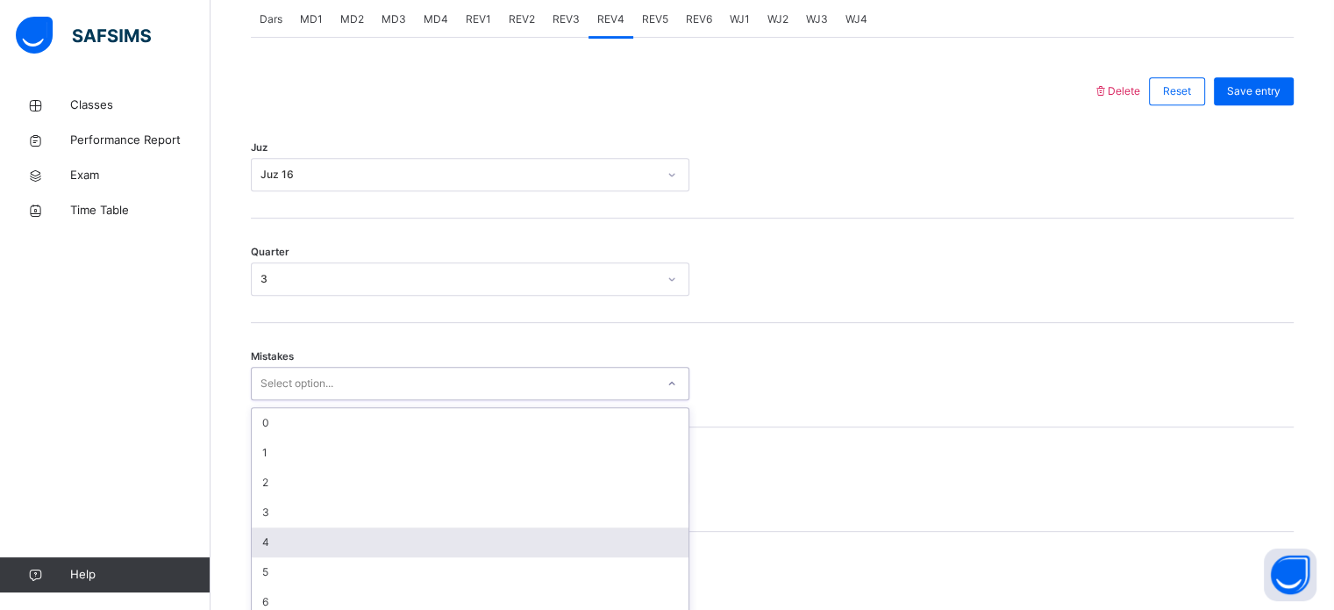
scroll to position [779, 0]
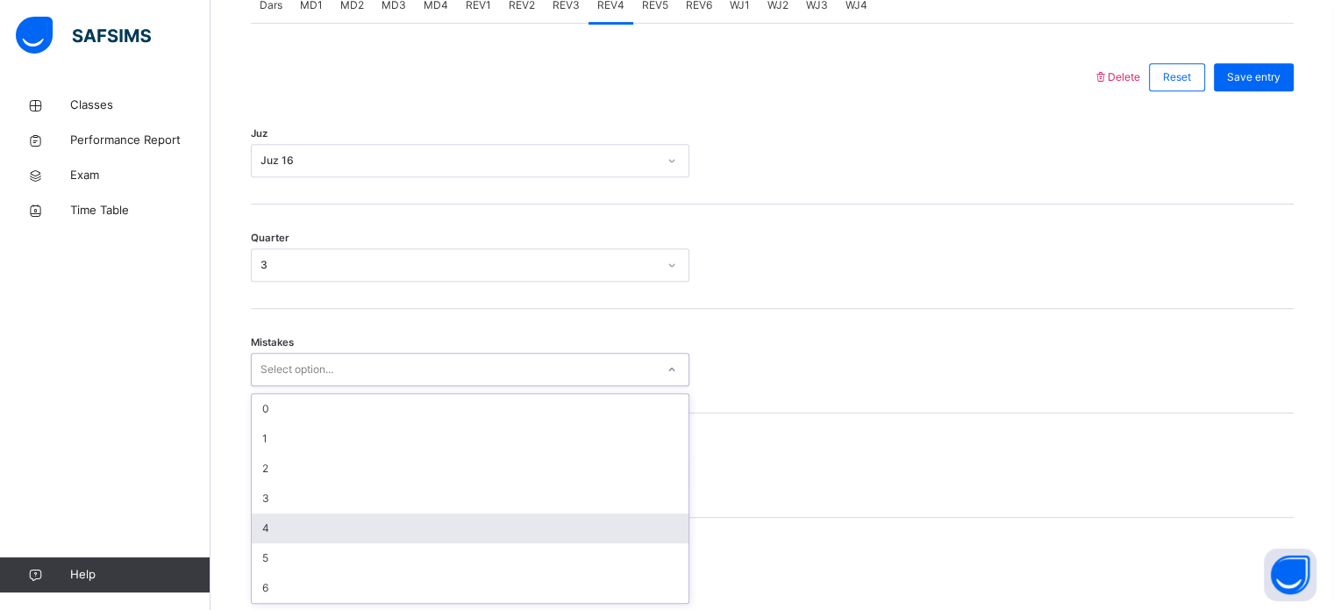
click at [303, 386] on div "option 4 focused, 5 of 7. 7 results available. Use Up and Down to choose option…" at bounding box center [470, 369] width 438 height 33
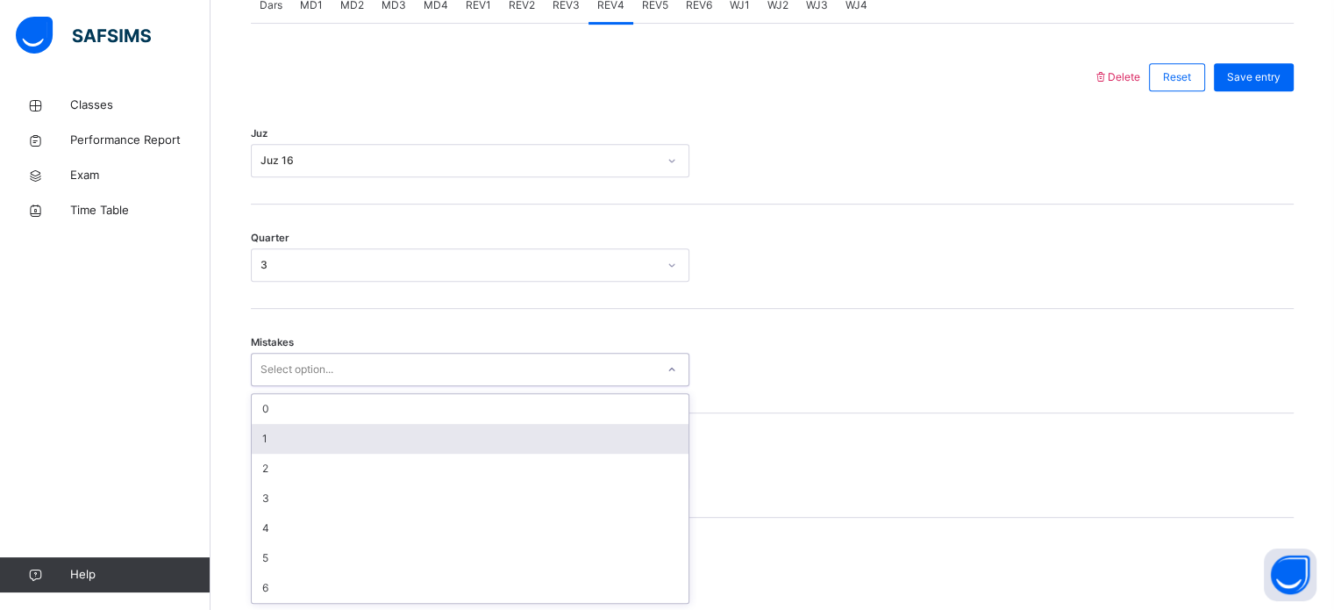
click at [414, 425] on div "1" at bounding box center [470, 439] width 437 height 30
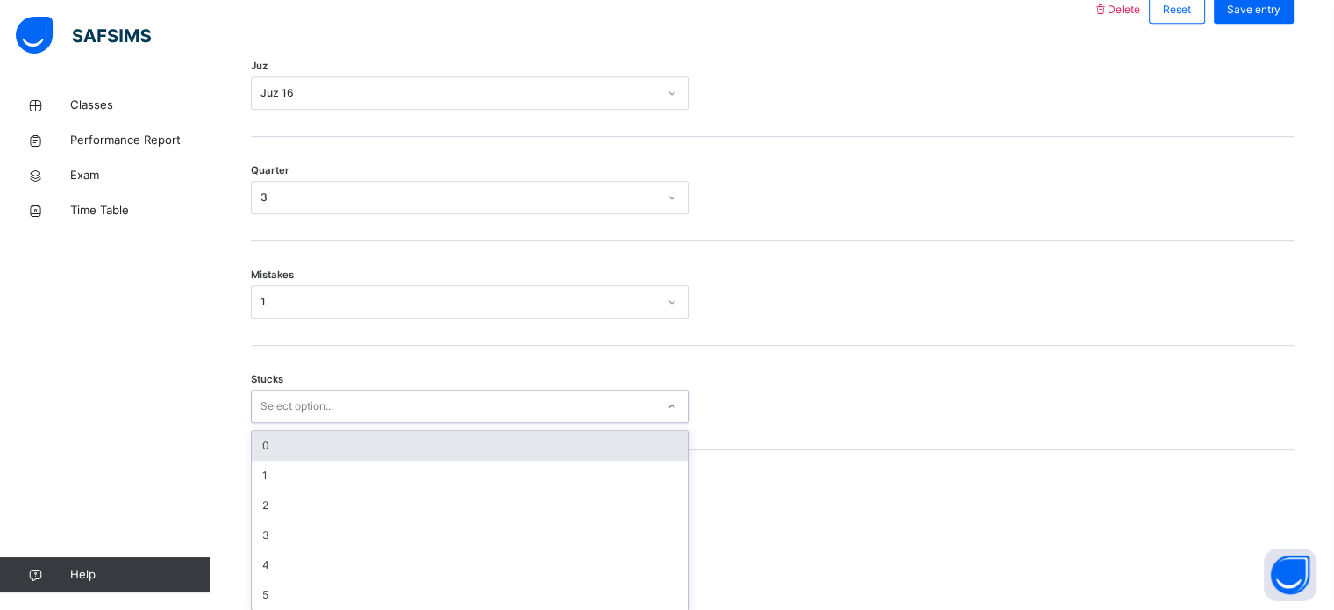
click at [380, 423] on div "option 0 focused, 1 of 6. 6 results available. Use Up and Down to choose option…" at bounding box center [470, 405] width 438 height 33
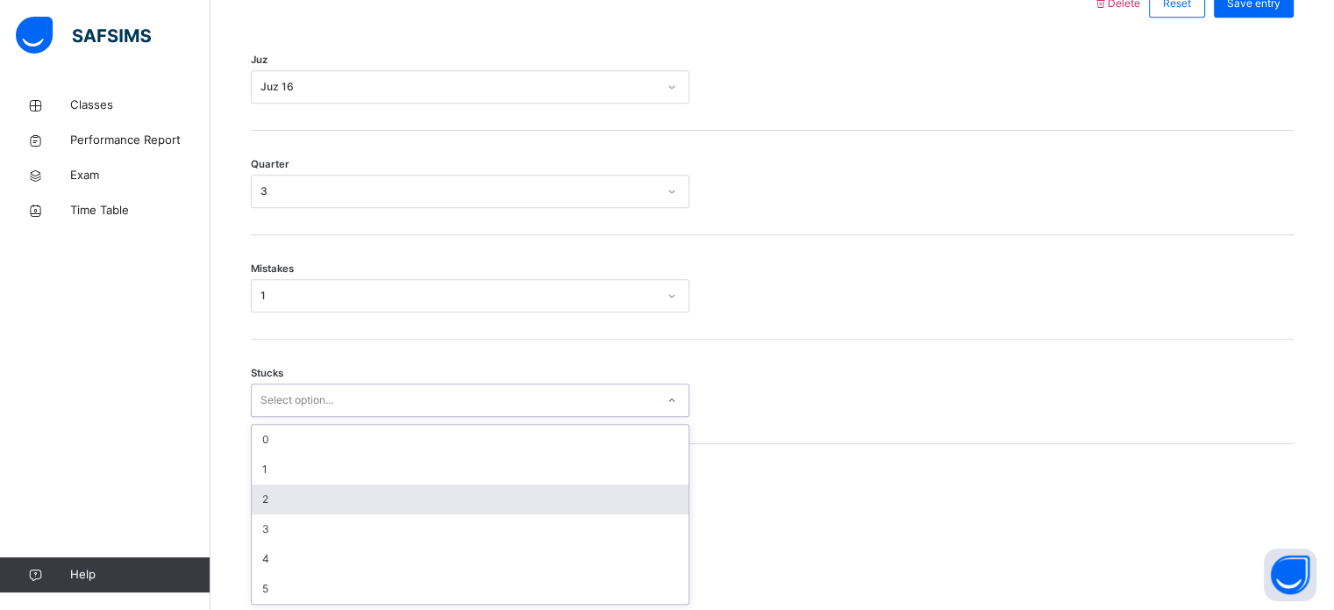
click at [378, 500] on div "2" at bounding box center [470, 499] width 437 height 30
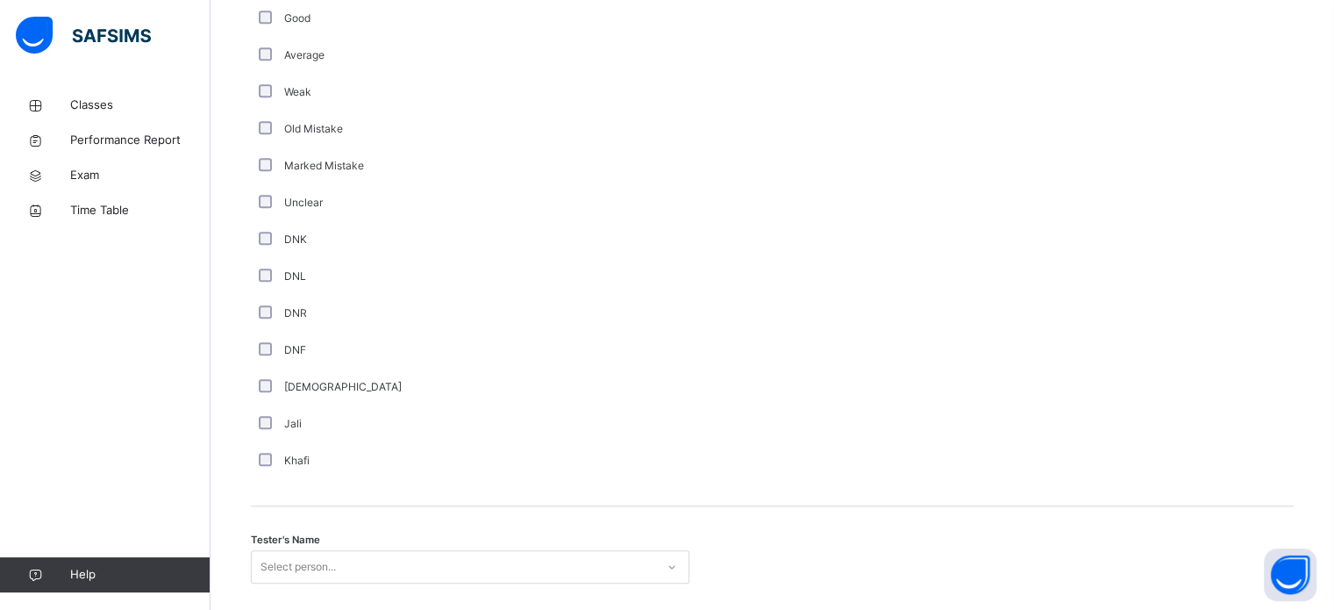
scroll to position [1479, 0]
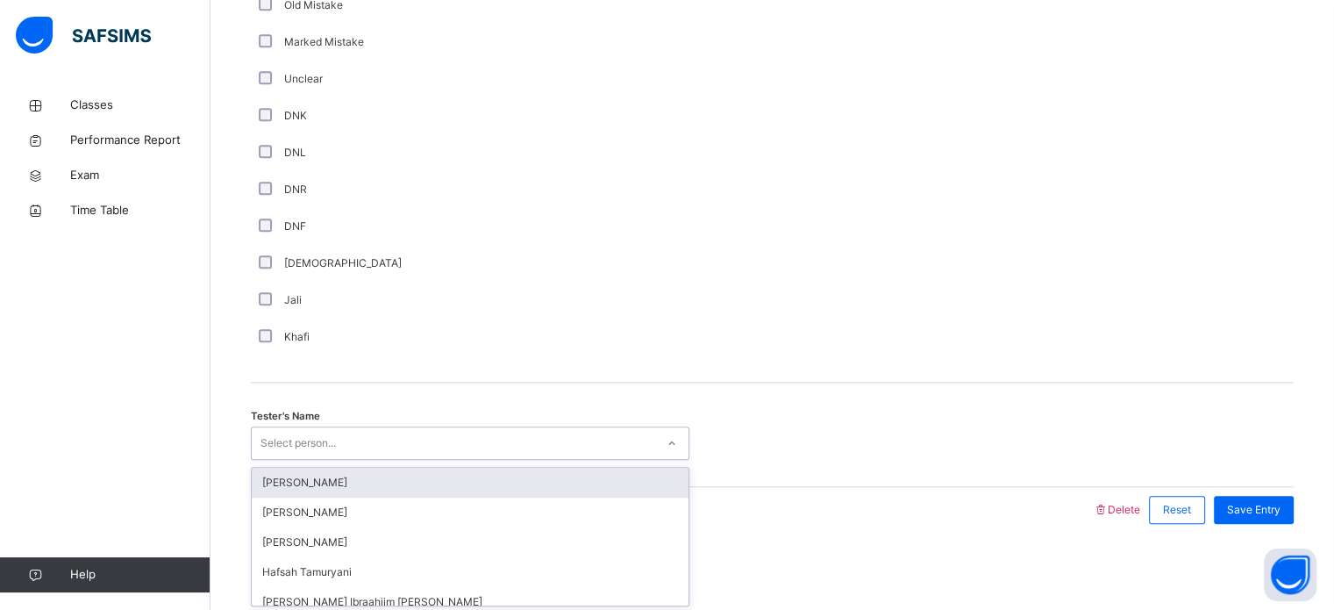
click at [430, 430] on div "Select person..." at bounding box center [453, 443] width 403 height 27
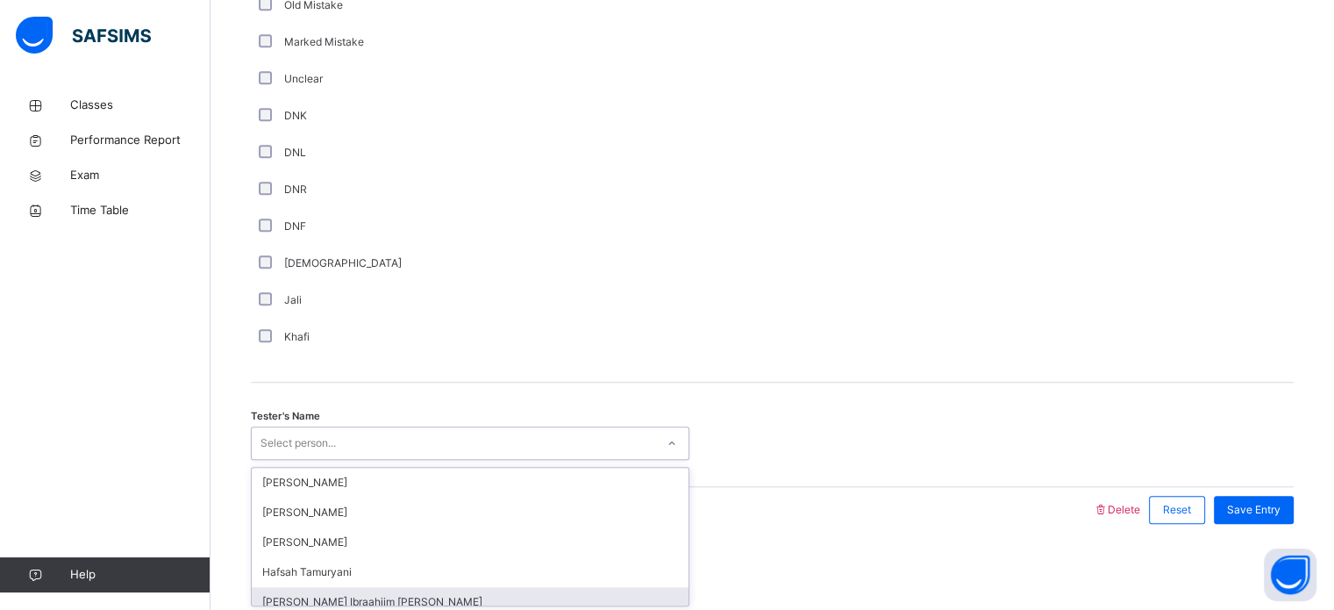
click at [288, 595] on div "[PERSON_NAME] Ibraahiim [PERSON_NAME]" at bounding box center [470, 602] width 437 height 30
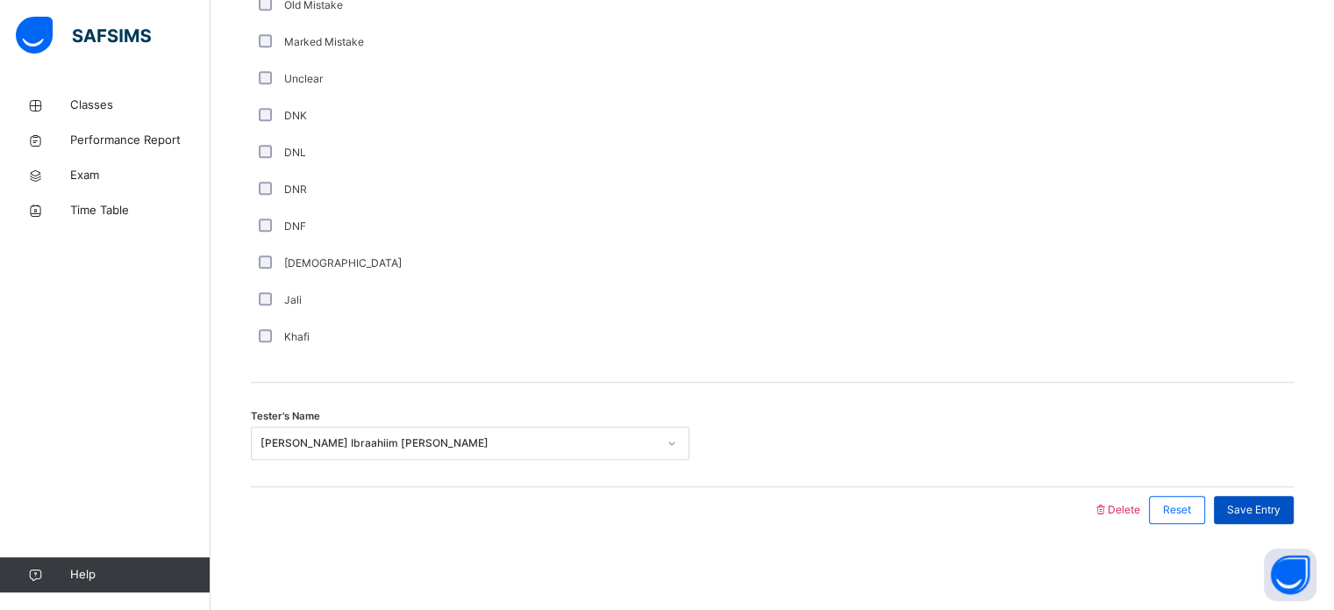
click at [1280, 515] on span "Save Entry" at bounding box center [1253, 510] width 53 height 16
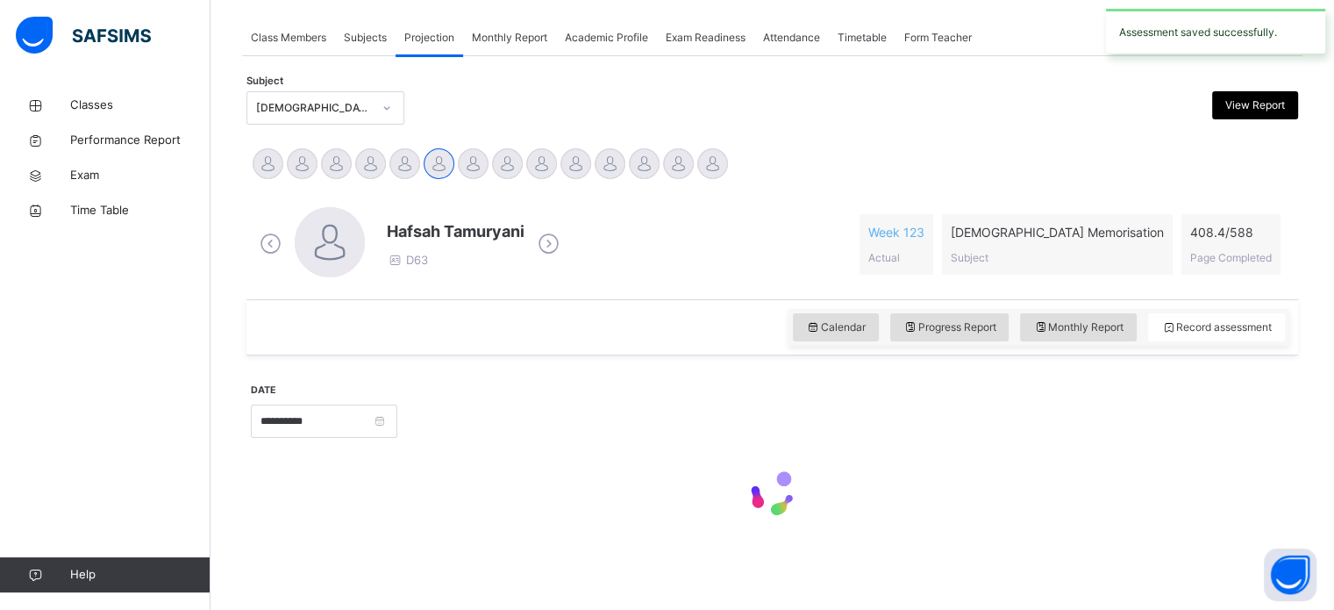
scroll to position [707, 0]
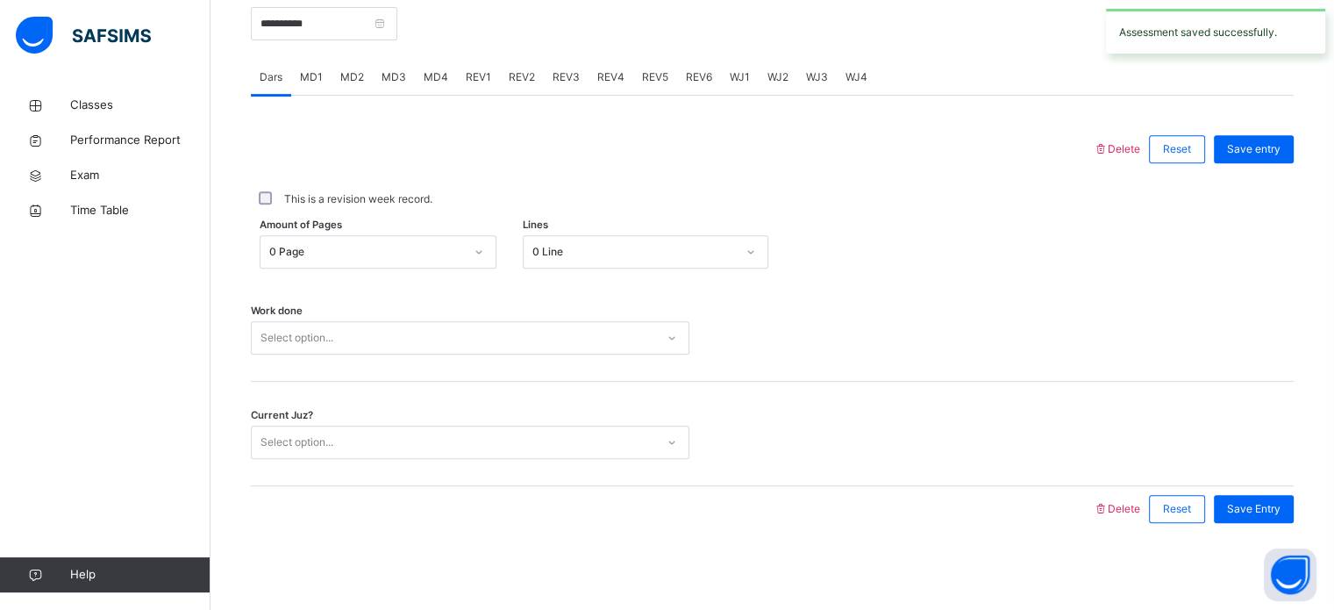
click at [488, 84] on div "REV1" at bounding box center [478, 77] width 43 height 35
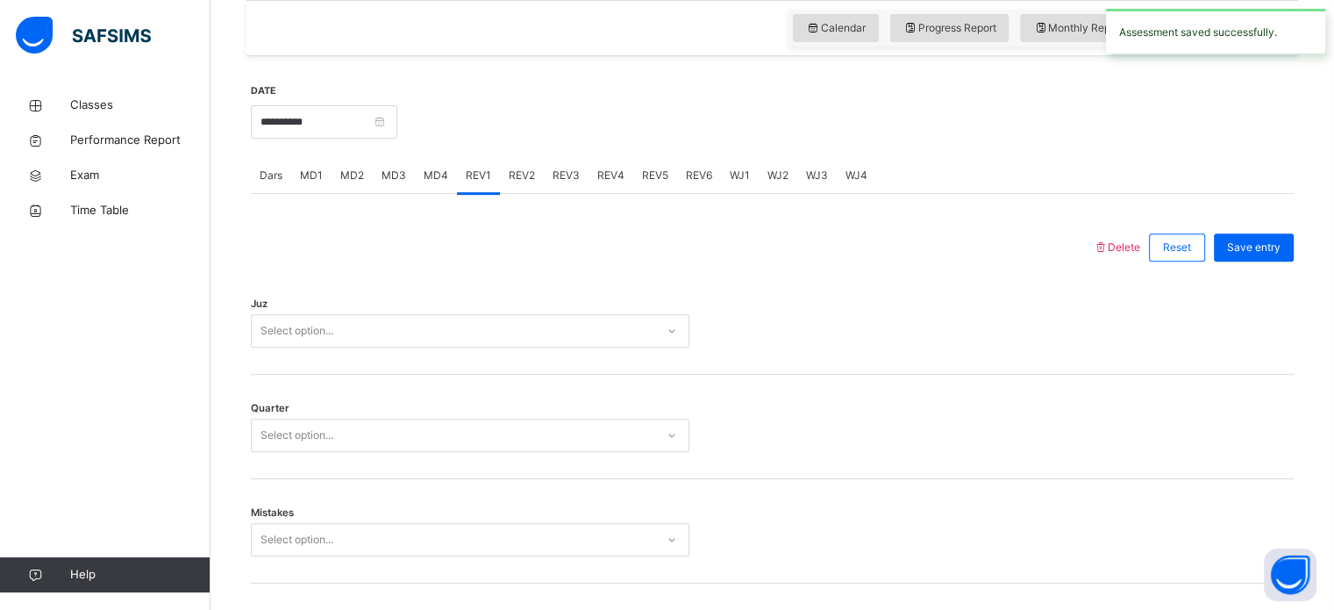
scroll to position [607, 0]
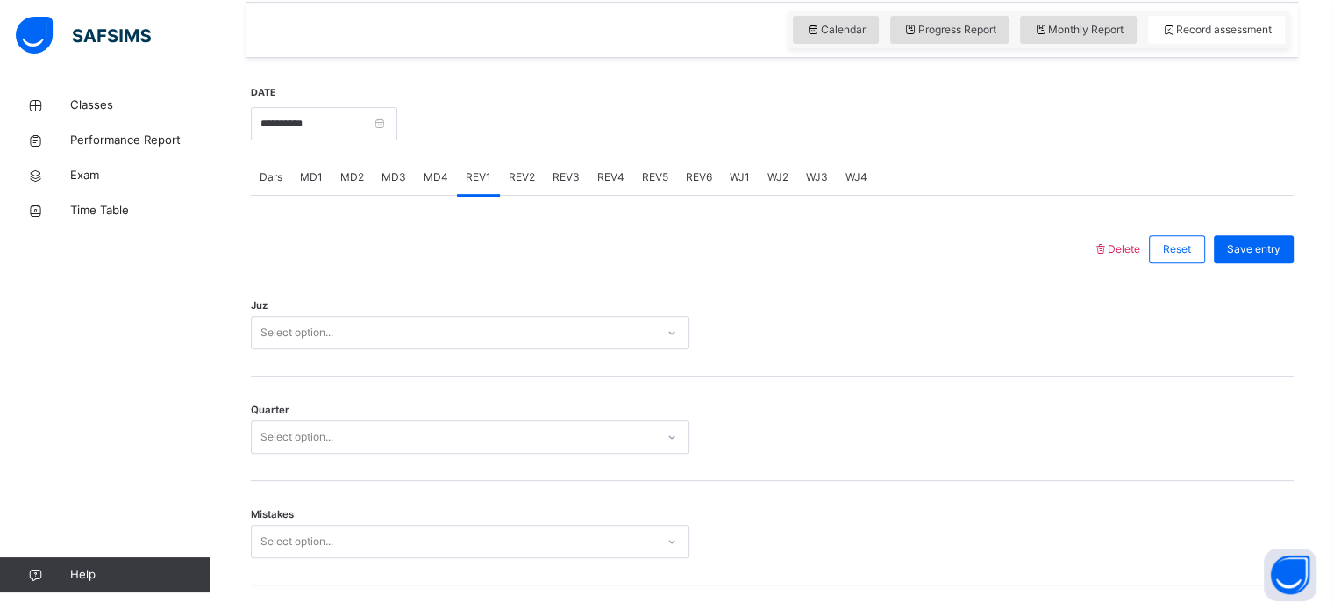
click at [568, 182] on span "REV3" at bounding box center [566, 177] width 27 height 16
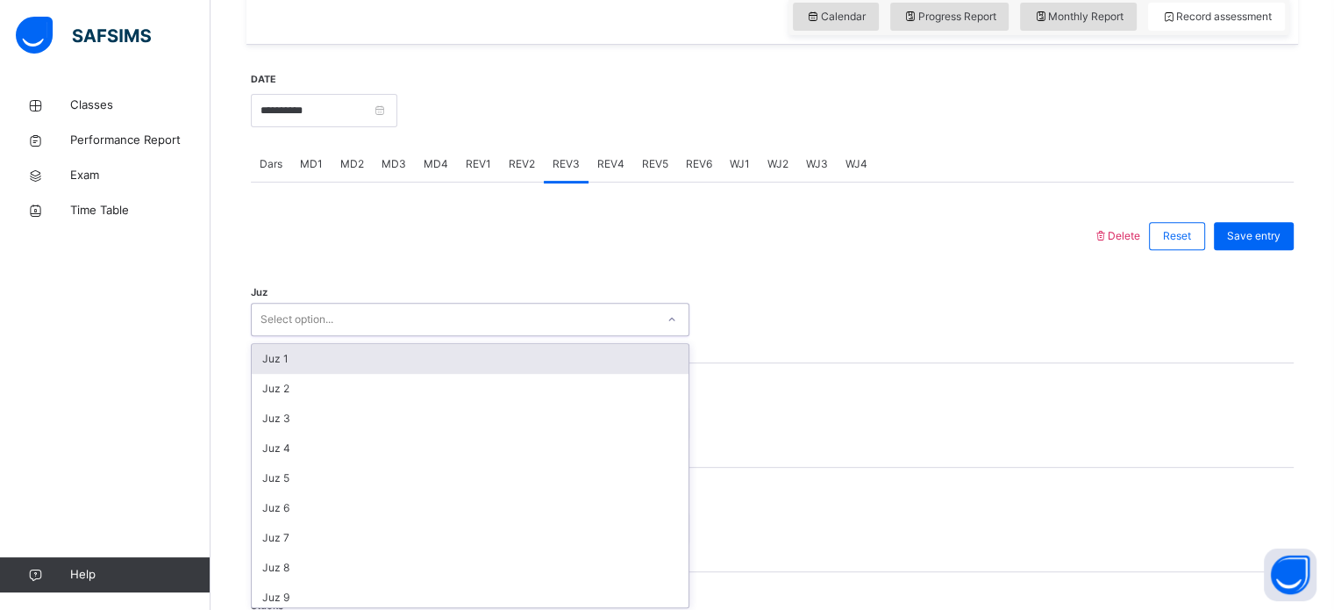
scroll to position [624, 0]
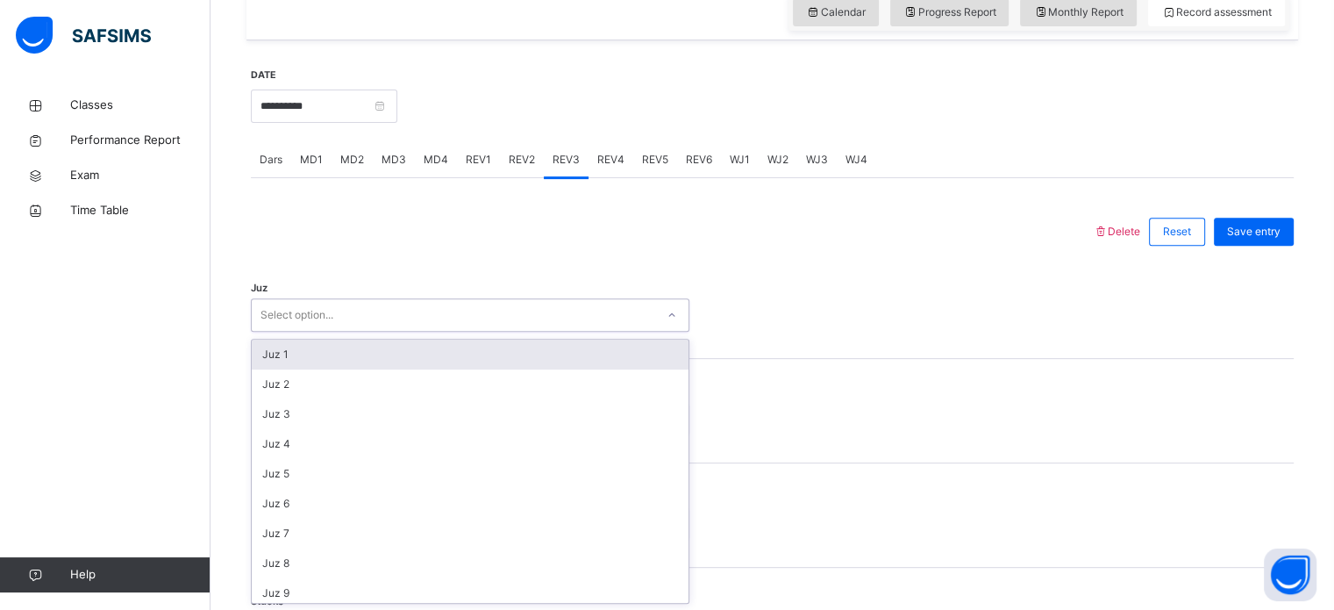
click at [522, 325] on div "Select option..." at bounding box center [453, 315] width 403 height 27
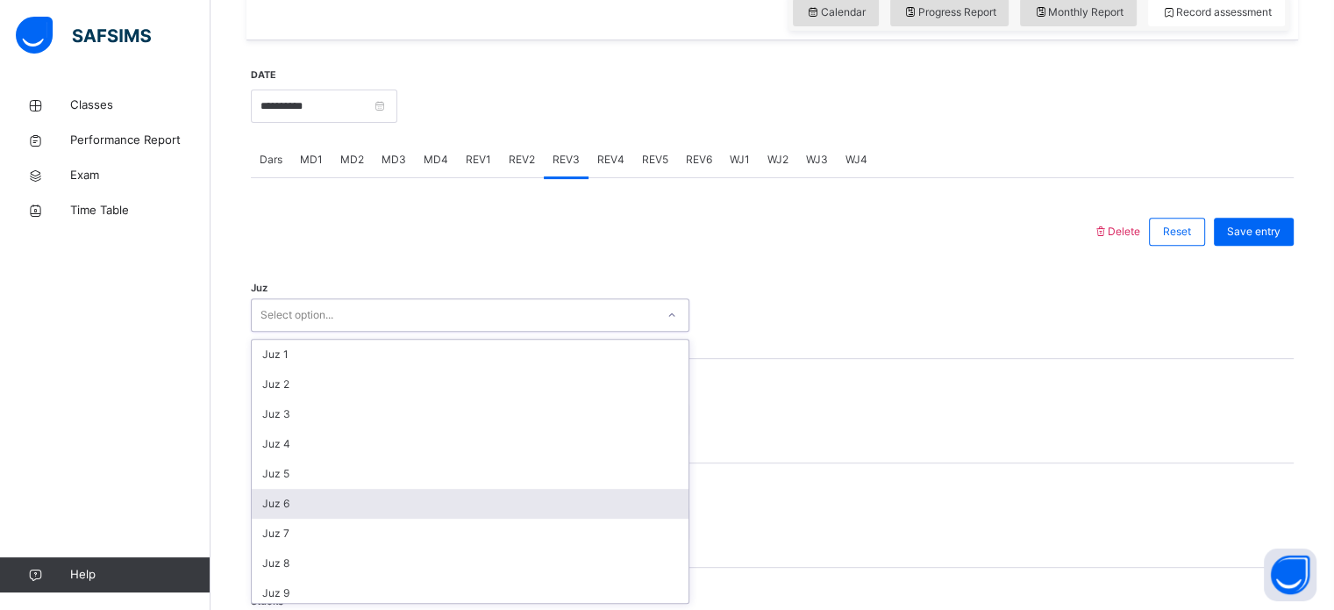
scroll to position [631, 0]
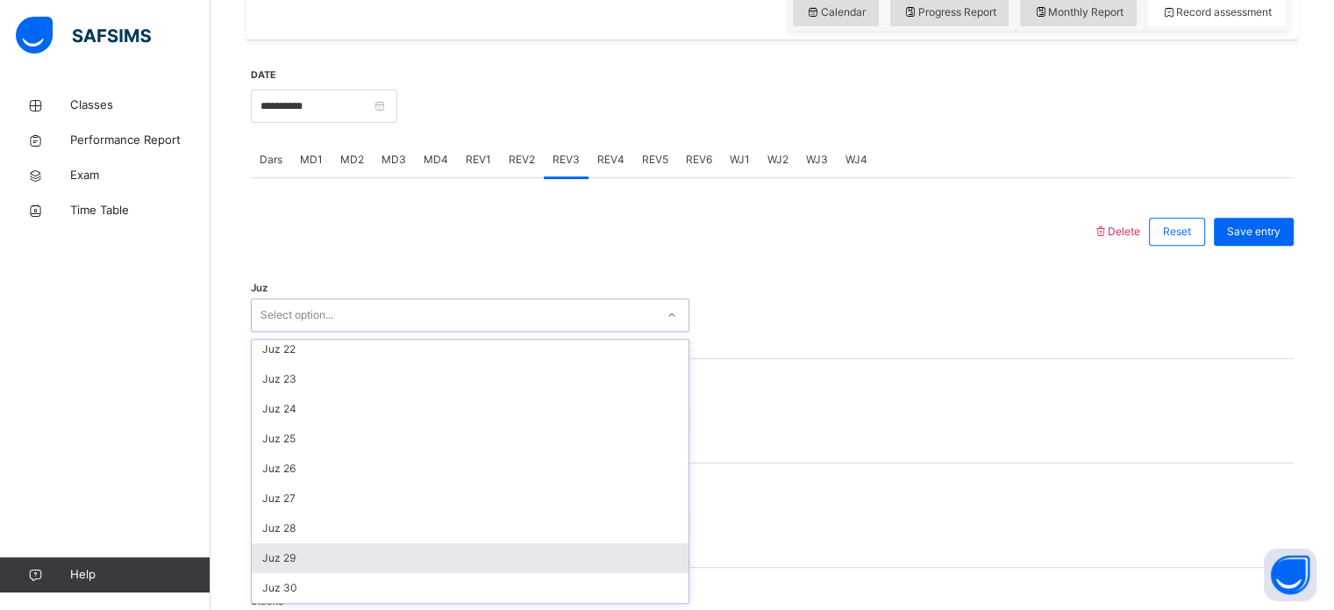
click at [352, 545] on div "Juz 29" at bounding box center [470, 558] width 437 height 30
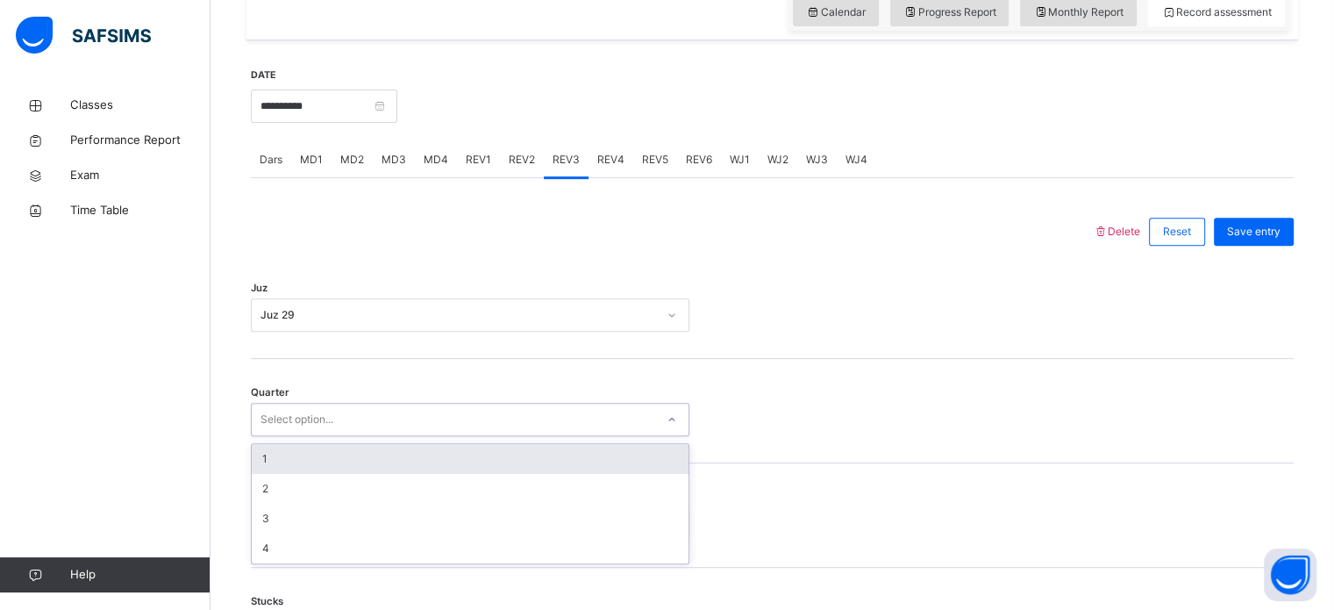
click at [298, 415] on div "Select option..." at bounding box center [296, 419] width 73 height 33
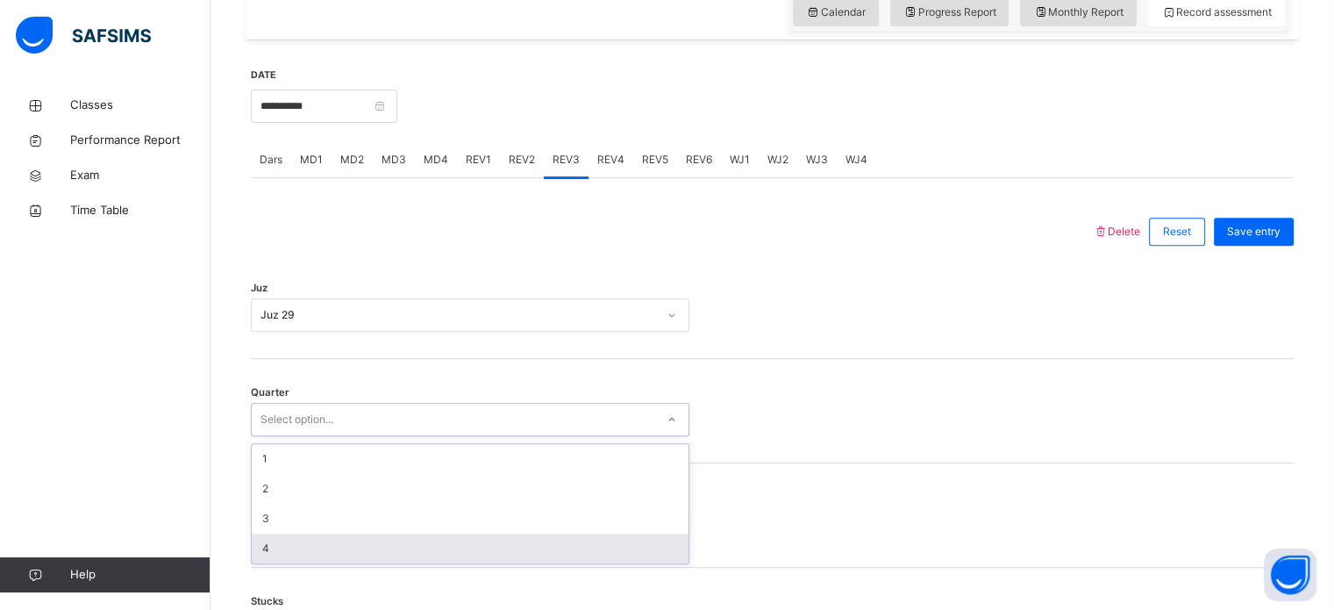
click at [327, 536] on div "4" at bounding box center [470, 548] width 437 height 30
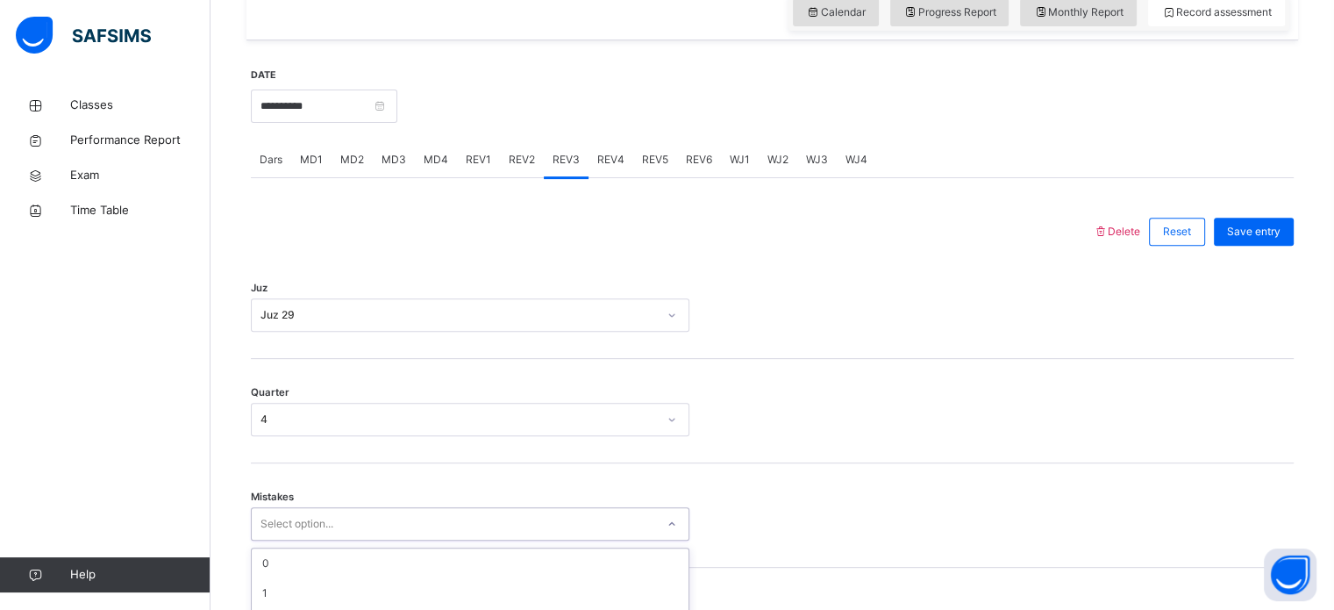
scroll to position [779, 0]
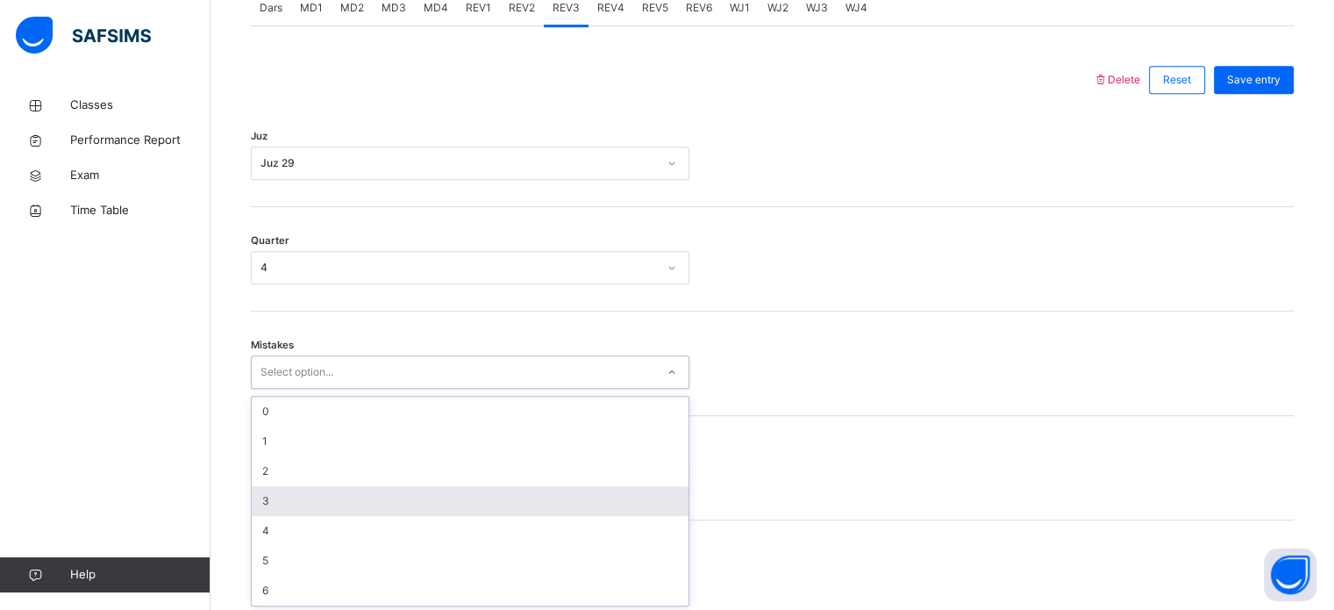
click at [337, 389] on div "option 3 focused, 4 of 7. 7 results available. Use Up and Down to choose option…" at bounding box center [470, 371] width 438 height 33
click at [339, 503] on div "3" at bounding box center [470, 498] width 437 height 30
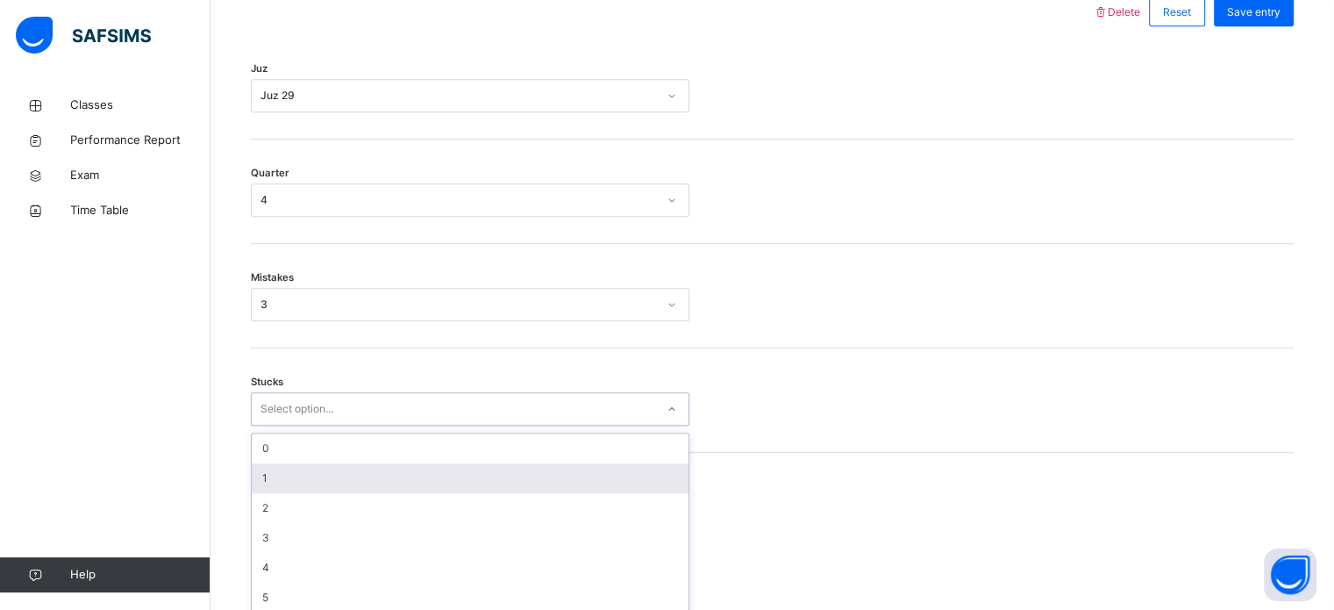
click at [327, 425] on div "option 1 focused, 2 of 6. 6 results available. Use Up and Down to choose option…" at bounding box center [470, 408] width 438 height 33
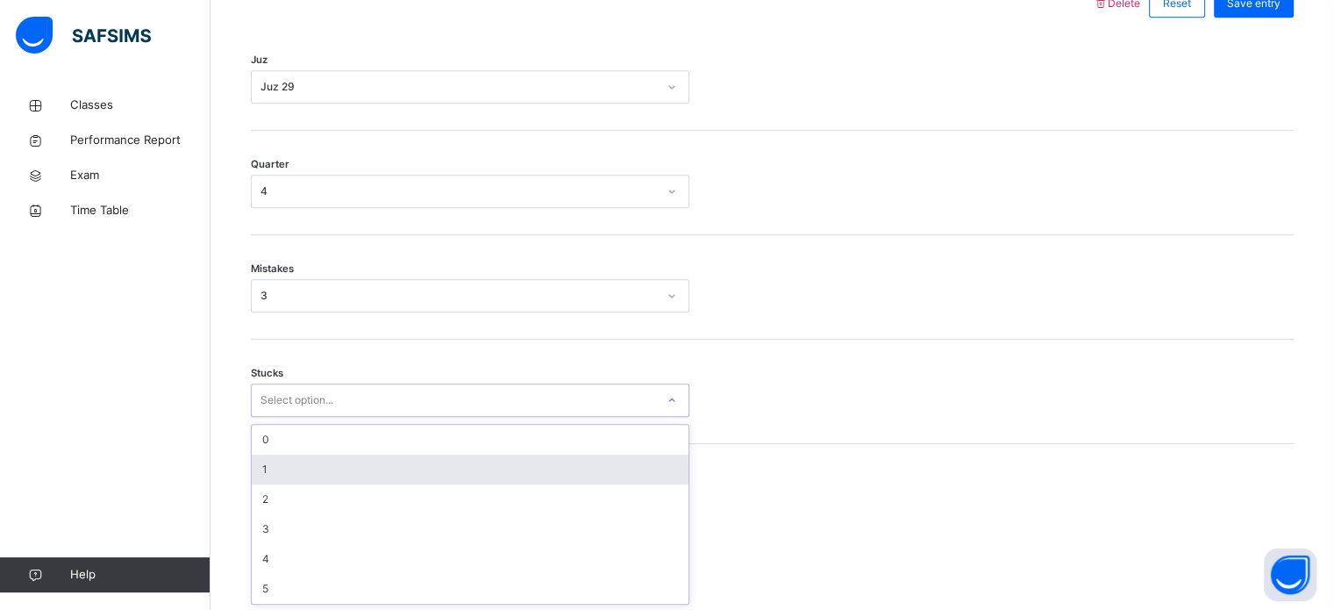
click at [327, 473] on div "1" at bounding box center [470, 469] width 437 height 30
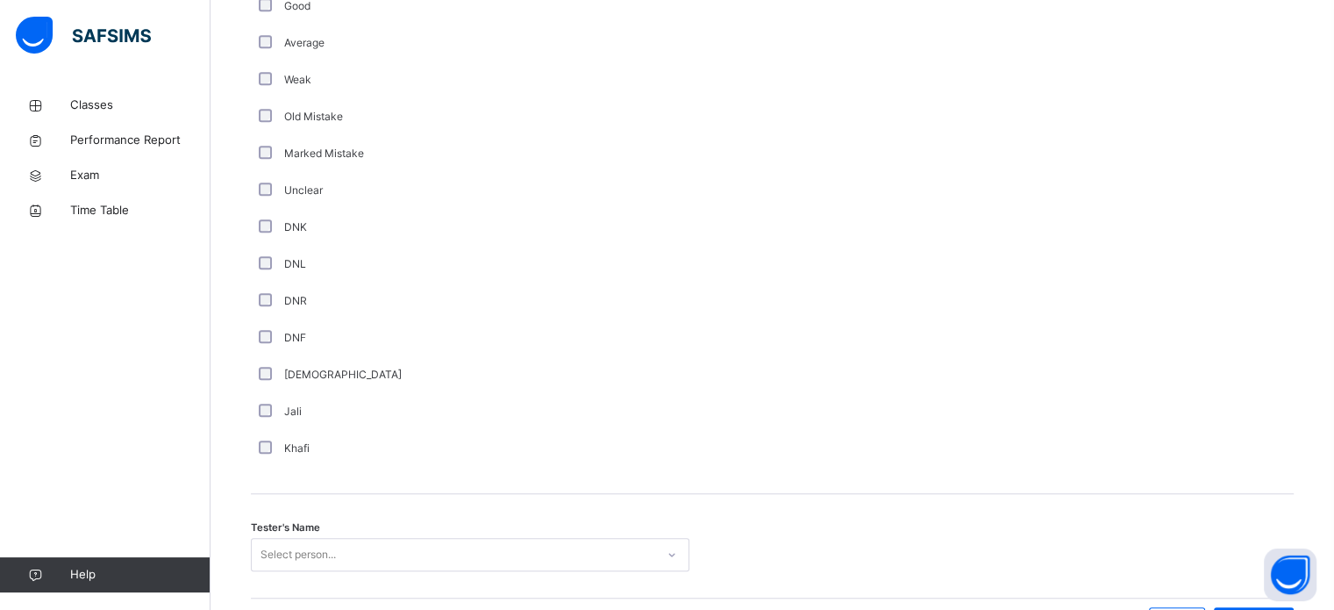
scroll to position [1479, 0]
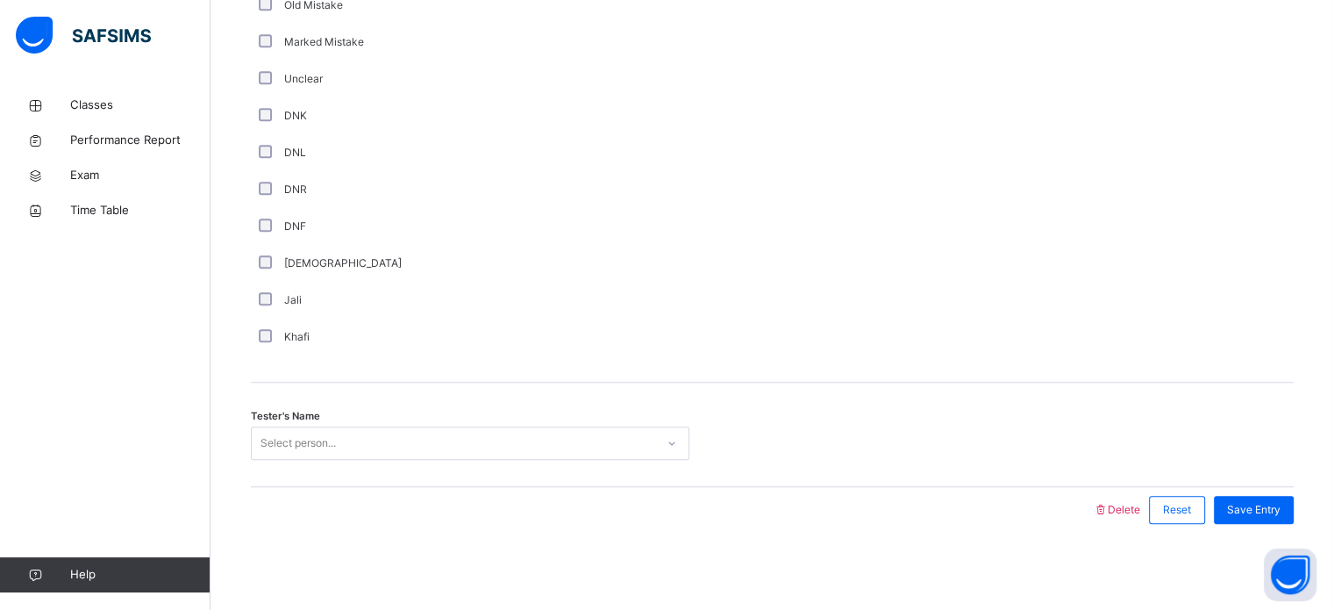
click at [264, 108] on div "DNK" at bounding box center [470, 115] width 438 height 37
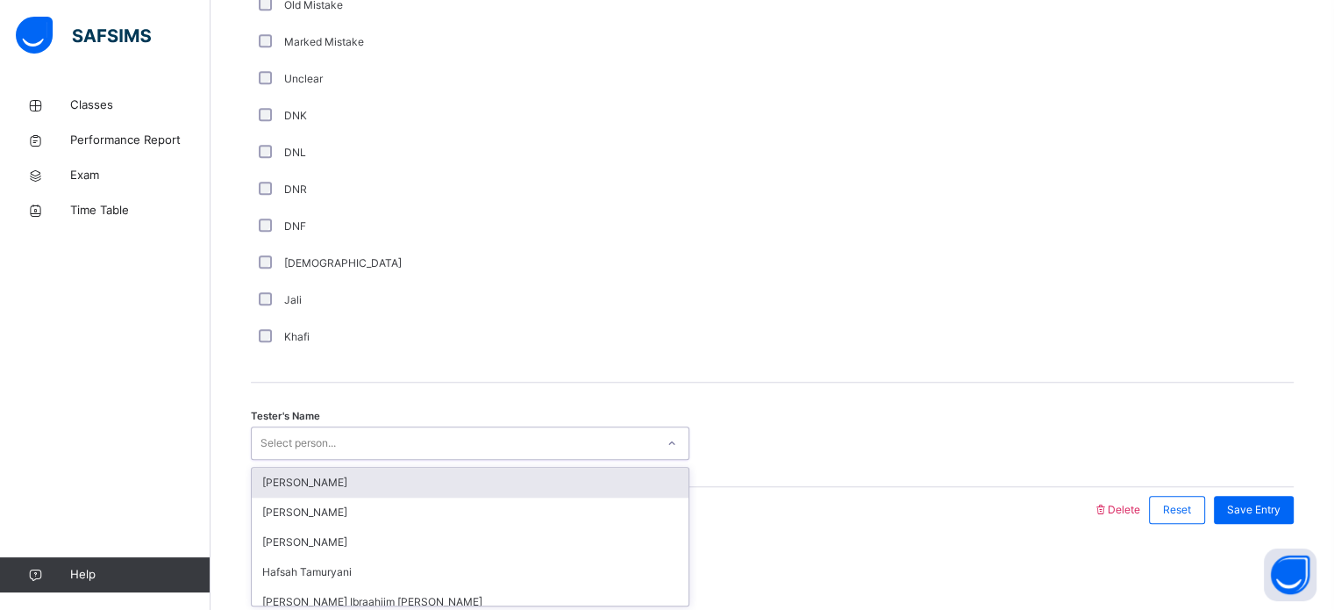
click at [283, 450] on div "Select person..." at bounding box center [297, 442] width 75 height 33
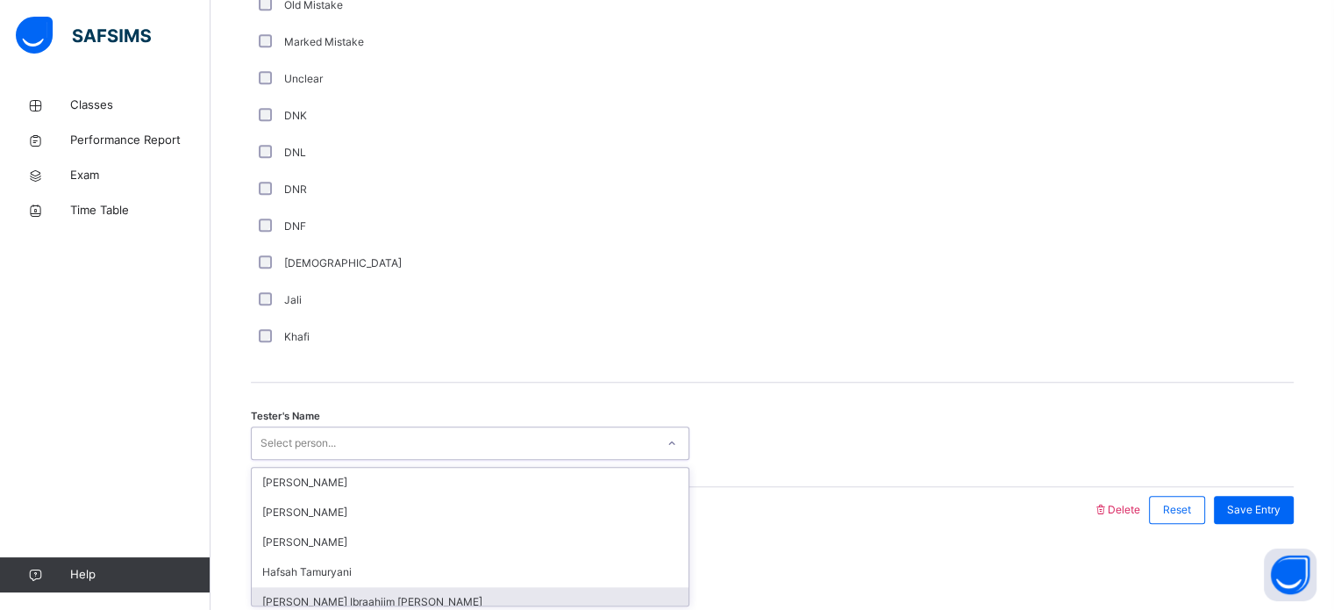
click at [302, 592] on div "[PERSON_NAME] Ibraahiim [PERSON_NAME]" at bounding box center [470, 602] width 437 height 30
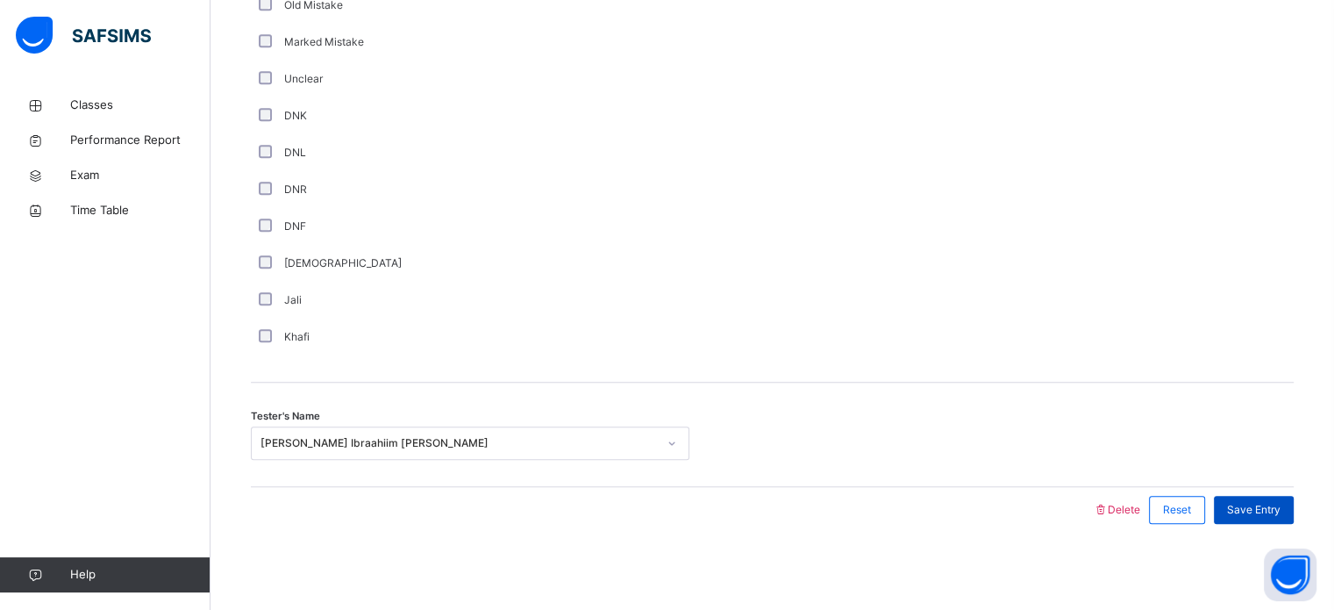
click at [1273, 508] on span "Save Entry" at bounding box center [1253, 510] width 53 height 16
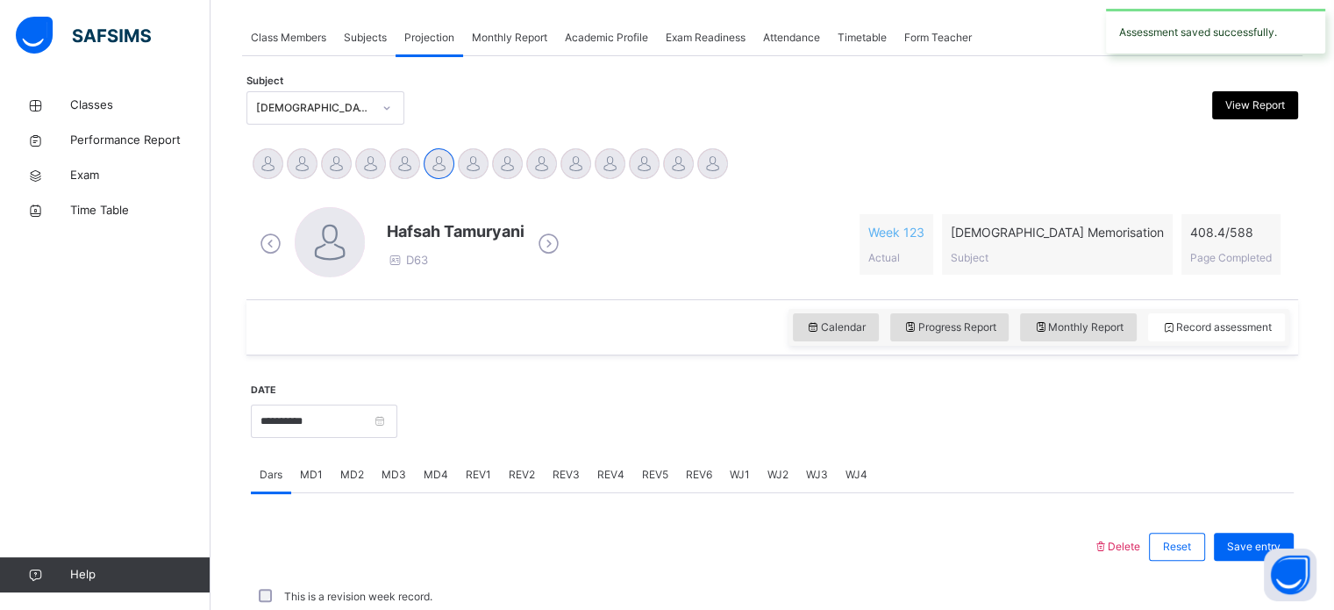
scroll to position [707, 0]
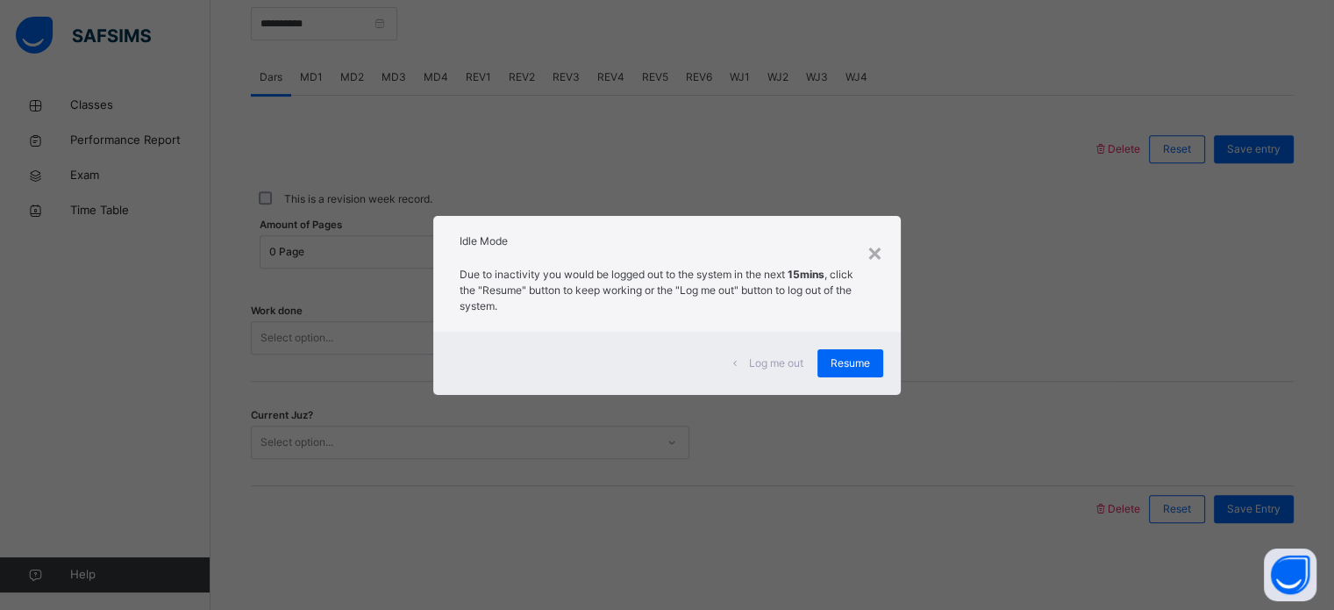
click at [888, 330] on div "Due to inactivity you would be logged out to the system in the next 15mins , cl…" at bounding box center [666, 295] width 467 height 74
click at [879, 351] on div "Resume" at bounding box center [850, 363] width 66 height 28
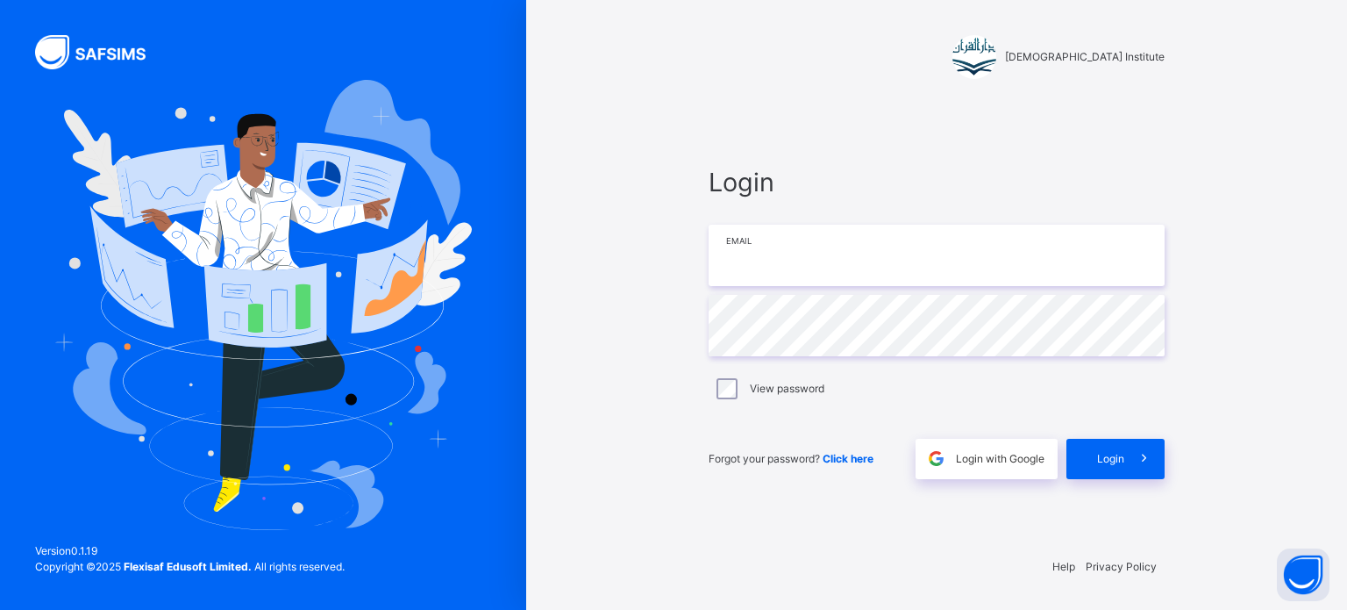
type input "**********"
click at [1097, 448] on div "Login" at bounding box center [1115, 458] width 98 height 40
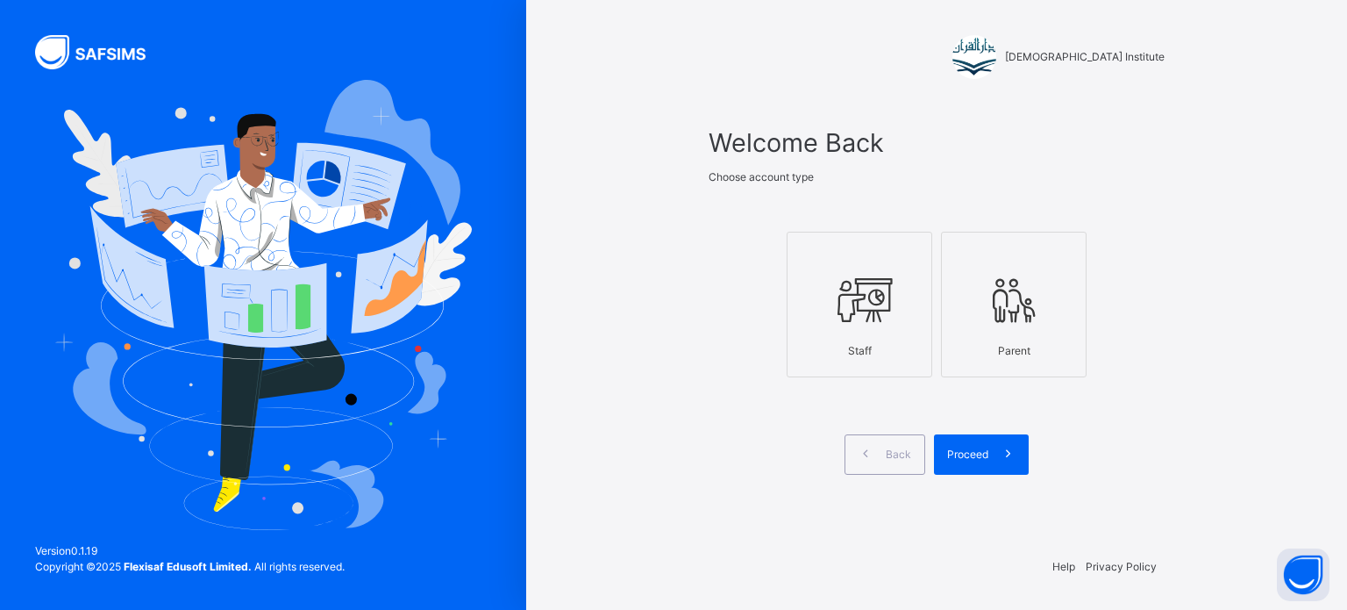
click at [836, 332] on icon at bounding box center [859, 300] width 61 height 66
click at [989, 462] on span at bounding box center [1008, 454] width 40 height 40
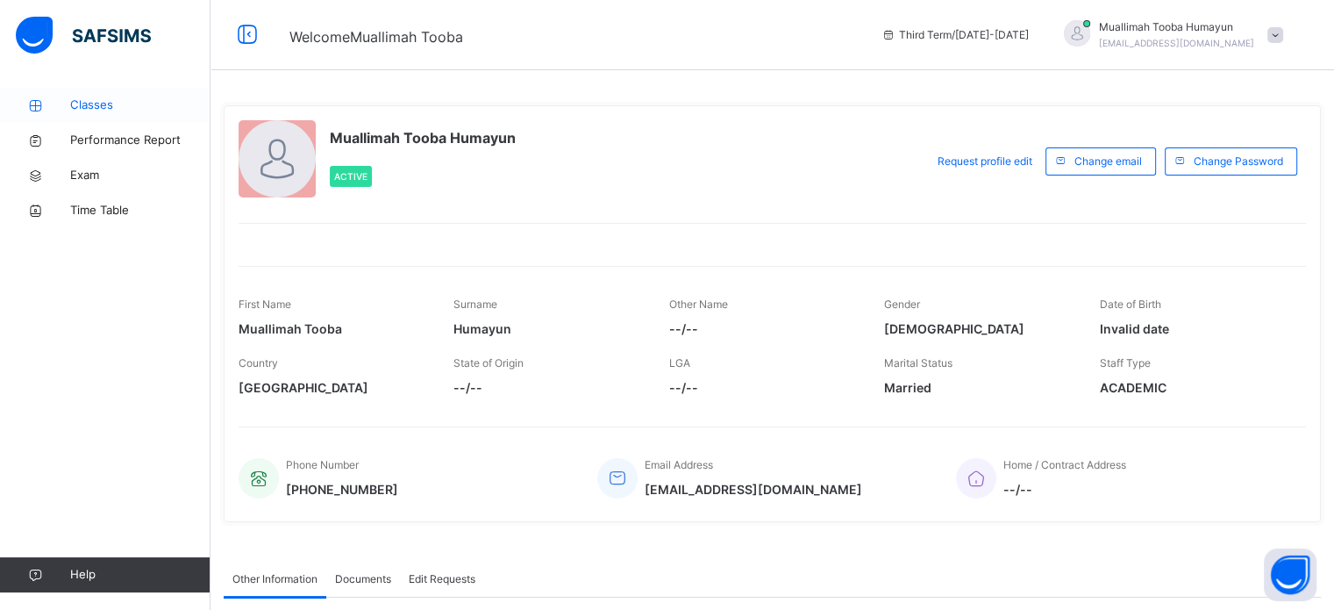
click at [76, 90] on link "Classes" at bounding box center [105, 105] width 210 height 35
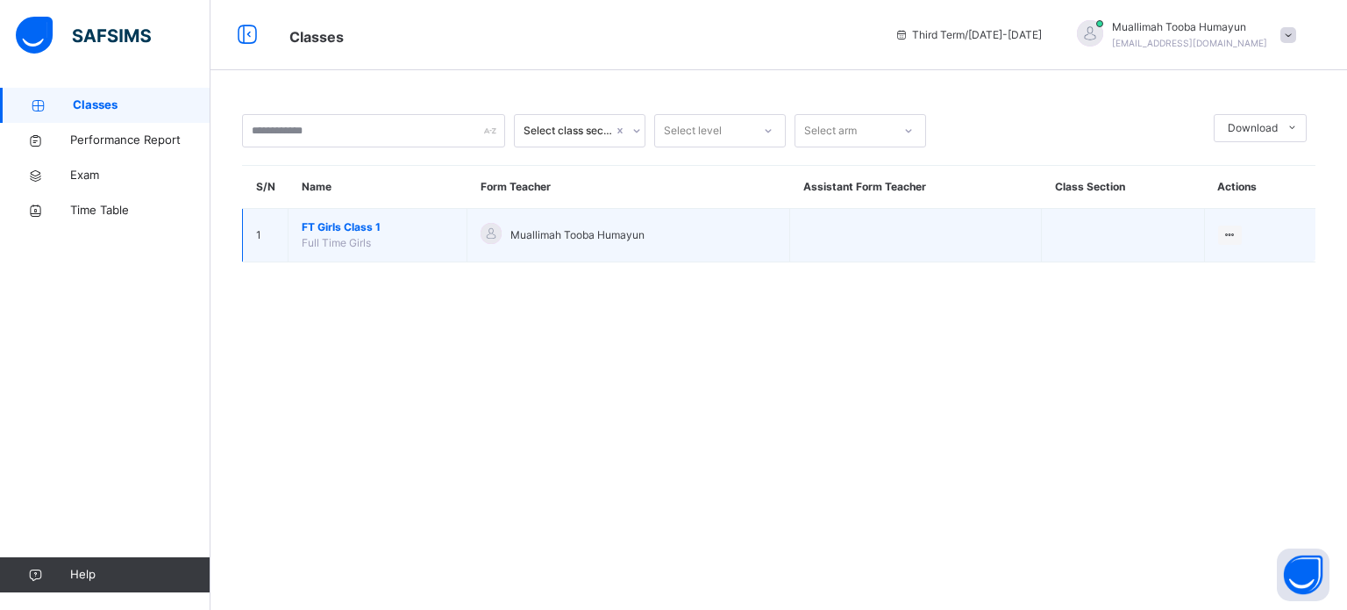
click at [372, 225] on span "FT Girls Class 1" at bounding box center [378, 227] width 152 height 16
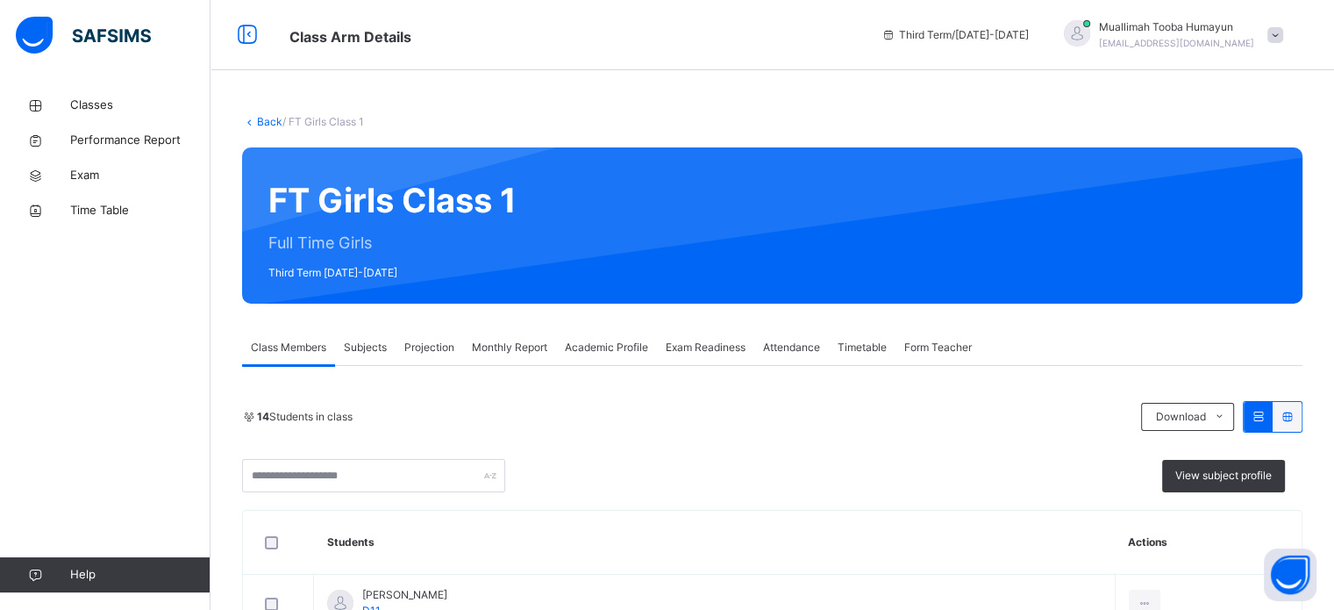
click at [421, 357] on div "Projection" at bounding box center [430, 347] width 68 height 35
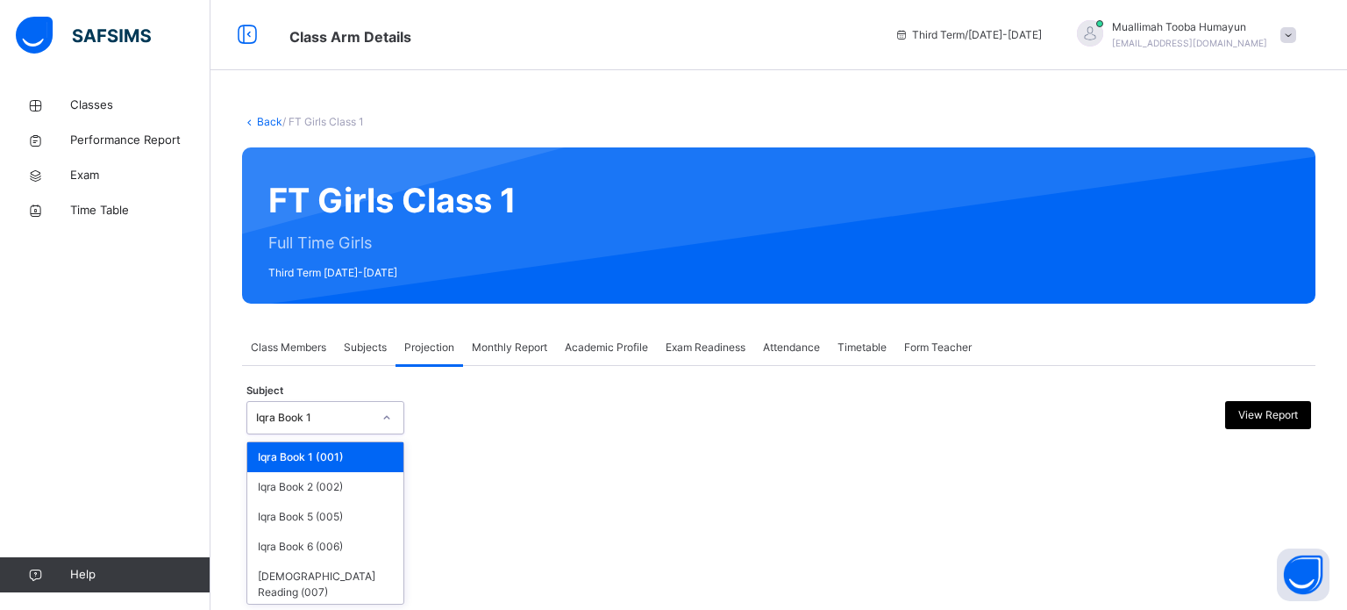
click at [386, 411] on icon at bounding box center [386, 418] width 11 height 18
click at [369, 606] on div "Back / FT Girls Class 1 FT Girls Class 1 Full Time Girls Third Term [DATE]-[DAT…" at bounding box center [778, 305] width 1137 height 610
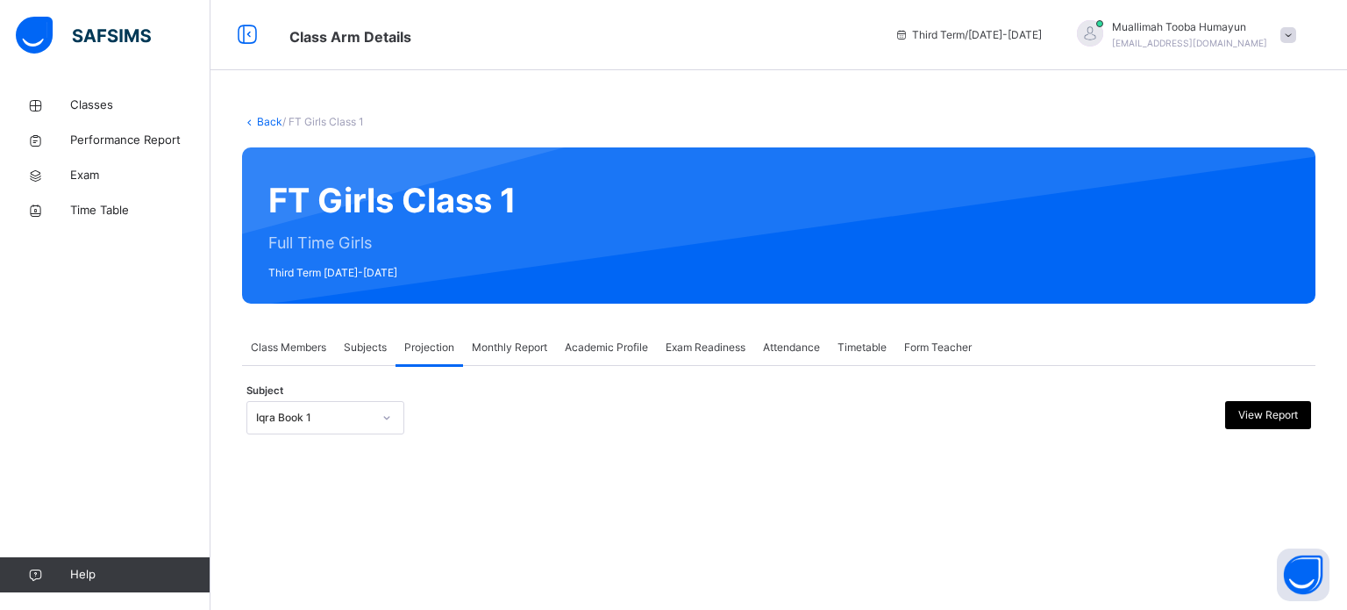
click at [386, 432] on div at bounding box center [386, 418] width 33 height 32
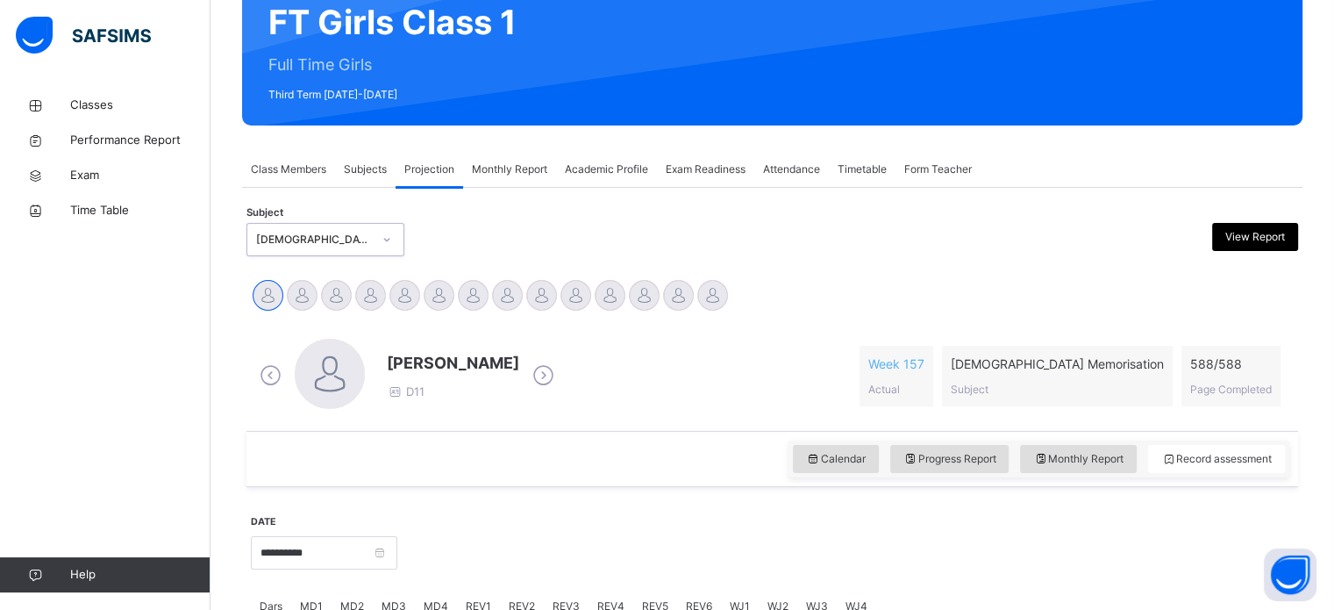
scroll to position [179, 0]
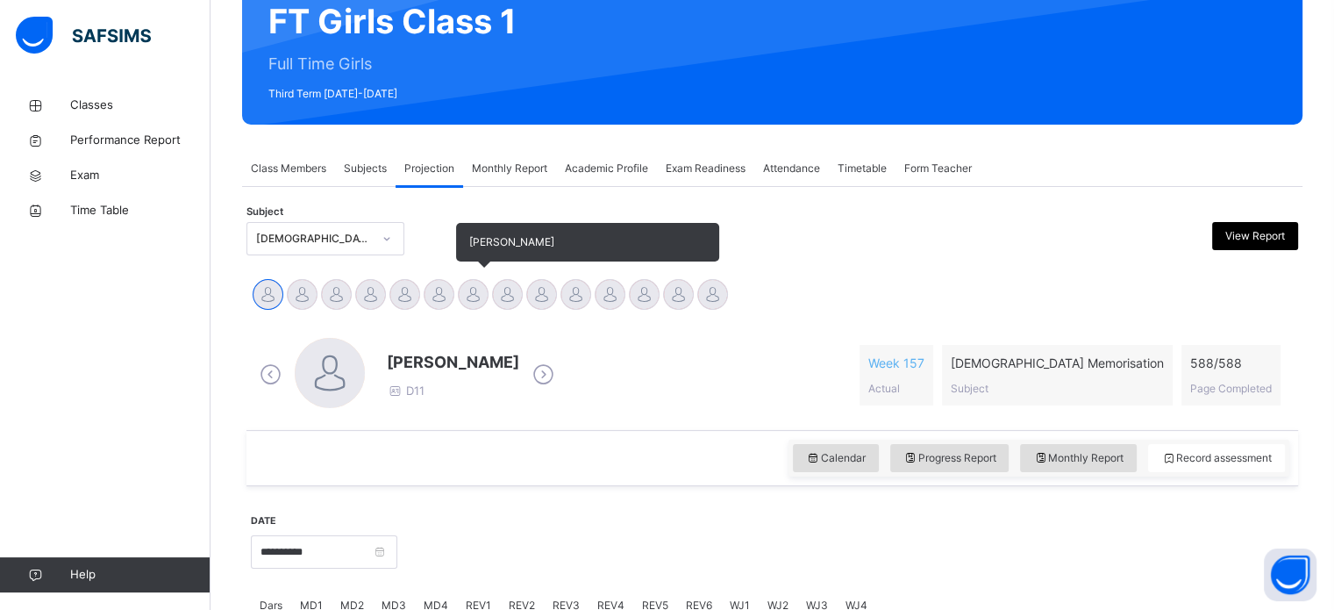
click at [477, 291] on div at bounding box center [473, 294] width 31 height 31
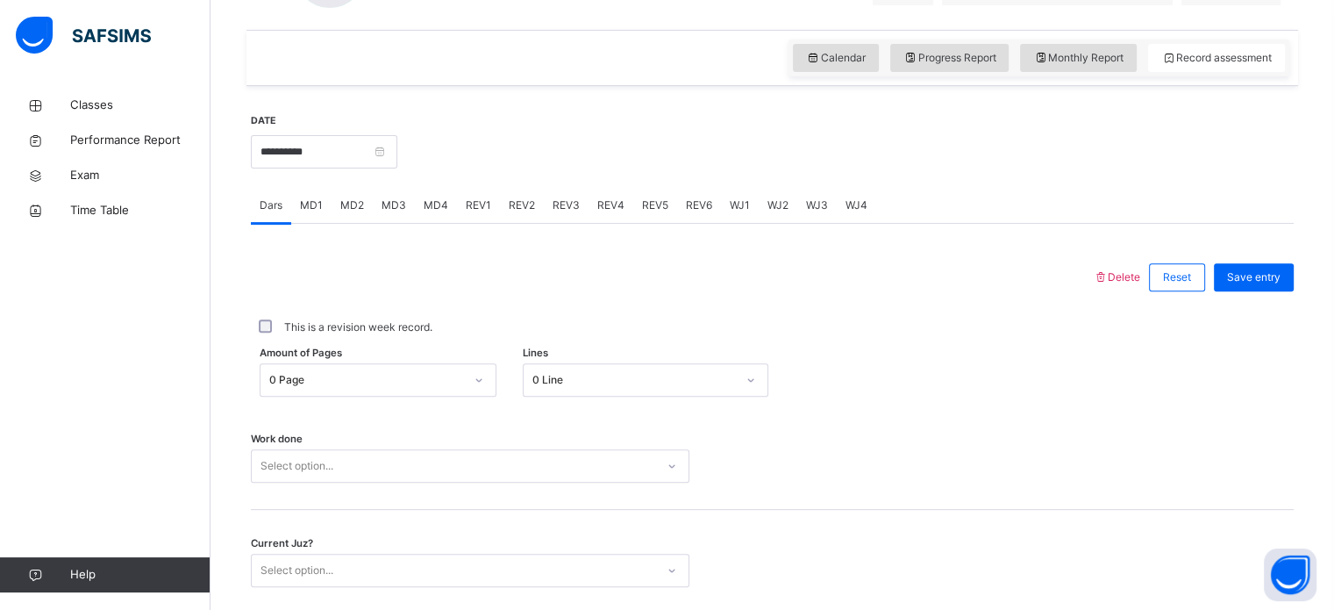
scroll to position [603, 0]
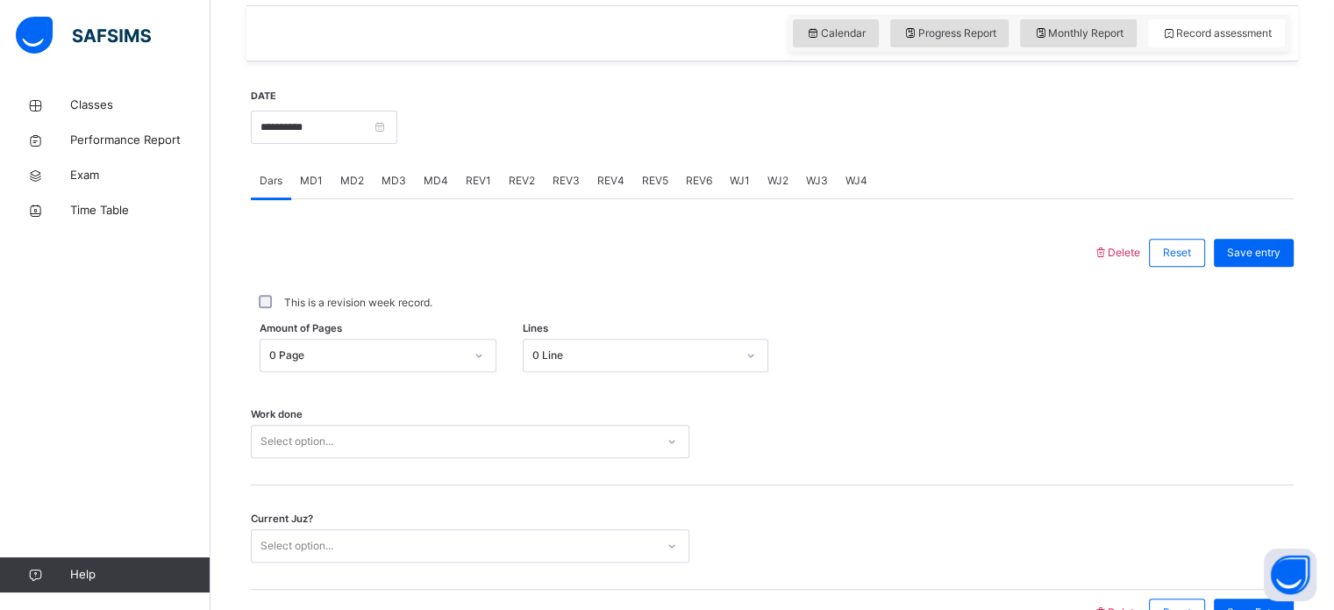
click at [431, 420] on div "Work done Select option..." at bounding box center [772, 433] width 1043 height 104
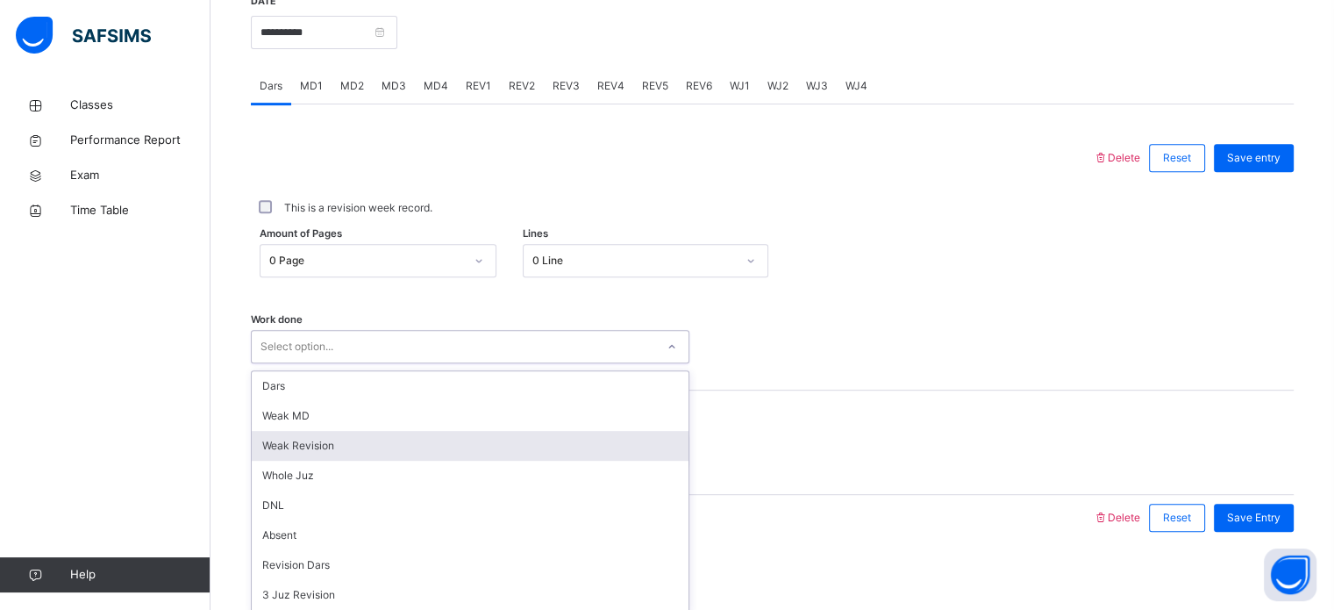
scroll to position [707, 0]
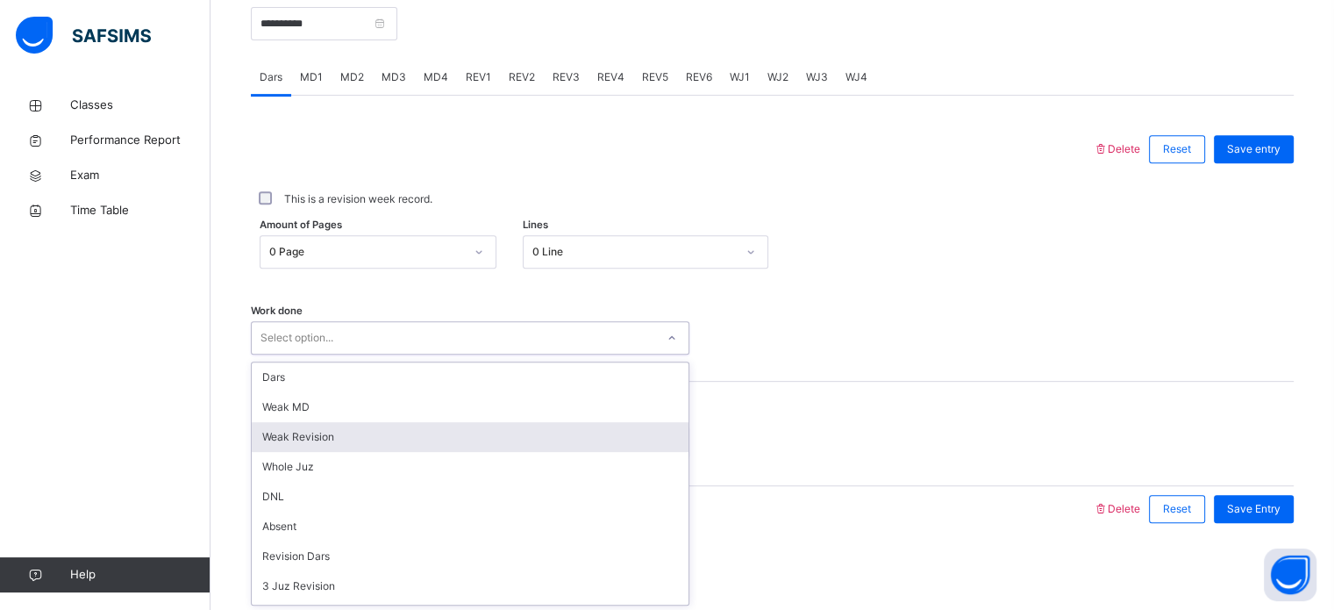
click at [424, 354] on div "option Weak Revision focused, 3 of 14. 14 results available. Use Up and Down to…" at bounding box center [470, 337] width 438 height 33
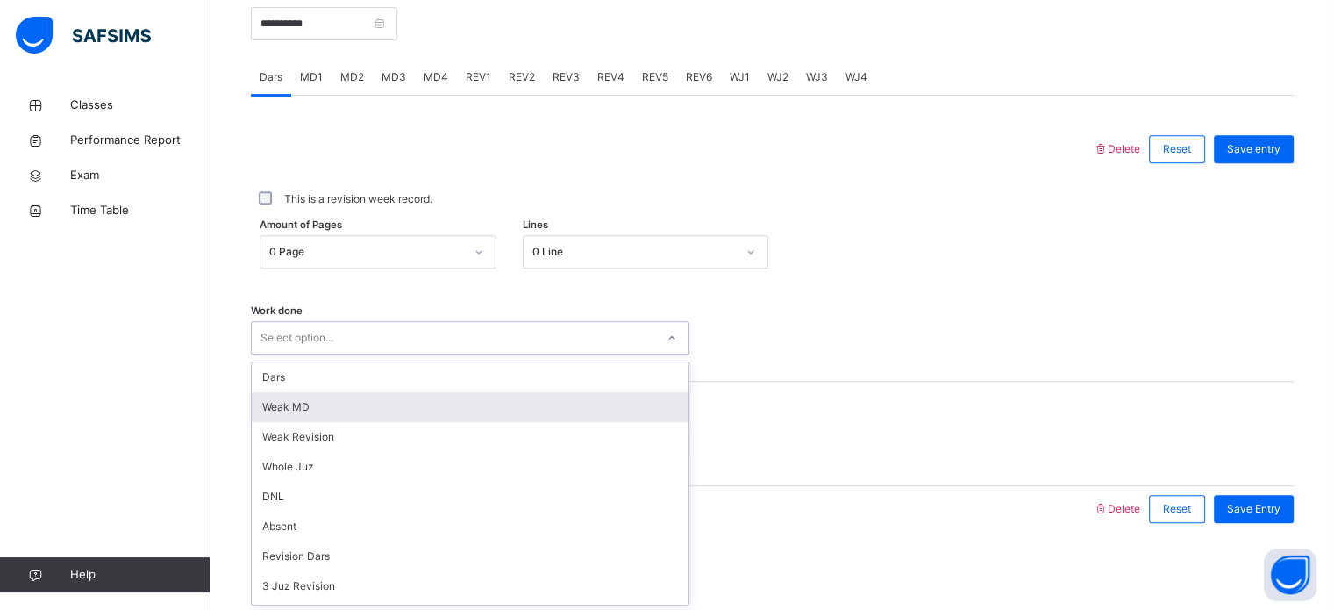
click at [351, 404] on div "Weak MD" at bounding box center [470, 407] width 437 height 30
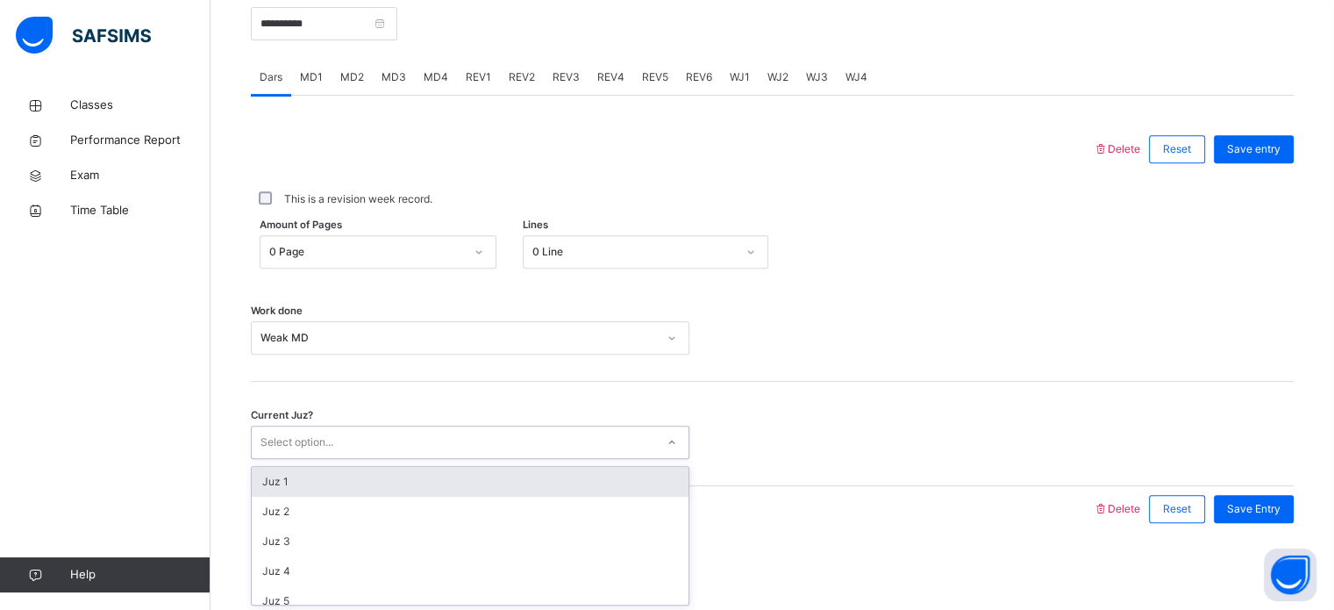
click at [387, 453] on div "Select option..." at bounding box center [453, 442] width 403 height 27
type input "**"
click at [355, 442] on div "Juz 19" at bounding box center [458, 442] width 396 height 16
type input "**"
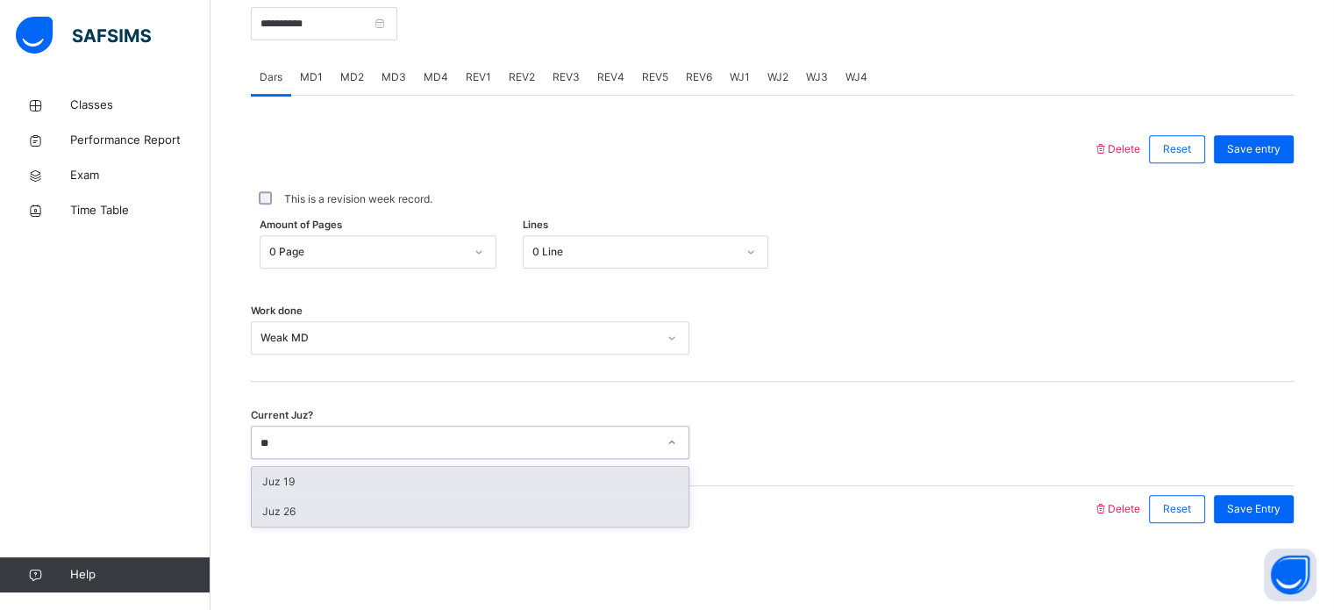
click at [286, 520] on div "Juz 26" at bounding box center [470, 511] width 437 height 30
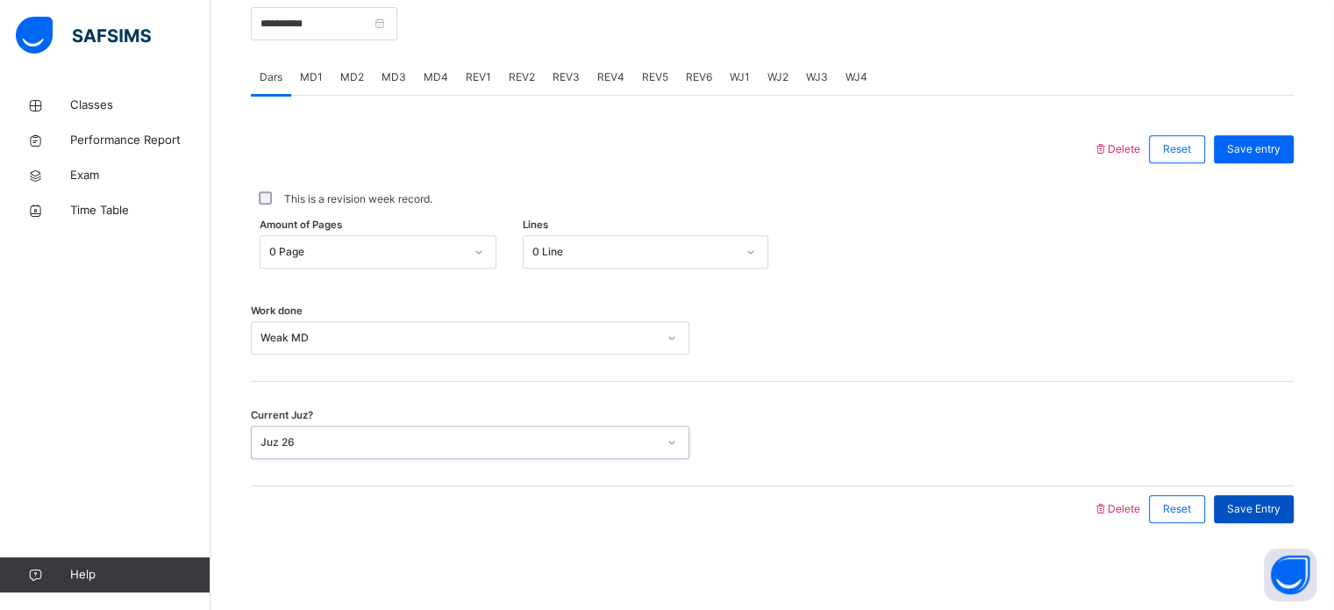
click at [1269, 517] on div "Save Entry" at bounding box center [1254, 509] width 80 height 28
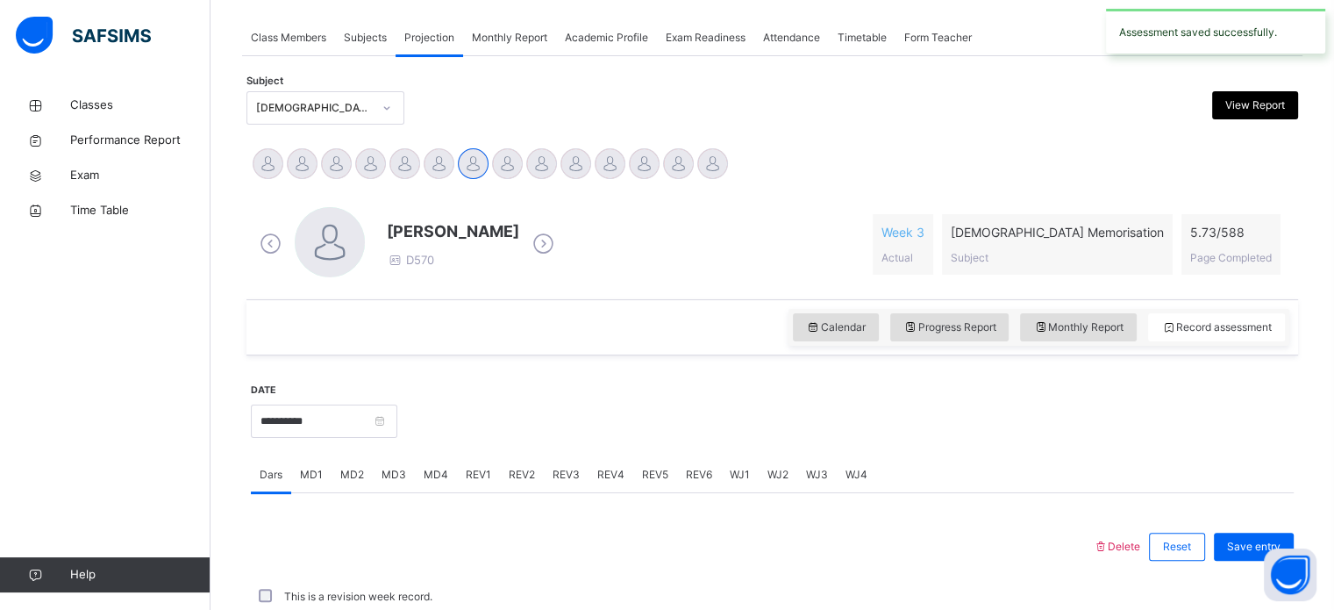
scroll to position [561, 0]
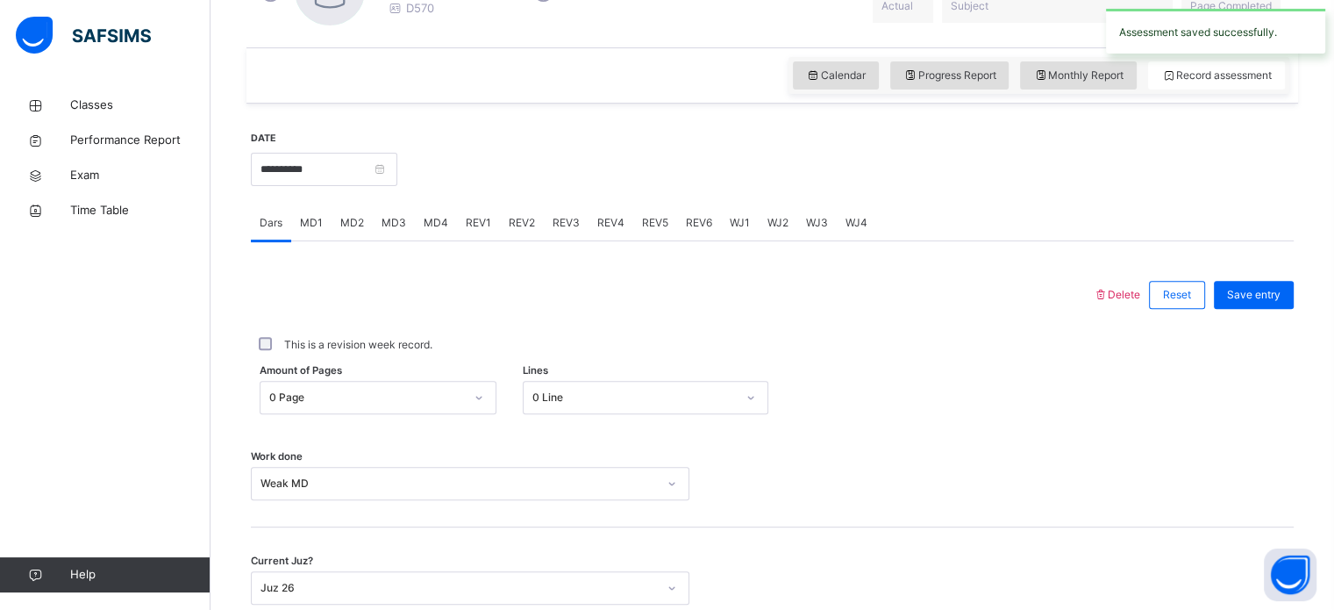
click at [424, 232] on div "MD4" at bounding box center [436, 222] width 42 height 35
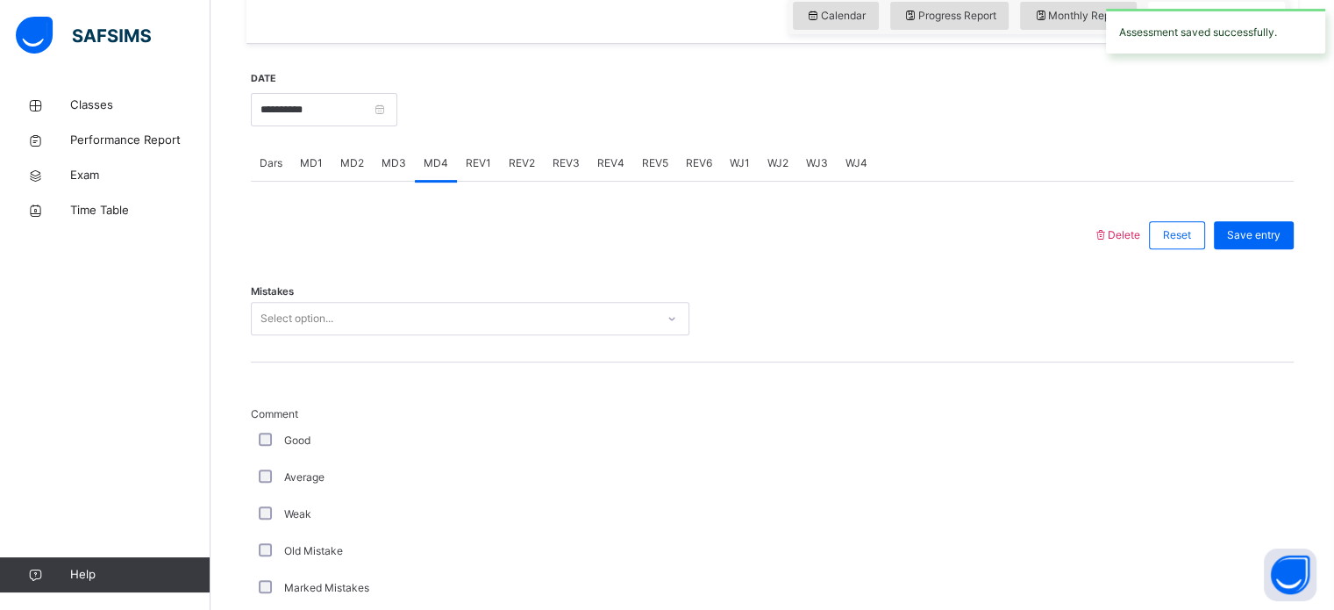
scroll to position [622, 0]
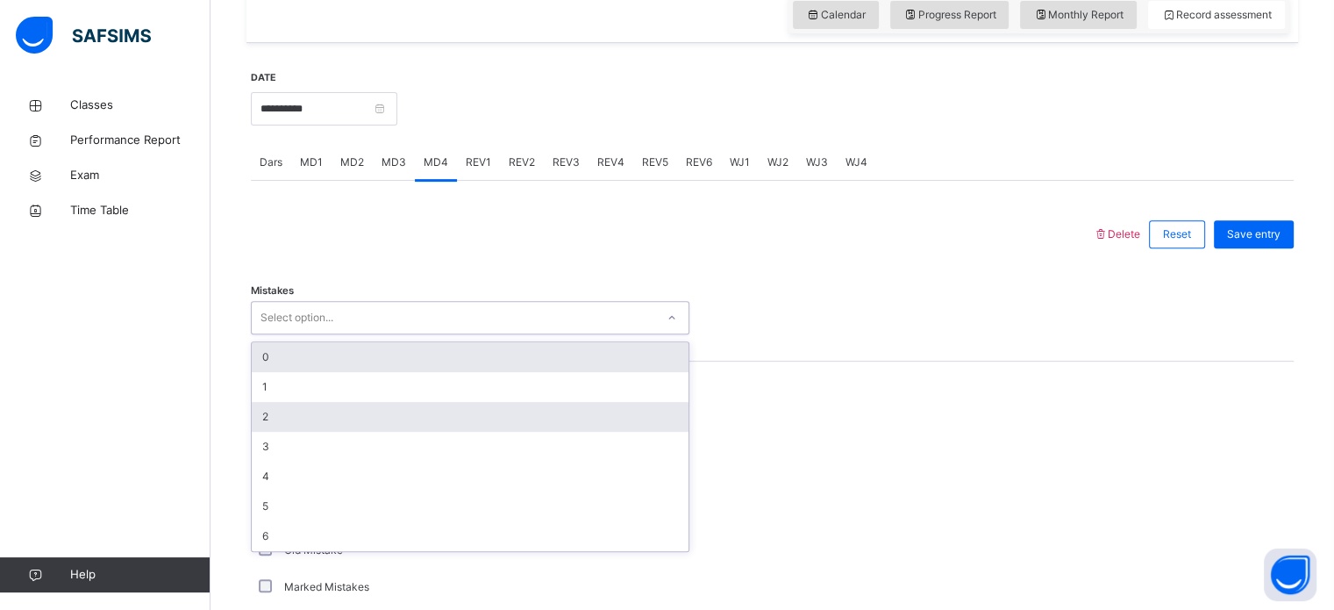
click at [301, 412] on div "2" at bounding box center [470, 417] width 437 height 30
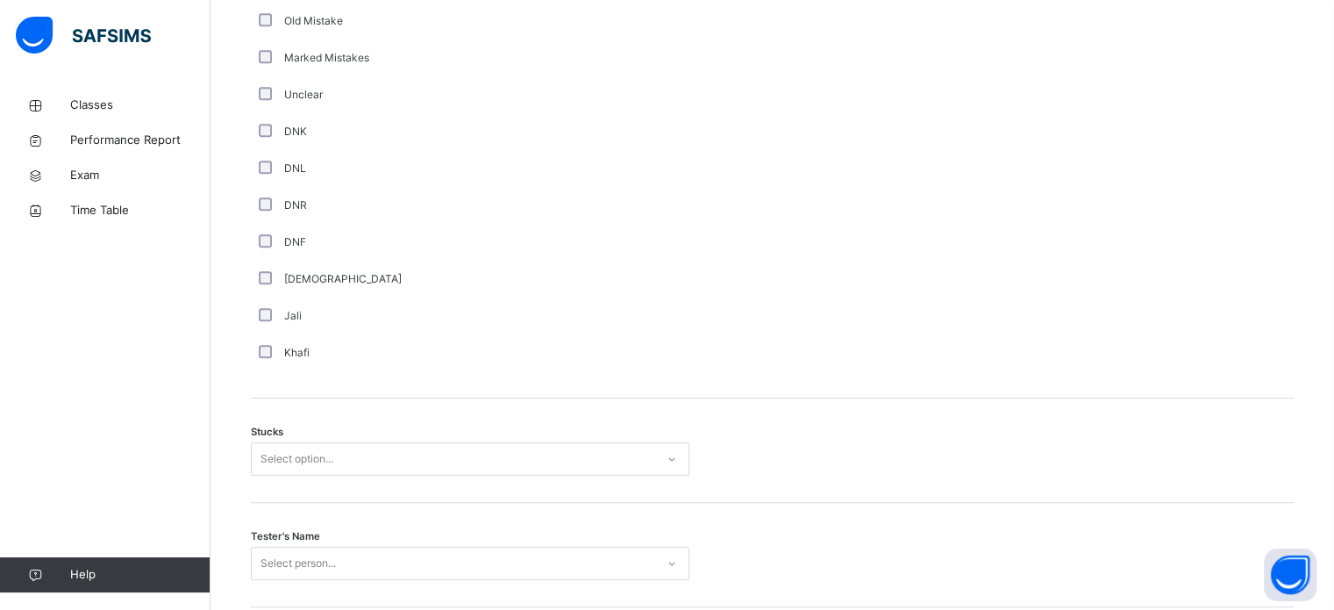
scroll to position [1271, 0]
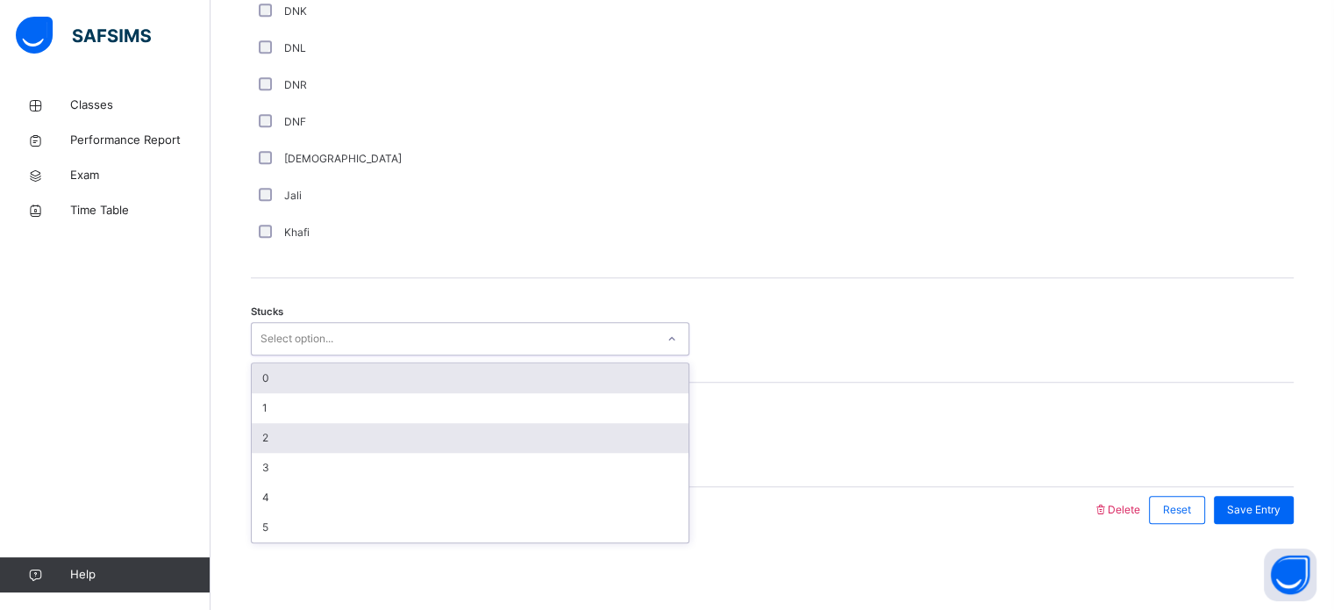
click at [282, 423] on div "2" at bounding box center [470, 438] width 437 height 30
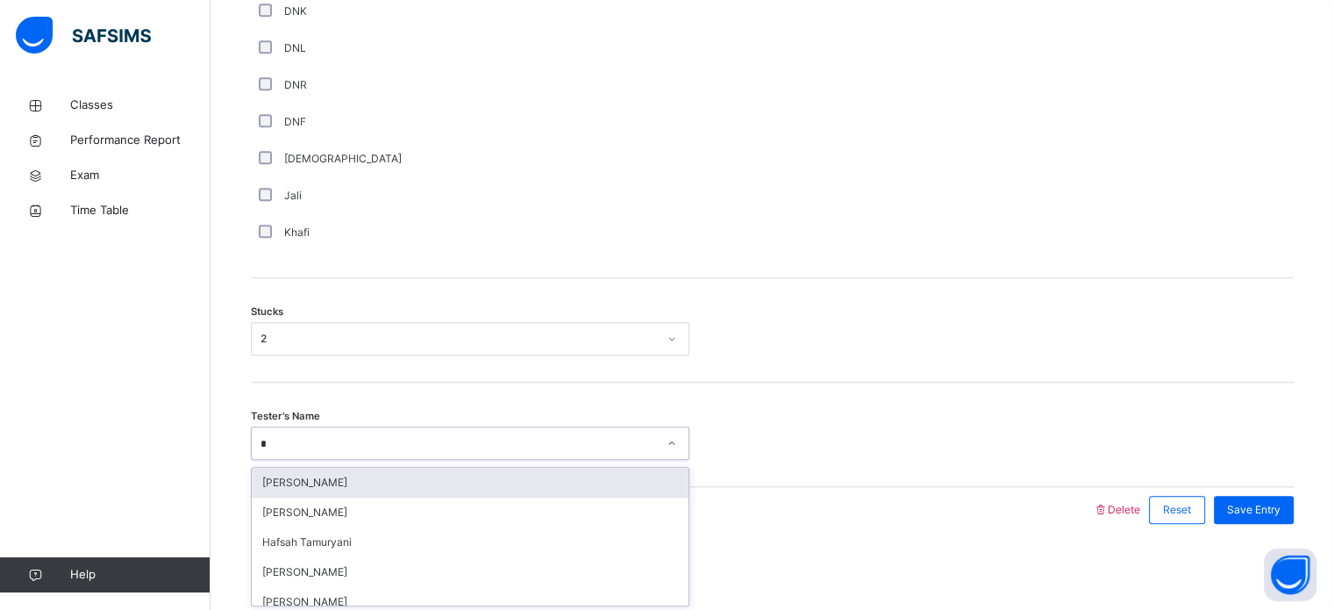
type input "**"
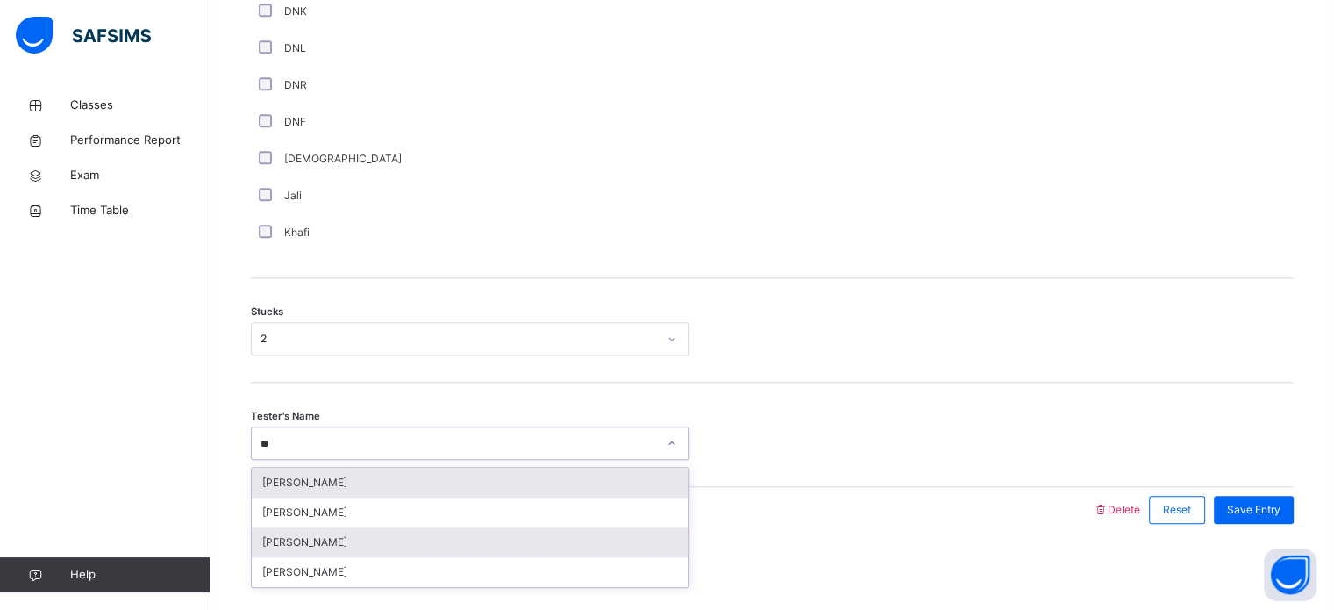
click at [383, 546] on div "[PERSON_NAME]" at bounding box center [470, 542] width 437 height 30
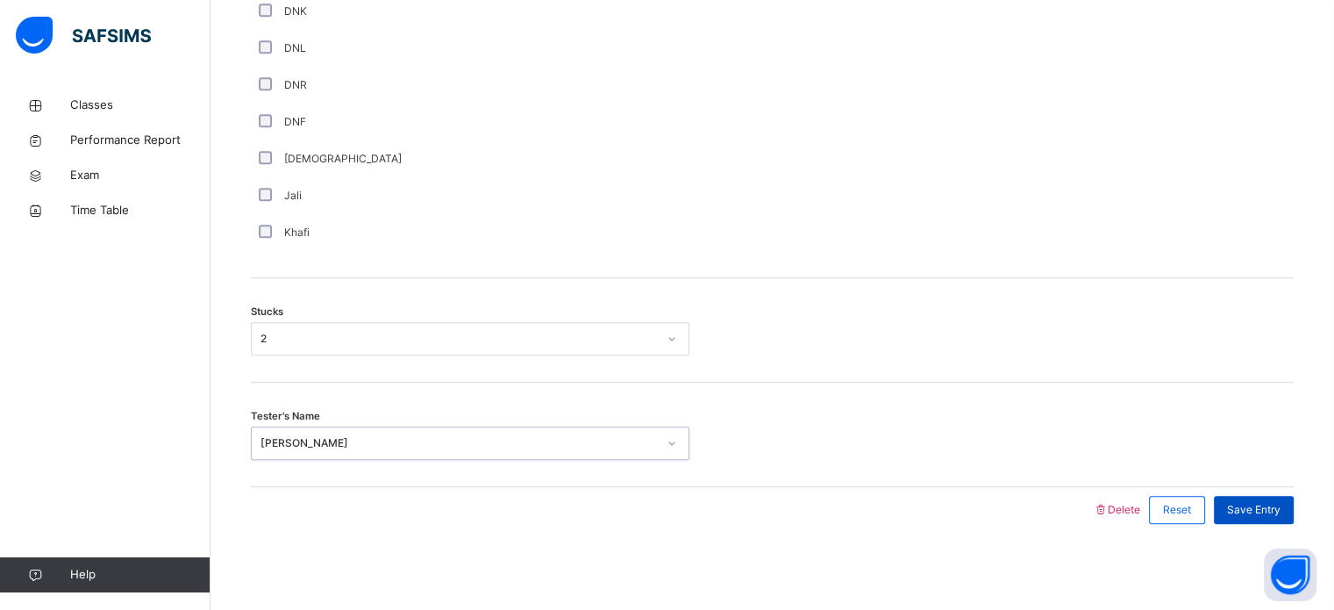
click at [1263, 511] on span "Save Entry" at bounding box center [1253, 510] width 53 height 16
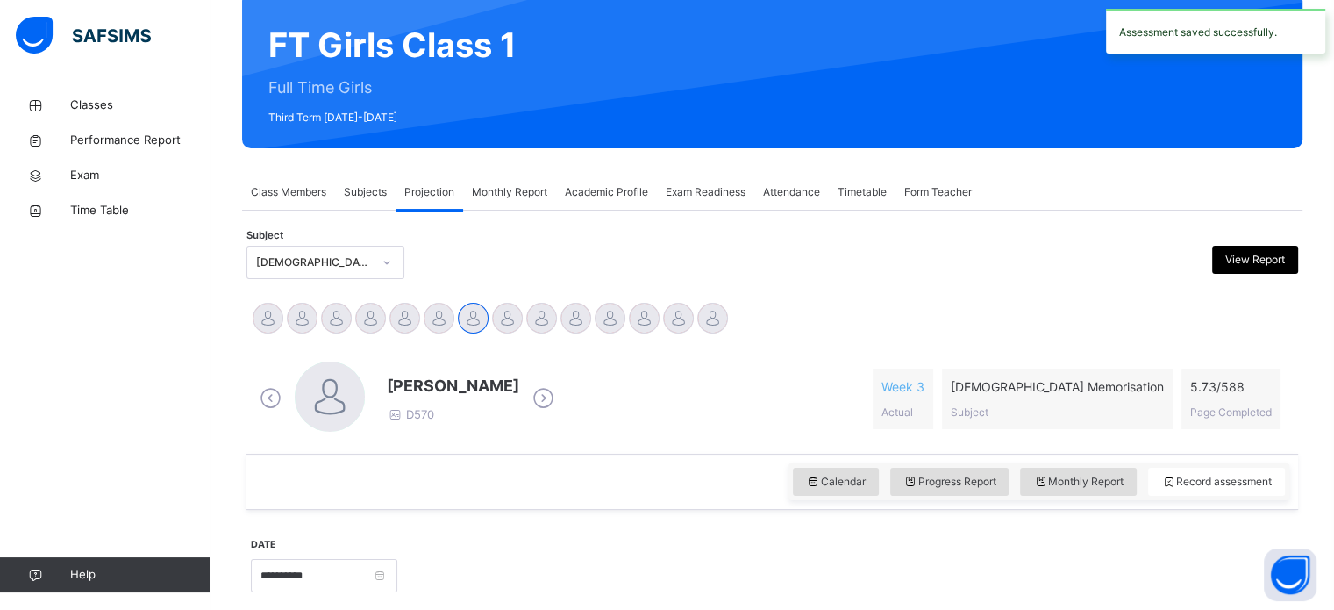
scroll to position [125, 0]
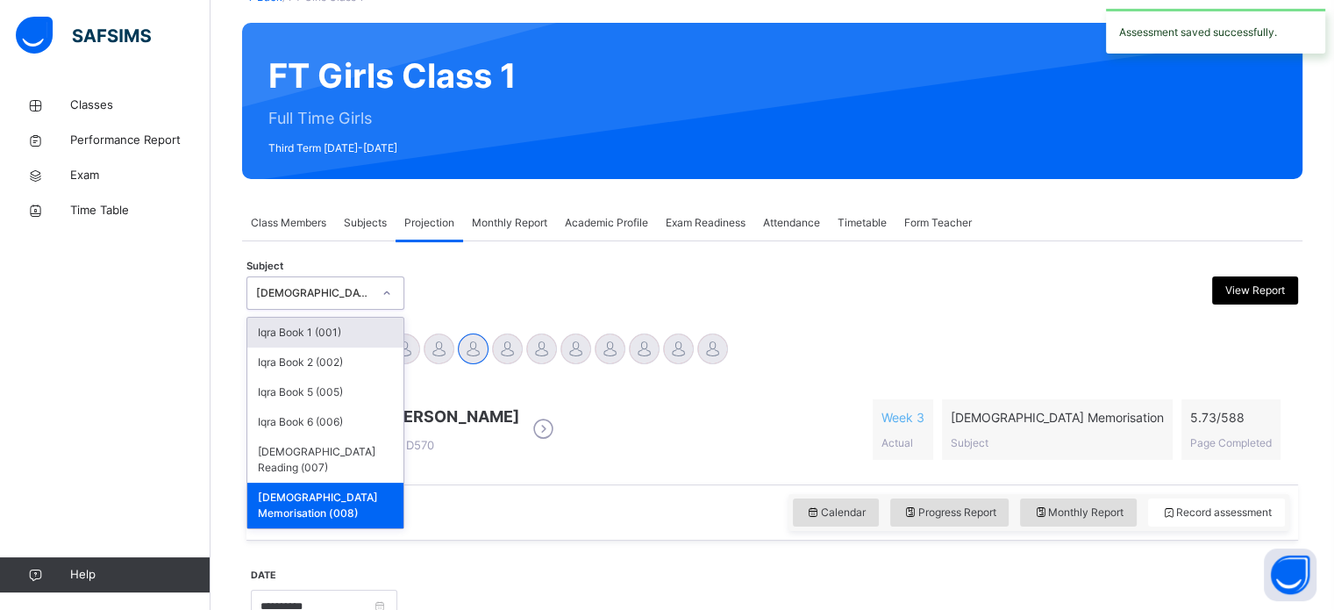
click at [532, 476] on div "Haya Ali D570 Week 3 Actual [DEMOGRAPHIC_DATA] Memorisation Subject 5.73 / 588 …" at bounding box center [772, 429] width 1043 height 101
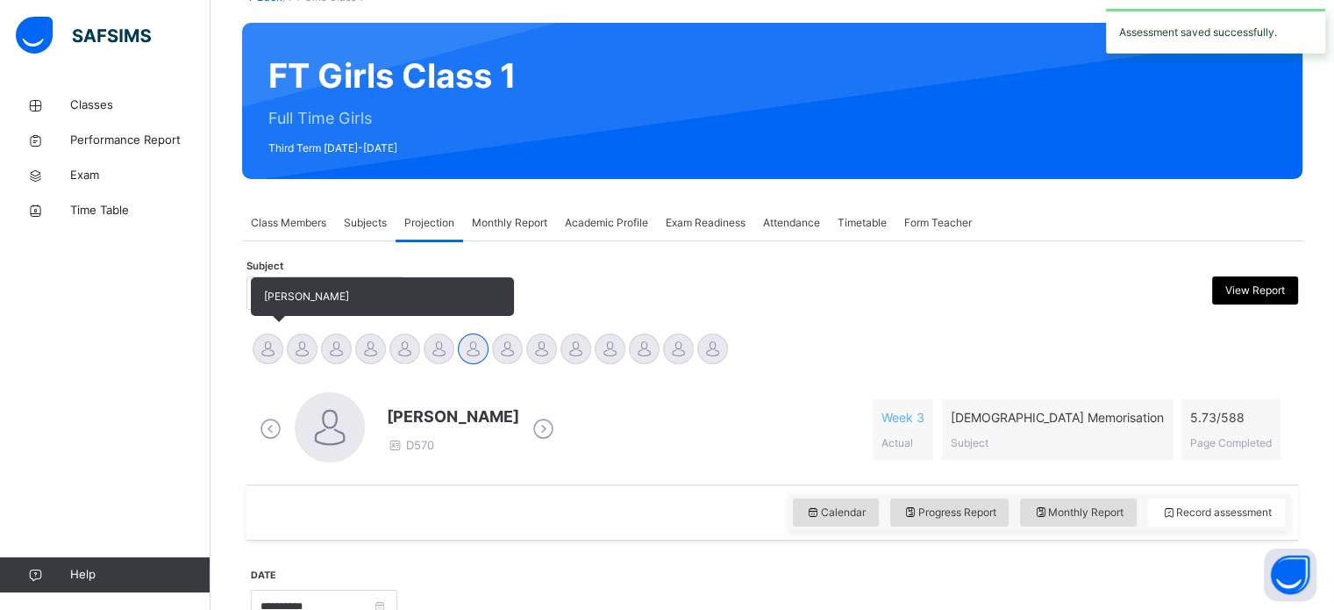
click at [270, 353] on div at bounding box center [268, 348] width 31 height 31
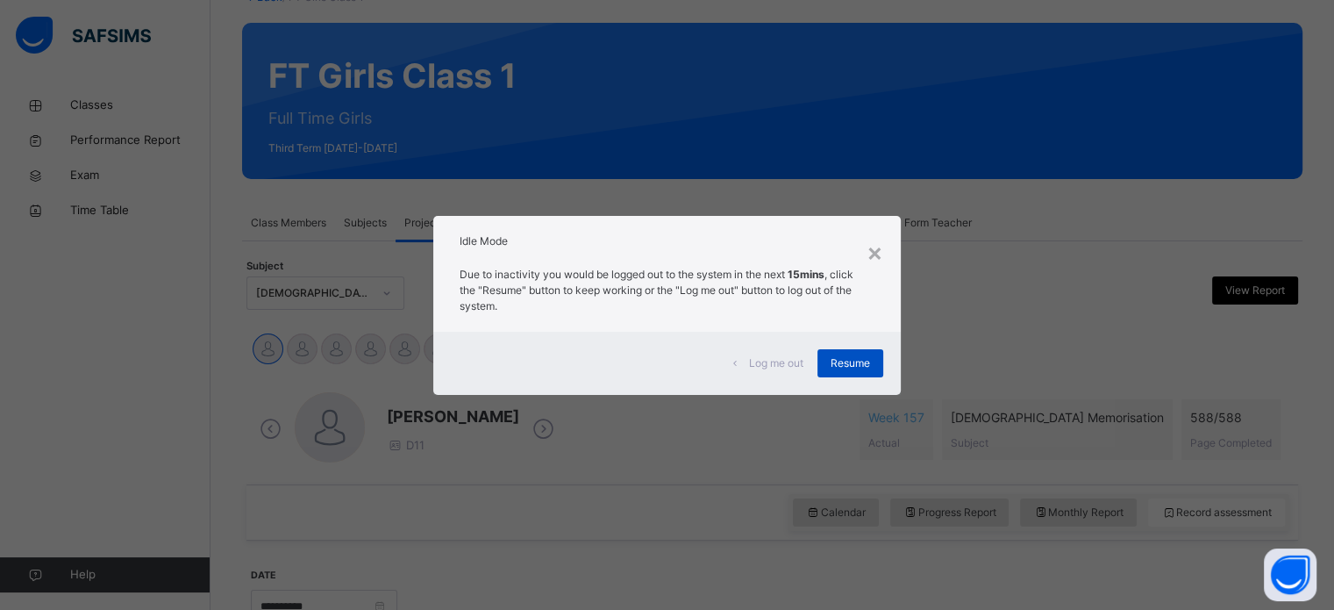
click at [854, 364] on span "Resume" at bounding box center [850, 363] width 39 height 16
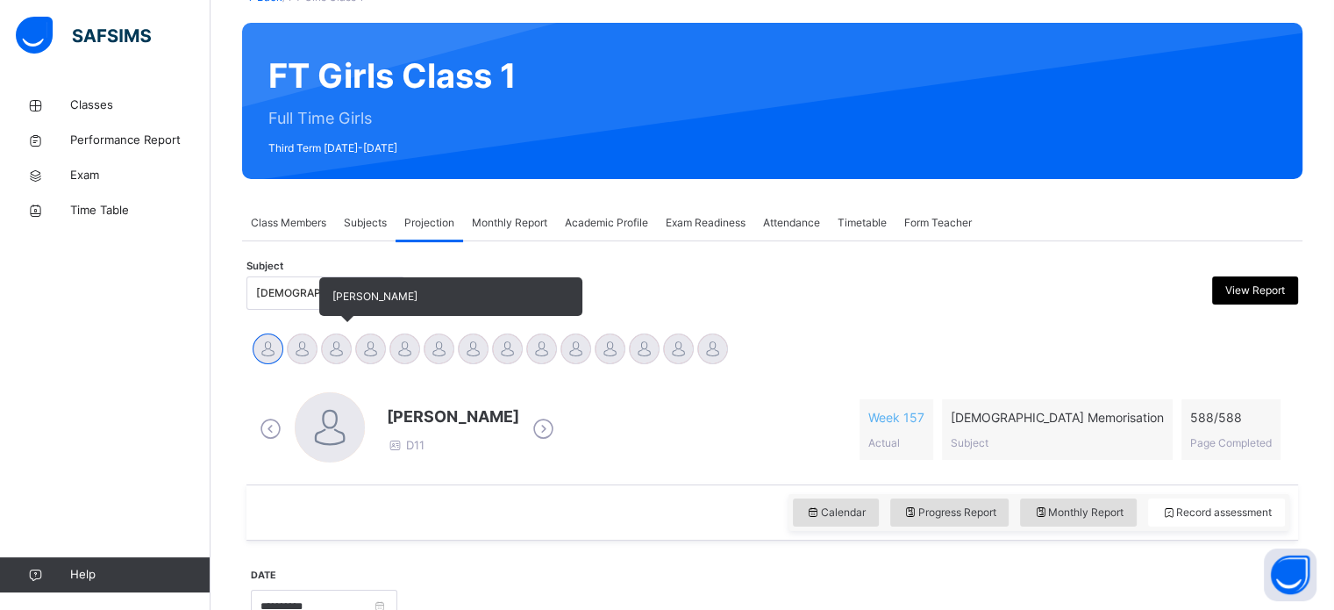
click at [342, 350] on div at bounding box center [336, 348] width 31 height 31
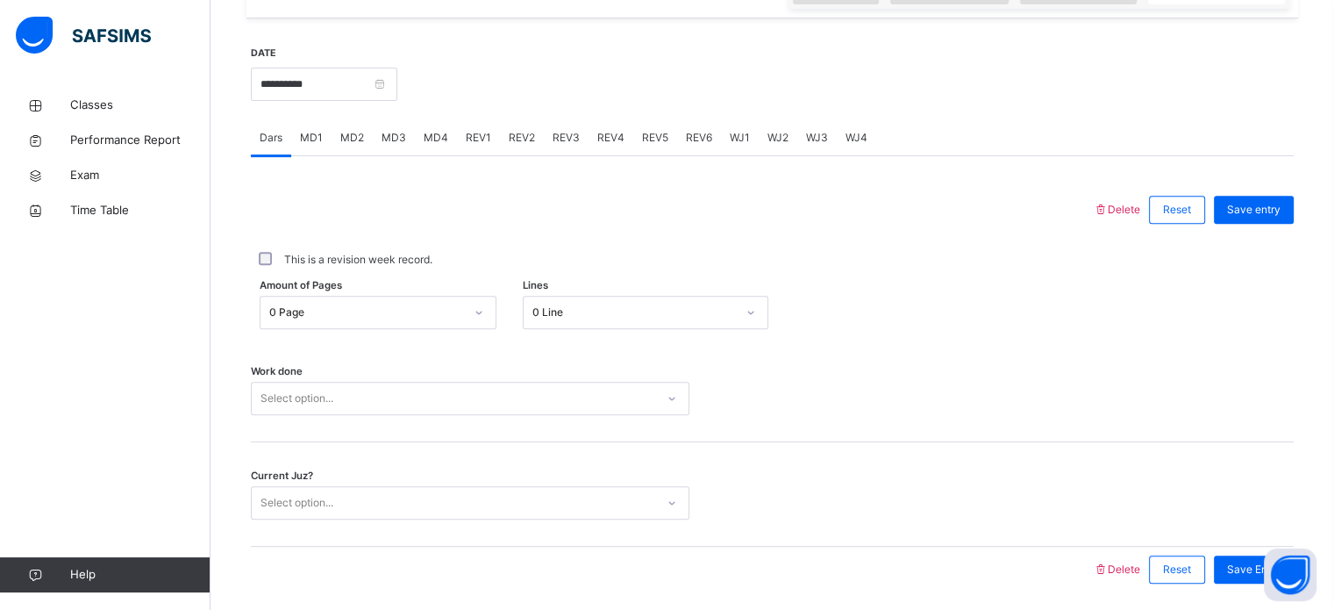
scroll to position [667, 0]
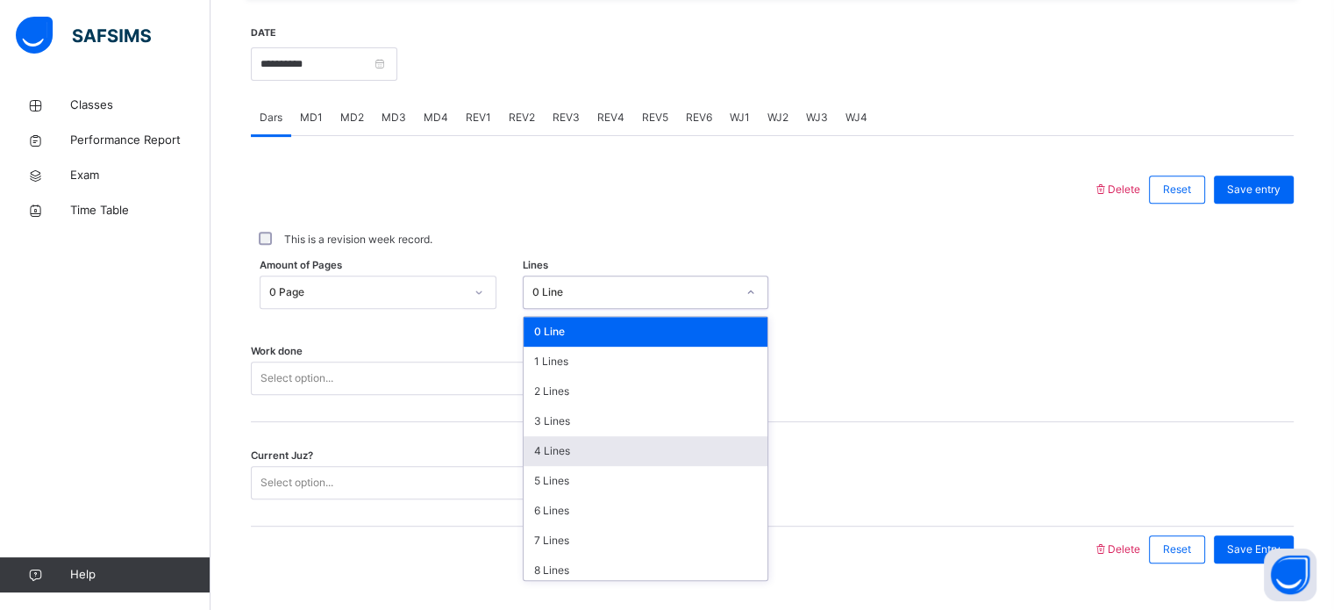
click at [577, 449] on div "4 Lines" at bounding box center [646, 451] width 244 height 30
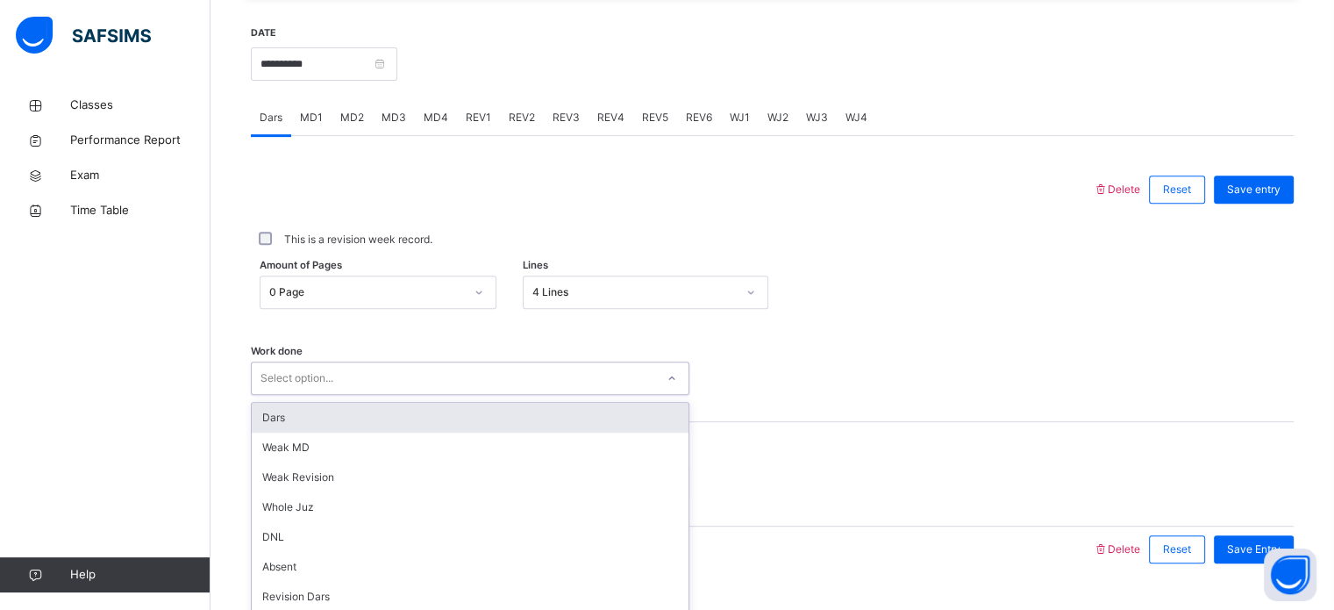
scroll to position [707, 0]
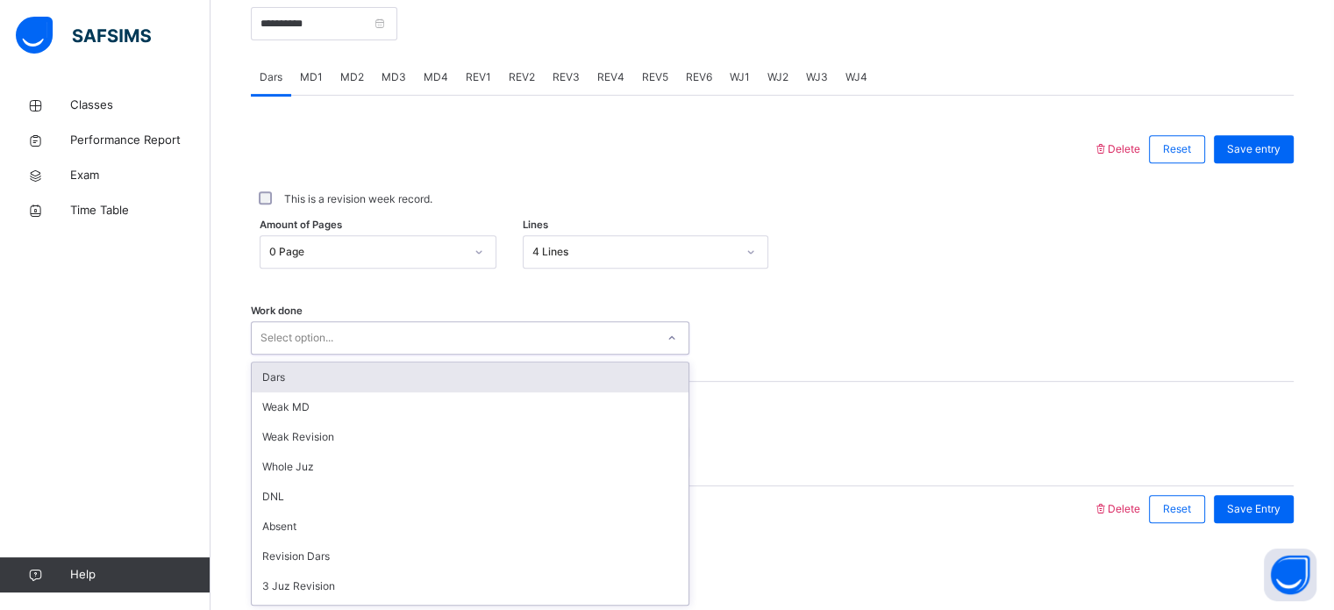
click at [545, 369] on div "Dars" at bounding box center [470, 377] width 437 height 30
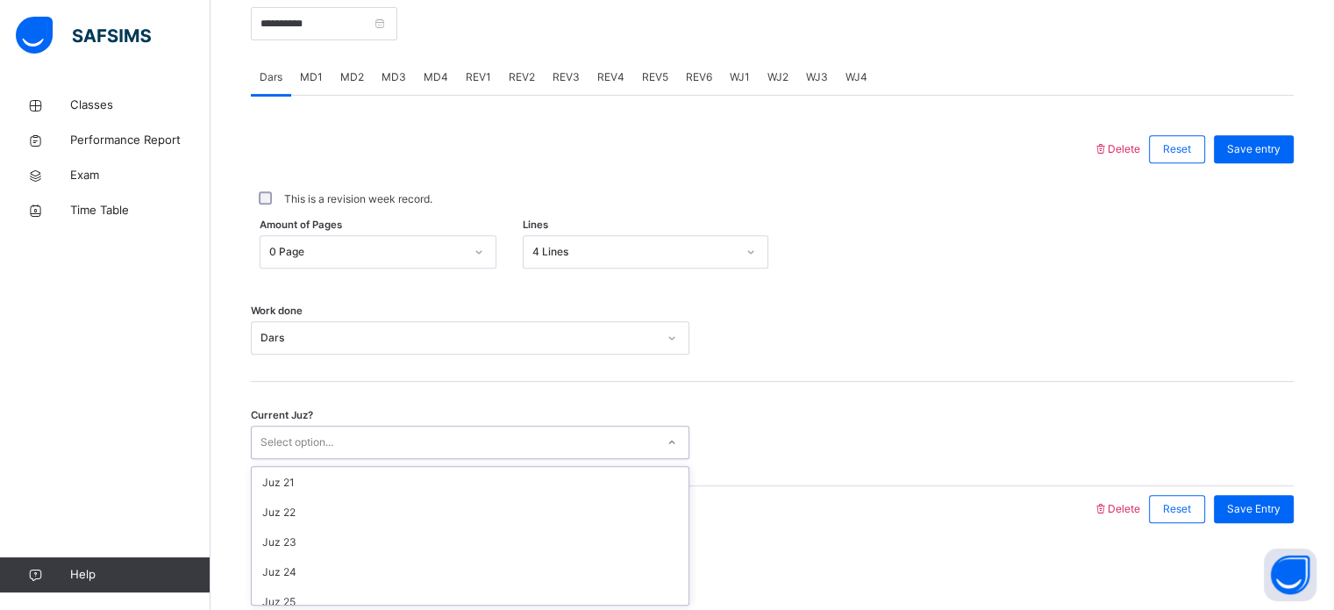
scroll to position [757, 0]
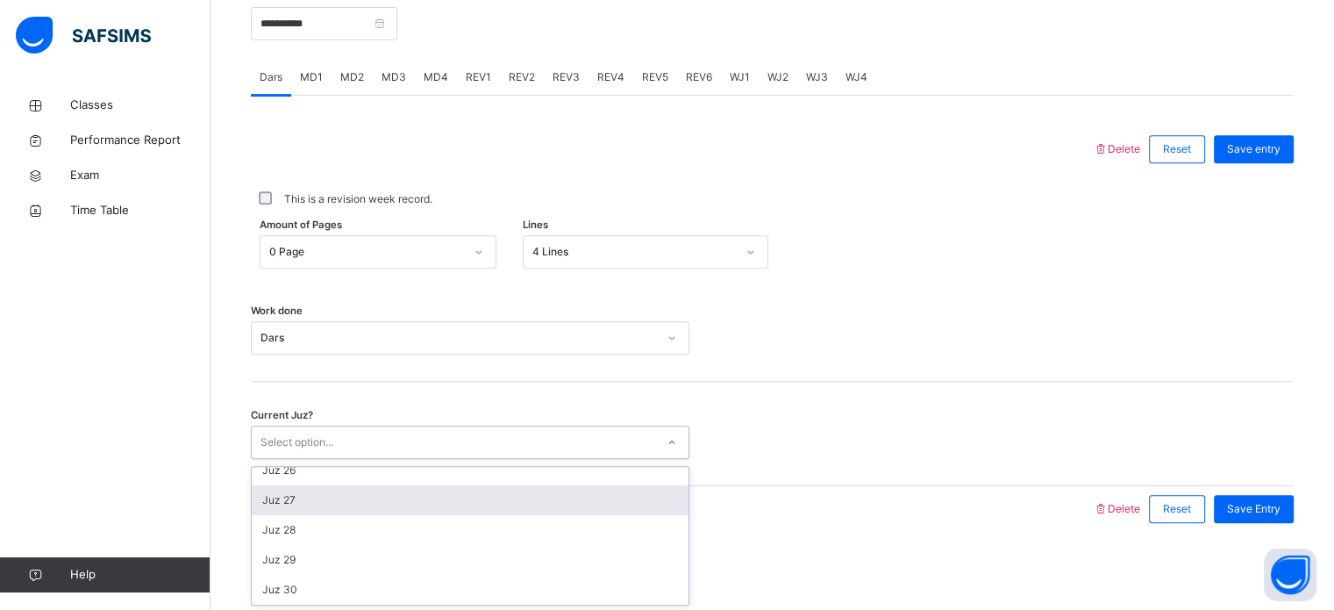
click at [379, 506] on div "Juz 27" at bounding box center [470, 500] width 437 height 30
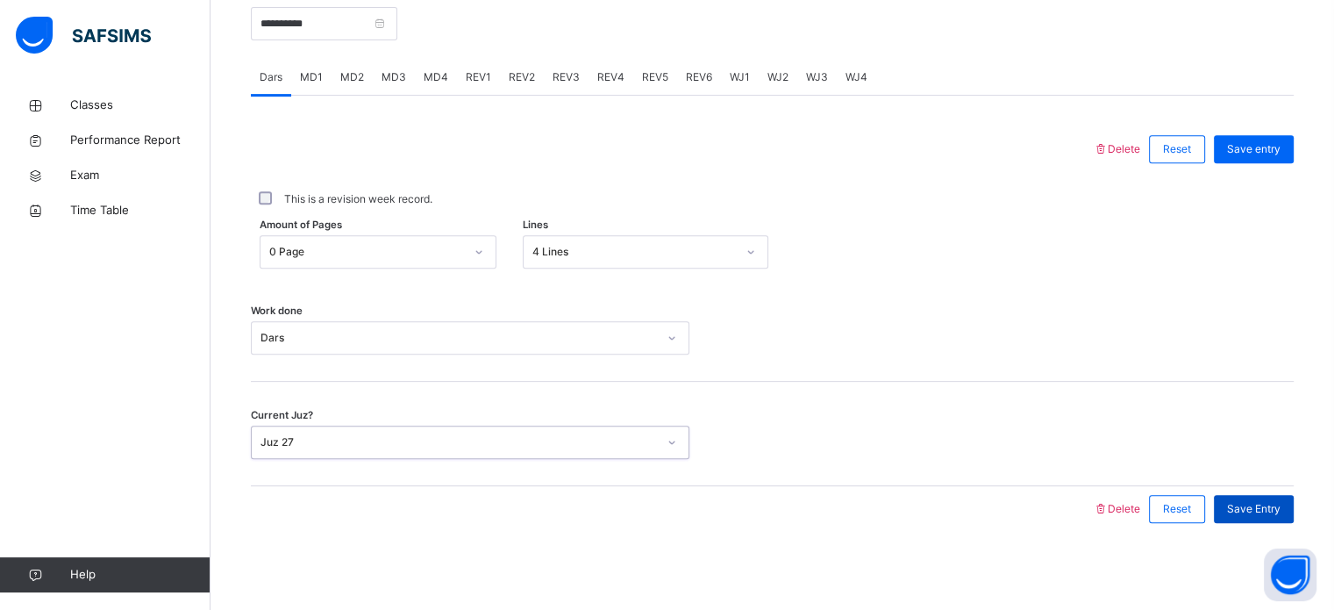
click at [1273, 502] on span "Save Entry" at bounding box center [1253, 509] width 53 height 16
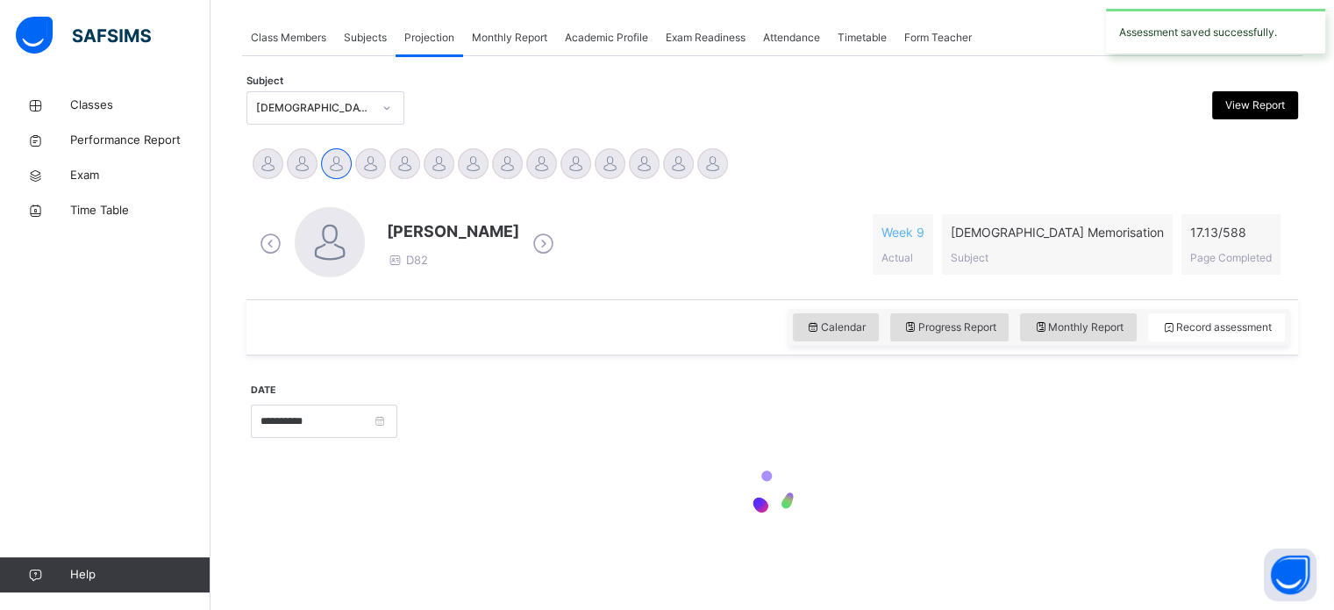
scroll to position [707, 0]
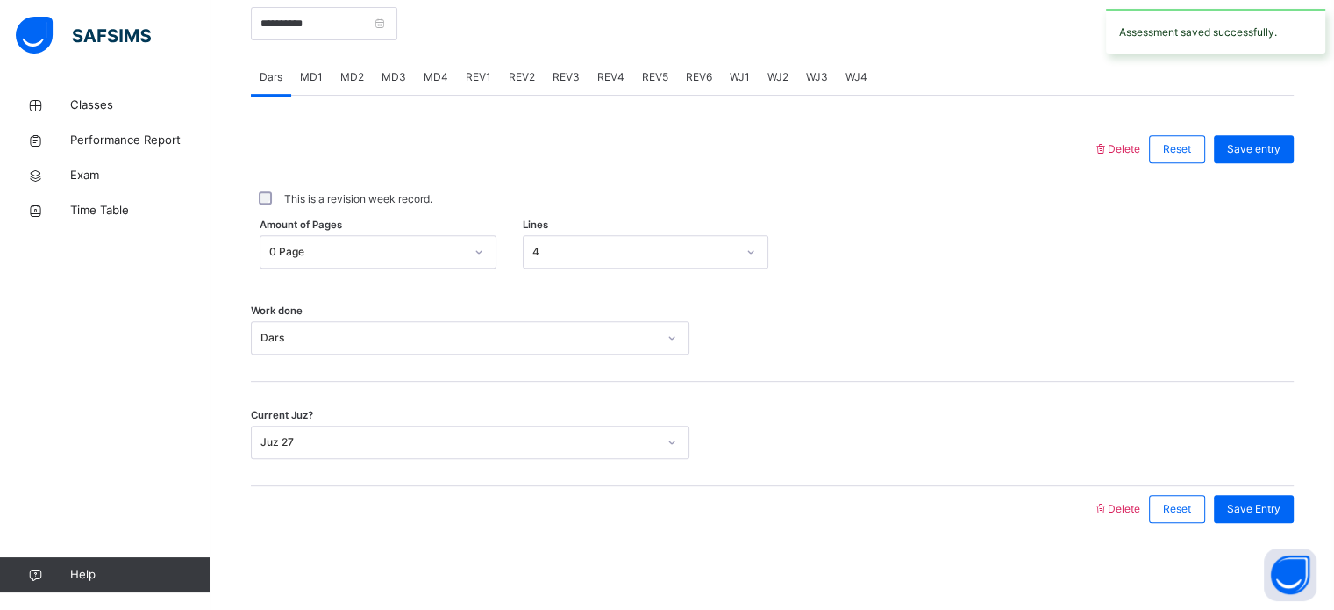
click at [306, 88] on div "MD1" at bounding box center [311, 77] width 40 height 35
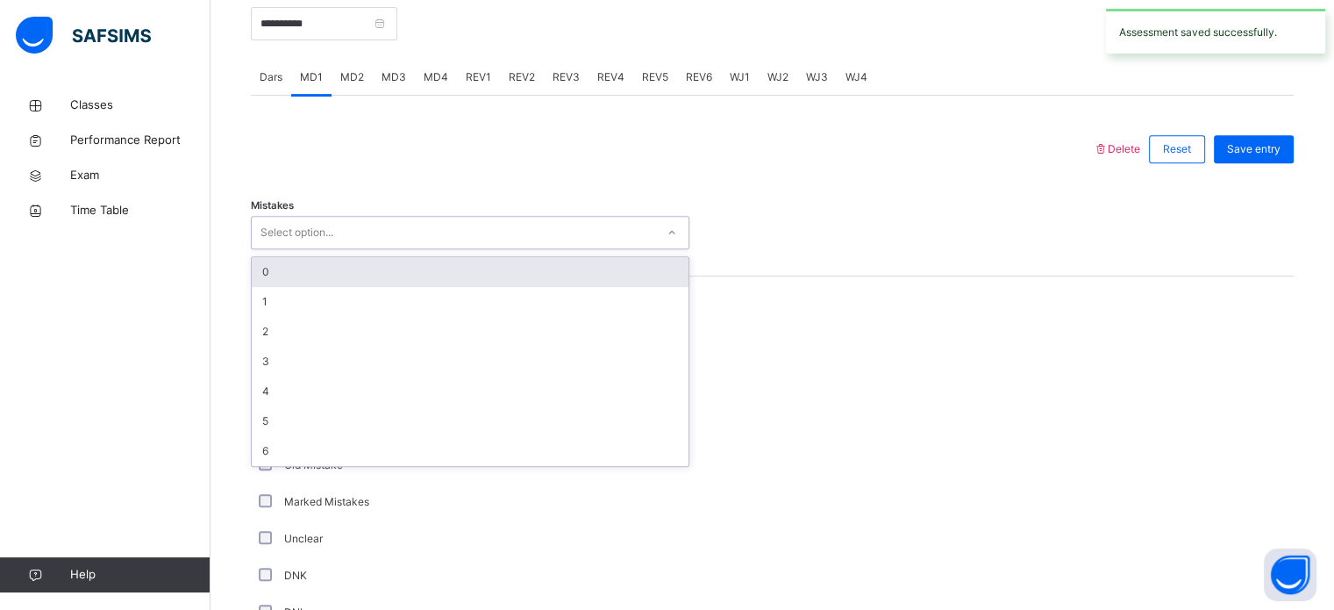
click at [396, 273] on div "0" at bounding box center [470, 272] width 437 height 30
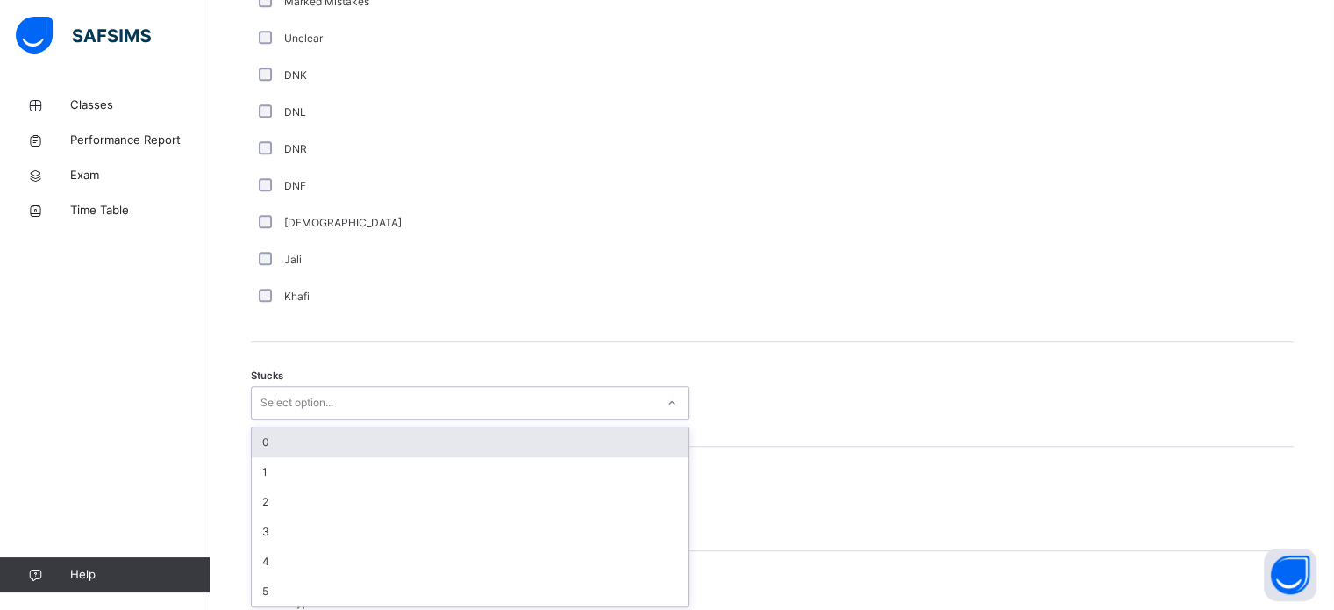
scroll to position [1210, 0]
click at [319, 438] on div "0" at bounding box center [470, 439] width 437 height 30
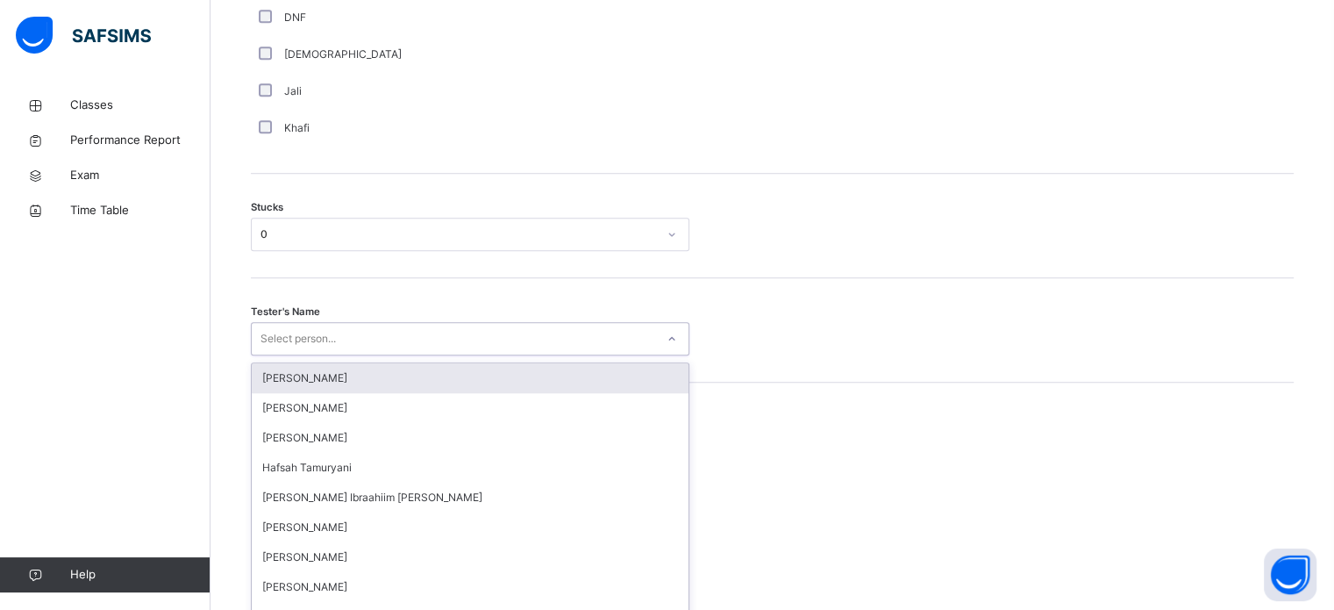
scroll to position [1398, 0]
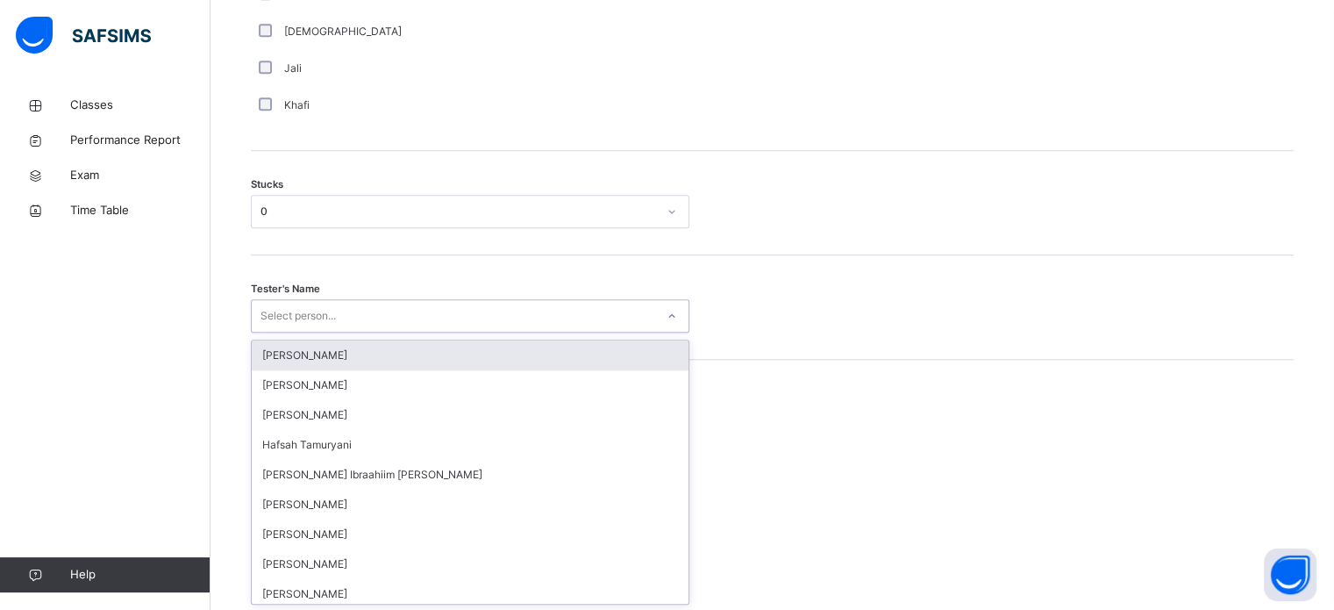
type input "*"
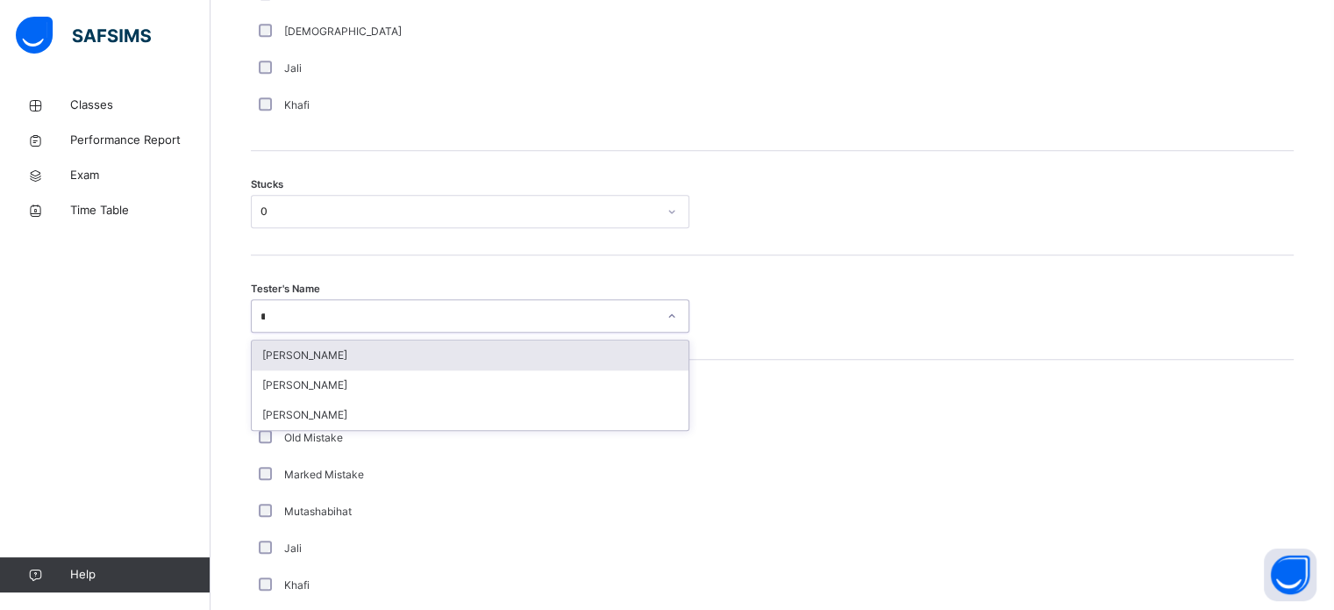
click at [474, 365] on div "[PERSON_NAME]" at bounding box center [470, 355] width 437 height 30
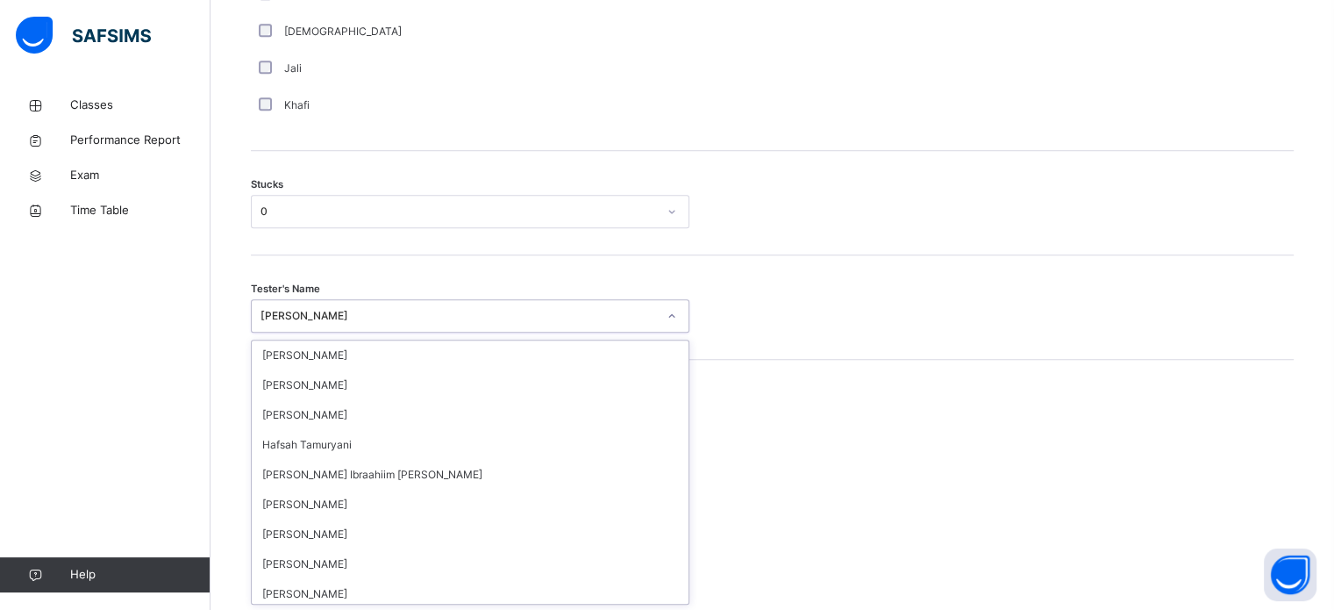
scroll to position [45, 0]
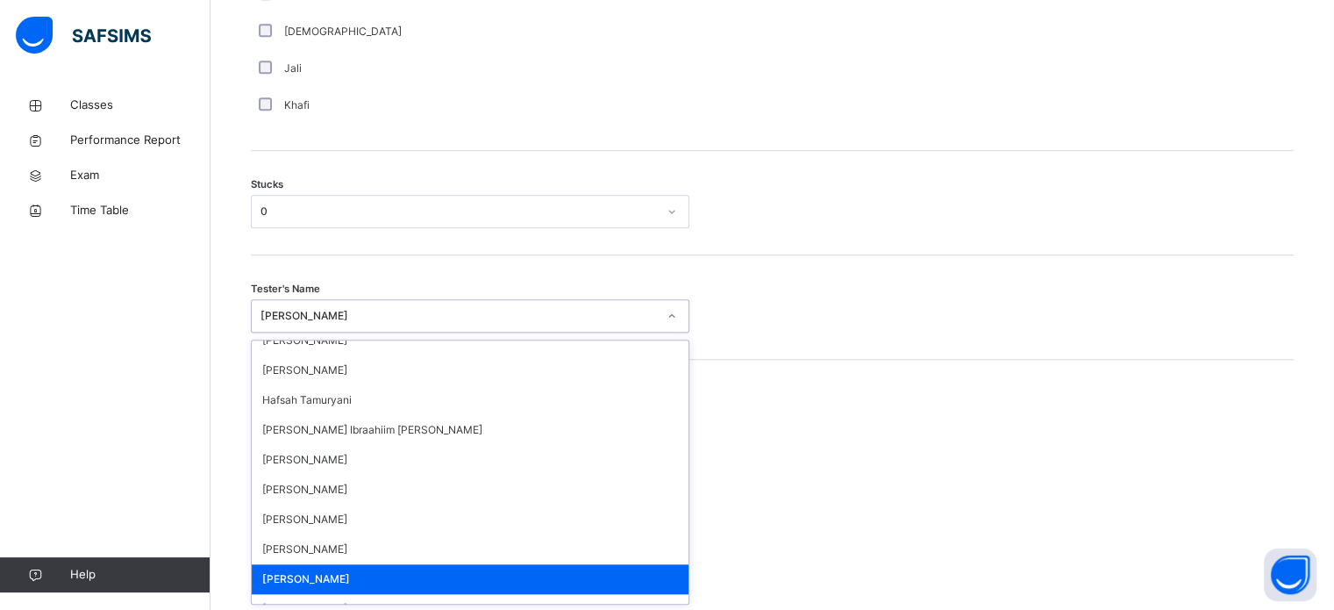
click at [747, 305] on div at bounding box center [772, 315] width 148 height 33
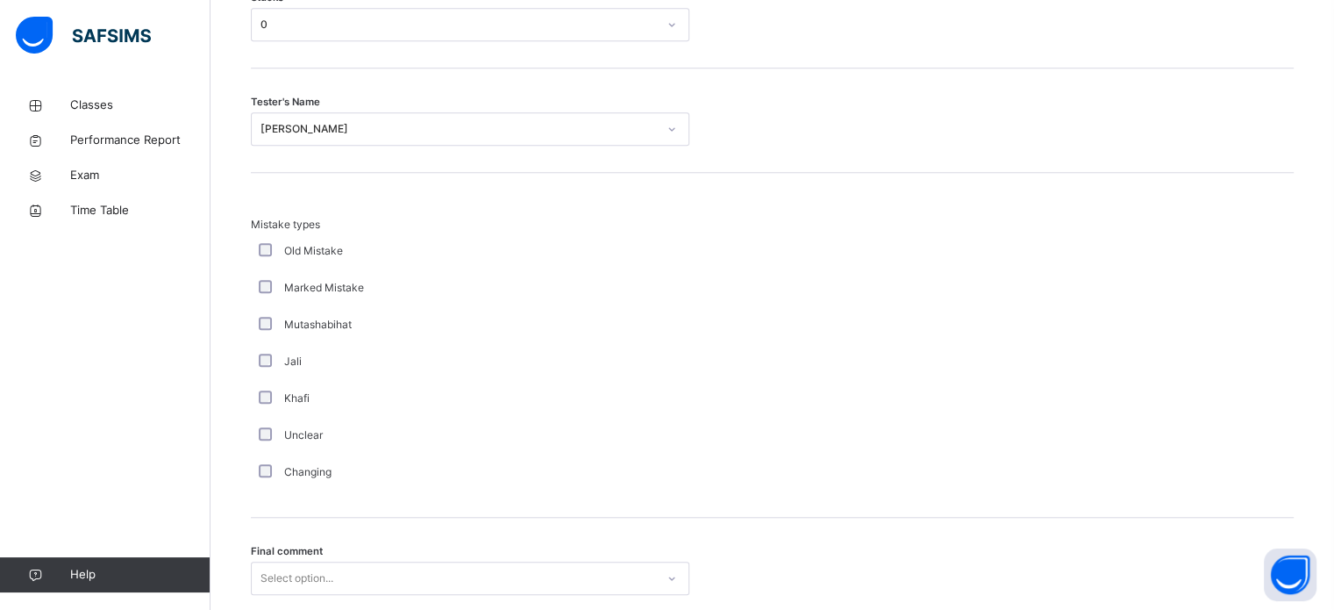
scroll to position [1720, 0]
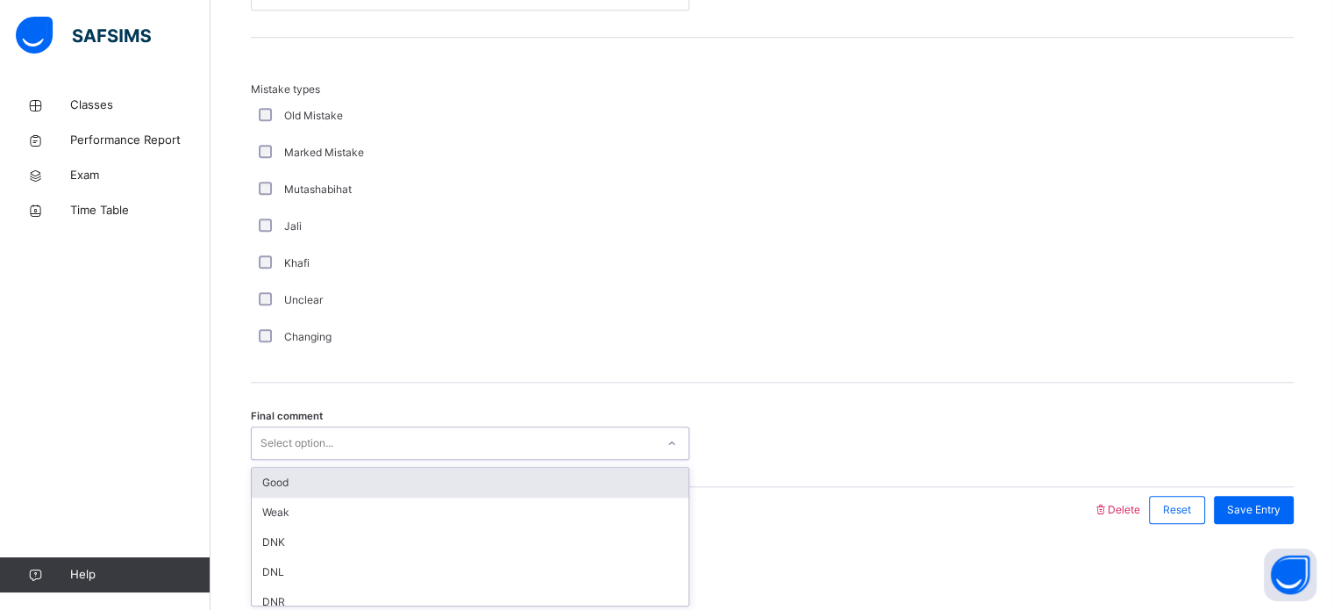
click at [367, 479] on div "Good" at bounding box center [470, 482] width 437 height 30
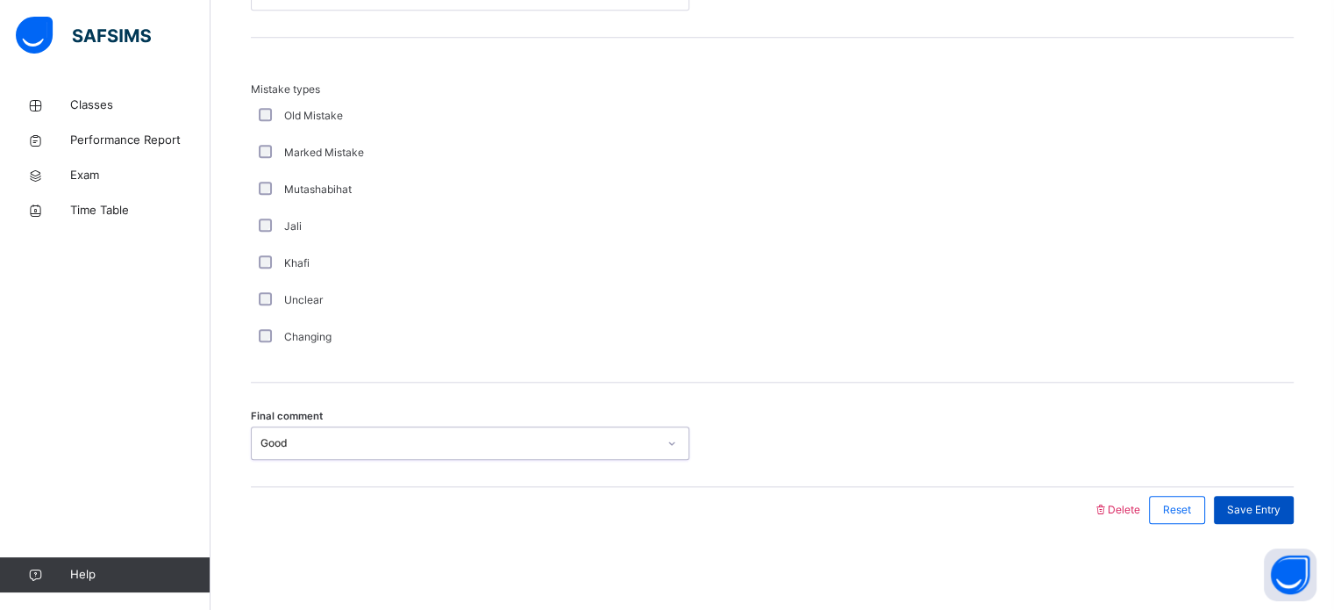
click at [1280, 503] on span "Save Entry" at bounding box center [1253, 510] width 53 height 16
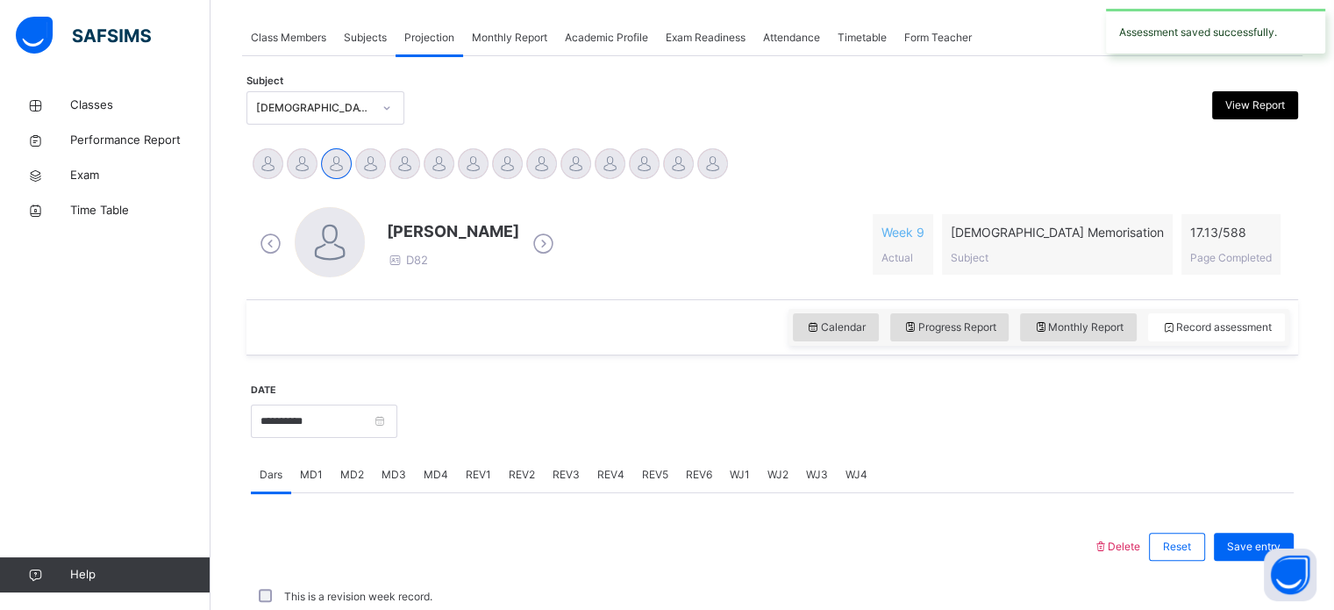
scroll to position [707, 0]
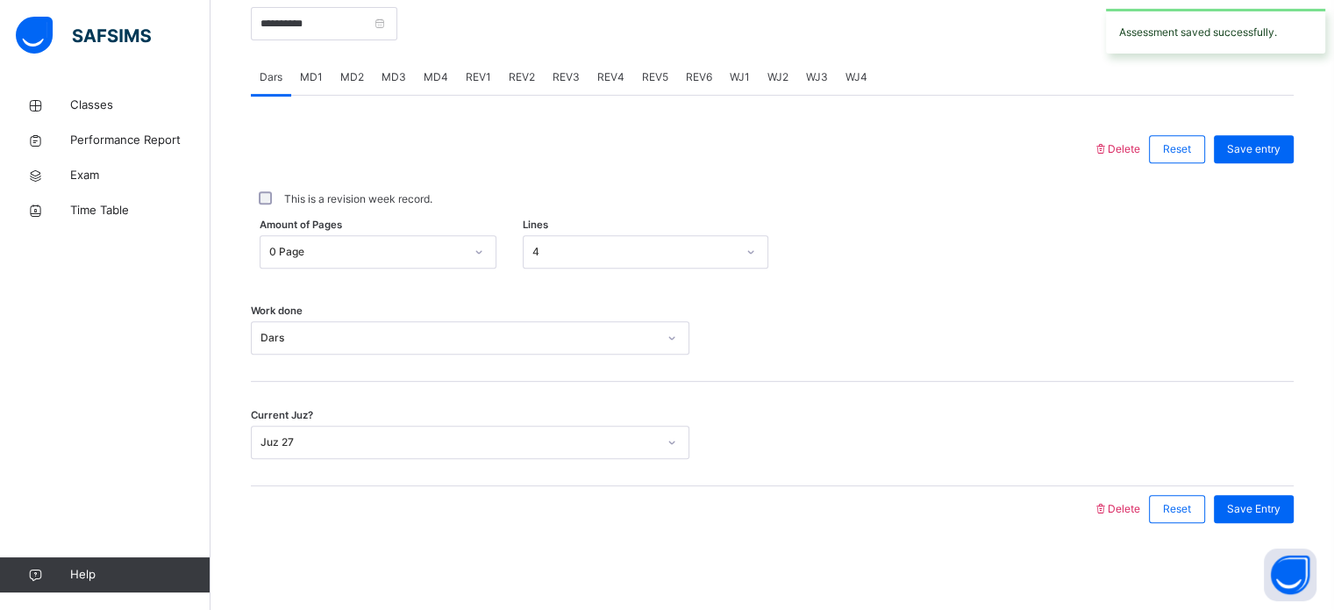
click at [347, 82] on span "MD2" at bounding box center [352, 77] width 24 height 16
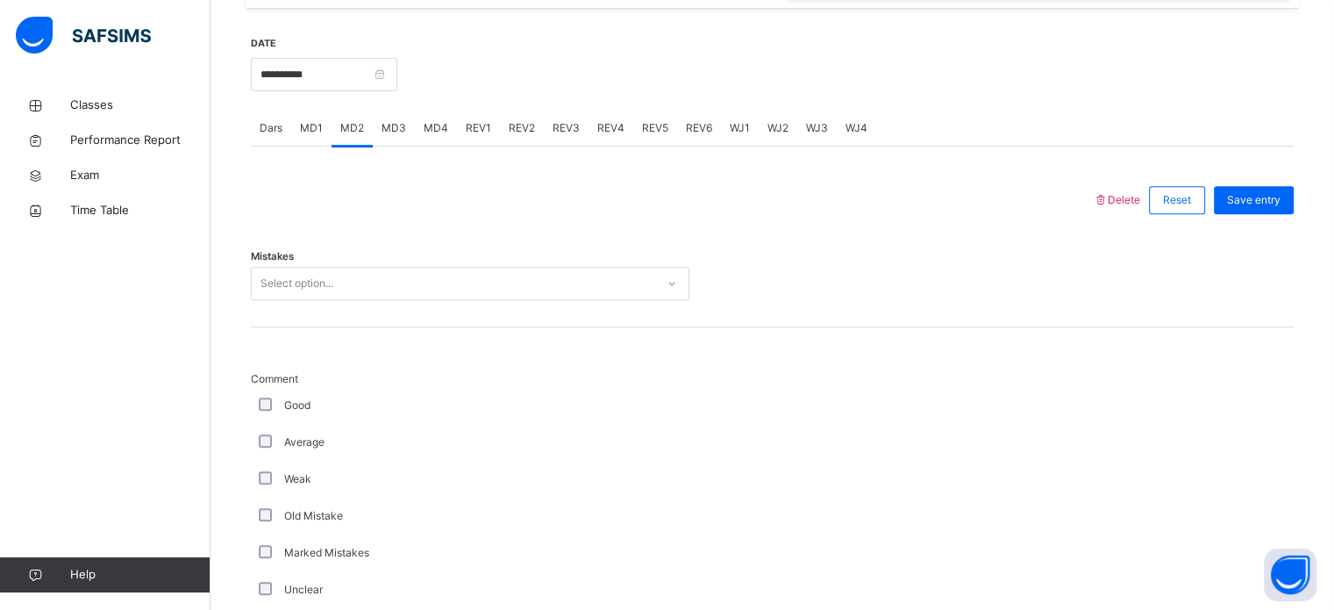
scroll to position [660, 0]
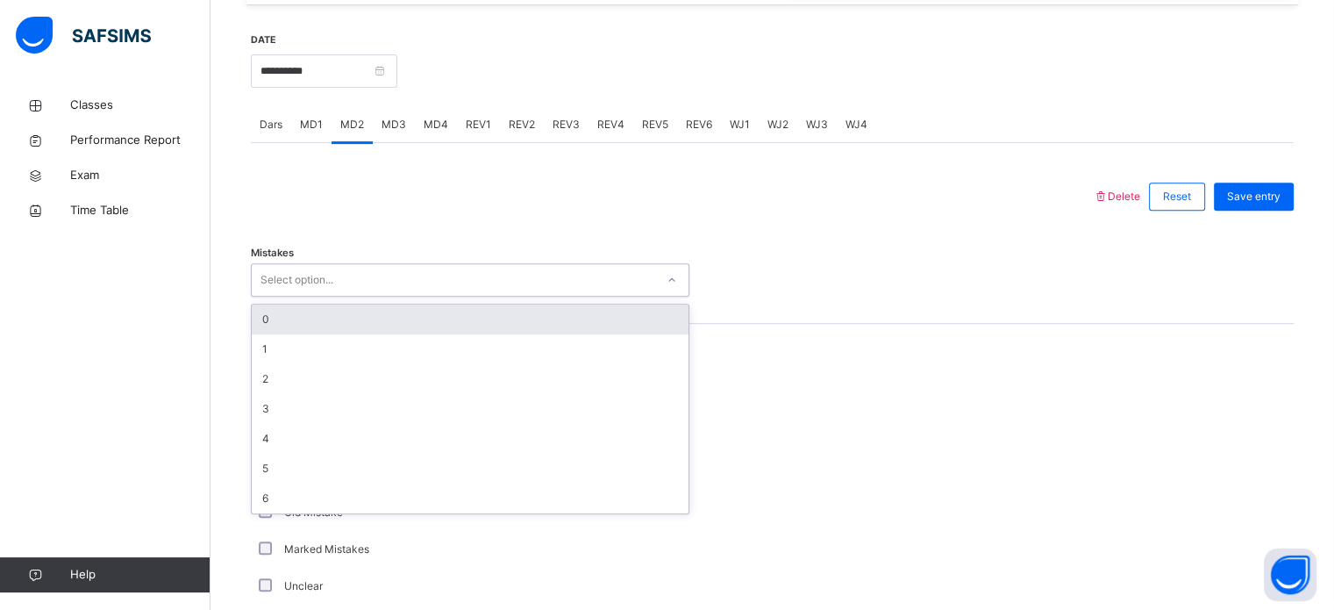
click at [396, 317] on div "0" at bounding box center [470, 319] width 437 height 30
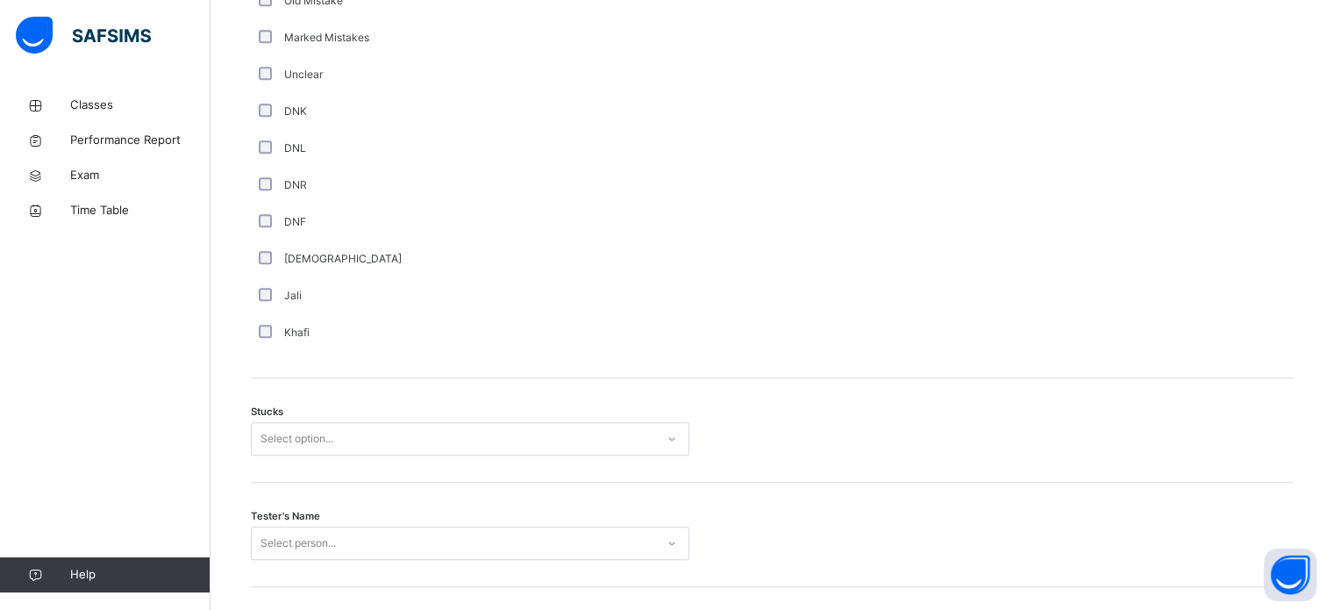
scroll to position [1235, 0]
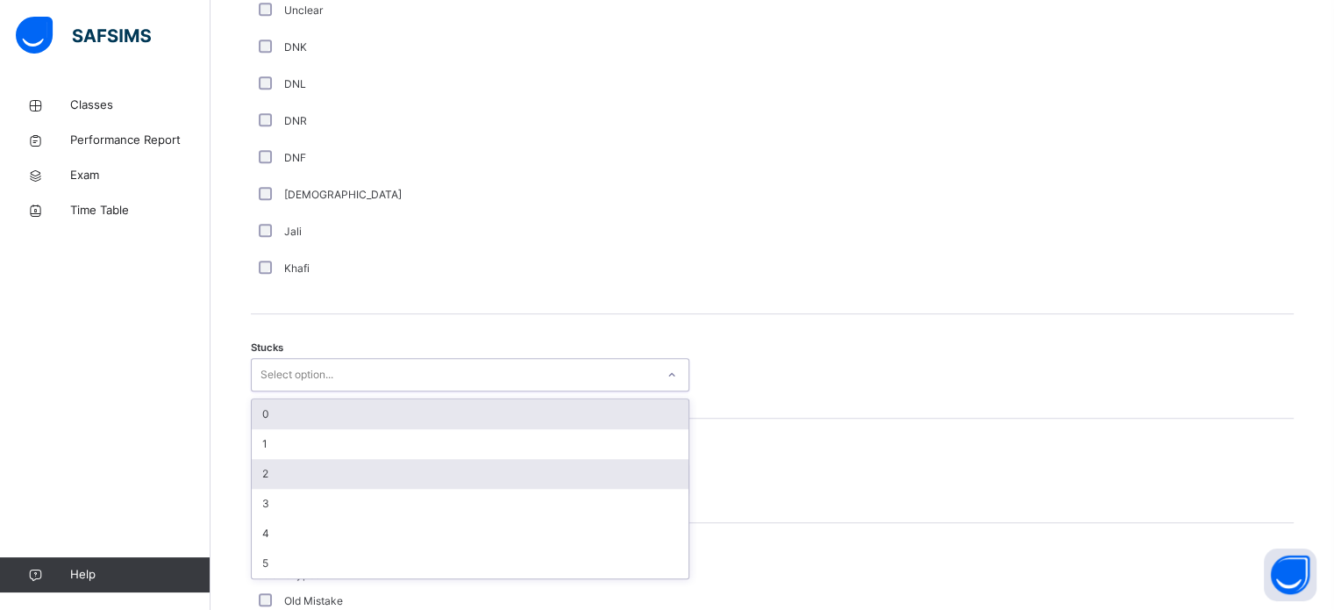
click at [301, 476] on div "2" at bounding box center [470, 474] width 437 height 30
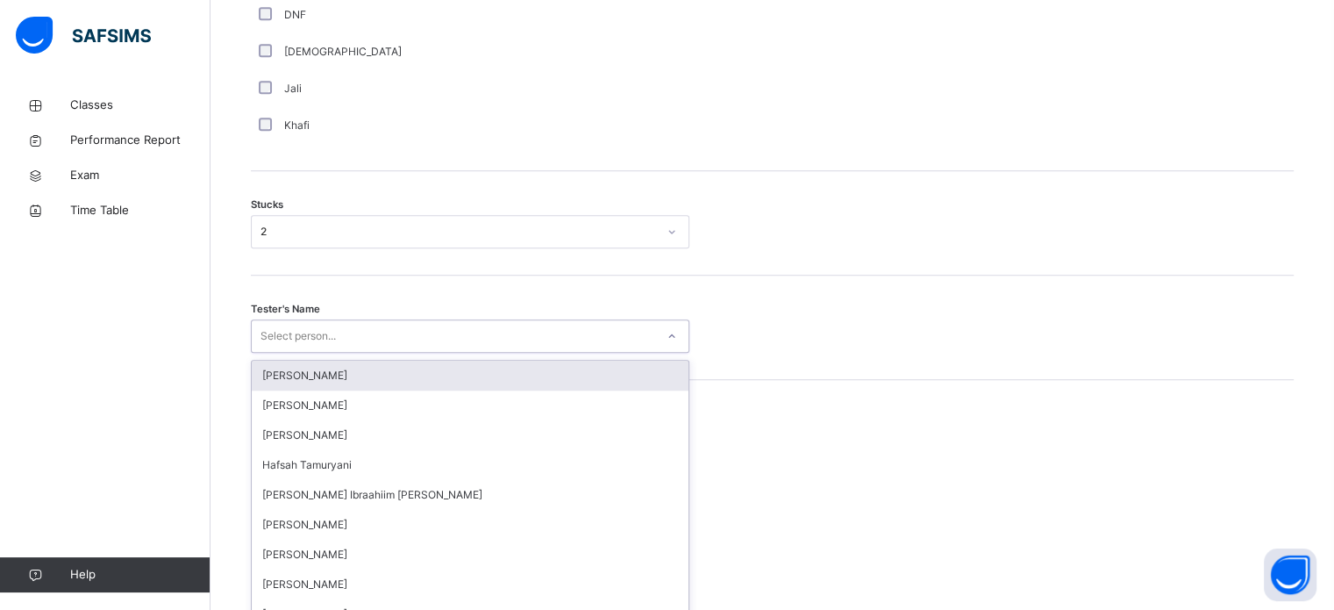
scroll to position [1398, 0]
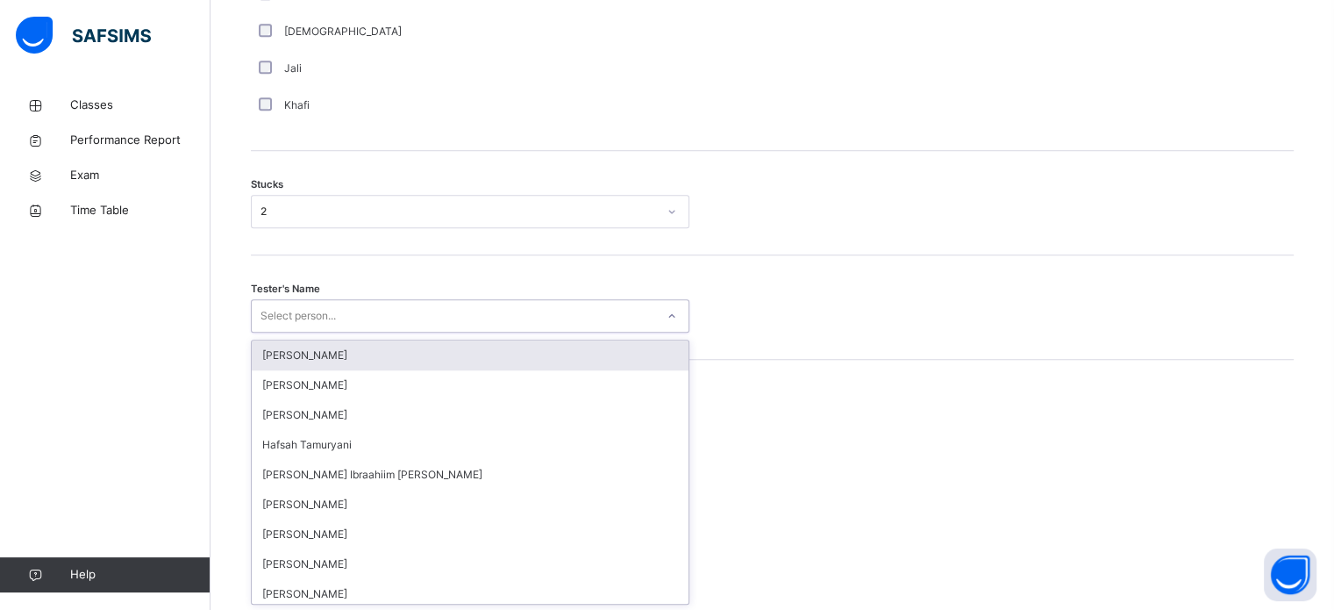
click at [386, 350] on div "[PERSON_NAME]" at bounding box center [470, 355] width 437 height 30
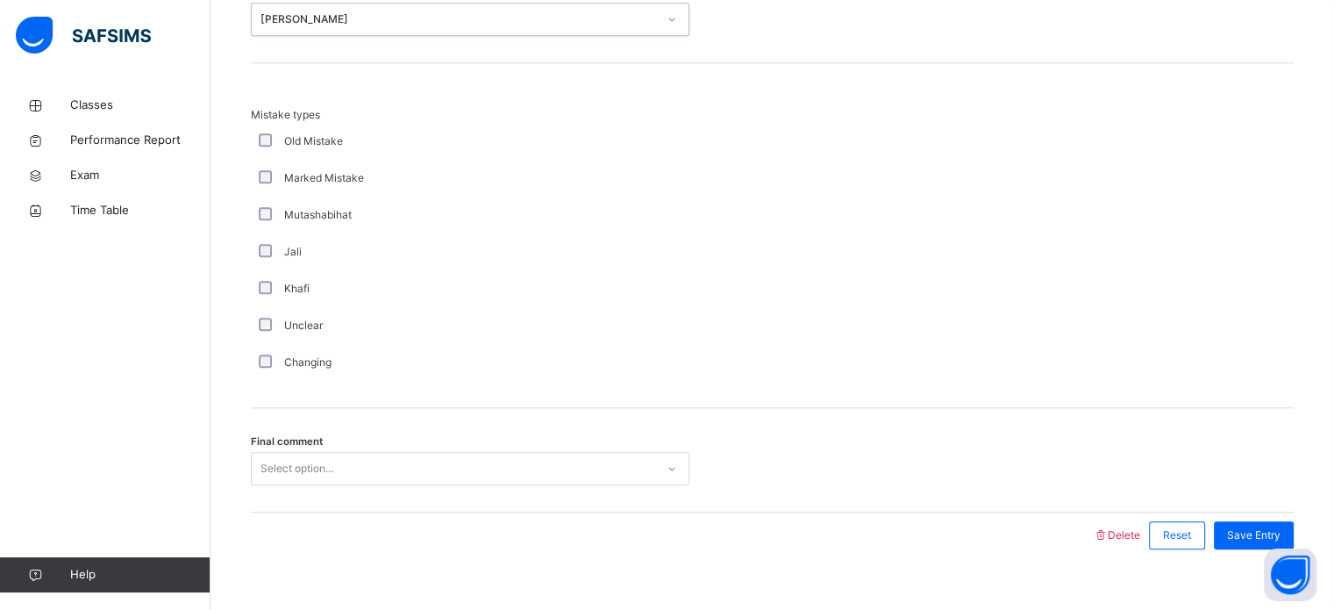
scroll to position [1720, 0]
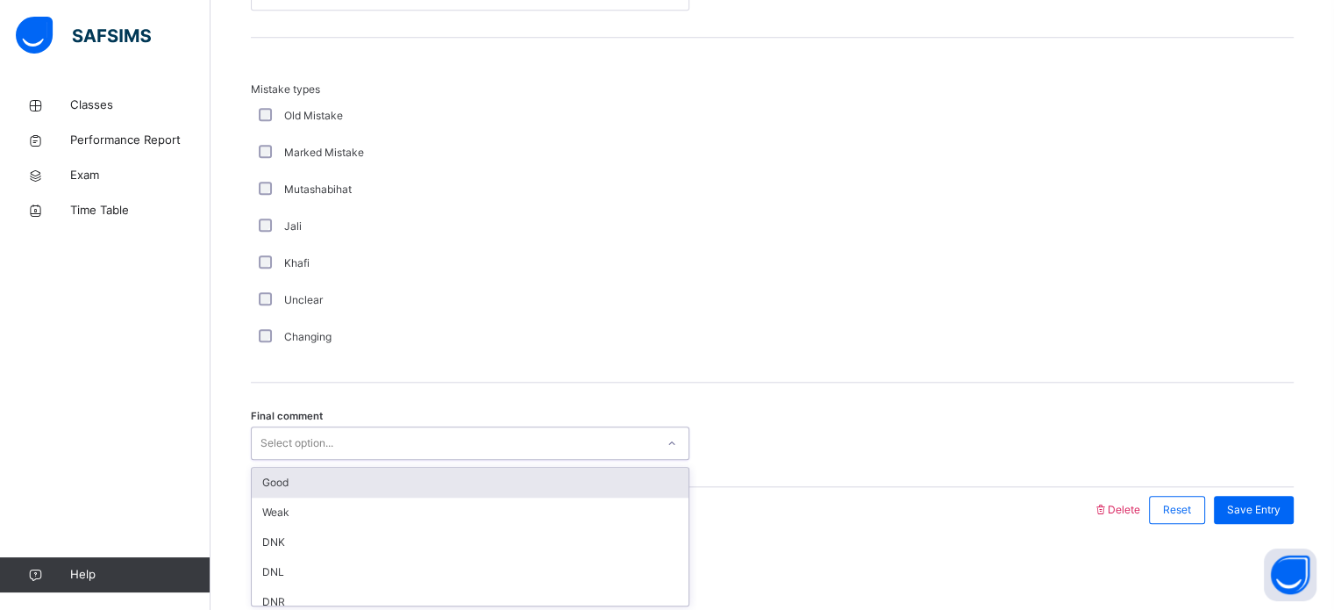
click at [348, 487] on div "Good" at bounding box center [470, 482] width 437 height 30
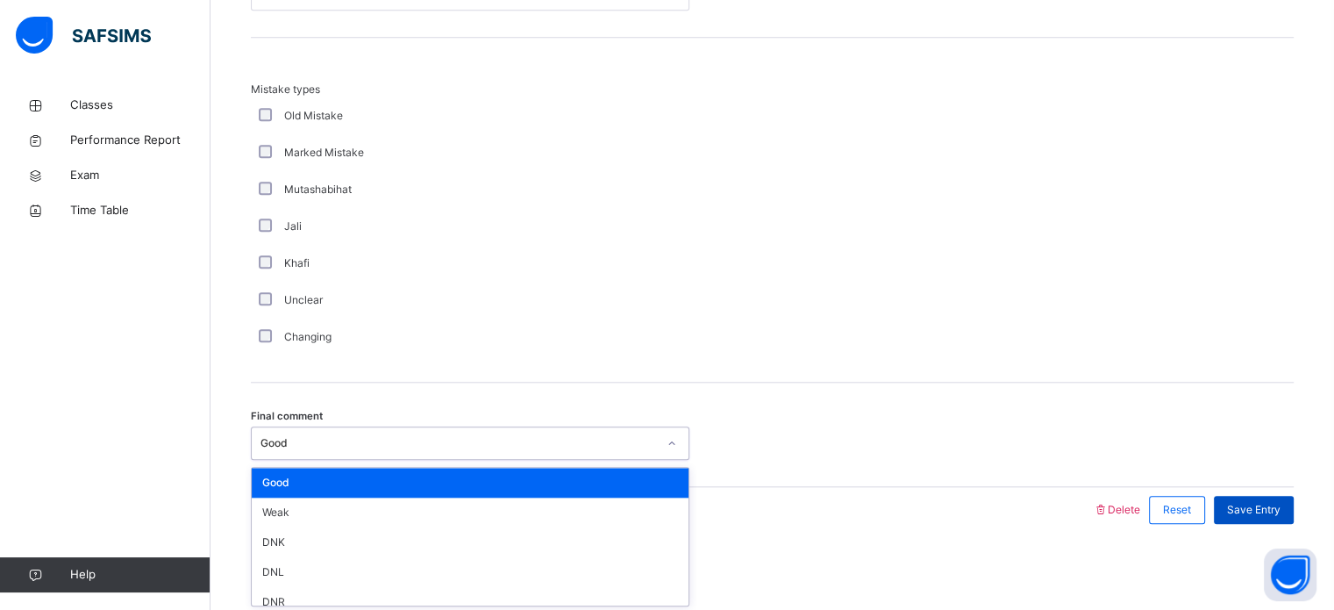
click at [1273, 516] on div "Save Entry" at bounding box center [1254, 510] width 80 height 28
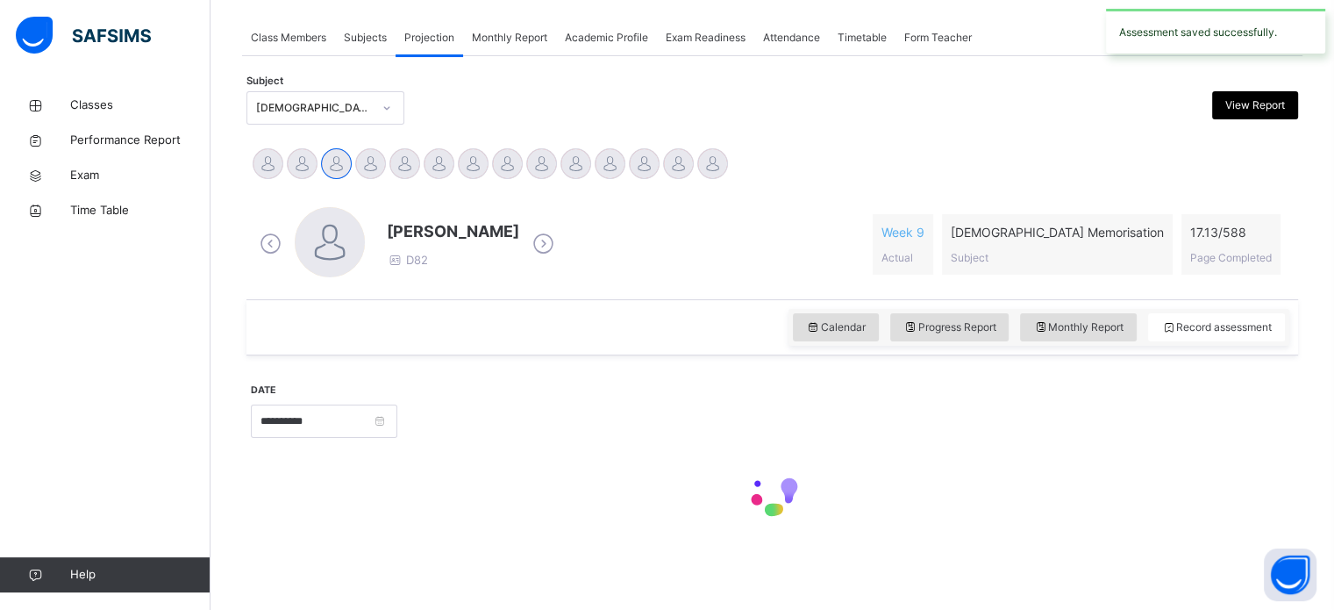
click at [1264, 530] on div at bounding box center [772, 494] width 1043 height 75
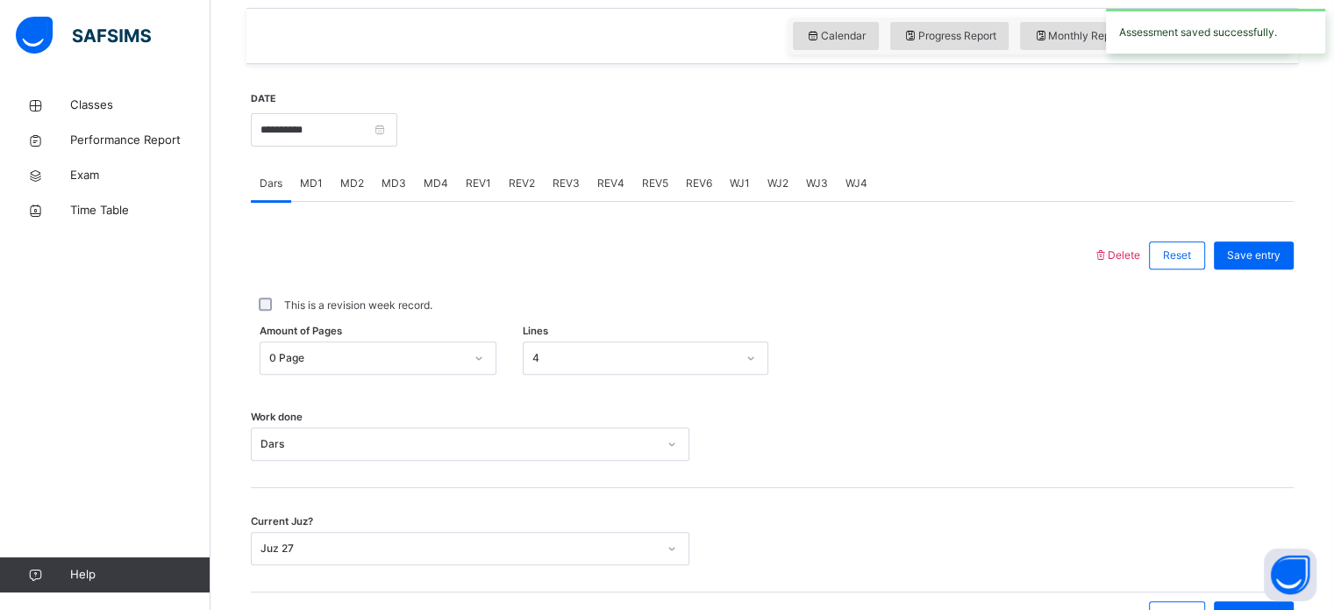
scroll to position [505, 0]
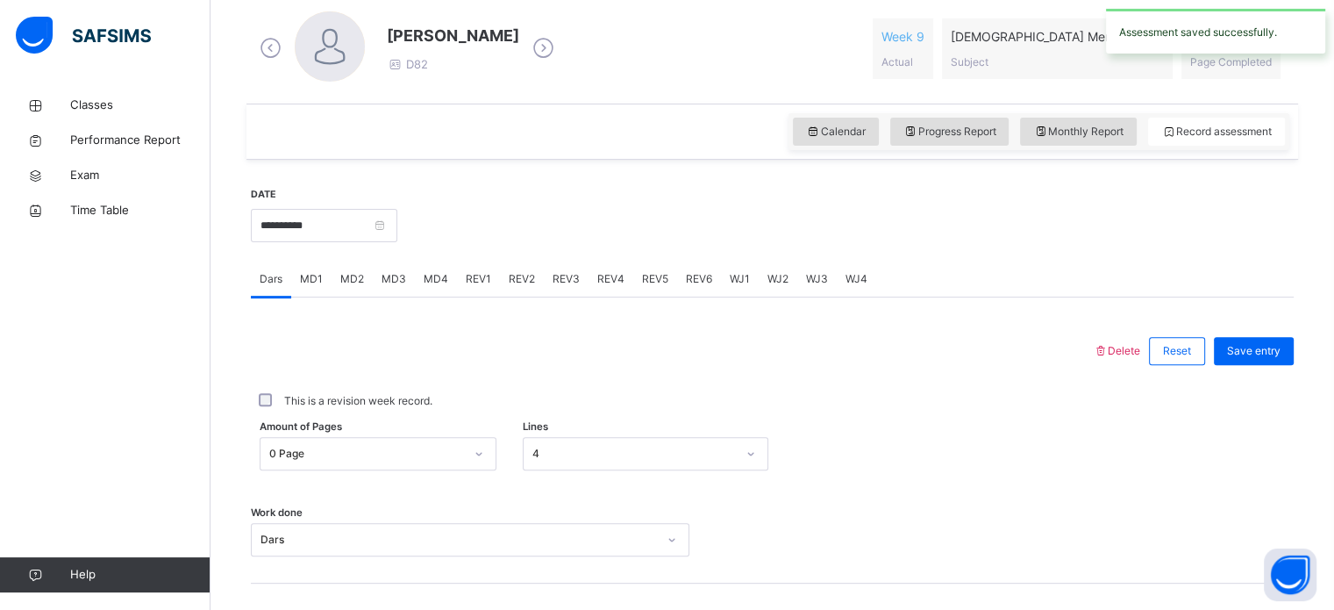
click at [394, 283] on span "MD3" at bounding box center [393, 279] width 25 height 16
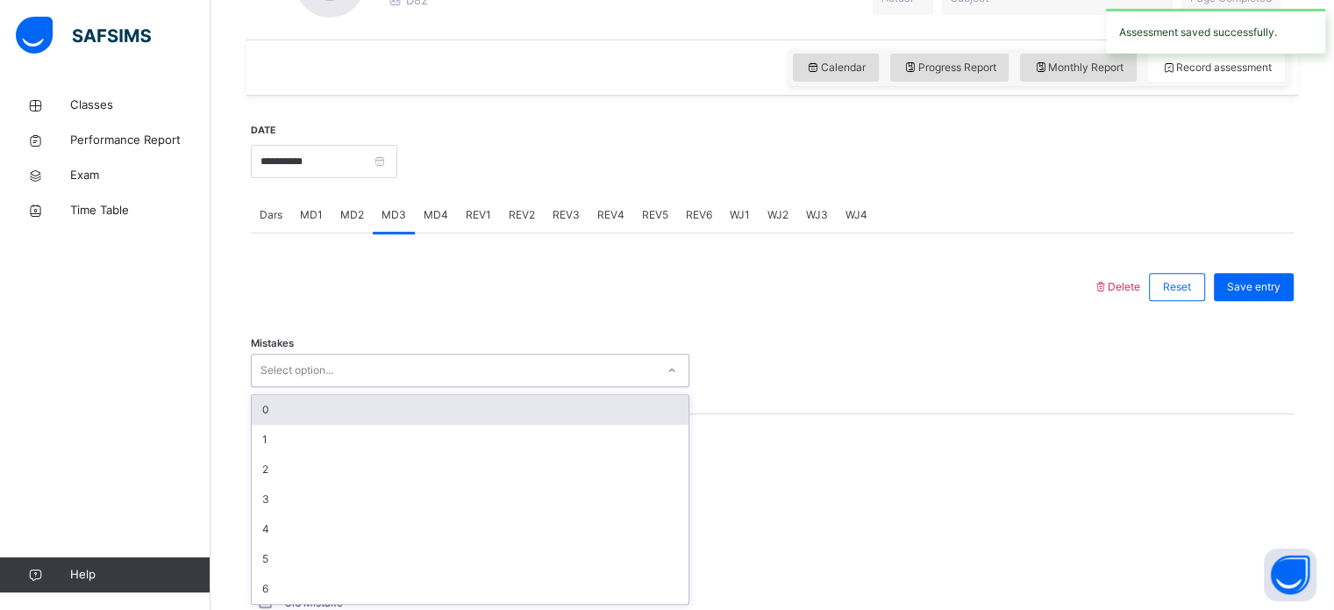
scroll to position [570, 0]
click at [549, 400] on div "0" at bounding box center [470, 409] width 437 height 30
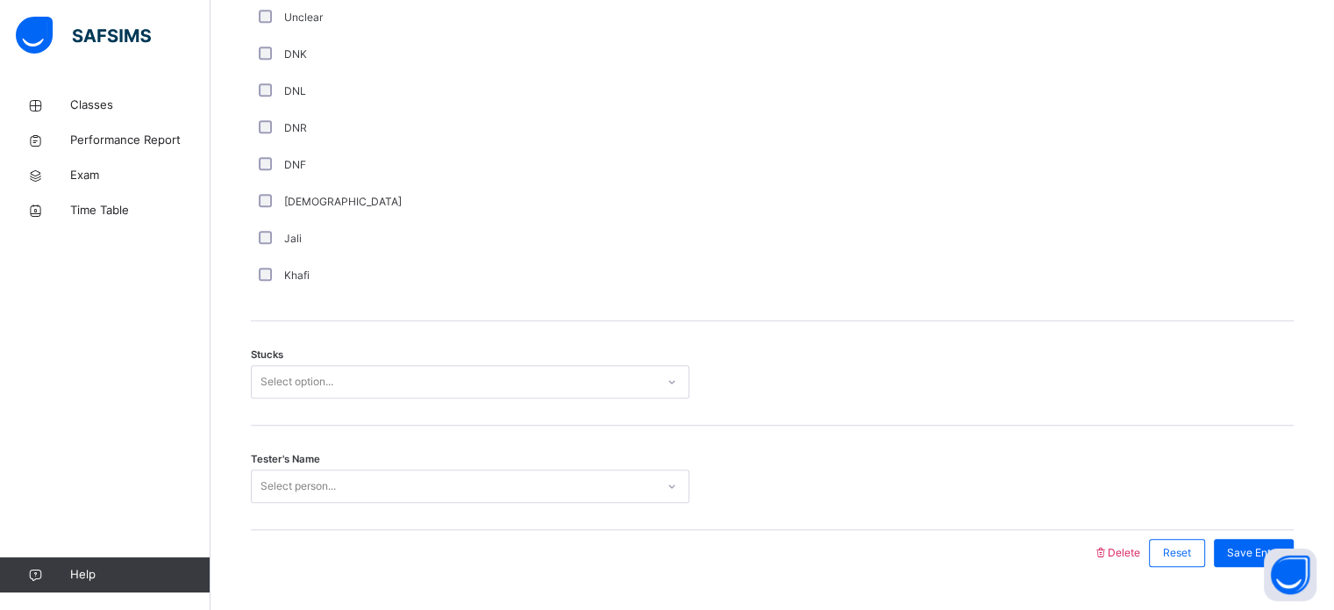
scroll to position [1271, 0]
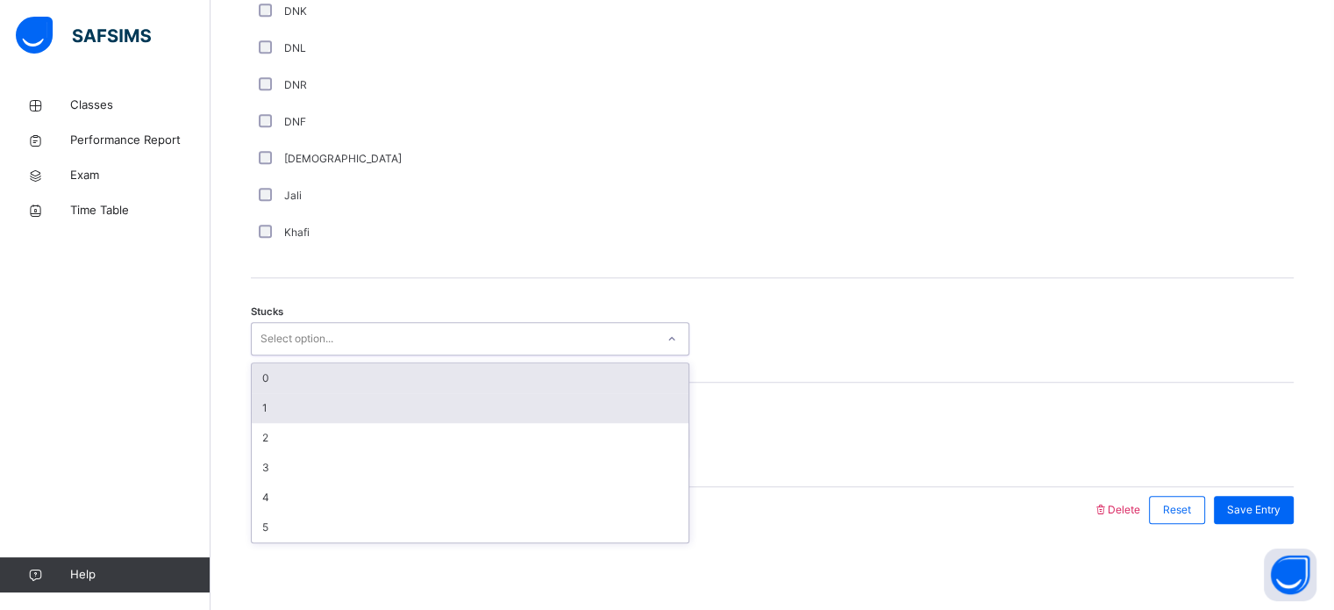
click at [307, 410] on div "1" at bounding box center [470, 408] width 437 height 30
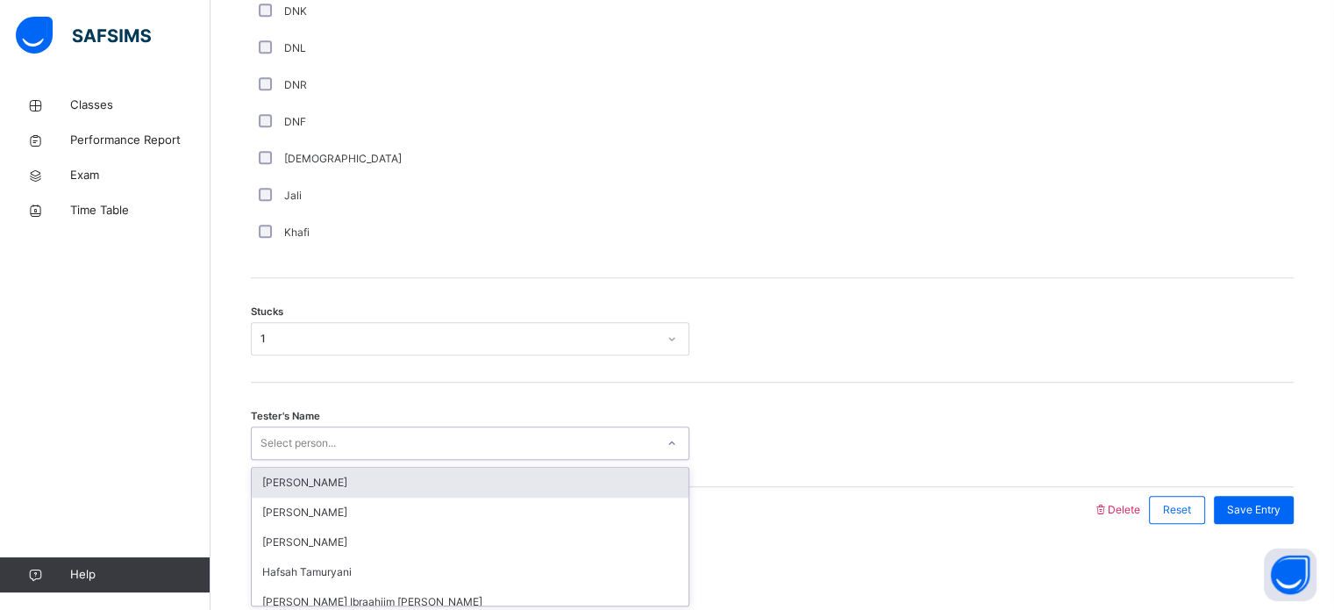
type input "*"
click at [437, 490] on div "[PERSON_NAME]" at bounding box center [470, 482] width 437 height 30
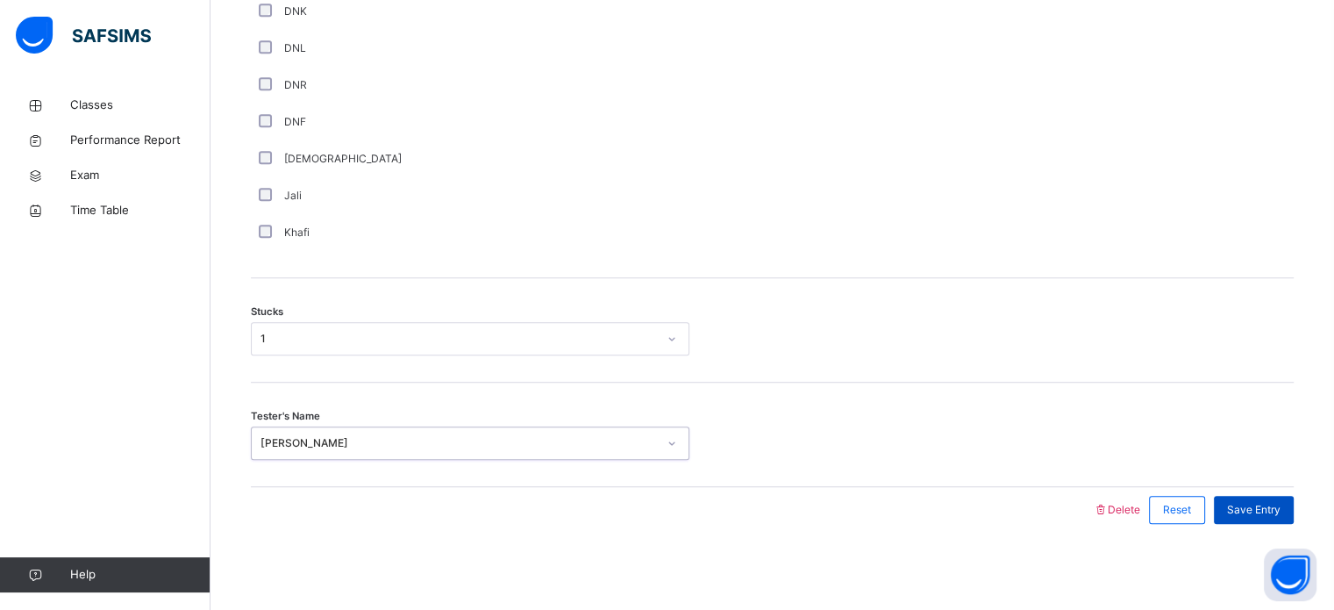
click at [1256, 511] on span "Save Entry" at bounding box center [1253, 510] width 53 height 16
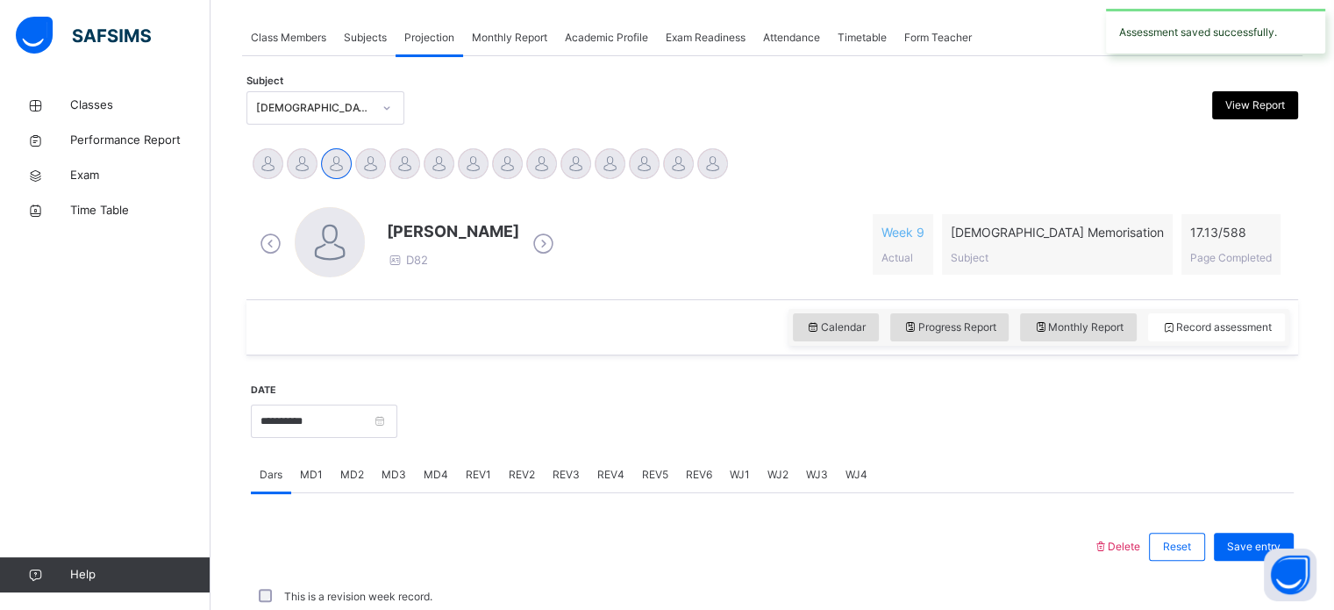
scroll to position [707, 0]
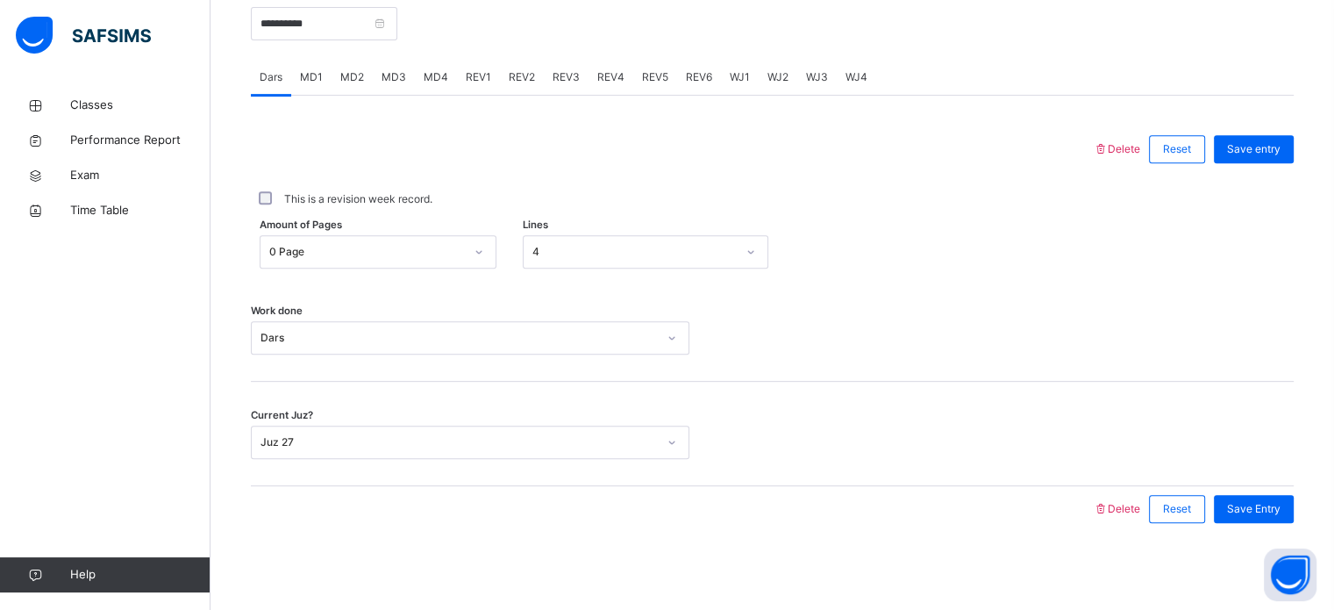
click at [449, 74] on div "MD4" at bounding box center [436, 77] width 42 height 35
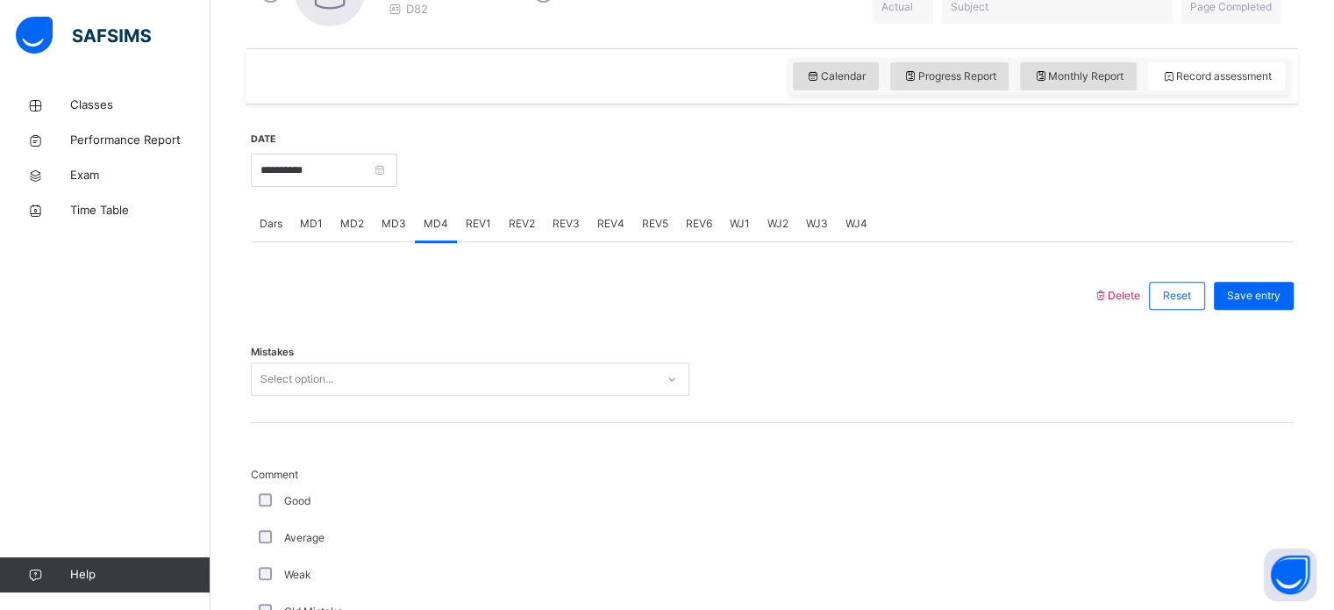
scroll to position [561, 0]
click at [405, 217] on div "MD3" at bounding box center [394, 222] width 42 height 35
click at [435, 225] on span "MD4" at bounding box center [436, 223] width 25 height 16
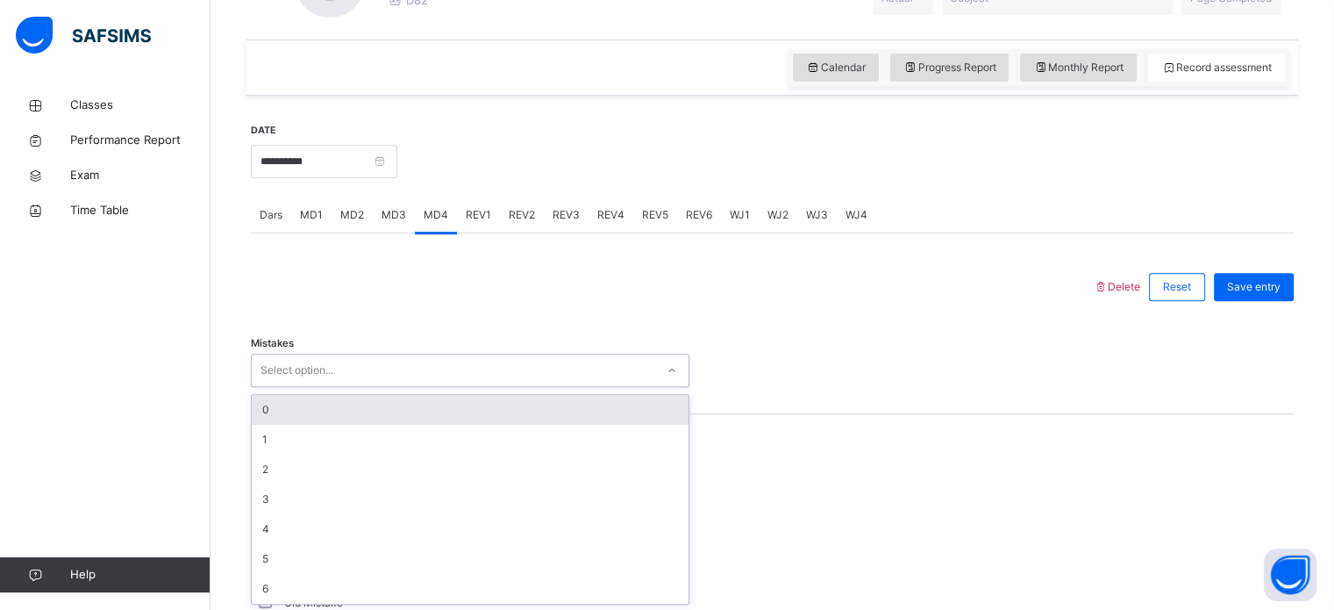
scroll to position [570, 0]
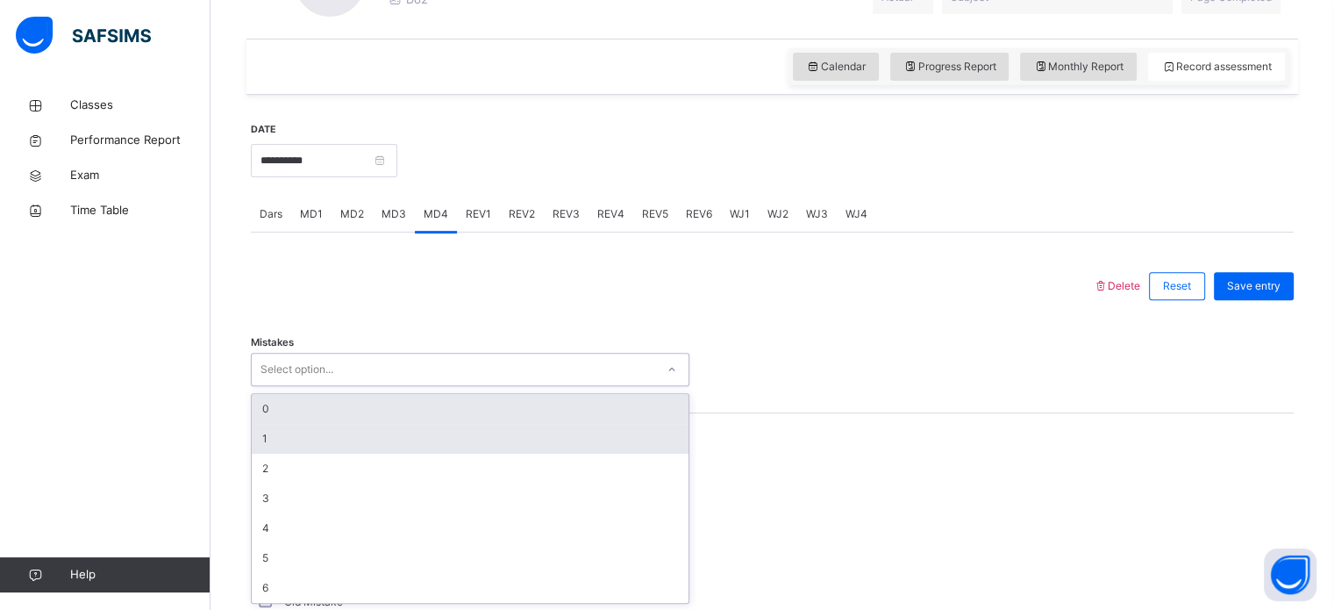
click at [345, 435] on div "1" at bounding box center [470, 439] width 437 height 30
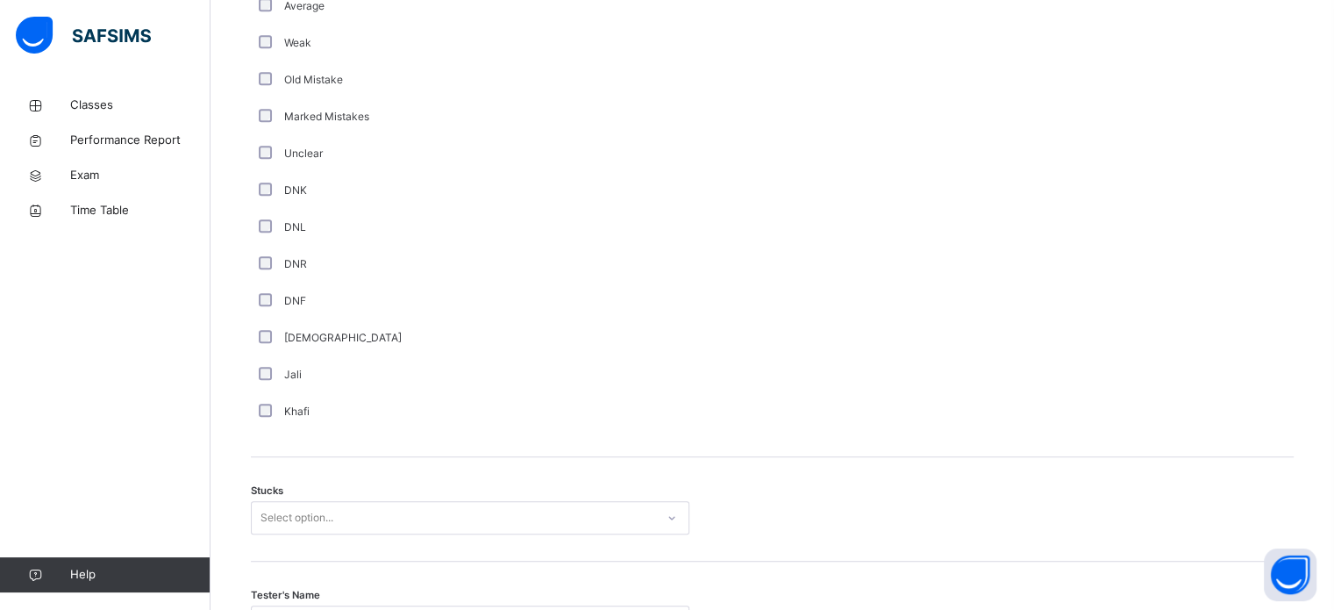
scroll to position [1271, 0]
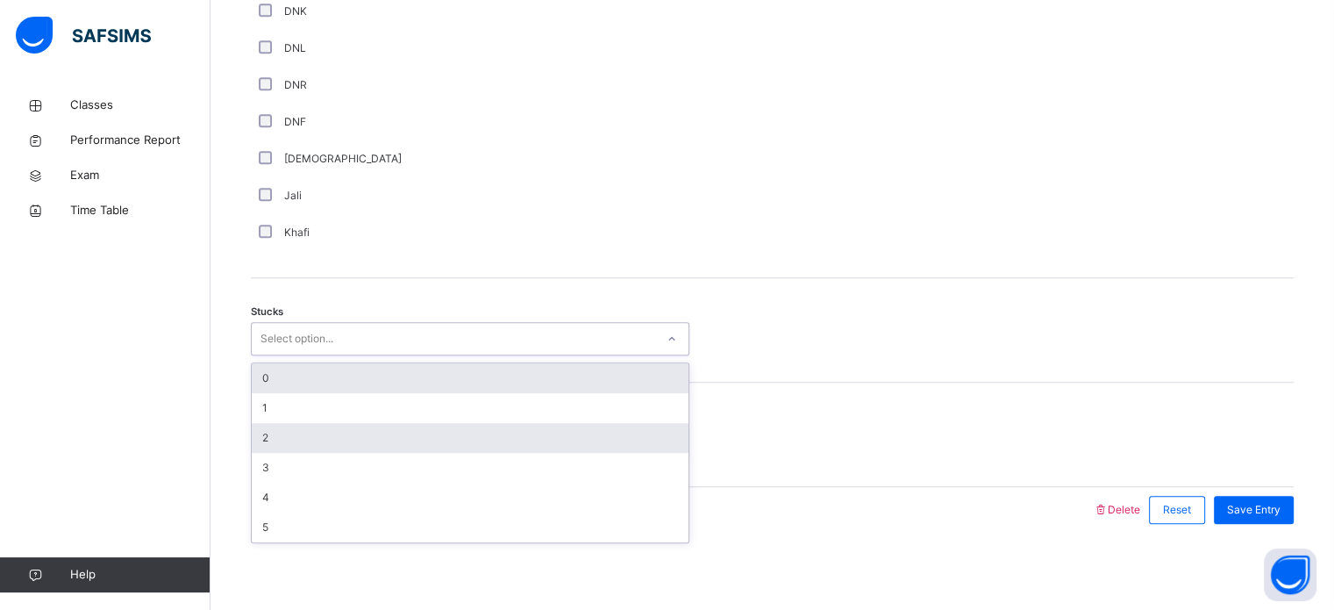
click at [281, 439] on div "2" at bounding box center [470, 438] width 437 height 30
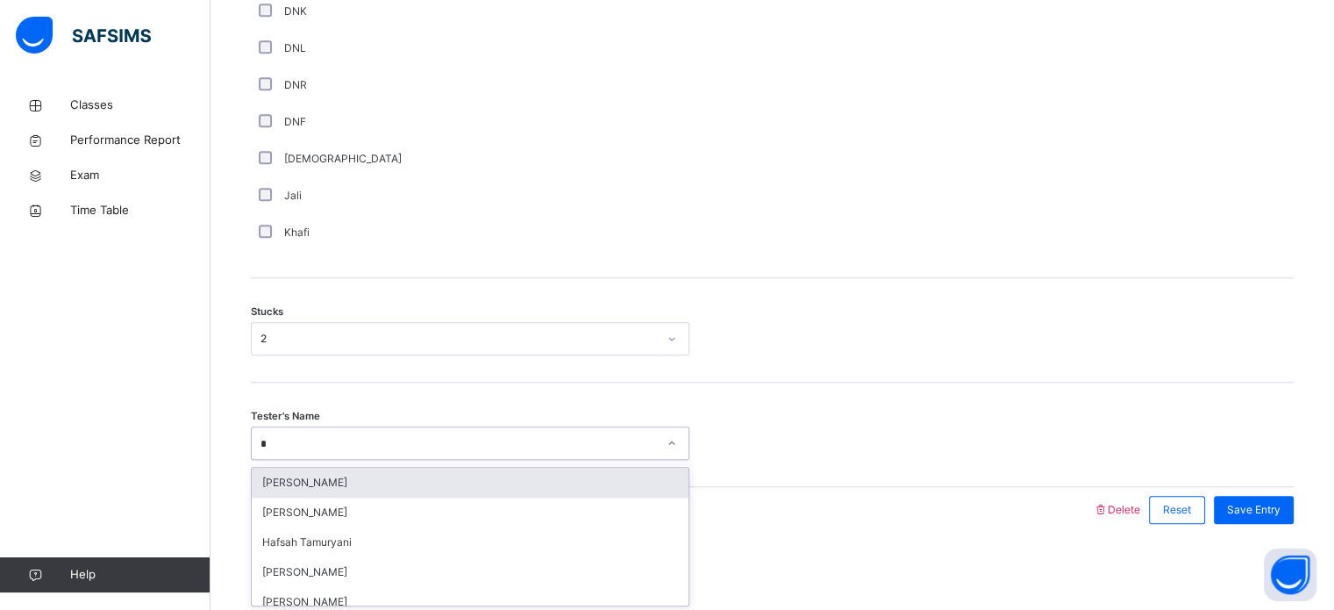
type input "*"
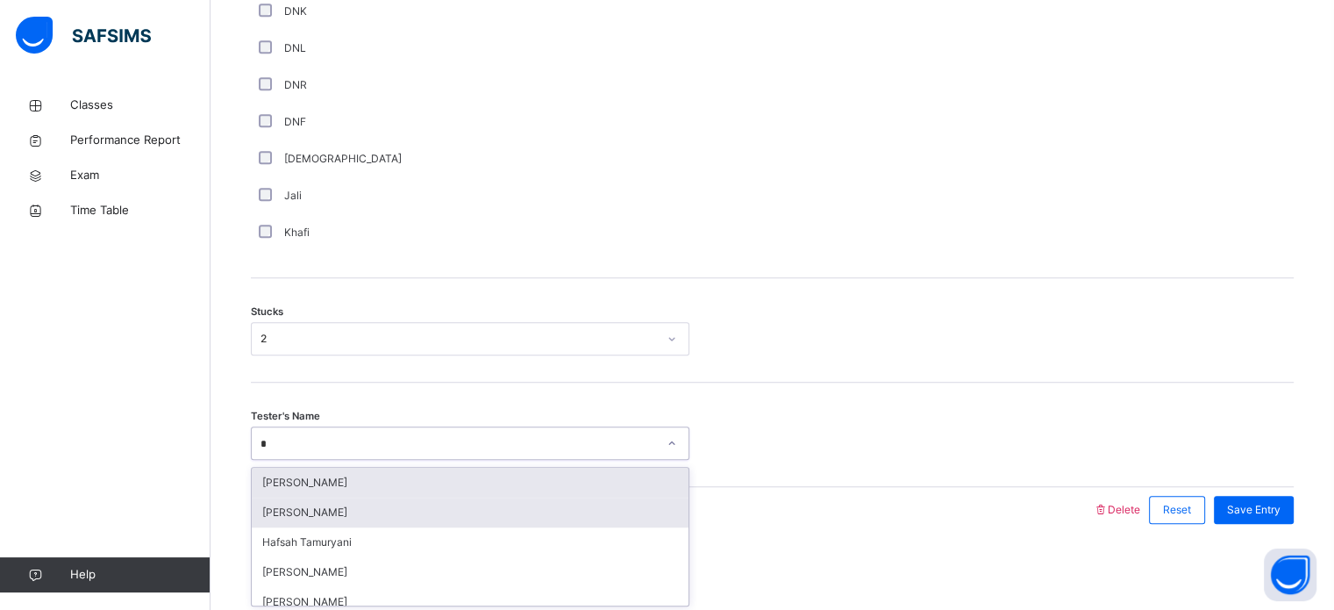
click at [439, 516] on div "[PERSON_NAME]" at bounding box center [470, 512] width 437 height 30
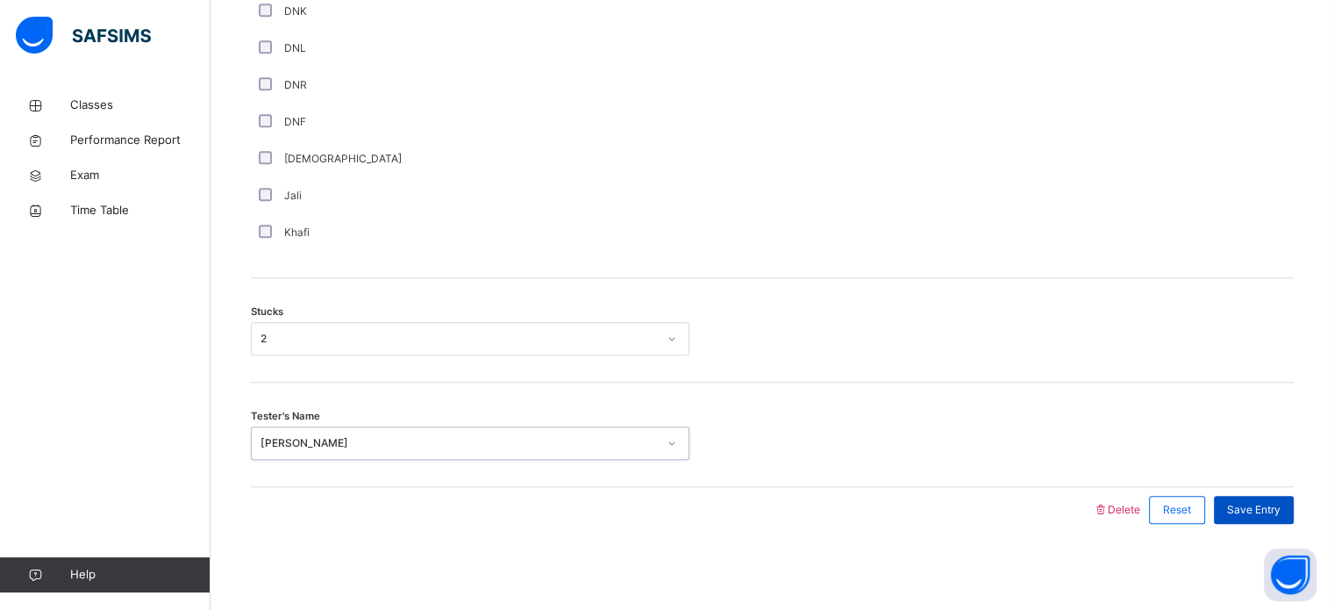
click at [1273, 509] on span "Save Entry" at bounding box center [1253, 510] width 53 height 16
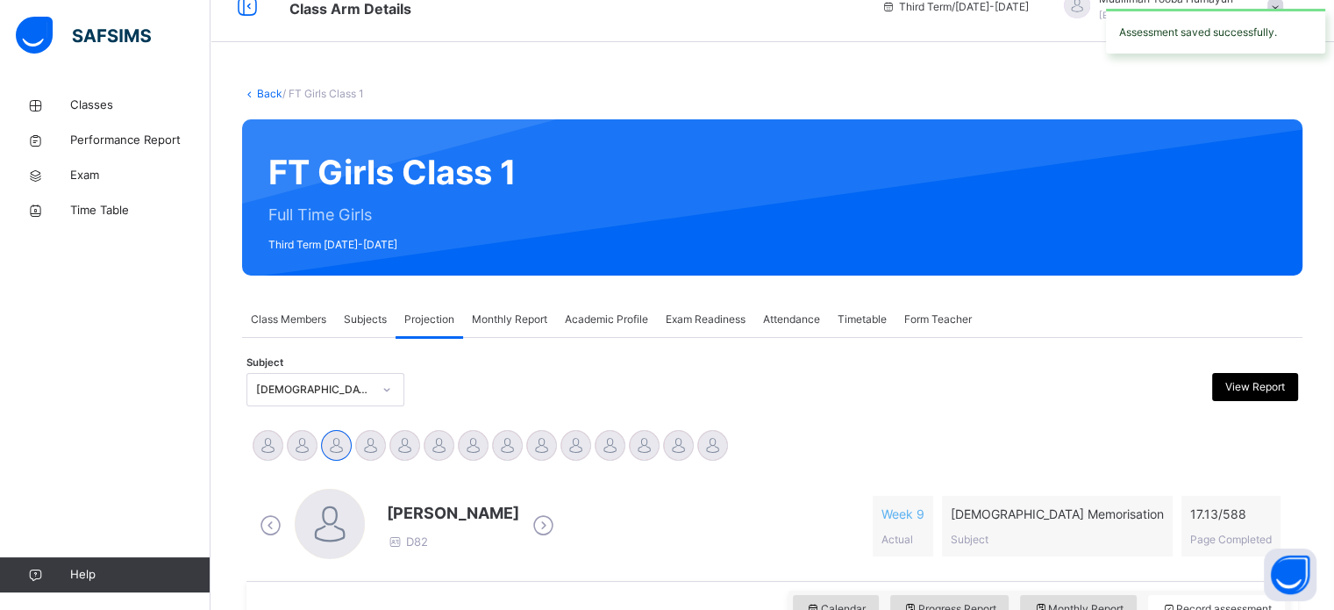
scroll to position [0, 0]
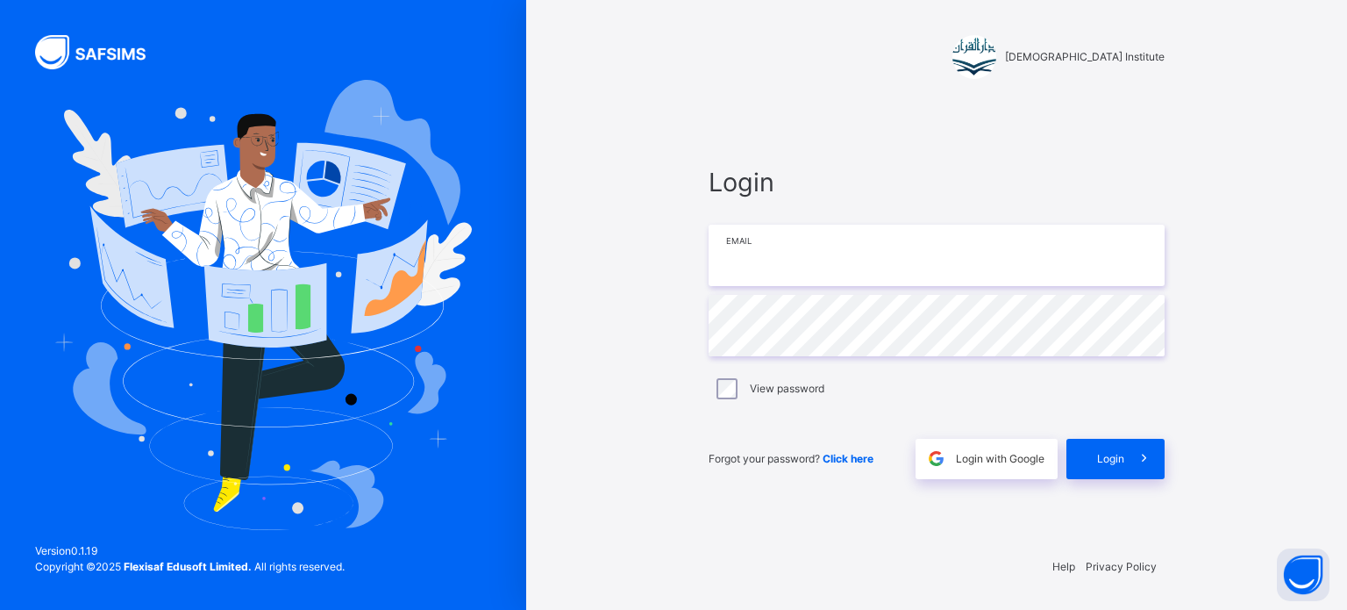
type input "**********"
drag, startPoint x: 1172, startPoint y: 475, endPoint x: 1130, endPoint y: 452, distance: 48.3
click at [1130, 452] on div "**********" at bounding box center [936, 321] width 491 height 440
click at [1130, 452] on span at bounding box center [1144, 458] width 40 height 40
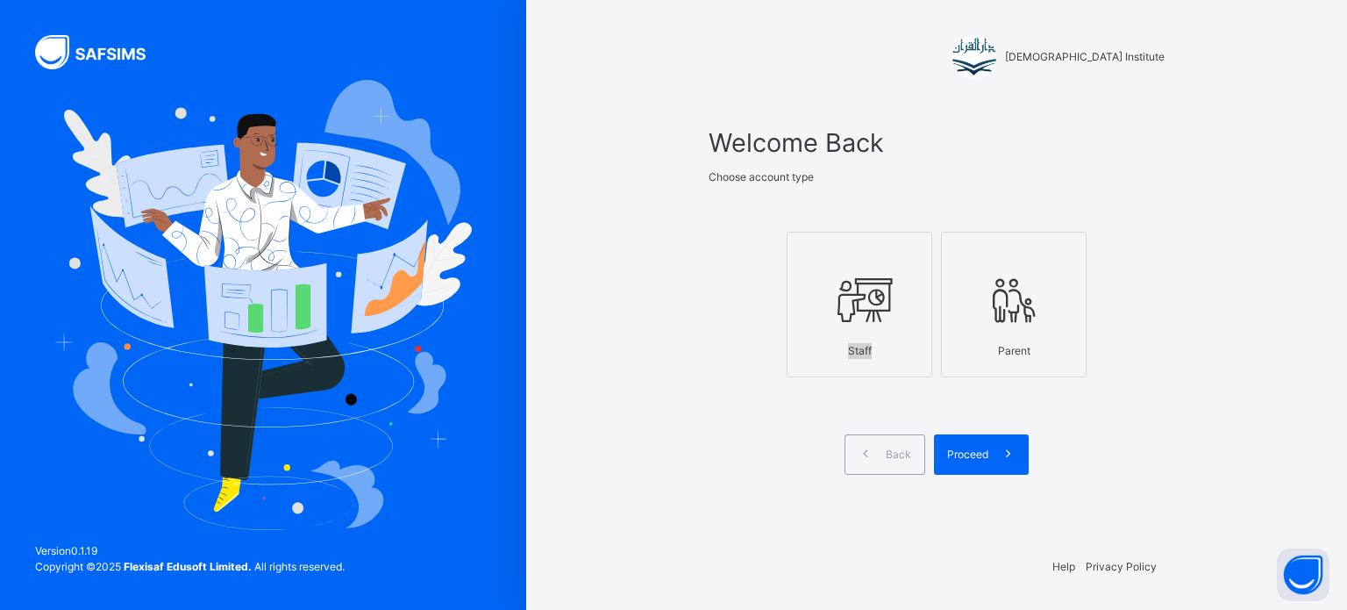
drag, startPoint x: 923, startPoint y: 315, endPoint x: 888, endPoint y: 347, distance: 47.8
click at [888, 347] on label "Staff" at bounding box center [860, 305] width 146 height 146
click at [888, 347] on div "Staff" at bounding box center [859, 350] width 126 height 33
click at [958, 452] on span "Proceed" at bounding box center [967, 454] width 41 height 16
